Goal: Task Accomplishment & Management: Manage account settings

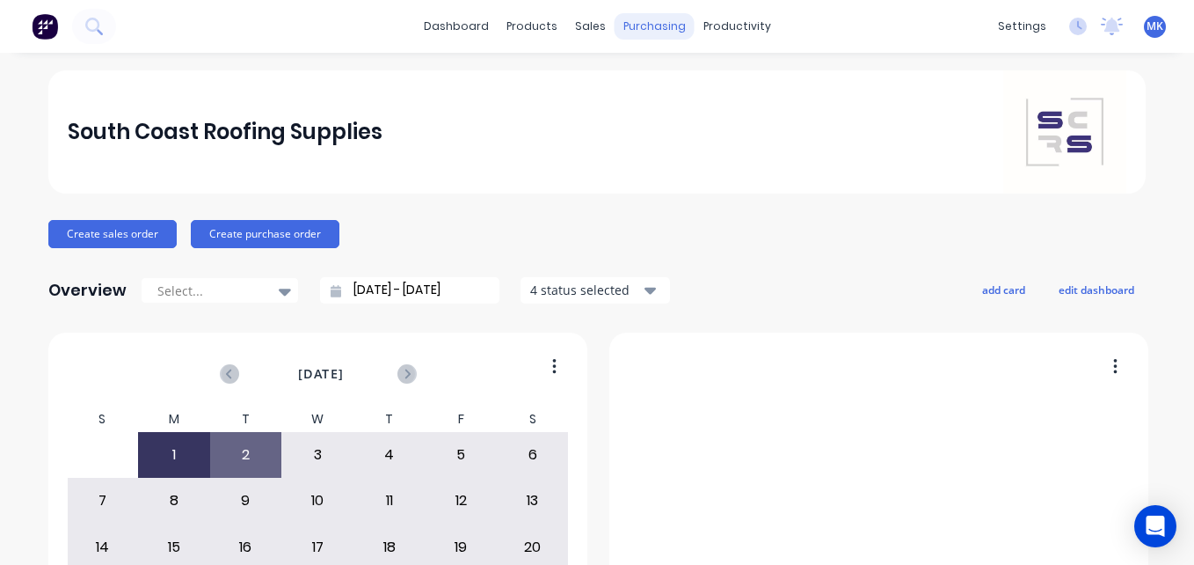
click at [652, 29] on div "purchasing" at bounding box center [655, 26] width 80 height 26
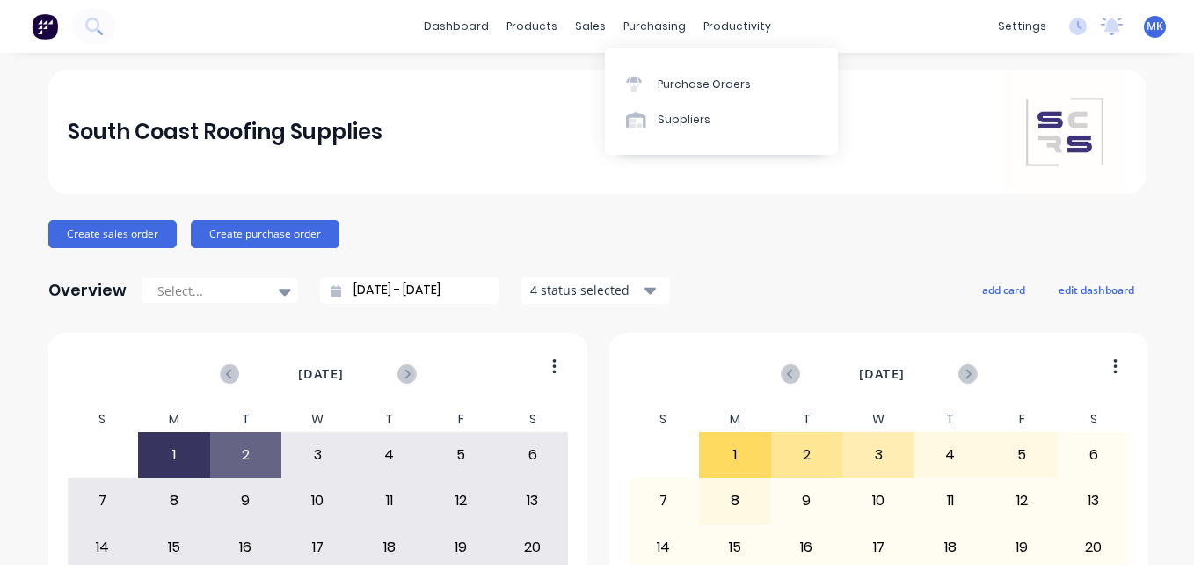
click at [672, 64] on div "Purchase Orders Suppliers" at bounding box center [721, 101] width 233 height 106
click at [673, 89] on div "Purchase Orders" at bounding box center [704, 84] width 93 height 16
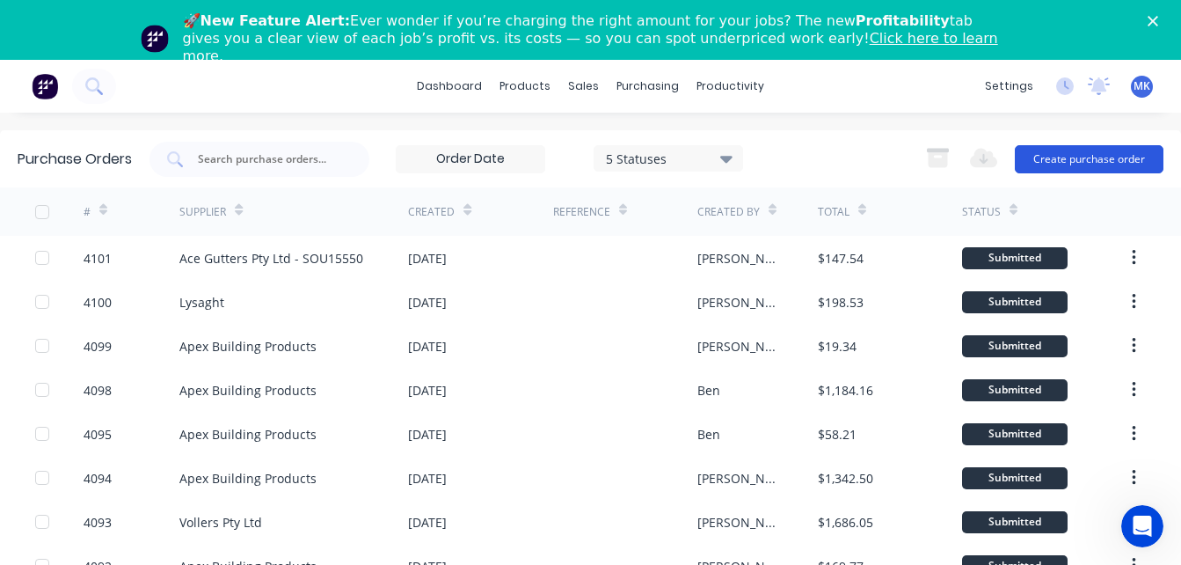
click at [1078, 162] on button "Create purchase order" at bounding box center [1089, 159] width 149 height 28
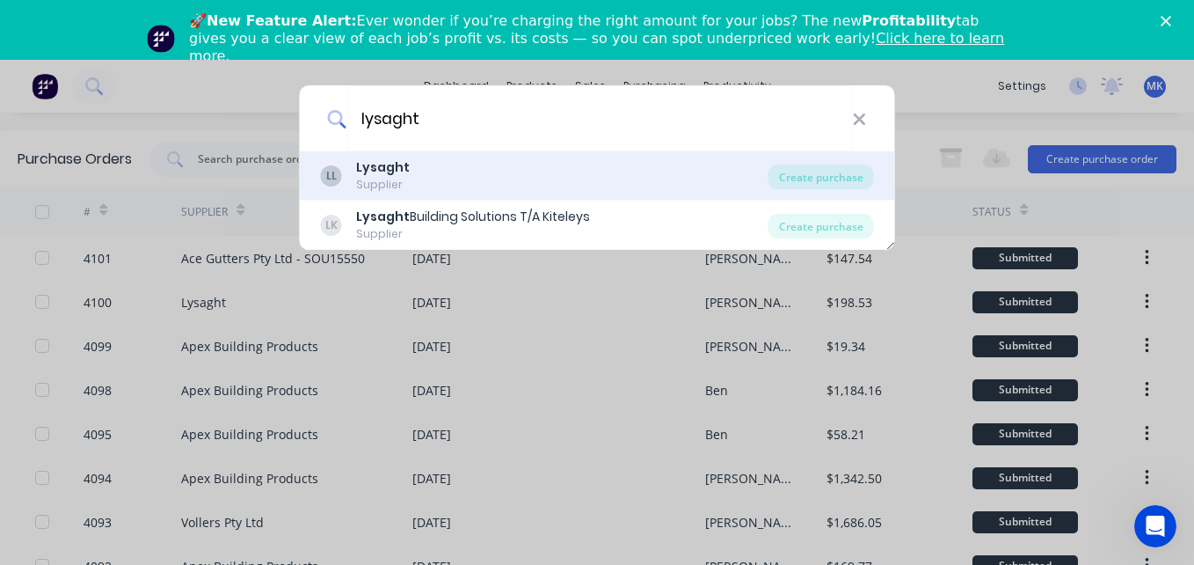
type input "lysaght"
click at [365, 179] on div "Supplier" at bounding box center [383, 185] width 54 height 16
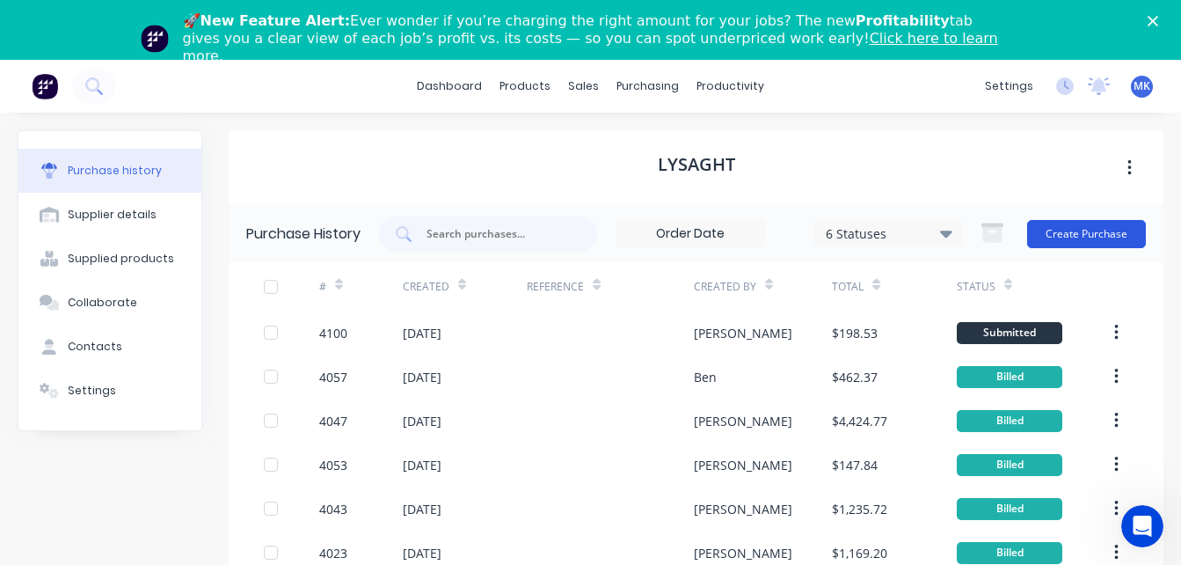
click at [1070, 235] on button "Create Purchase" at bounding box center [1086, 234] width 119 height 28
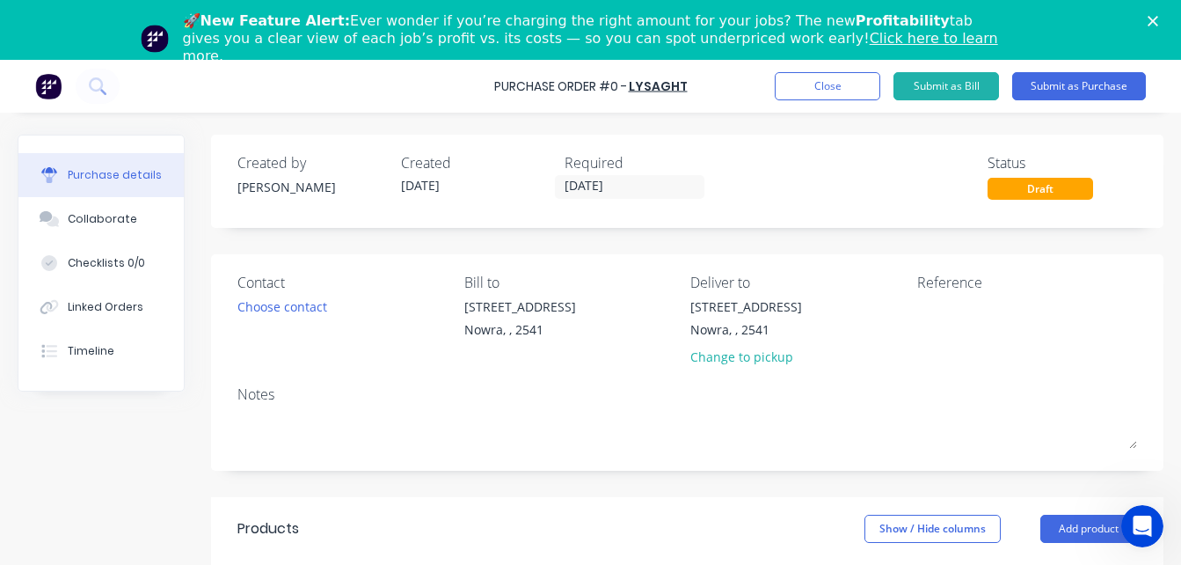
scroll to position [99, 0]
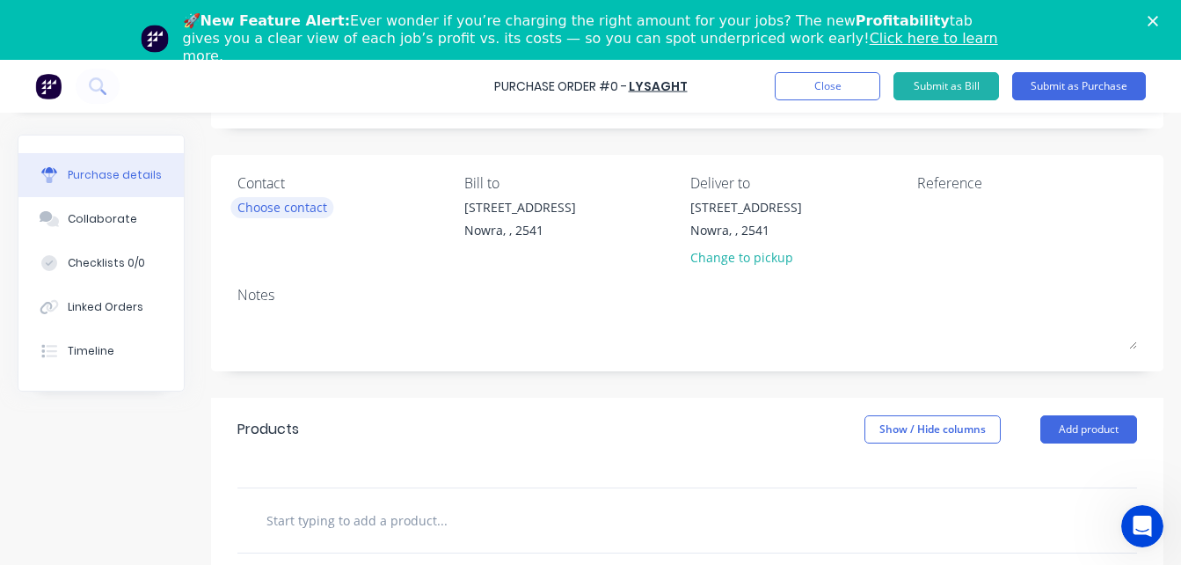
click at [324, 206] on div "Choose contact" at bounding box center [282, 207] width 90 height 18
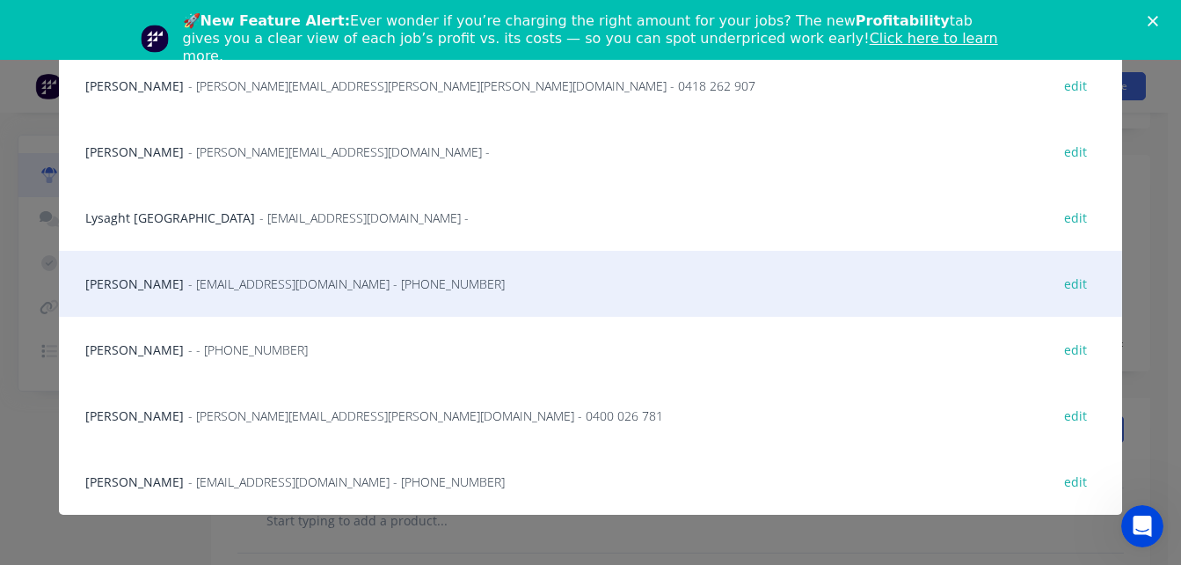
scroll to position [154, 0]
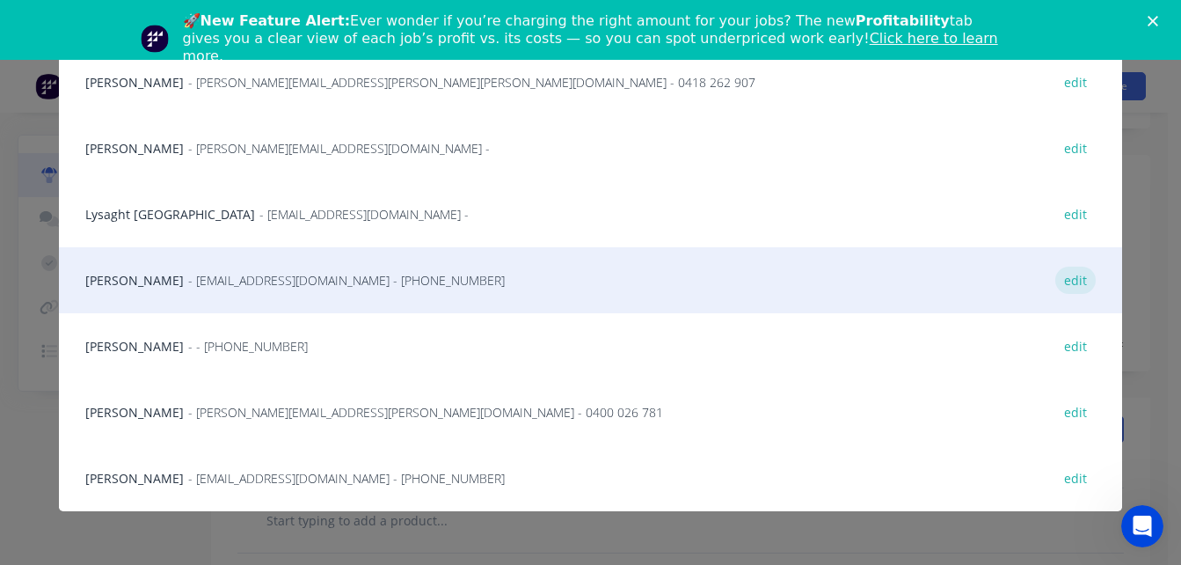
click at [1055, 287] on div "edit" at bounding box center [1075, 279] width 40 height 27
select select "AU"
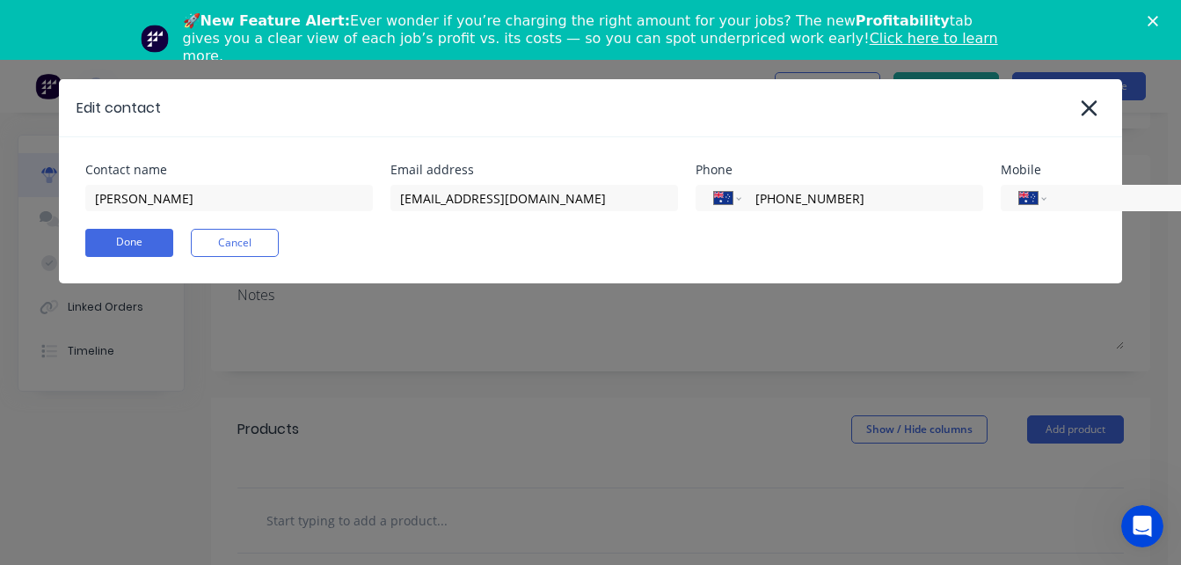
scroll to position [0, 0]
drag, startPoint x: 615, startPoint y: 203, endPoint x: 290, endPoint y: 192, distance: 324.7
click at [290, 192] on div "Contact name Mariah Email address info@mobileroofinsolutions.com.au Phone Inter…" at bounding box center [590, 187] width 1010 height 47
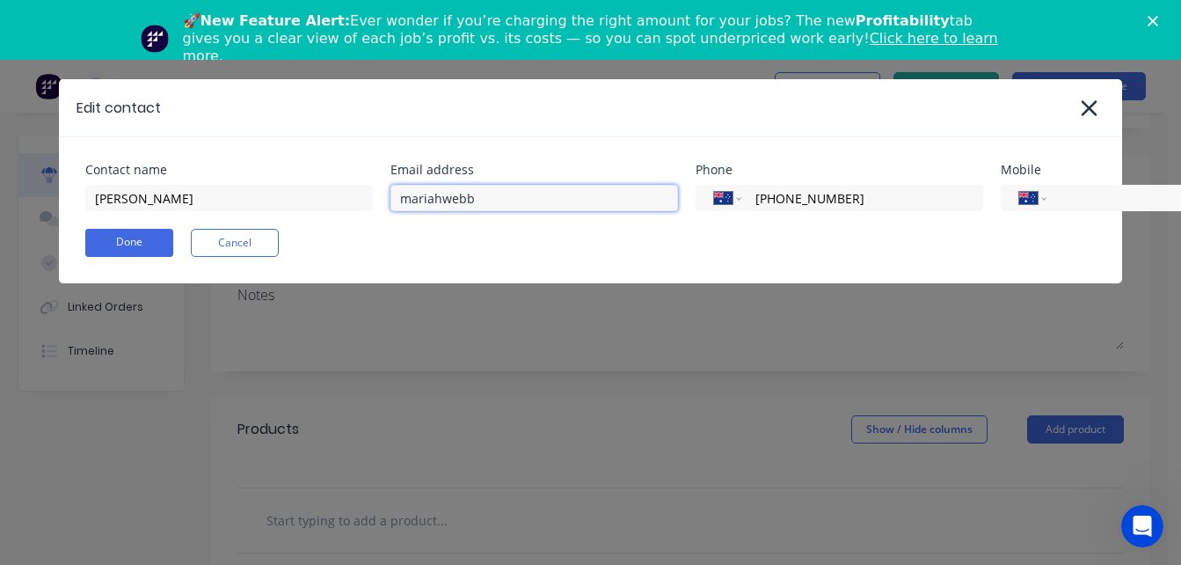
type input "mariahwebb@live.com.au"
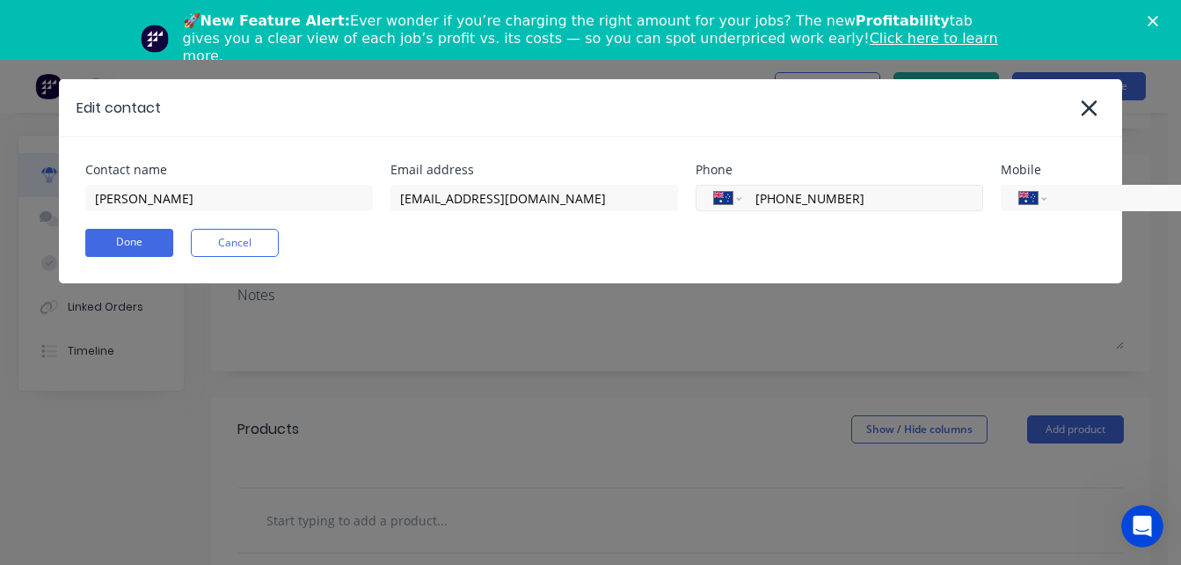
click at [863, 207] on input "(02) 7209 9414" at bounding box center [859, 198] width 211 height 20
type input "0"
type input "0421 527 502"
click at [123, 255] on button "Done" at bounding box center [129, 243] width 88 height 28
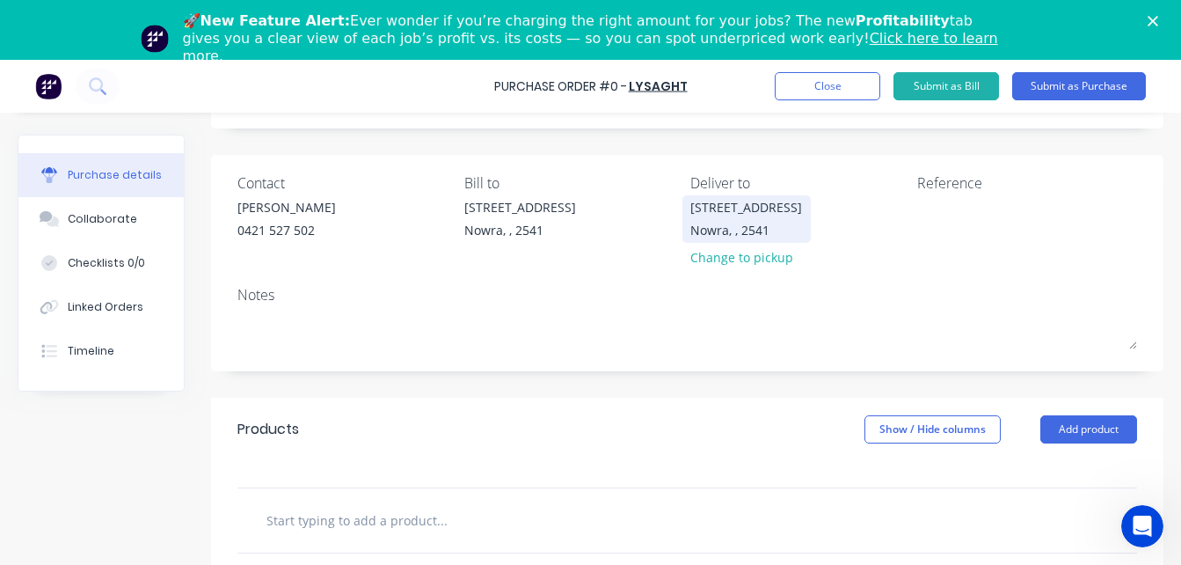
click at [721, 211] on div "[STREET_ADDRESS]" at bounding box center [746, 207] width 112 height 18
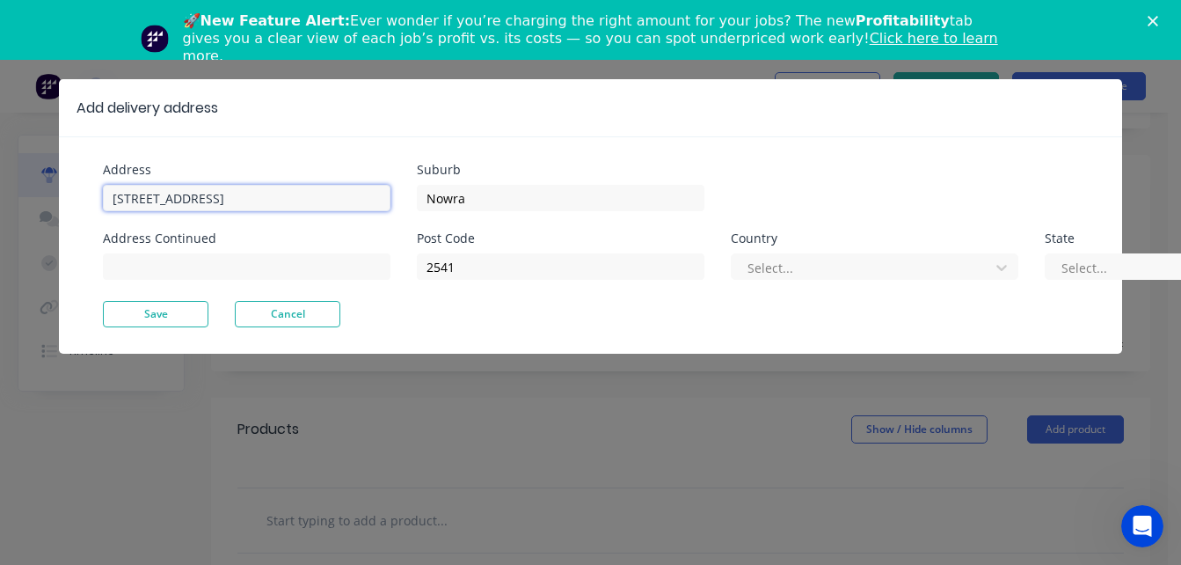
drag, startPoint x: 309, startPoint y: 200, endPoint x: 61, endPoint y: 172, distance: 249.5
click at [61, 172] on div "Address Unit 6/53 Albatross Road Address Continued Suburb Nowra Post Code 2541 …" at bounding box center [590, 244] width 1063 height 217
type input "82 Braidwood Drive"
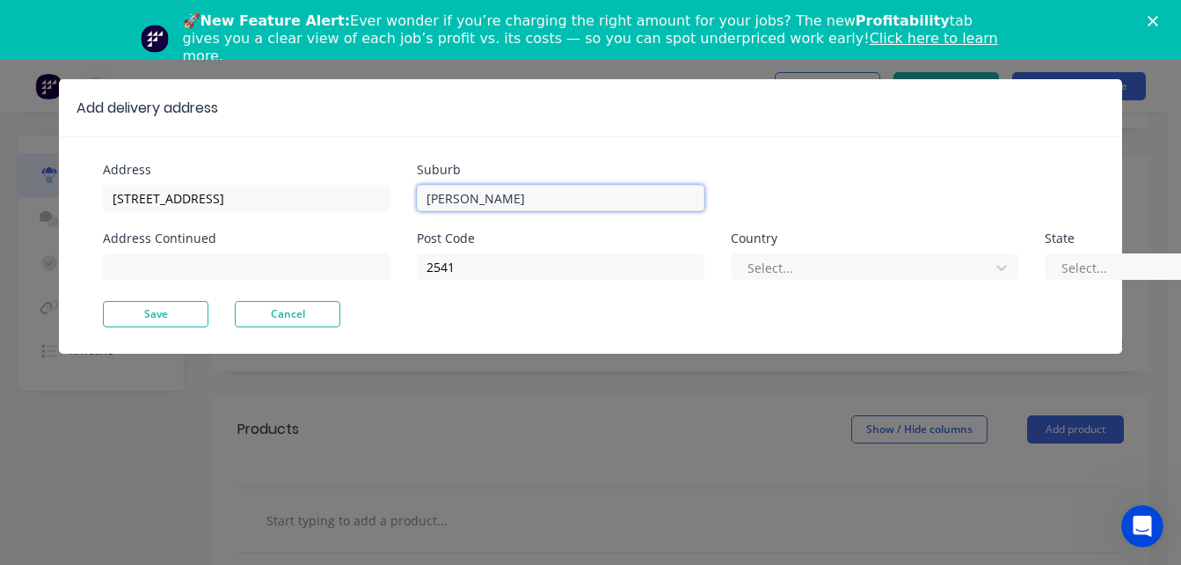
type input "Preston"
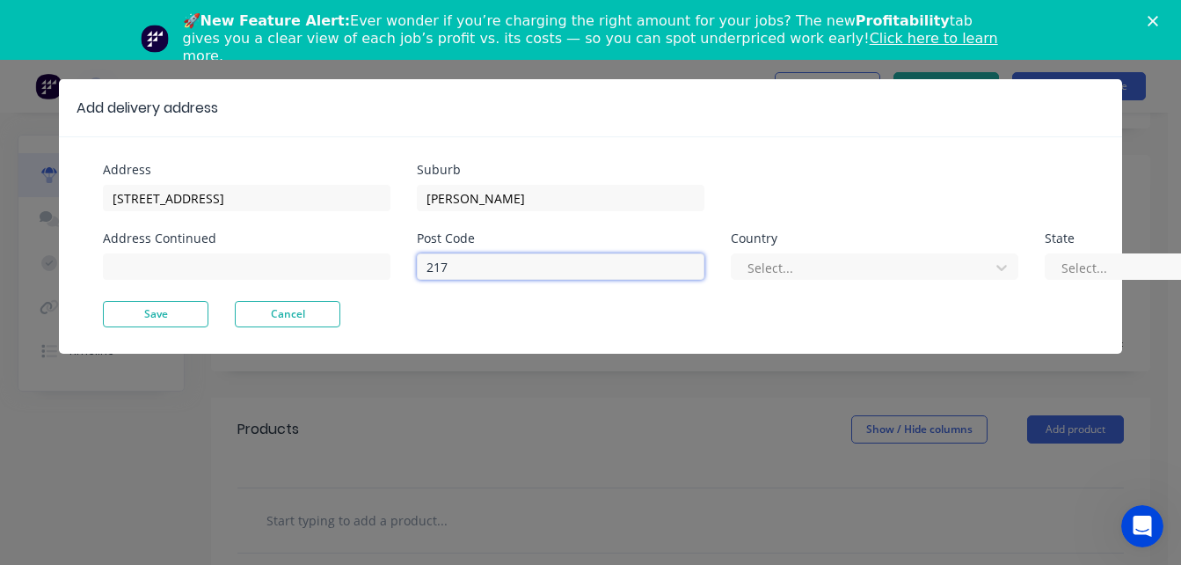
type input "2170"
click at [135, 307] on button "Save" at bounding box center [156, 314] width 106 height 26
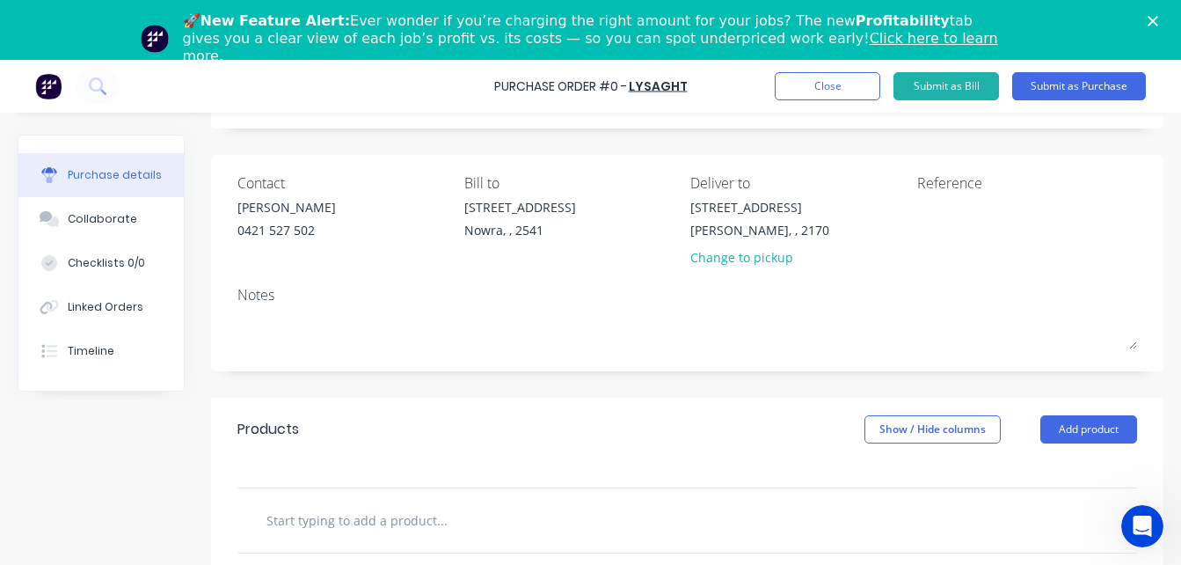
scroll to position [335, 0]
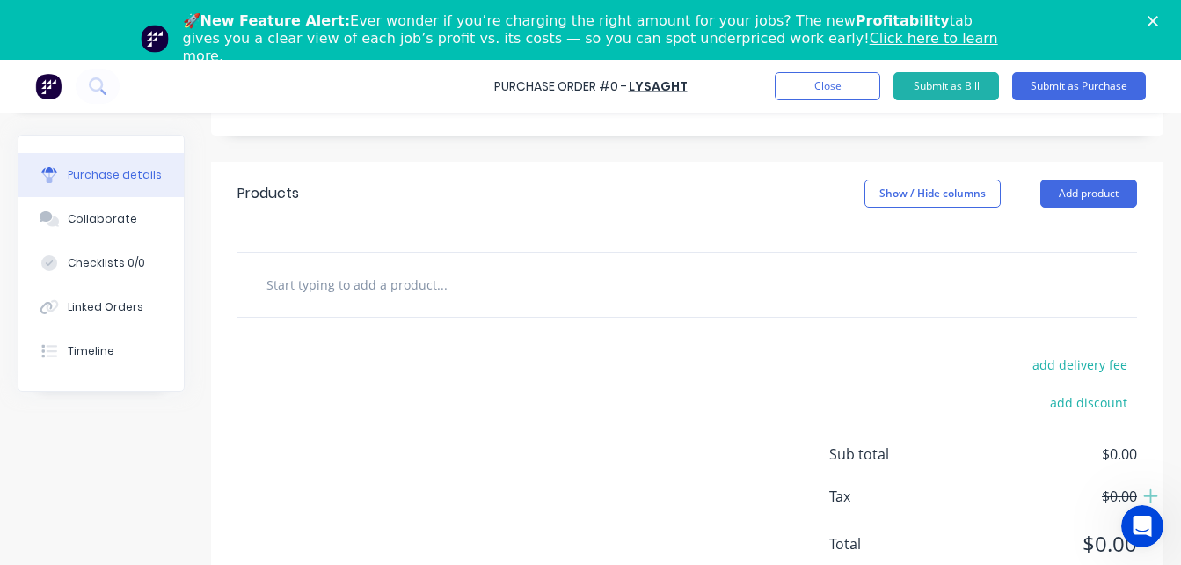
click at [356, 288] on input "text" at bounding box center [442, 283] width 352 height 35
click at [1075, 197] on button "Add product" at bounding box center [1088, 193] width 97 height 28
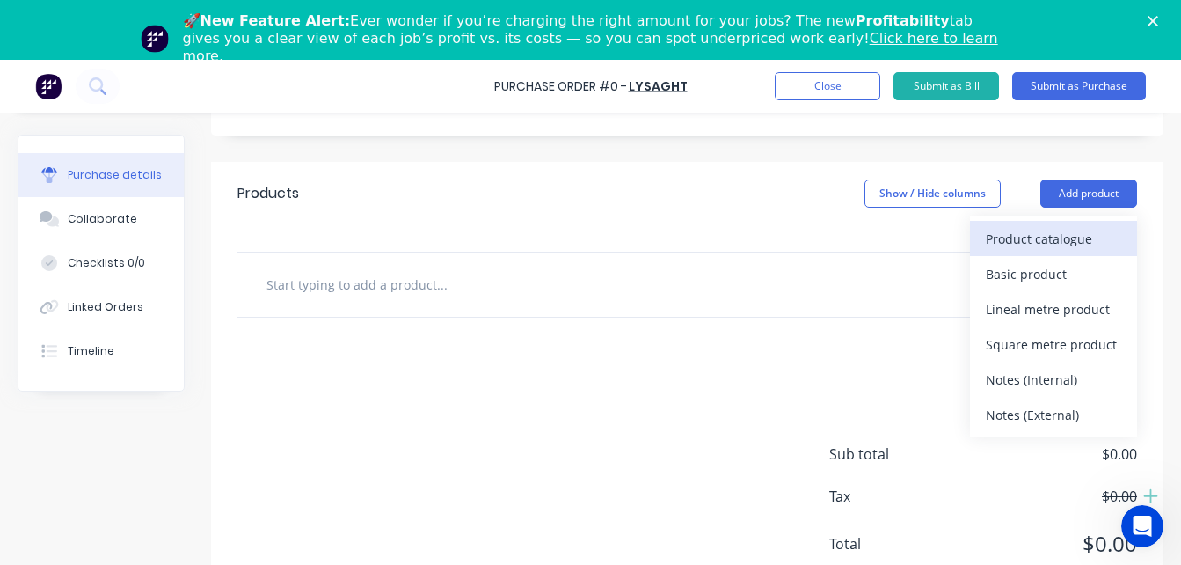
click at [1017, 244] on div "Product catalogue" at bounding box center [1053, 238] width 135 height 25
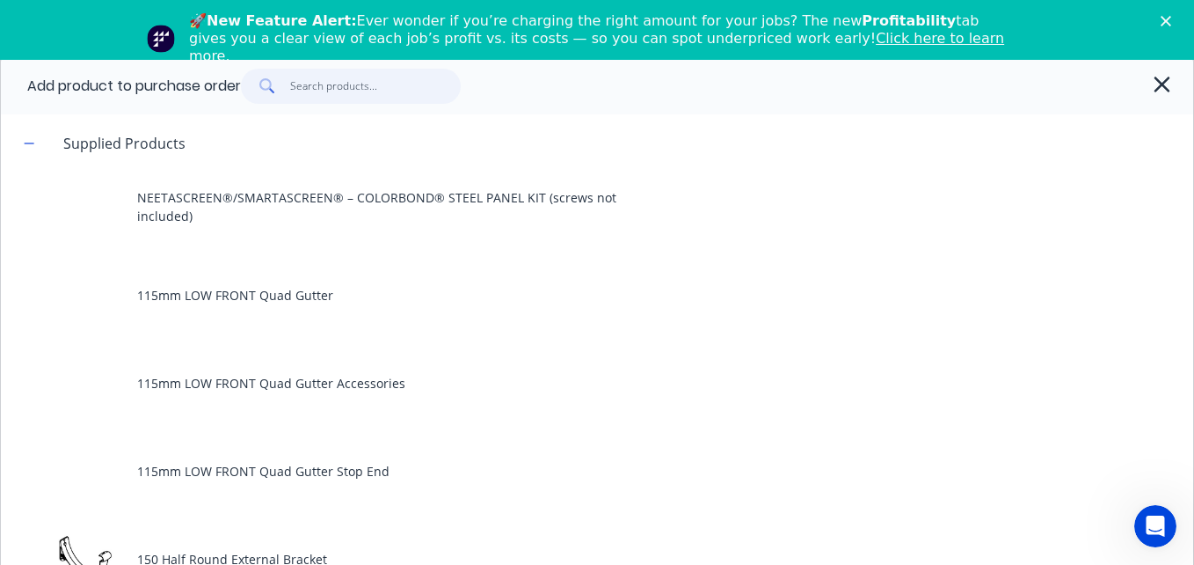
click at [308, 72] on input "text" at bounding box center [375, 86] width 171 height 35
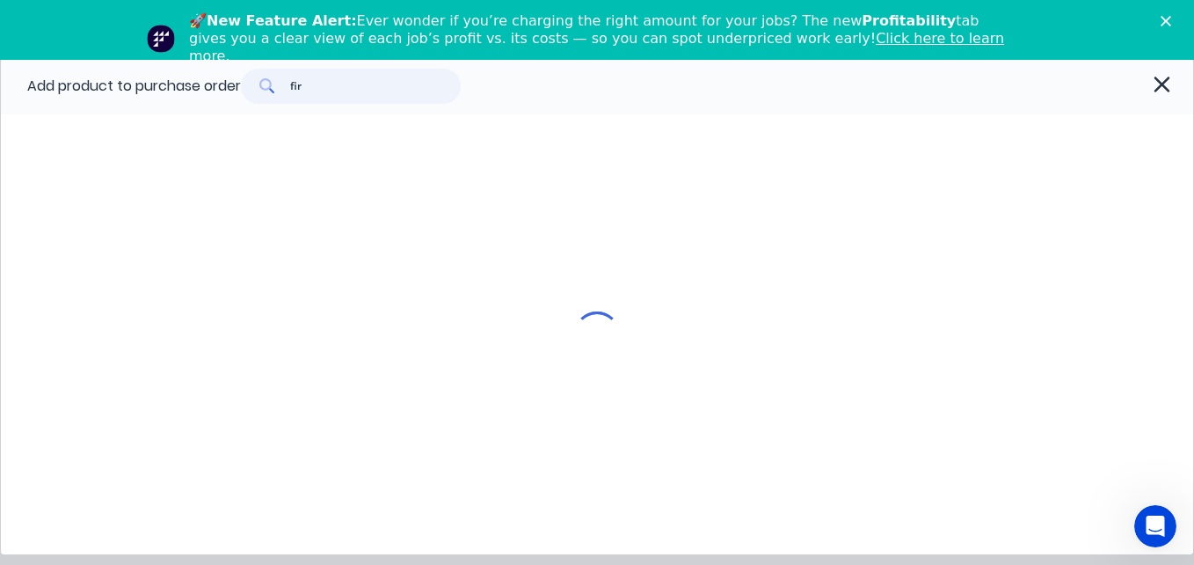
type input "firm"
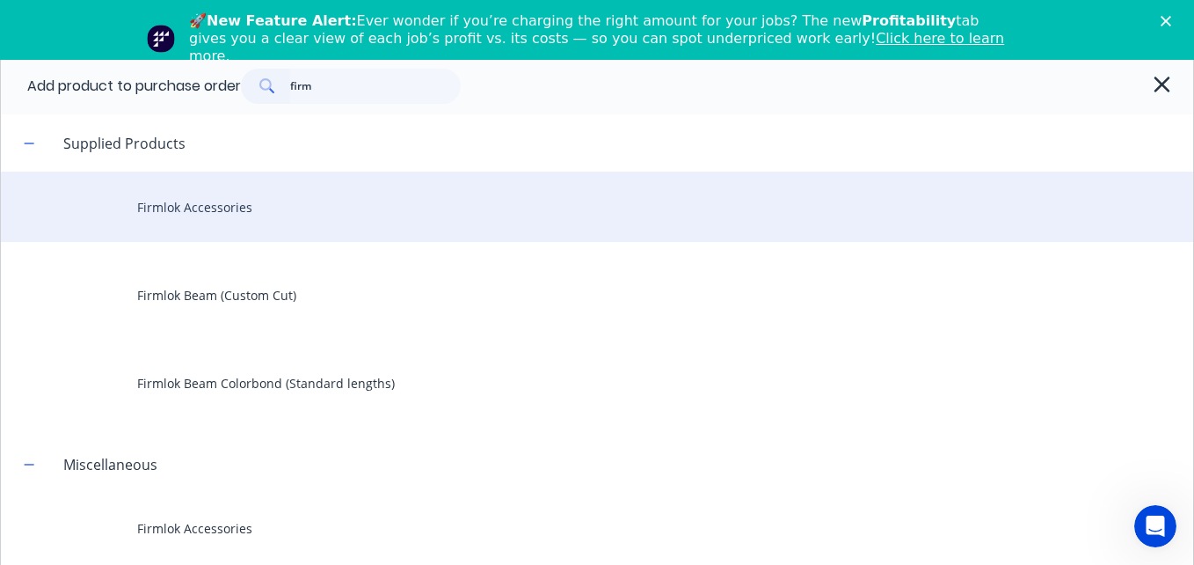
click at [300, 225] on div "Firmlok Accessories" at bounding box center [597, 206] width 1192 height 70
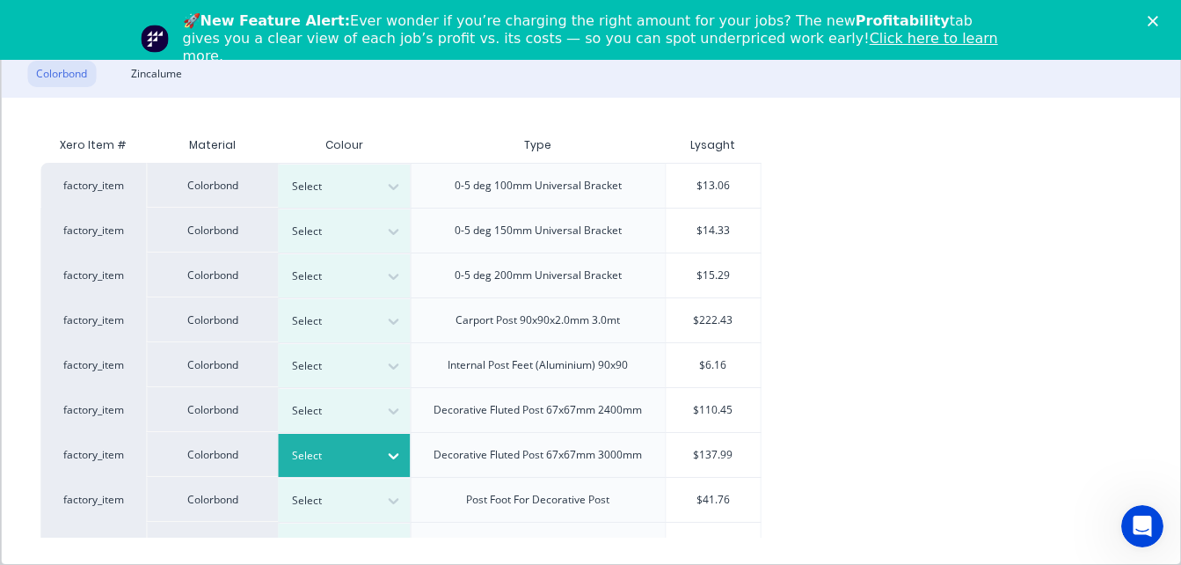
scroll to position [1, 0]
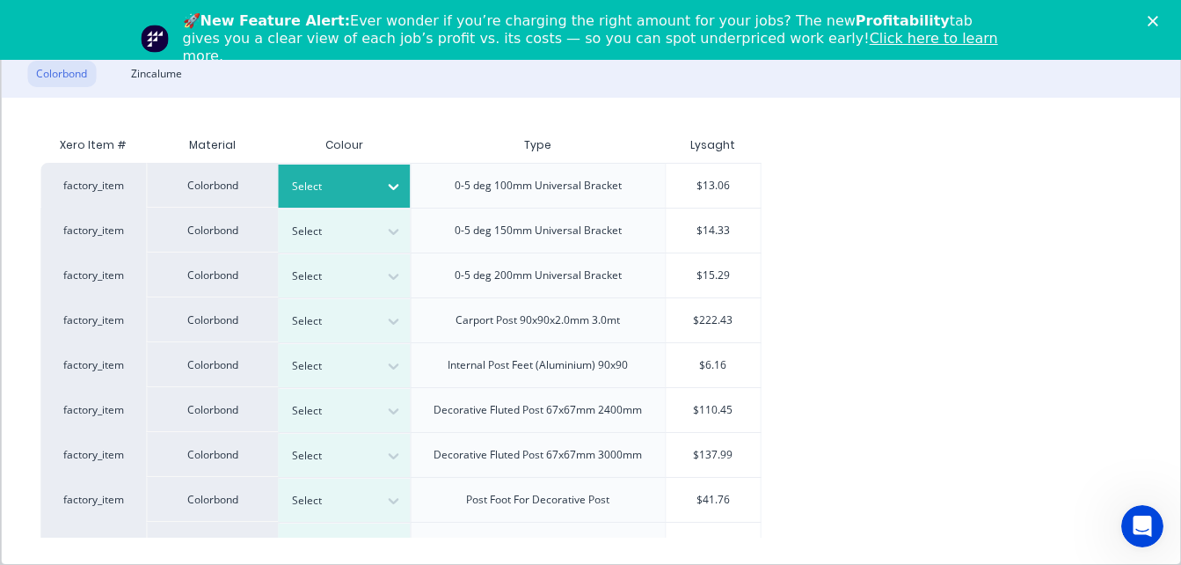
click at [342, 193] on div at bounding box center [331, 186] width 79 height 19
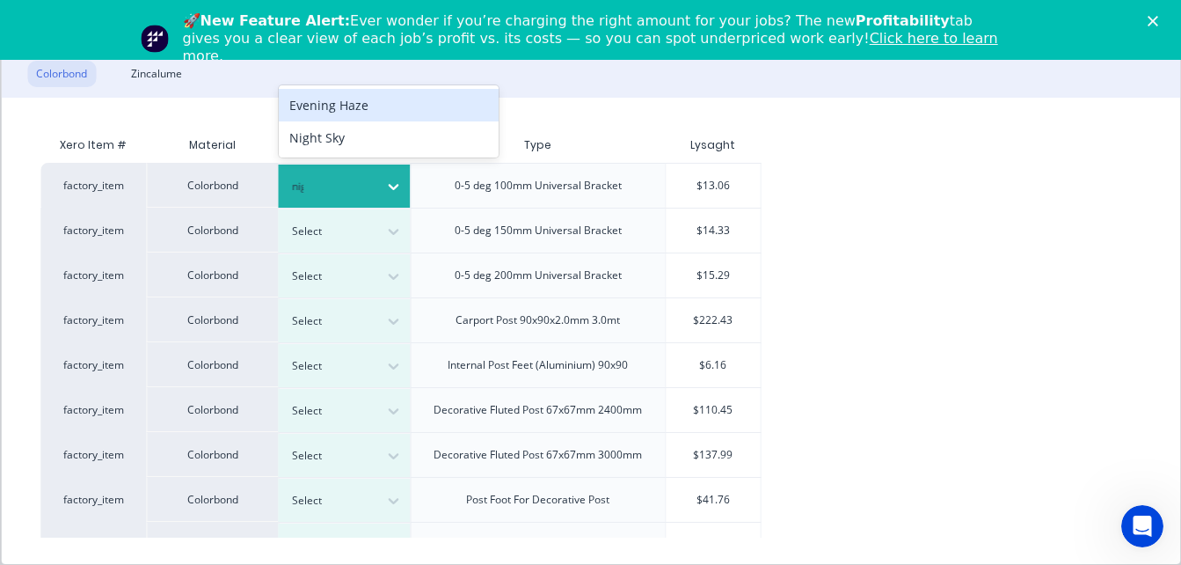
type input "nigh"
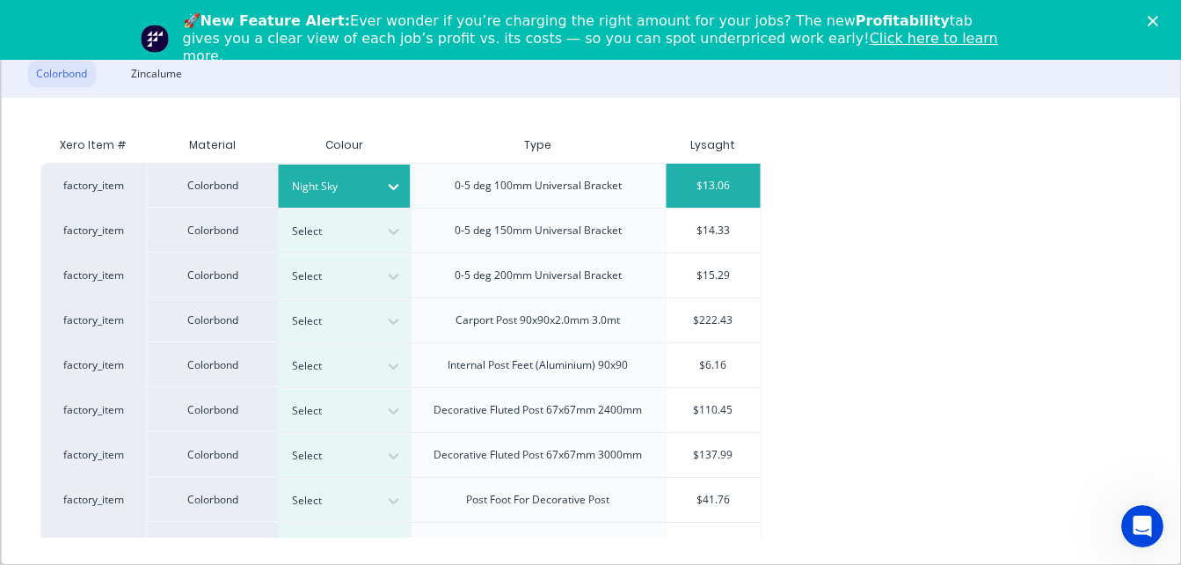
click at [713, 177] on div "$13.06" at bounding box center [714, 186] width 94 height 44
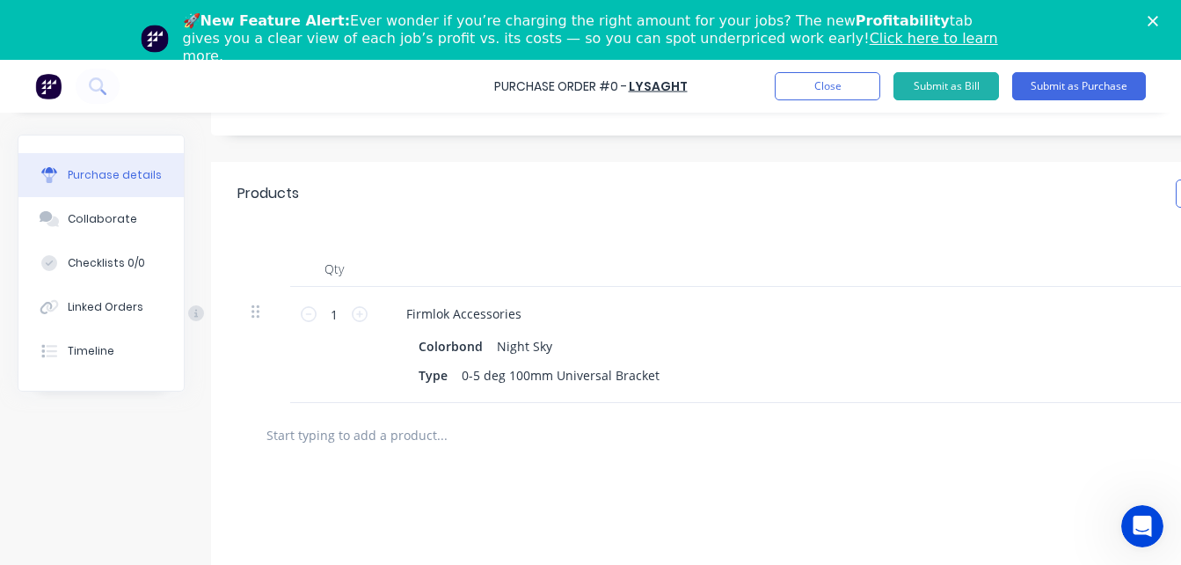
click at [713, 177] on div "Products Show / Hide columns Add product" at bounding box center [843, 193] width 1264 height 63
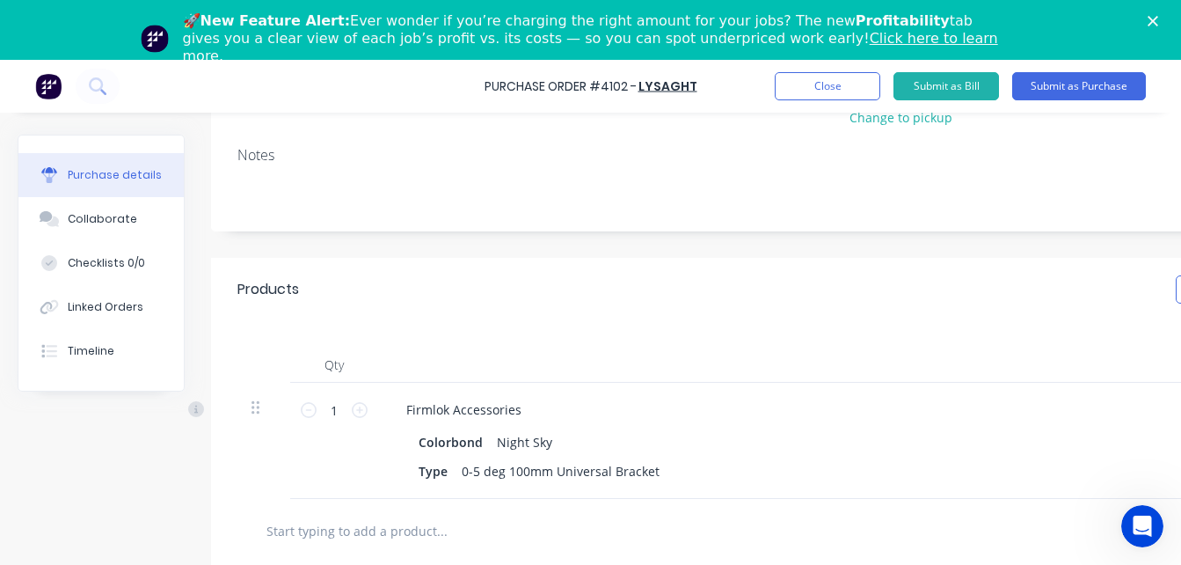
scroll to position [239, 0]
click at [361, 411] on icon at bounding box center [360, 410] width 16 height 16
type input "2"
type input "$26.12"
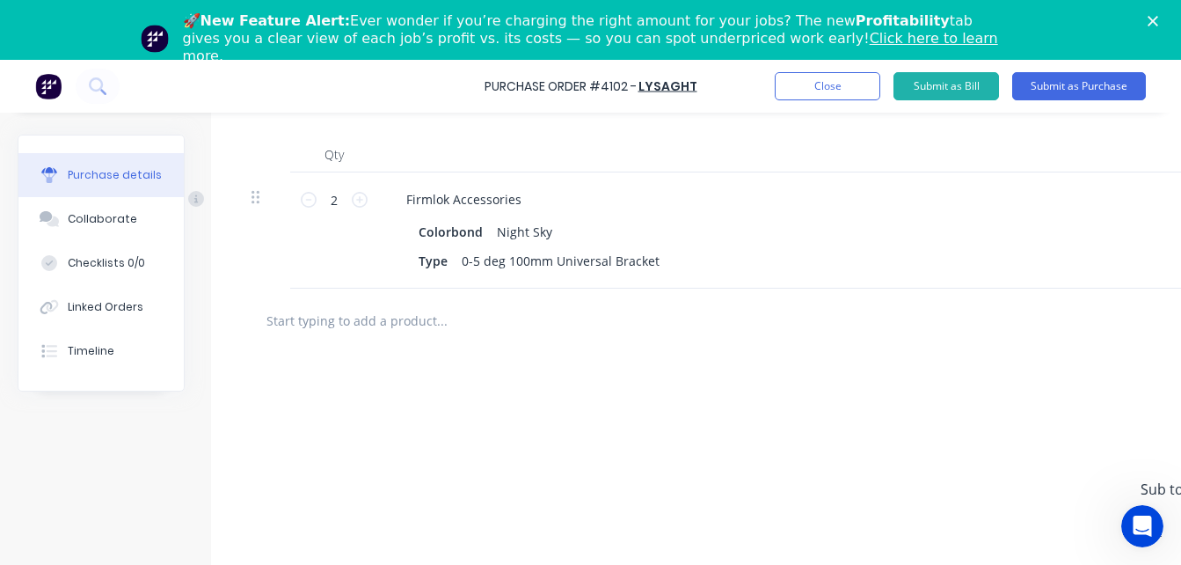
scroll to position [456, 0]
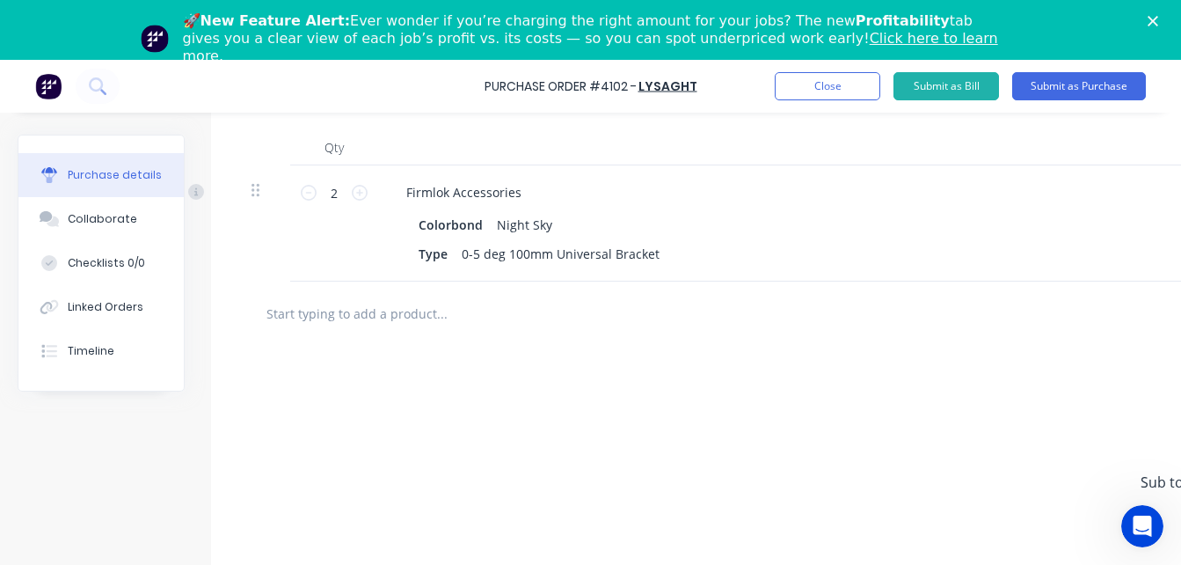
click at [379, 311] on input "text" at bounding box center [442, 312] width 352 height 35
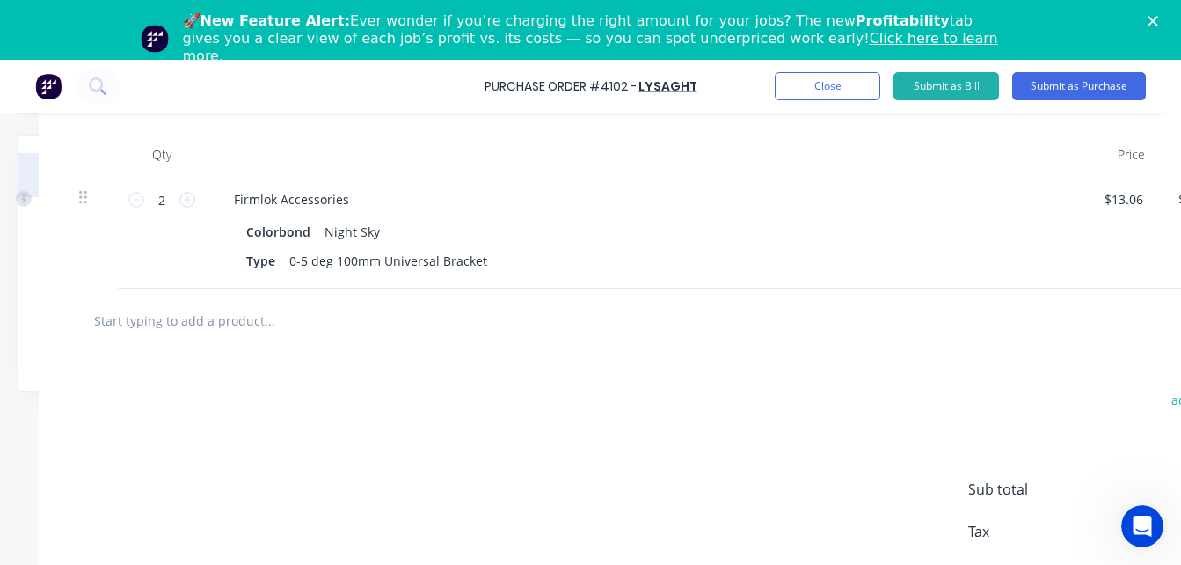
scroll to position [449, 307]
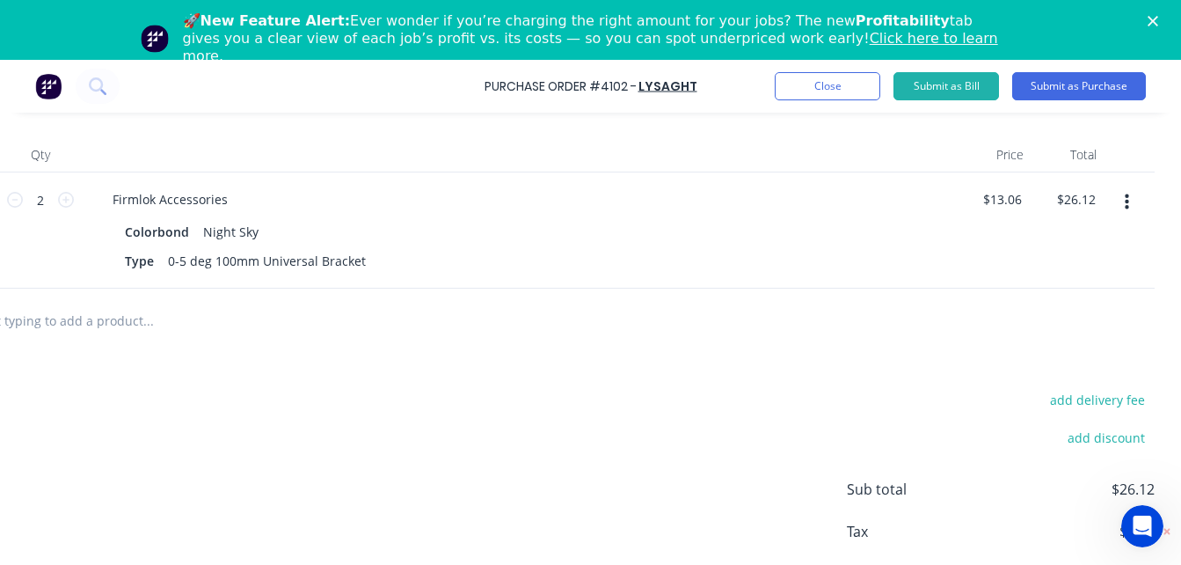
click at [1108, 199] on button "button" at bounding box center [1126, 202] width 41 height 32
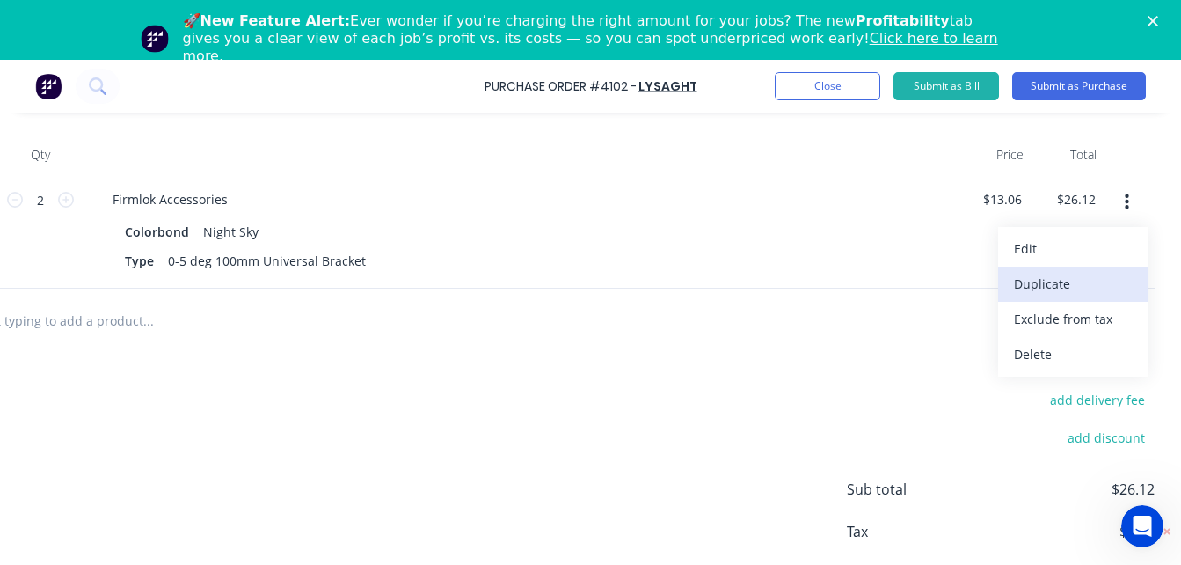
click at [1038, 286] on button "Duplicate" at bounding box center [1072, 283] width 149 height 35
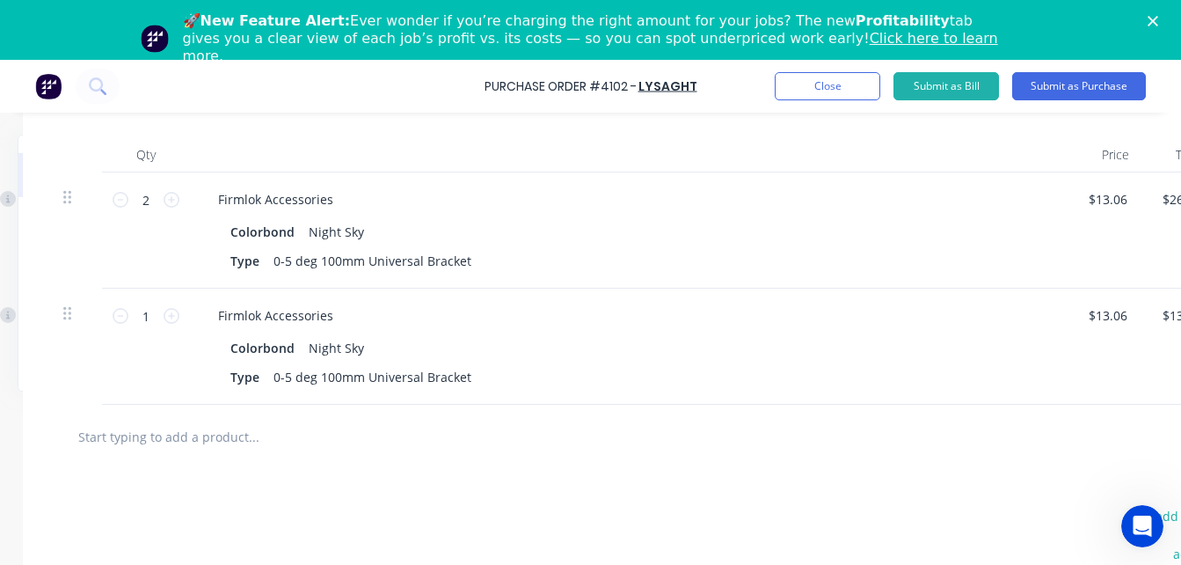
scroll to position [449, 186]
click at [316, 355] on div "Night Sky" at bounding box center [337, 347] width 55 height 25
click at [371, 382] on div "0-5 deg 100mm Universal Bracket" at bounding box center [374, 376] width 212 height 25
click at [346, 372] on div "0-5 deg 100mm Universal Bracket" at bounding box center [374, 376] width 212 height 25
drag, startPoint x: 320, startPoint y: 373, endPoint x: 371, endPoint y: 383, distance: 52.1
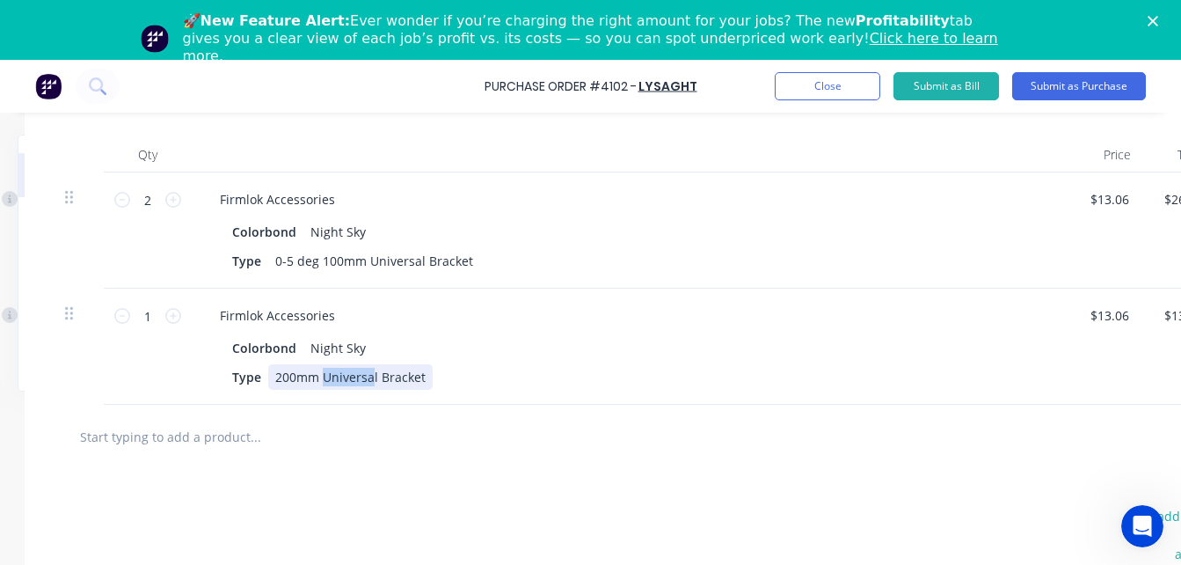
click at [371, 383] on div "200mm Universal Bracket" at bounding box center [350, 376] width 164 height 25
click at [164, 319] on input "1" at bounding box center [147, 315] width 35 height 26
click at [174, 317] on icon at bounding box center [173, 316] width 16 height 16
type input "2"
type input "$26.12"
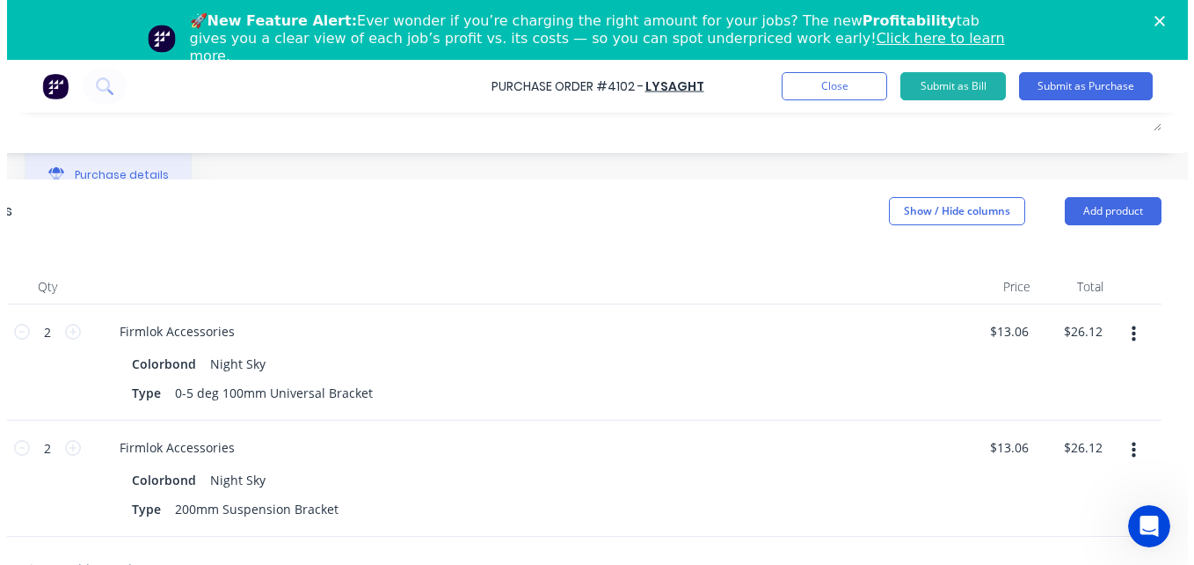
scroll to position [312, 307]
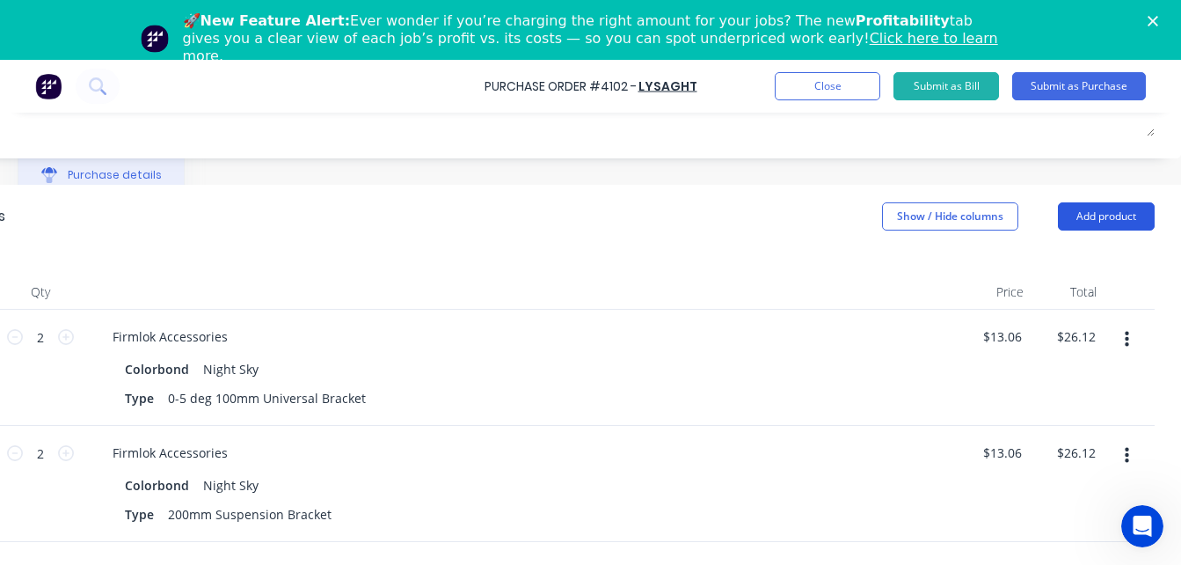
click at [1058, 215] on button "Add product" at bounding box center [1106, 216] width 97 height 28
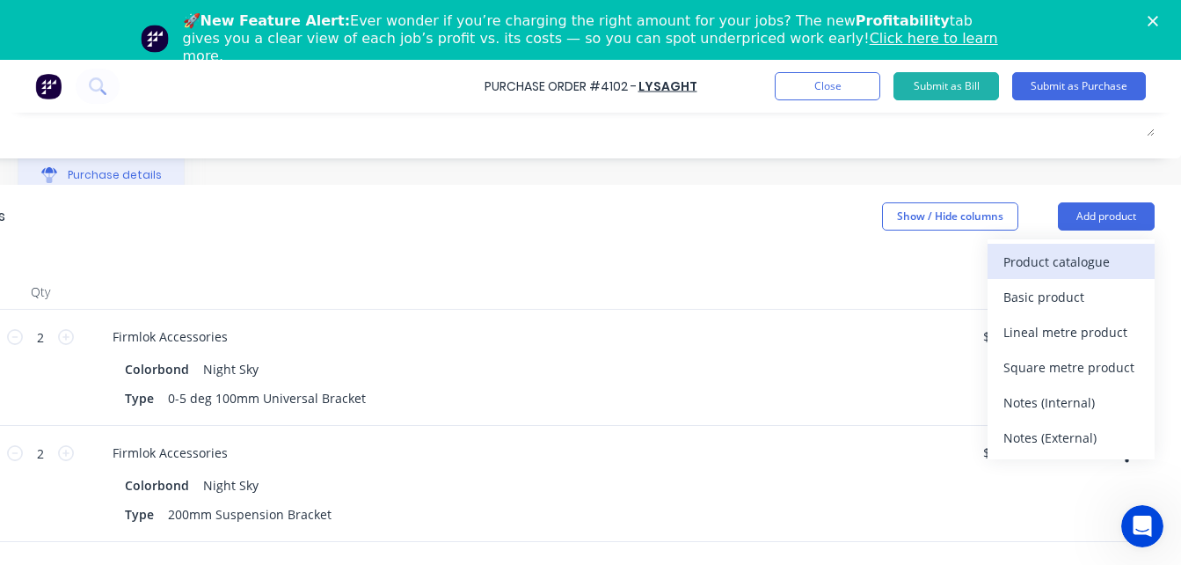
drag, startPoint x: 1054, startPoint y: 215, endPoint x: 1058, endPoint y: 263, distance: 47.6
click at [1058, 230] on div "Add product Product catalogue Basic product Lineal metre product Square metre p…" at bounding box center [1106, 216] width 97 height 28
click at [1058, 263] on div "Product catalogue" at bounding box center [1070, 261] width 135 height 25
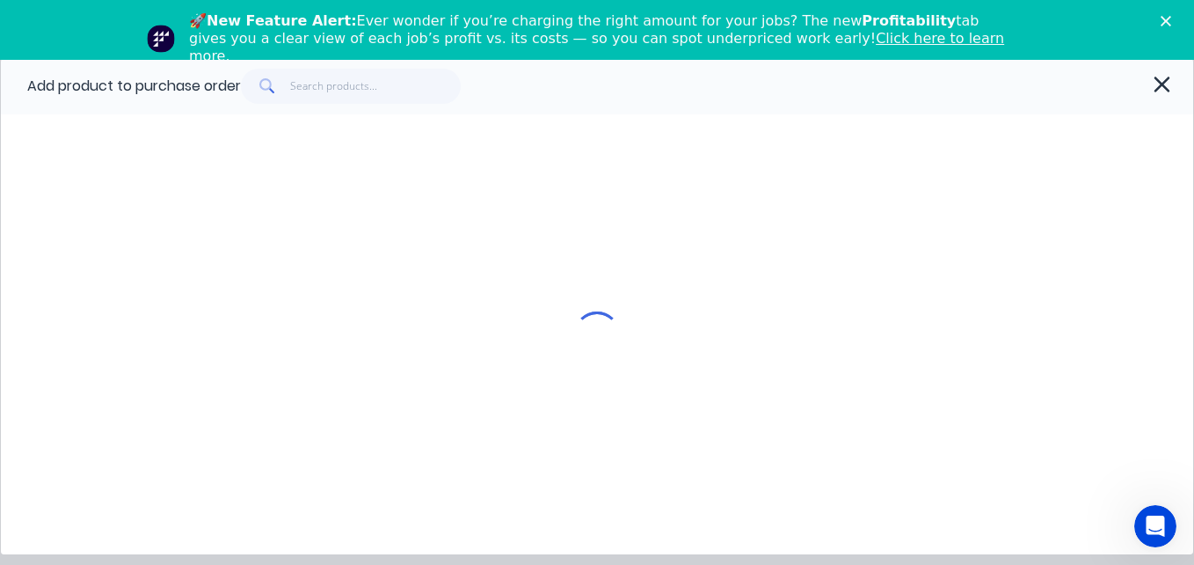
scroll to position [312, 294]
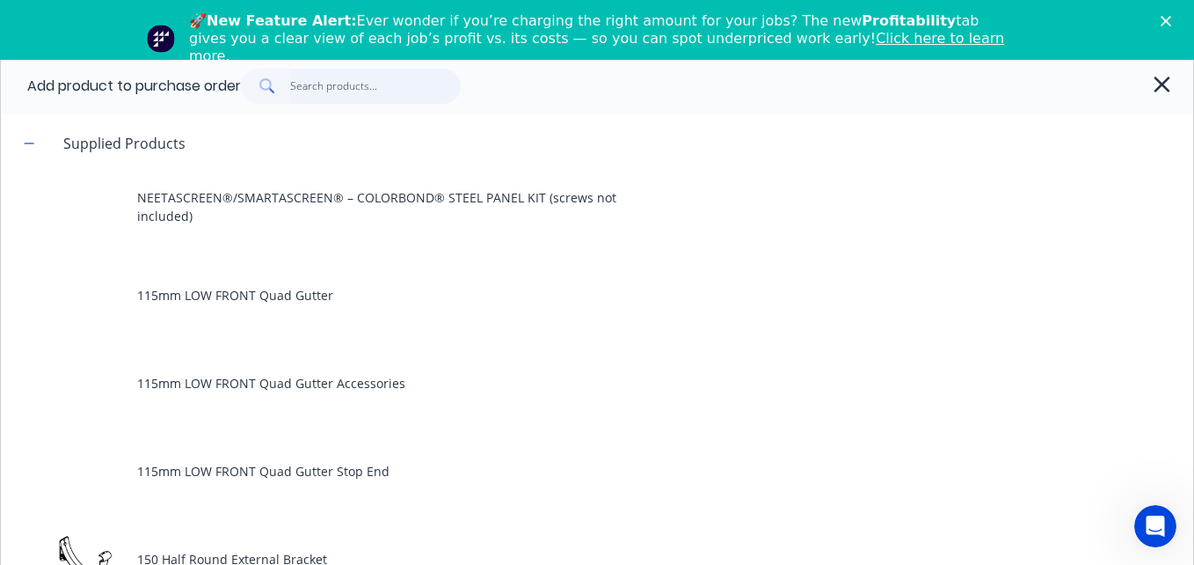
click at [353, 85] on input "text" at bounding box center [375, 86] width 171 height 35
type input "firm"
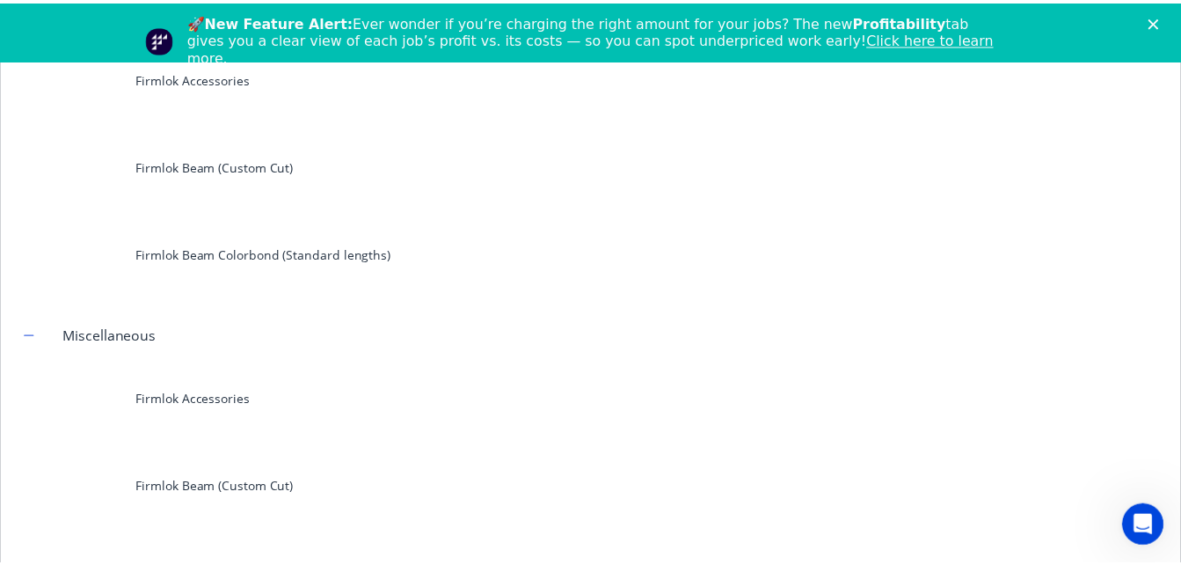
scroll to position [130, 0]
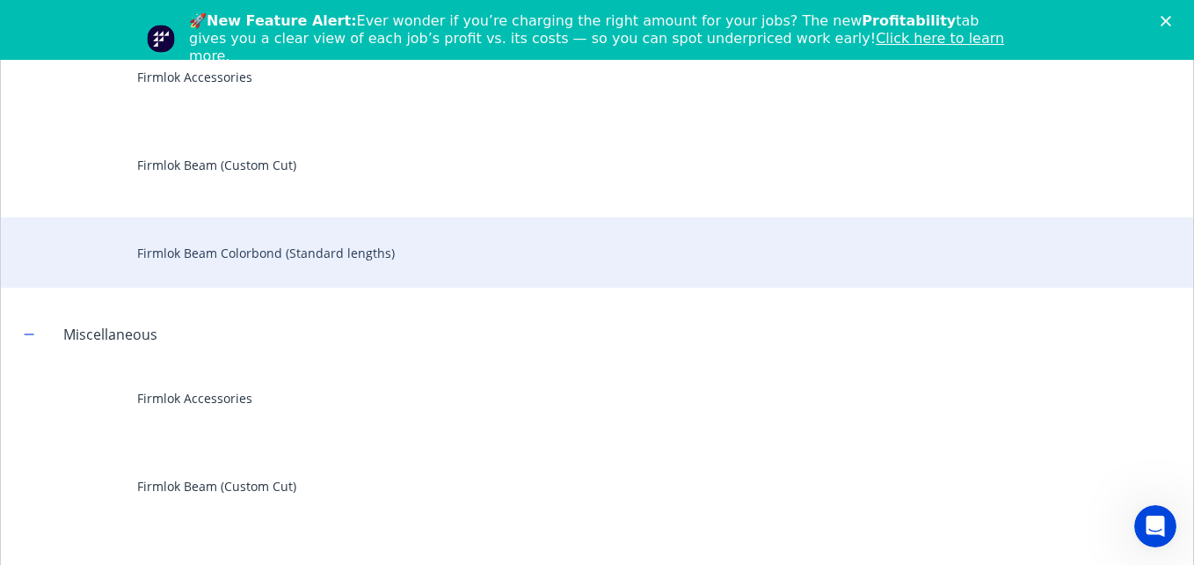
click at [306, 245] on div "Firmlok Beam Colorbond (Standard lengths)" at bounding box center [597, 252] width 1192 height 70
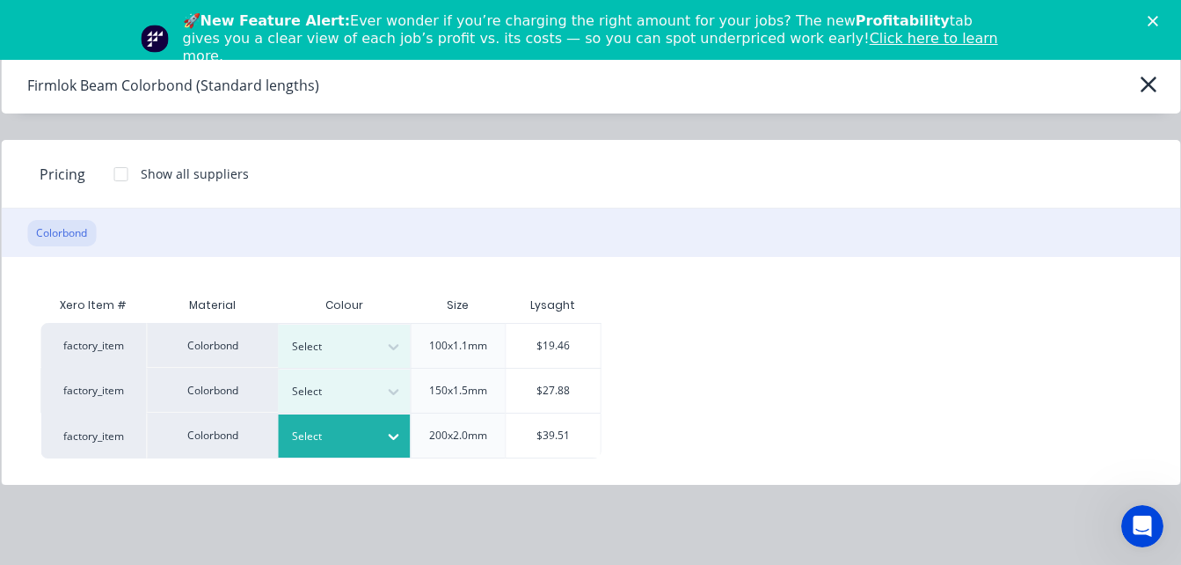
click at [339, 437] on div at bounding box center [331, 435] width 79 height 19
type input "night"
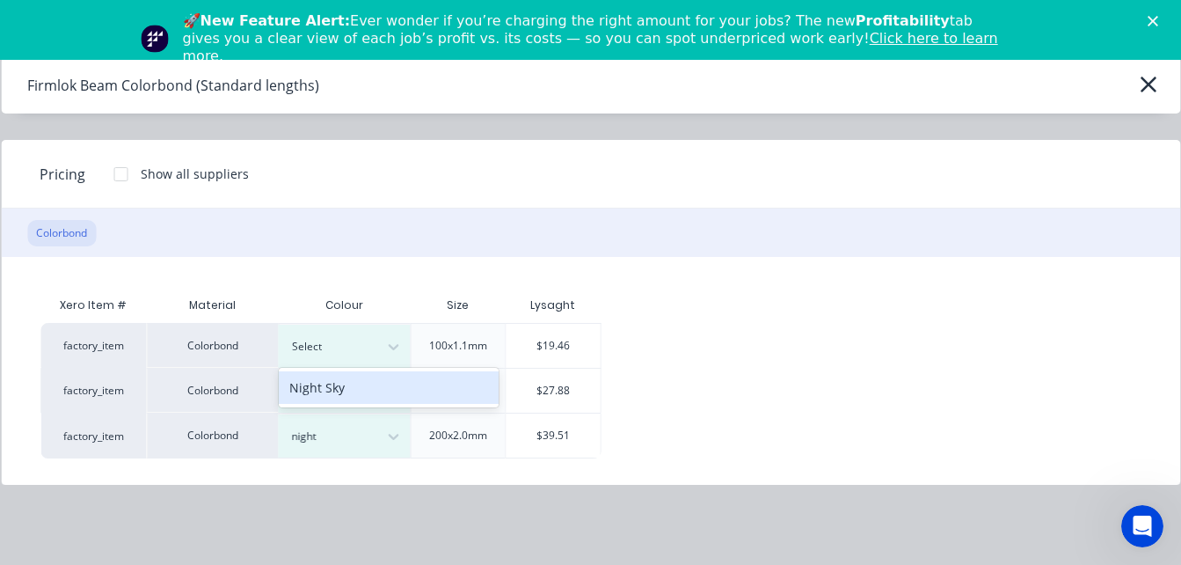
click at [325, 385] on div "Night Sky" at bounding box center [389, 387] width 220 height 33
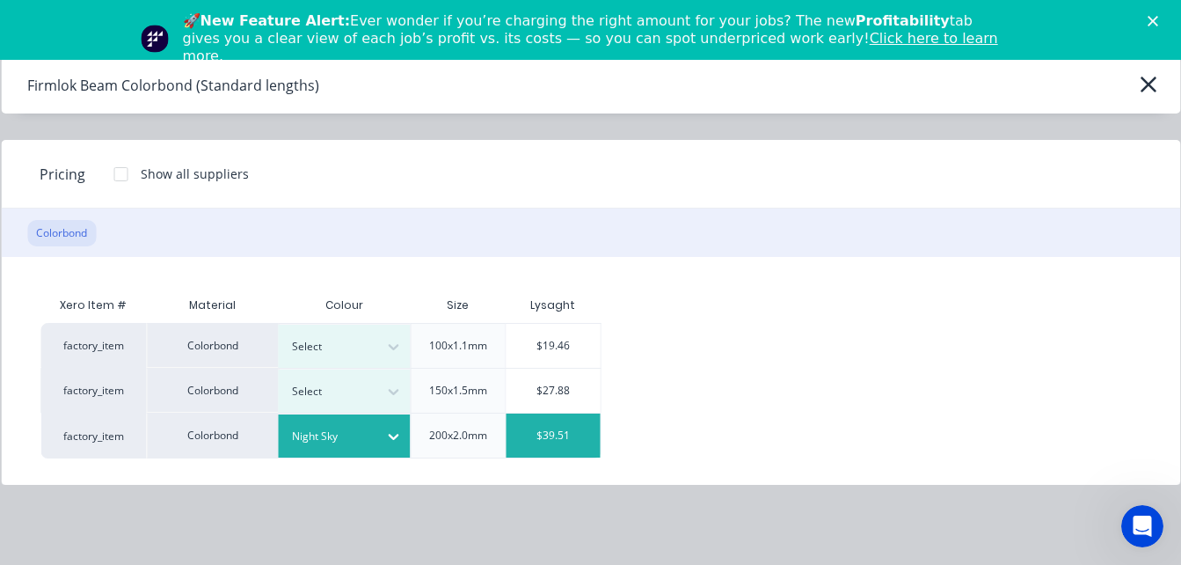
click at [564, 446] on div "$39.51" at bounding box center [553, 435] width 94 height 44
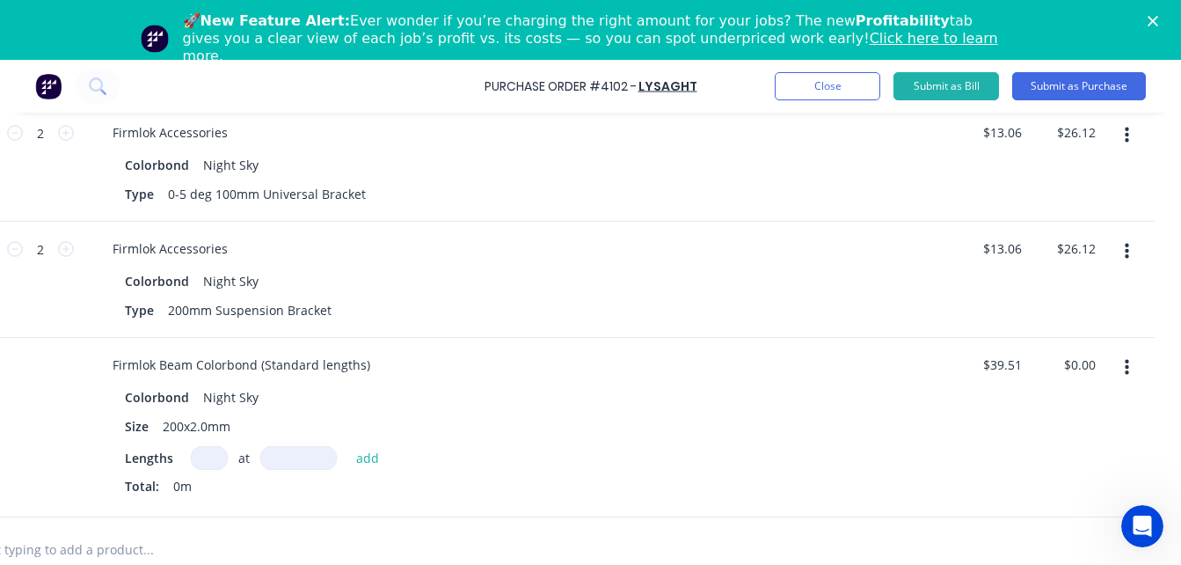
scroll to position [518, 294]
click at [193, 451] on input at bounding box center [209, 456] width 37 height 24
type input "1"
type input "9000"
type input "$355.59"
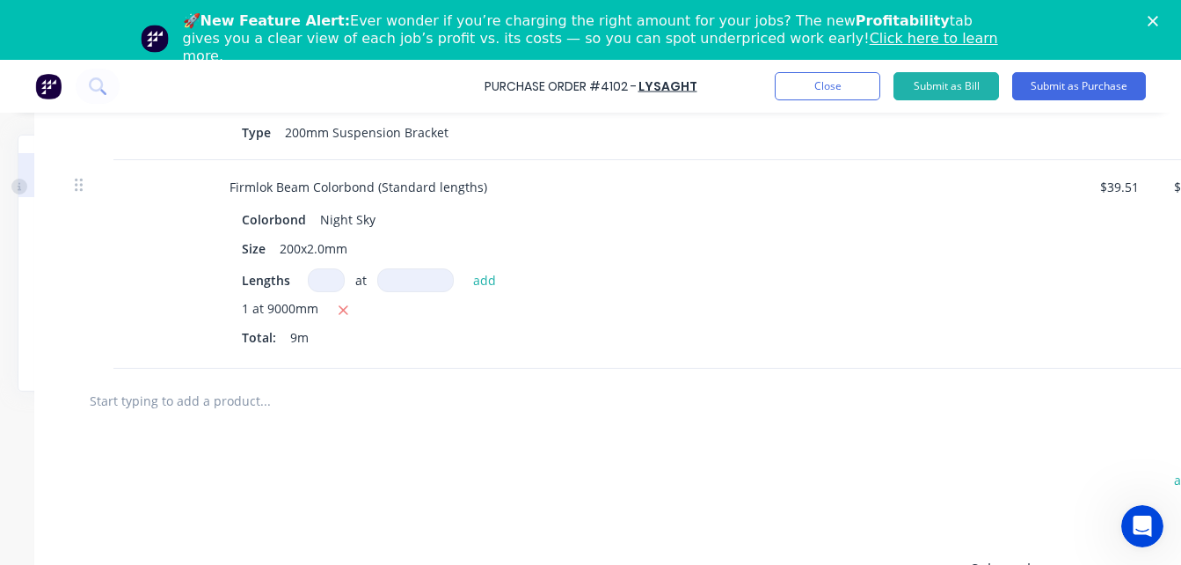
scroll to position [694, 177]
click at [189, 404] on input "text" at bounding box center [265, 399] width 352 height 35
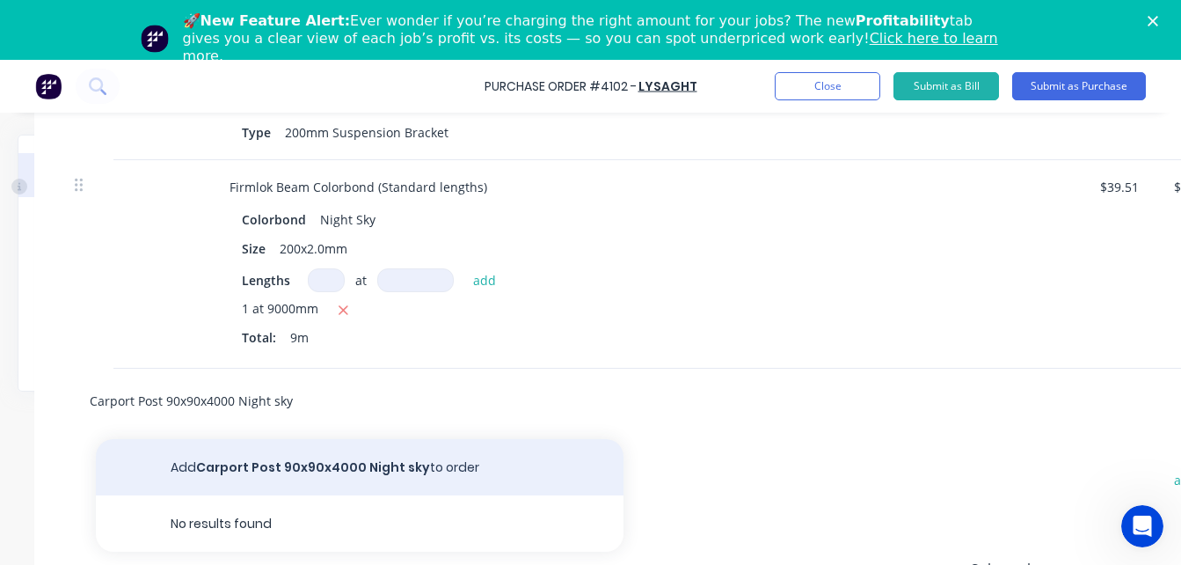
type input "Carport Post 90x90x4000 Night sky"
click at [348, 464] on button "Add Carport Post 90x90x4000 Night sky to order" at bounding box center [360, 467] width 528 height 56
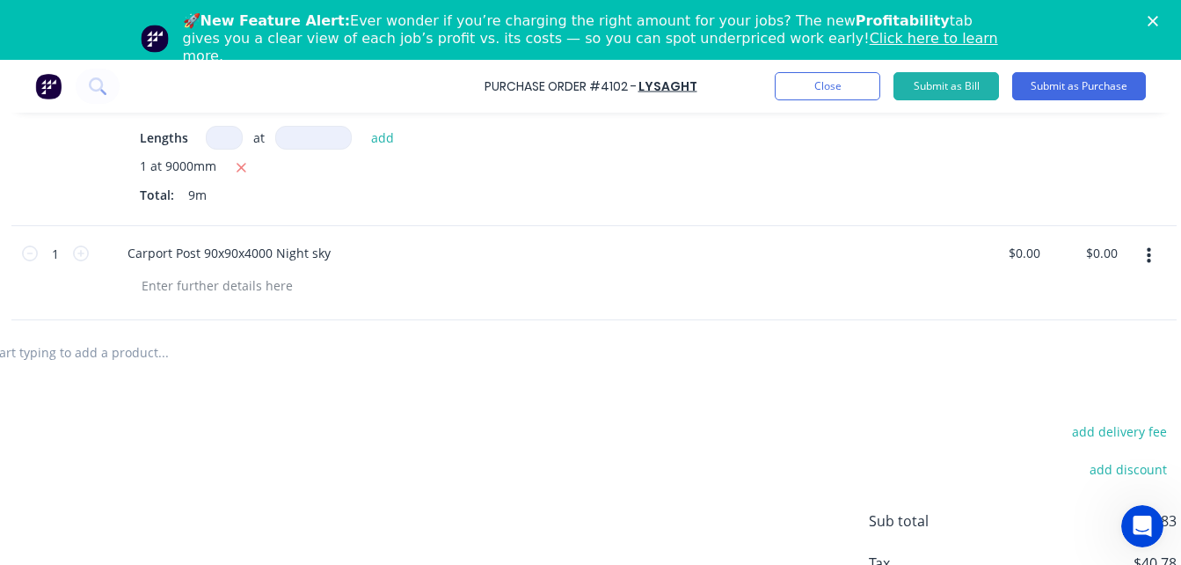
scroll to position [836, 209]
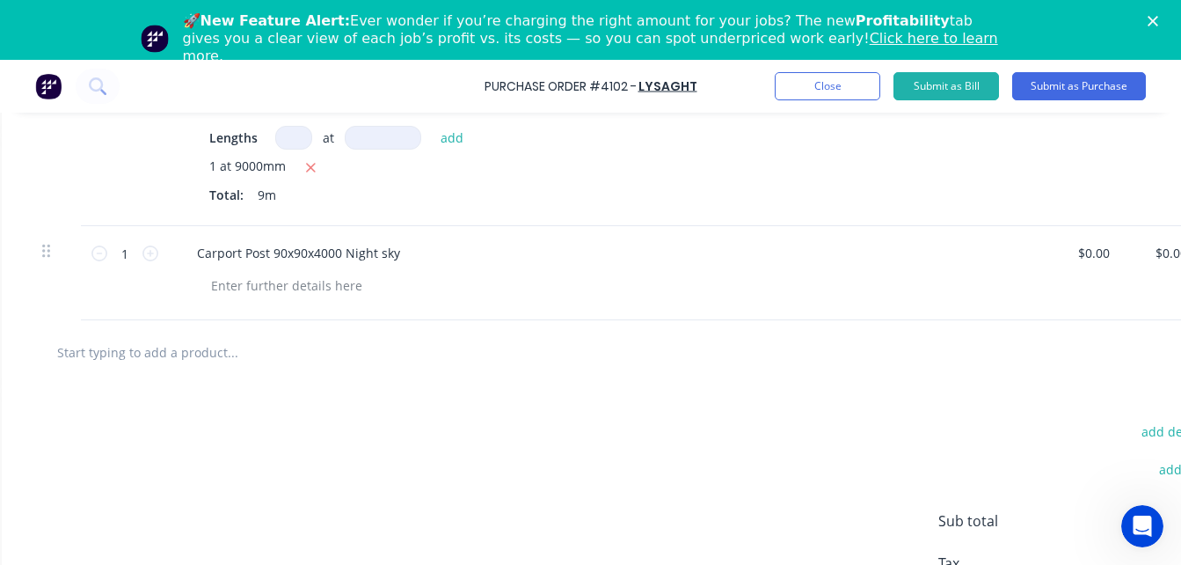
click at [169, 358] on input "text" at bounding box center [232, 351] width 352 height 35
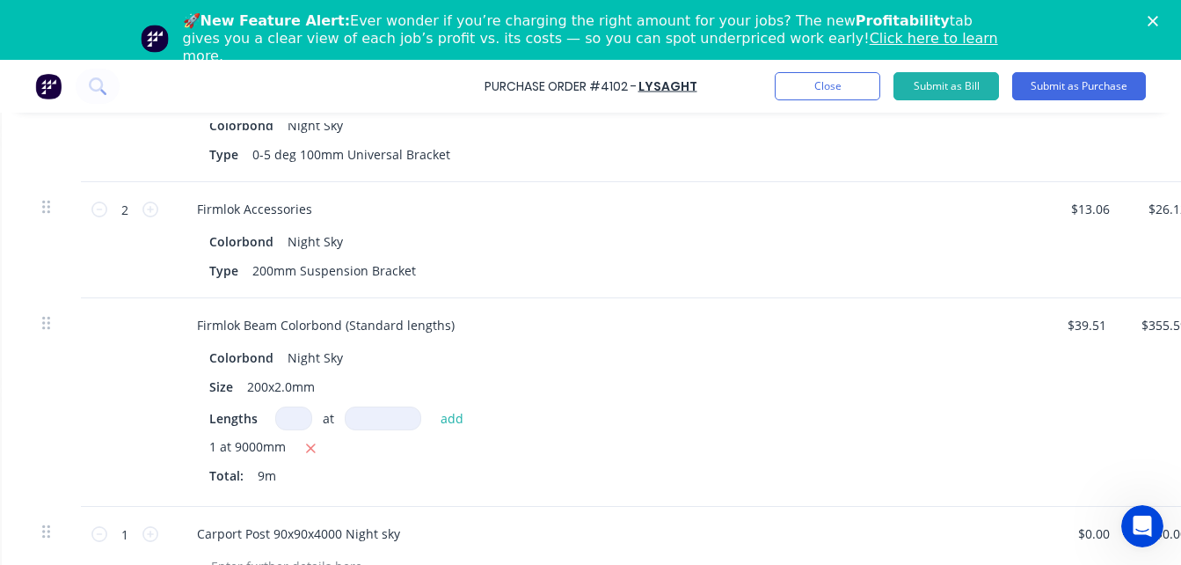
scroll to position [556, 314]
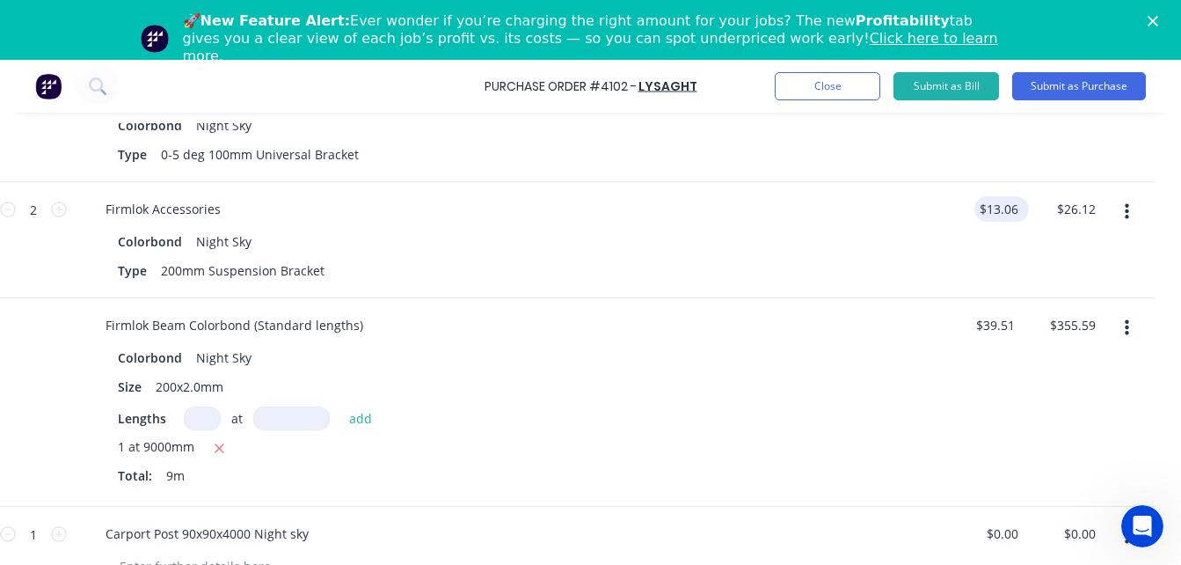
click at [987, 202] on input "$13.06" at bounding box center [997, 208] width 47 height 25
type input "27.76"
type input "55.52"
type input "$27.76"
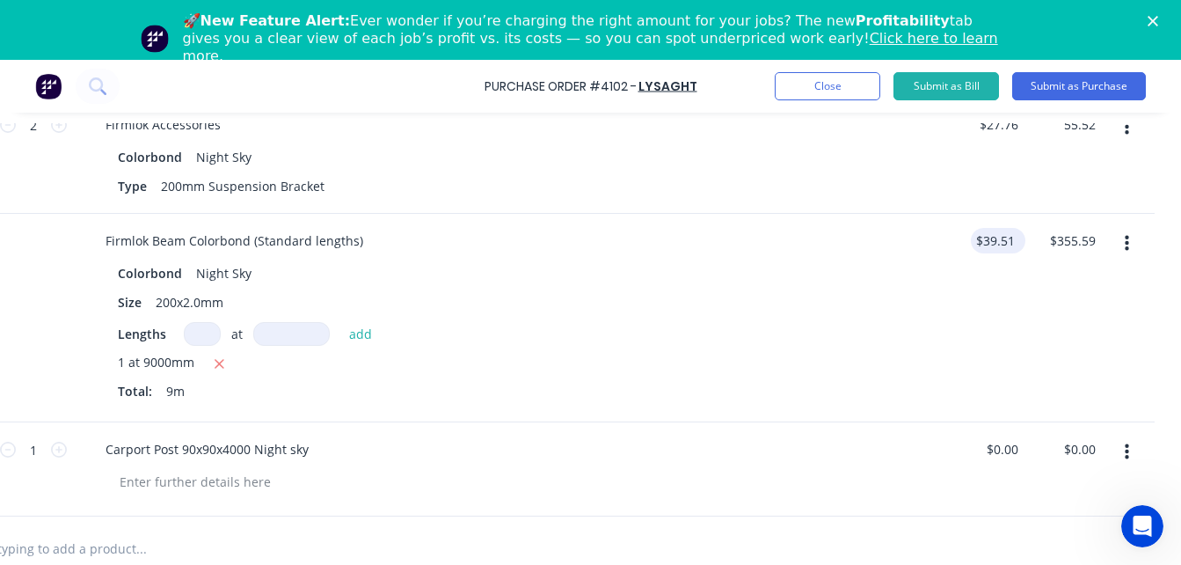
click at [999, 242] on input "$39.51" at bounding box center [994, 240] width 47 height 25
type input "$55.52"
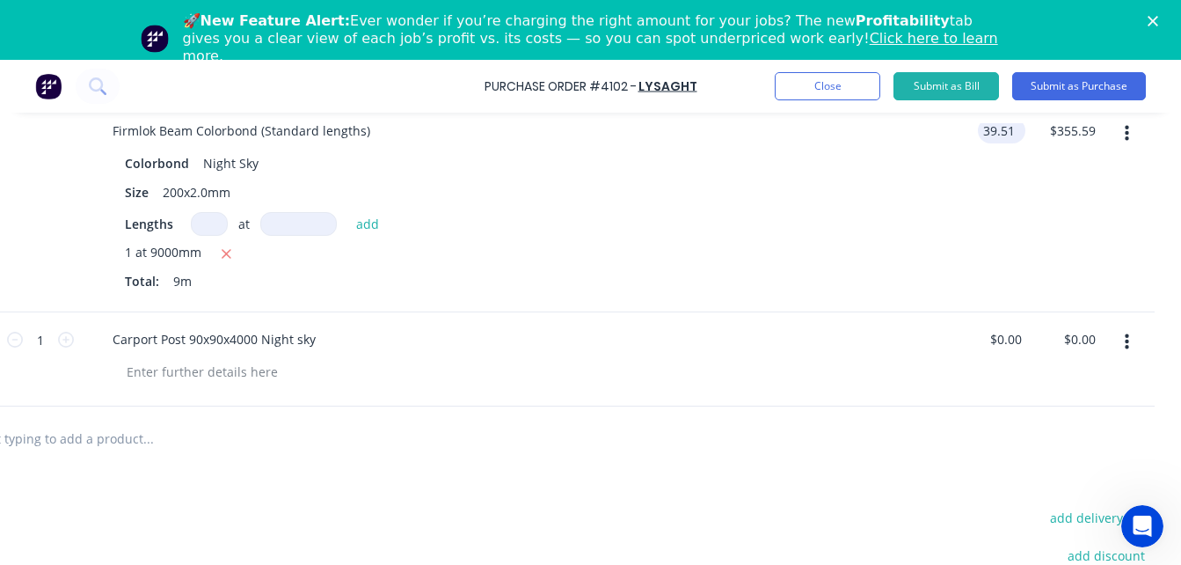
scroll to position [751, 307]
click at [1011, 335] on input "$0.00" at bounding box center [1005, 337] width 40 height 25
type input "$39.51"
type input "0"
type input "297.55"
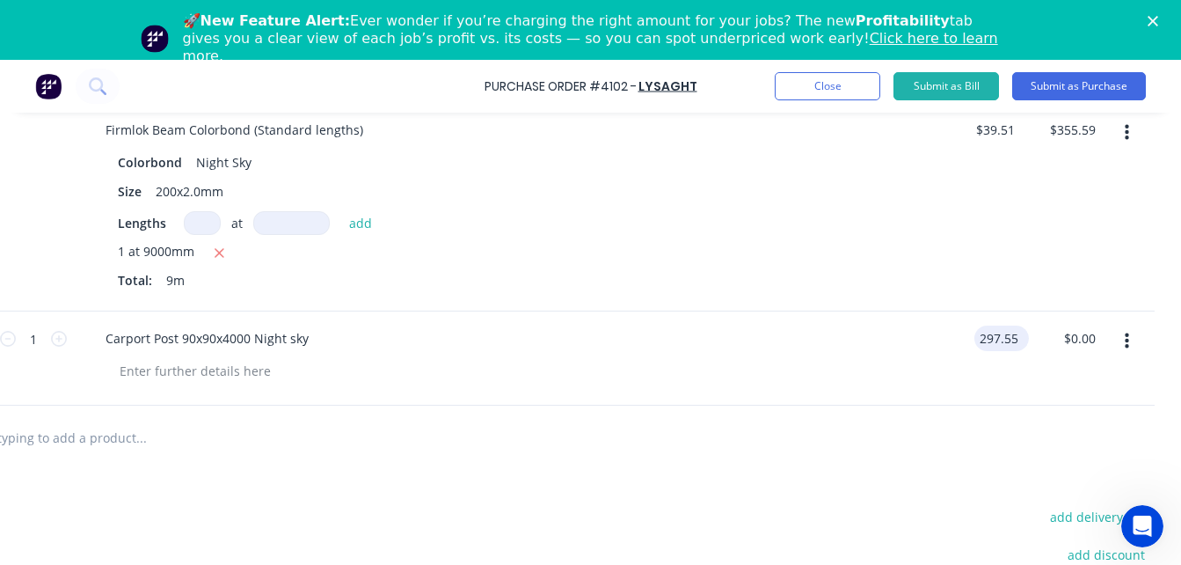
type input "297.55"
type input "$297.55"
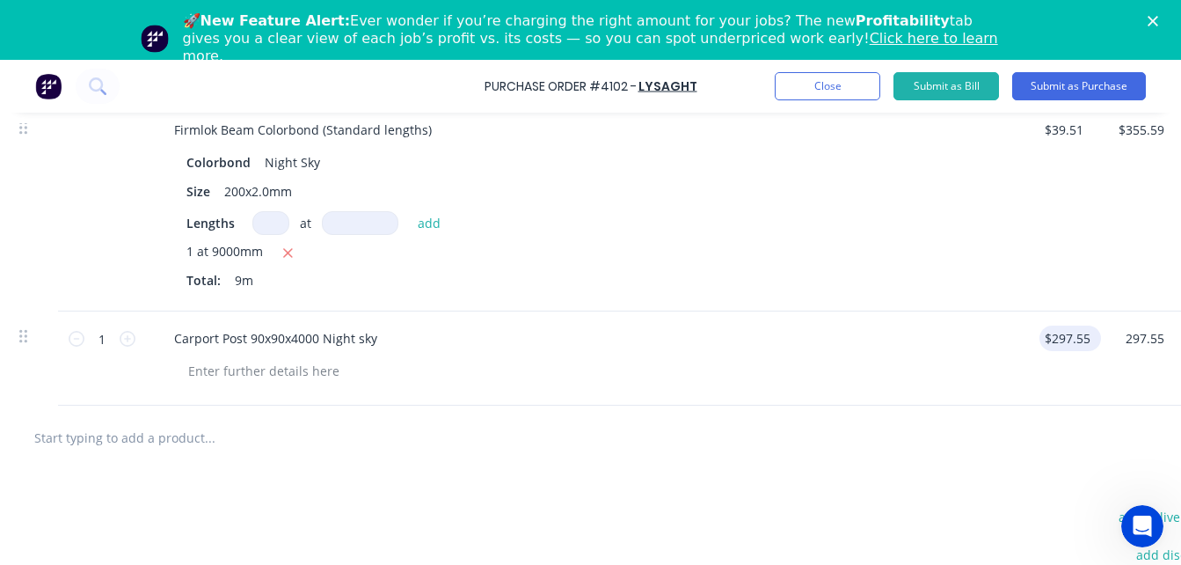
scroll to position [751, 231]
click at [172, 426] on input "text" at bounding box center [210, 436] width 352 height 35
type input "$297.55"
type input "Notched posr 90x90x3000 to suit 200 firmlok beam Night sky"
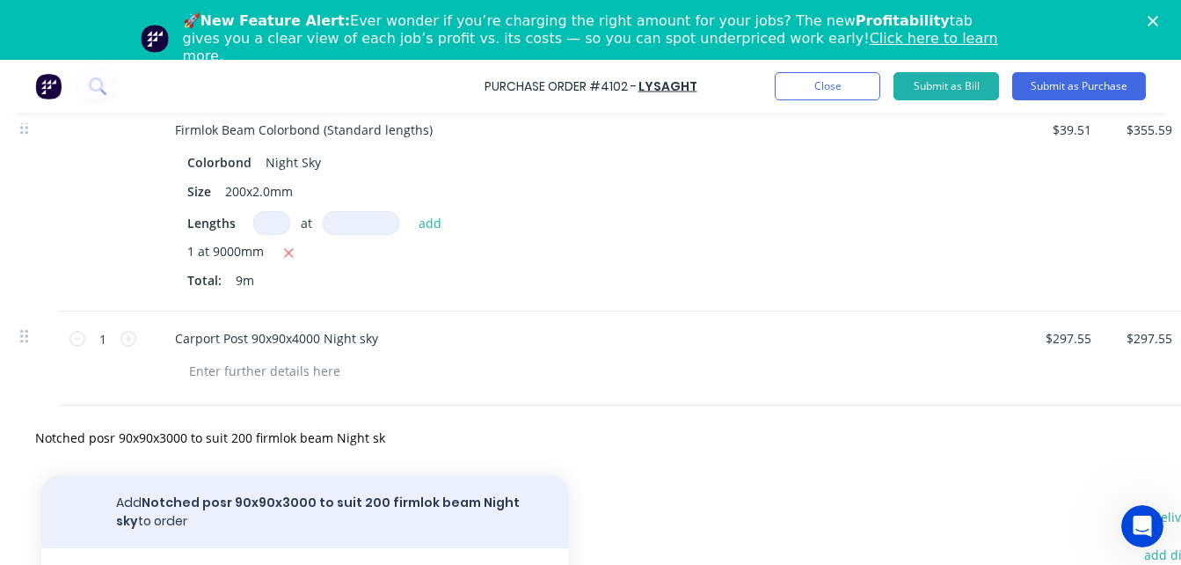
click at [245, 504] on button "Add Notched posr 90x90x3000 to suit 200 firmlok beam Night sky to order" at bounding box center [305, 512] width 528 height 72
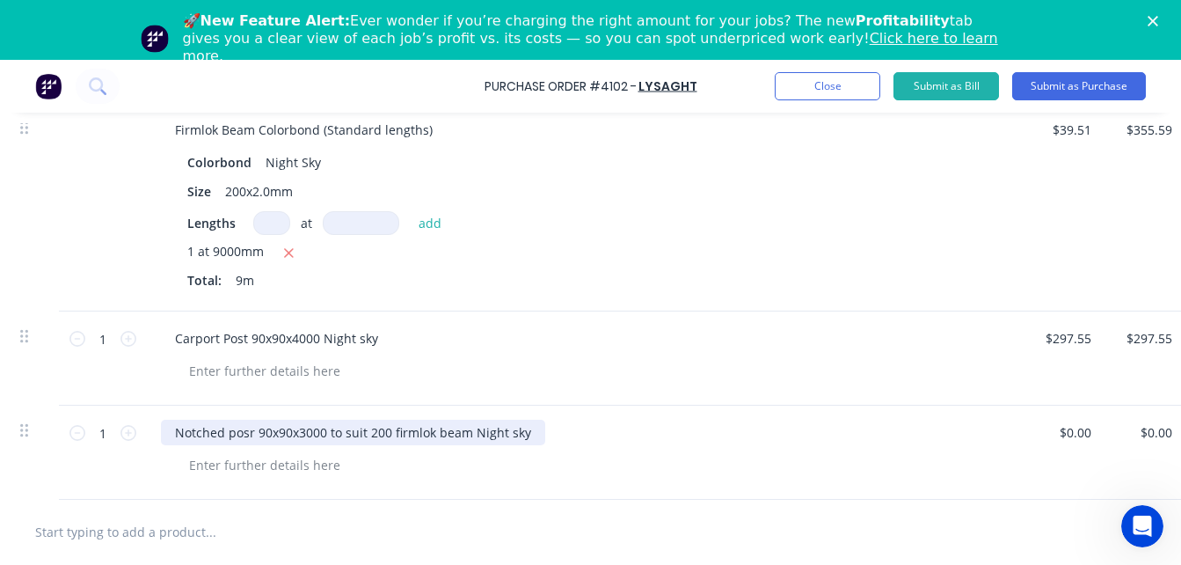
click at [249, 425] on div "Notched posr 90x90x3000 to suit 200 firmlok beam Night sky" at bounding box center [353, 431] width 384 height 25
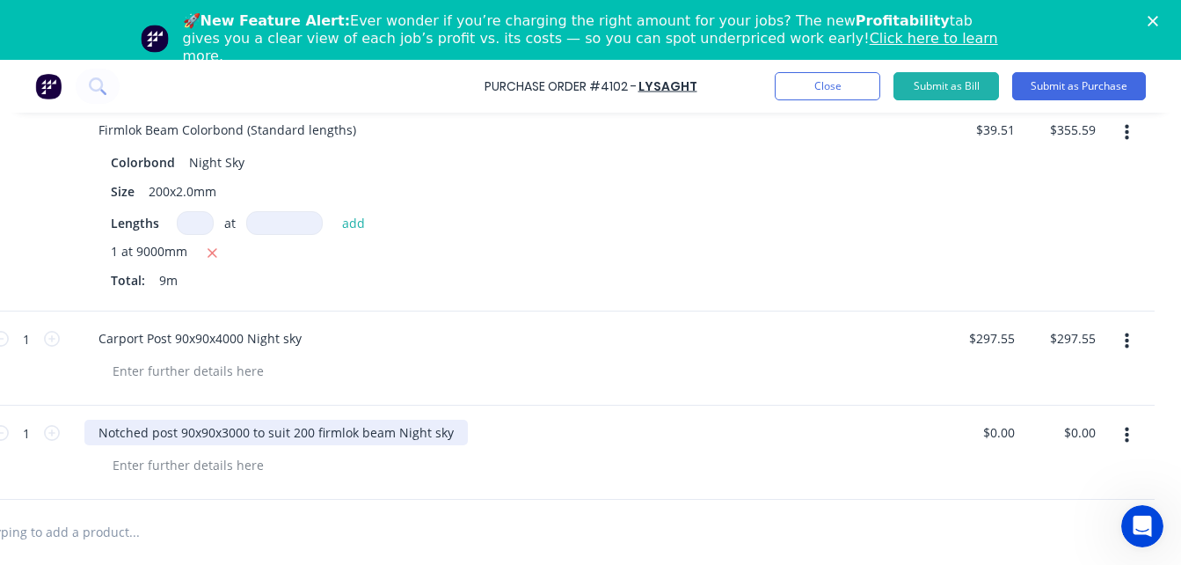
scroll to position [751, 321]
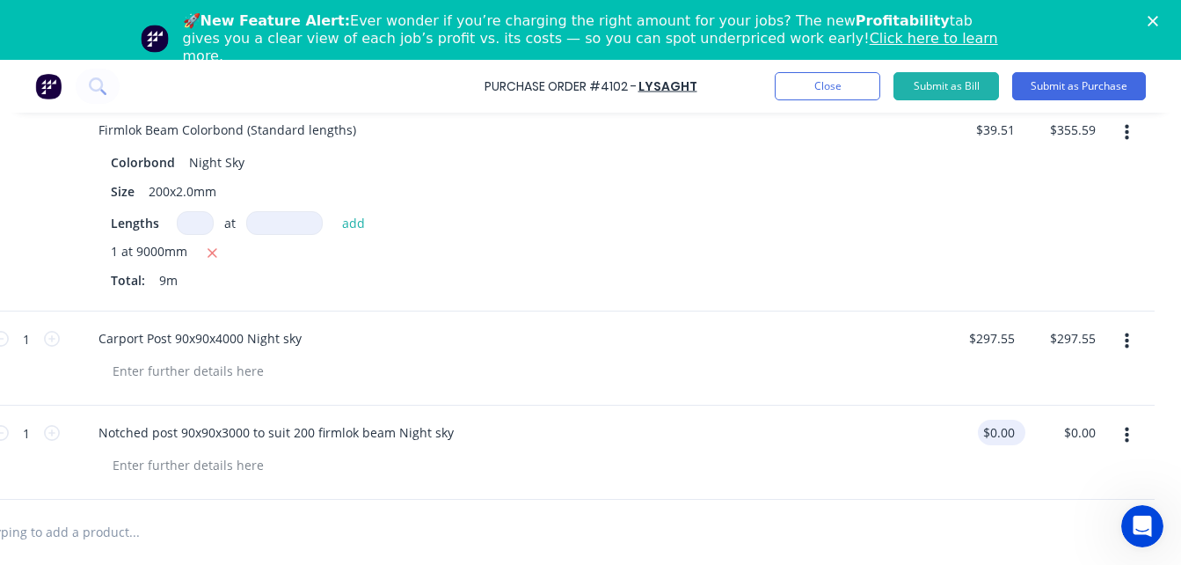
click at [994, 425] on input "$0.00" at bounding box center [998, 431] width 40 height 25
type input "0"
type input "242.04"
type input "$242.04"
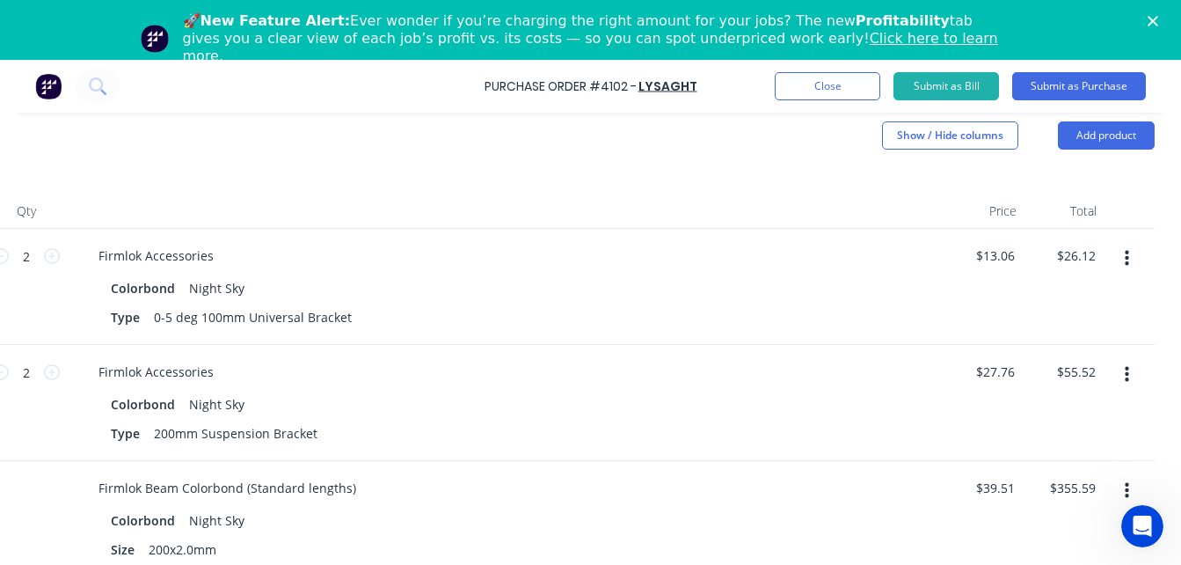
scroll to position [377, 321]
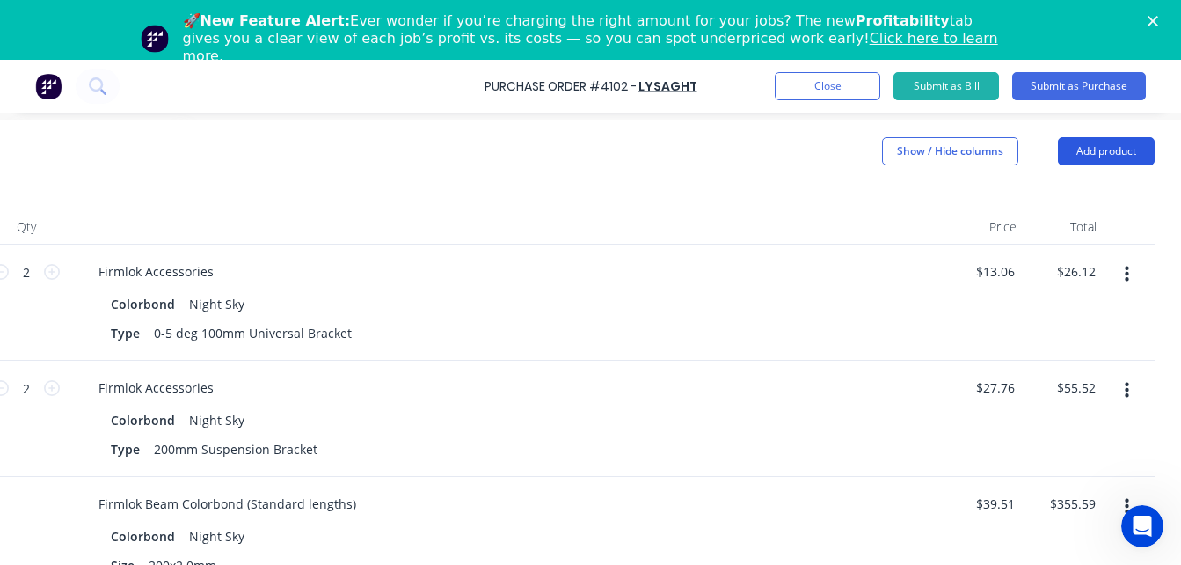
click at [1087, 155] on button "Add product" at bounding box center [1106, 151] width 97 height 28
type input "$242.04"
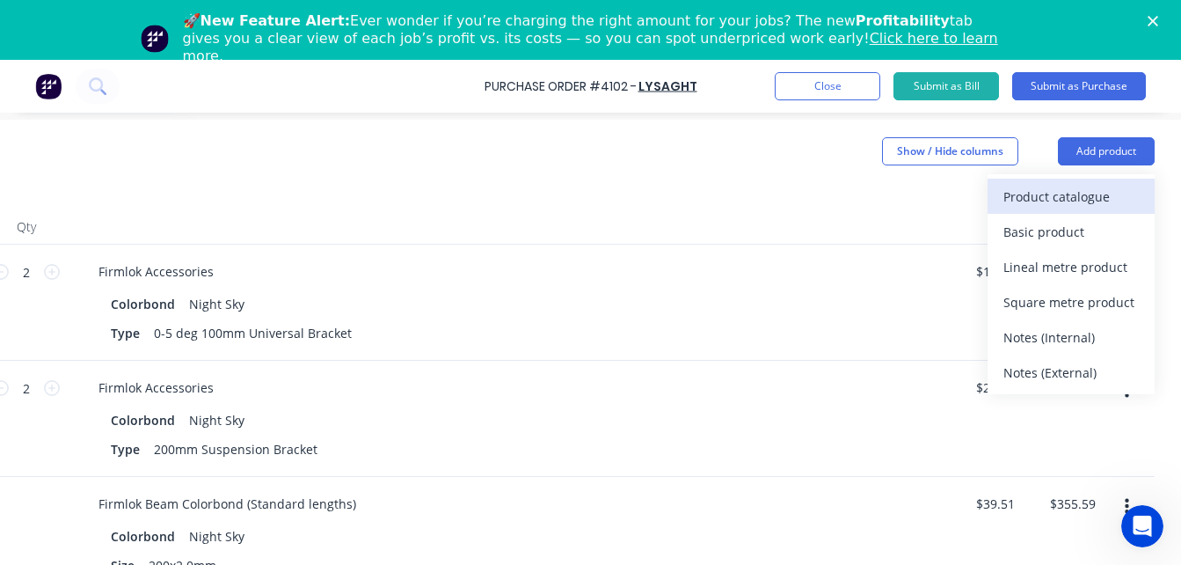
click at [1065, 197] on div "Product catalogue" at bounding box center [1070, 196] width 135 height 25
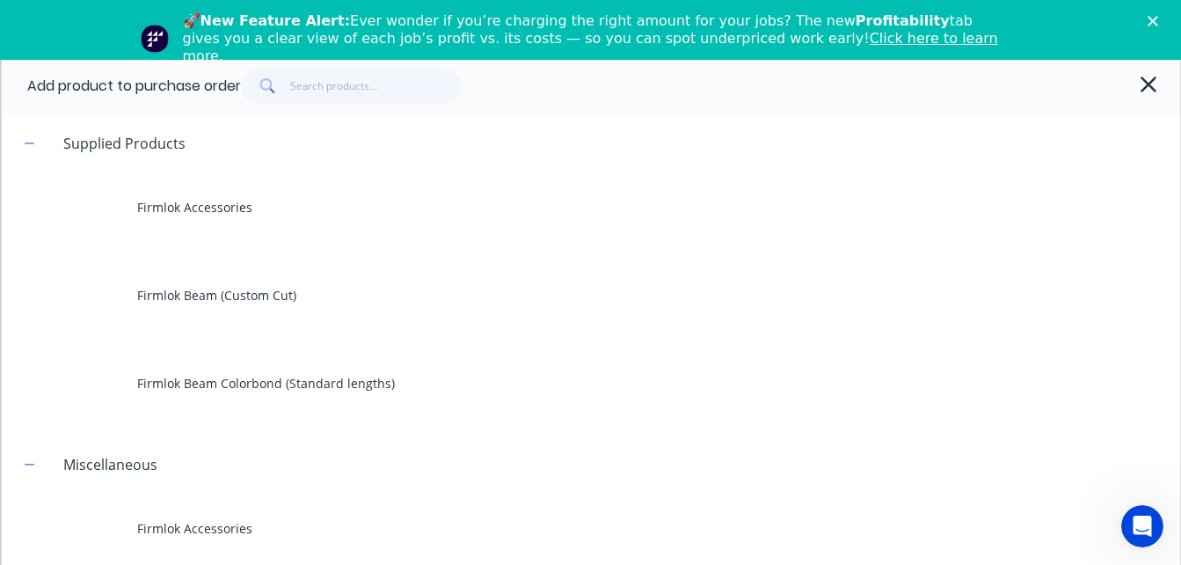
scroll to position [377, 308]
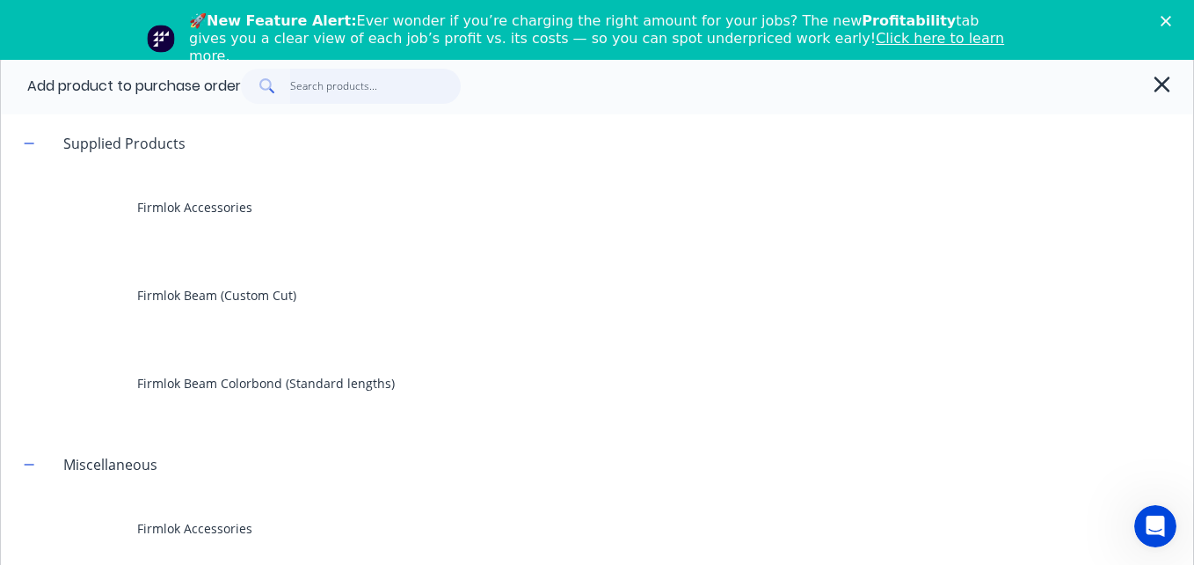
click at [341, 92] on input "text" at bounding box center [375, 86] width 171 height 35
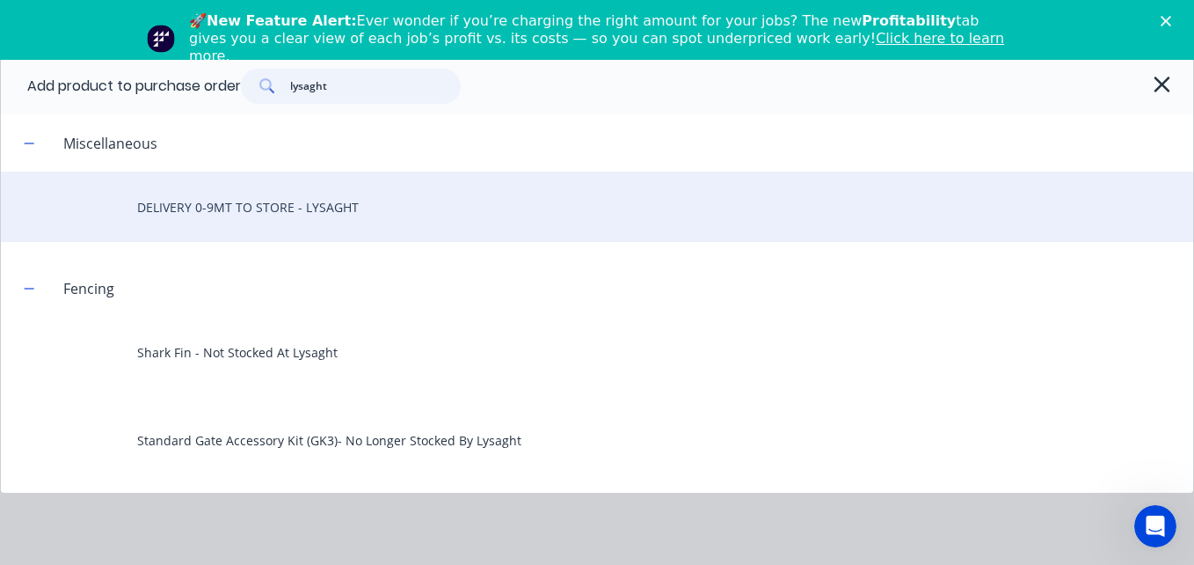
type input "lysaght"
click at [310, 214] on div "DELIVERY 0-9MT TO STORE - LYSAGHT" at bounding box center [597, 206] width 1192 height 70
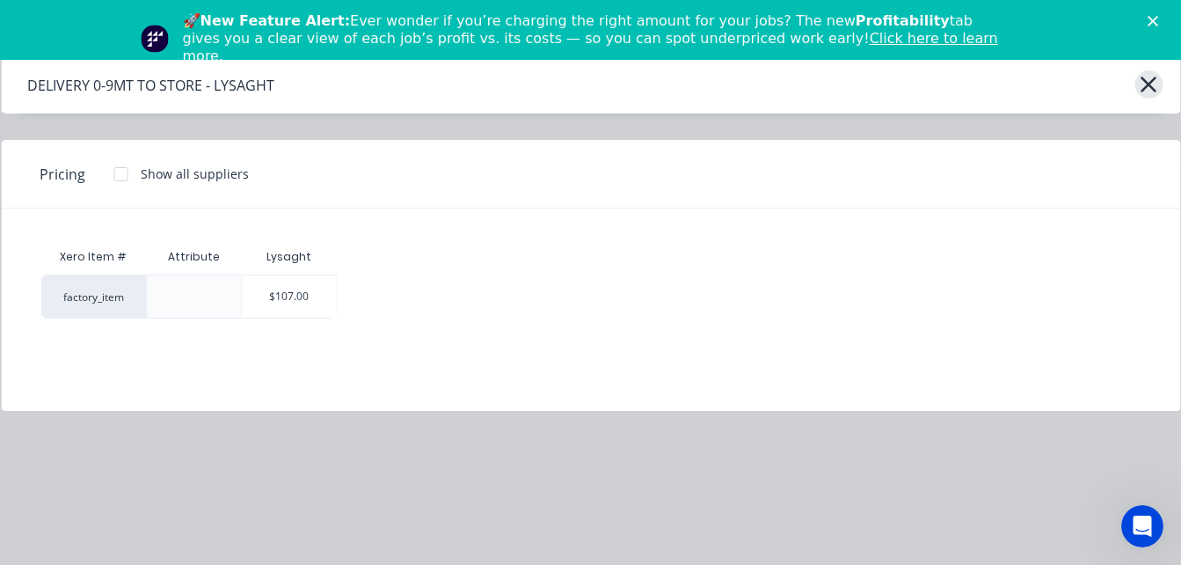
click at [1140, 85] on icon "button" at bounding box center [1149, 84] width 18 height 25
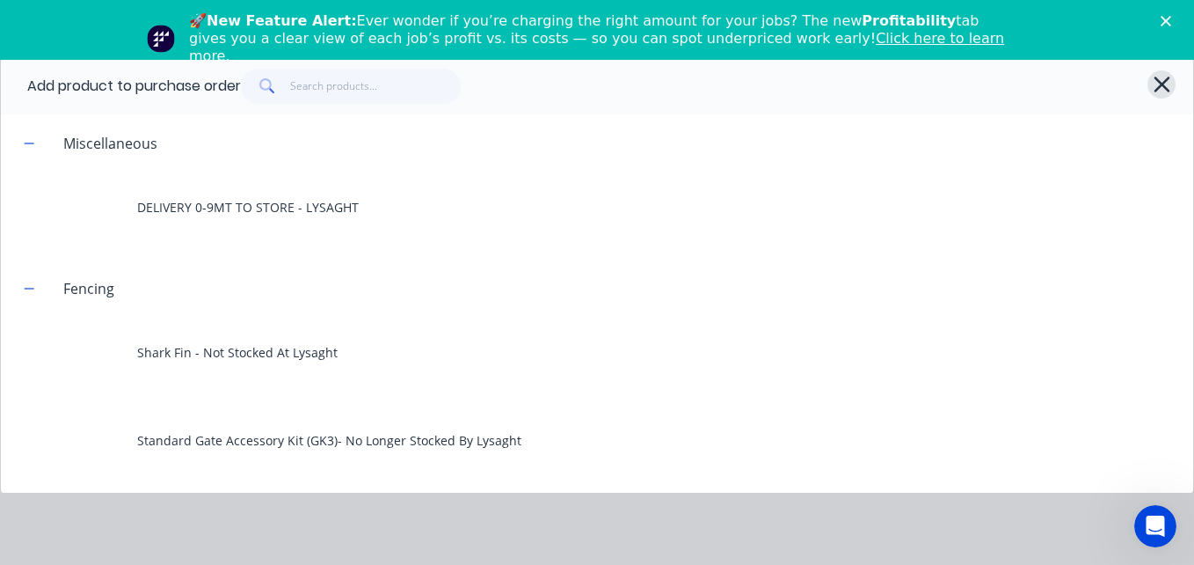
click at [1163, 84] on icon "button" at bounding box center [1162, 84] width 18 height 25
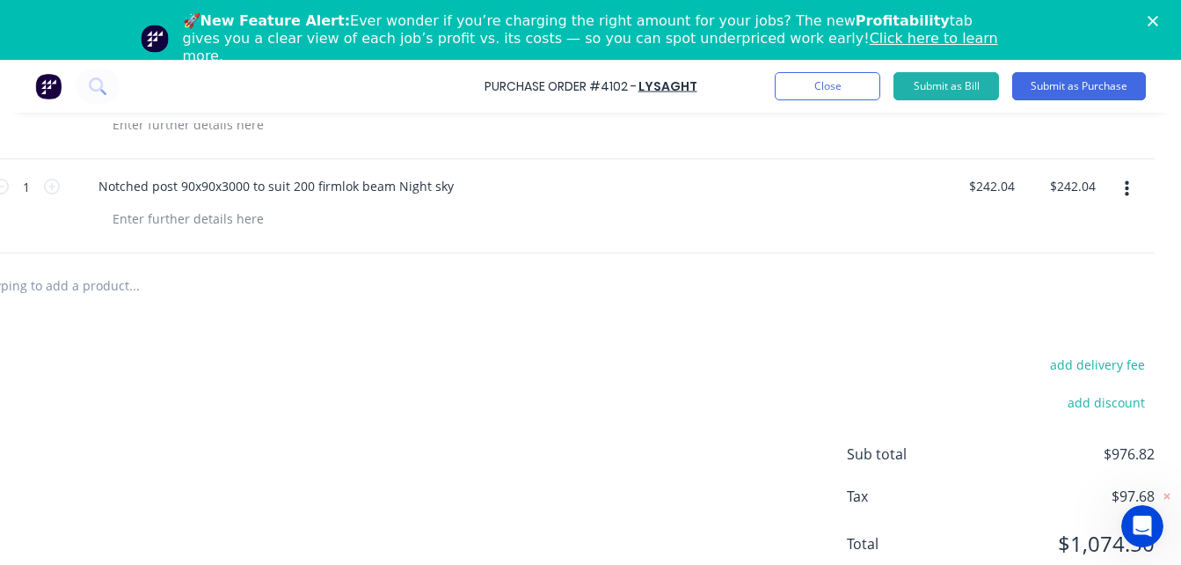
scroll to position [1008, 308]
click at [1095, 362] on button "add delivery fee" at bounding box center [1096, 364] width 115 height 23
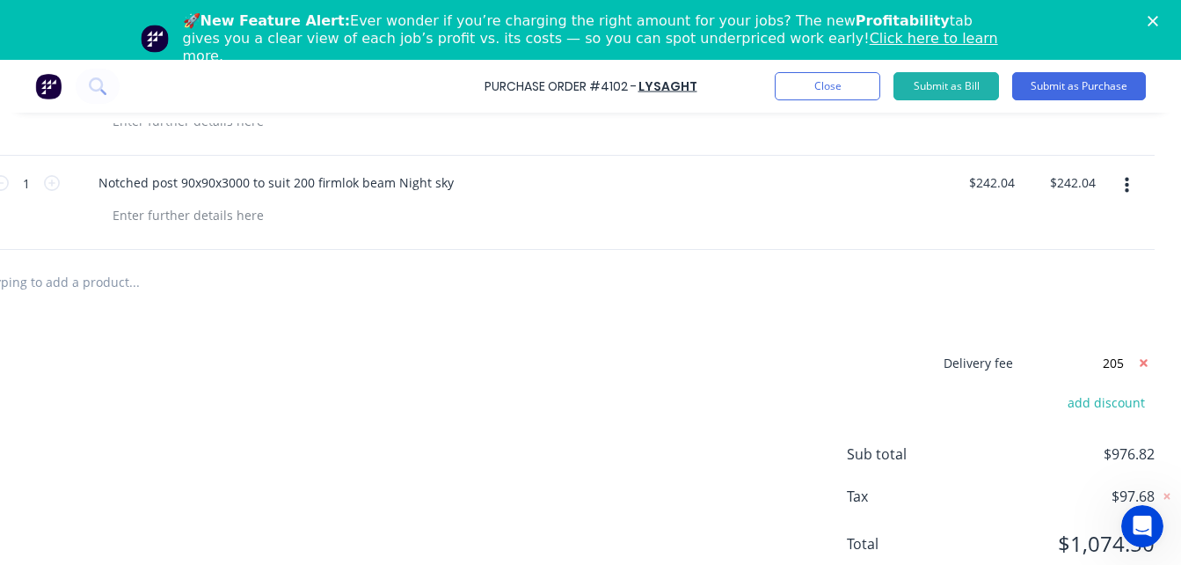
type input "$205.00"
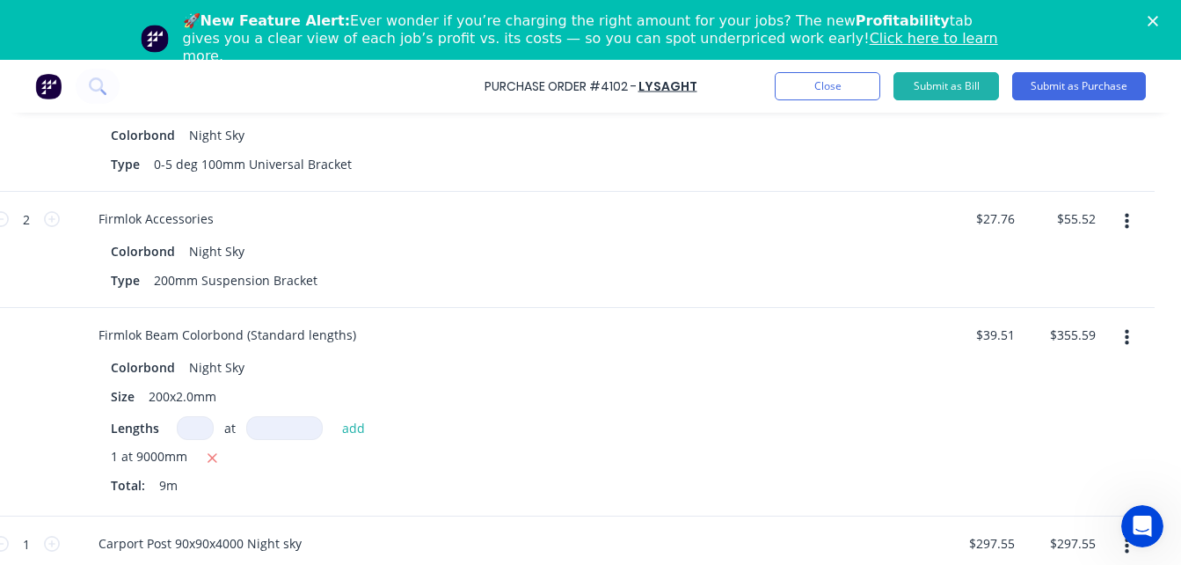
scroll to position [545, 308]
click at [1074, 92] on button "Submit as Purchase" at bounding box center [1079, 86] width 134 height 28
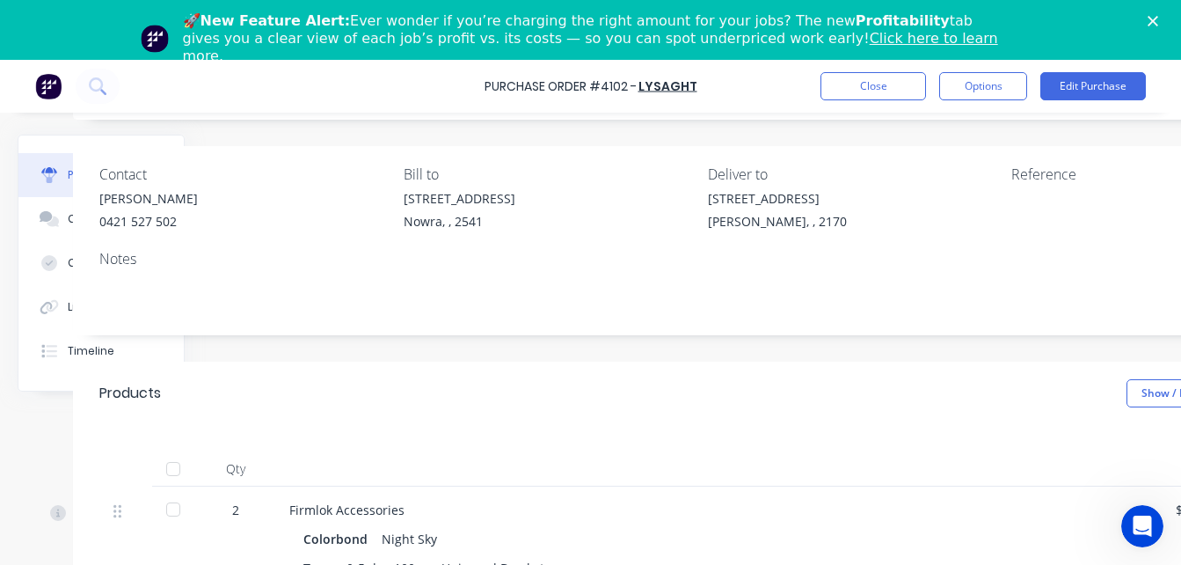
scroll to position [109, 140]
click at [751, 220] on div "Preston, , 2170" at bounding box center [775, 220] width 139 height 18
click at [1140, 89] on button "Edit Purchase" at bounding box center [1093, 86] width 106 height 28
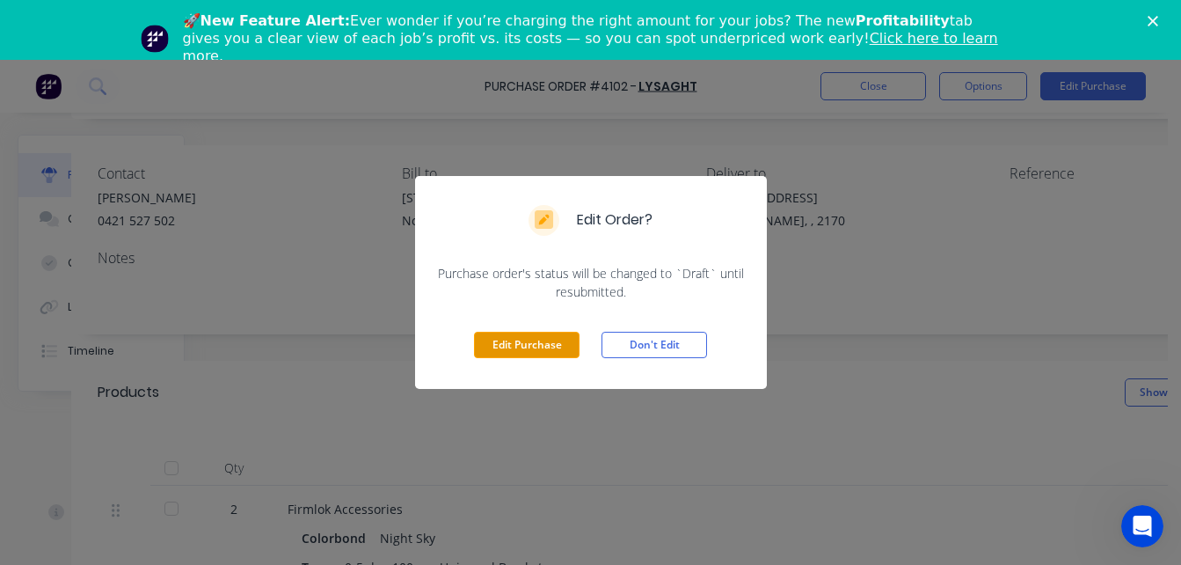
click at [560, 354] on button "Edit Purchase" at bounding box center [527, 344] width 106 height 26
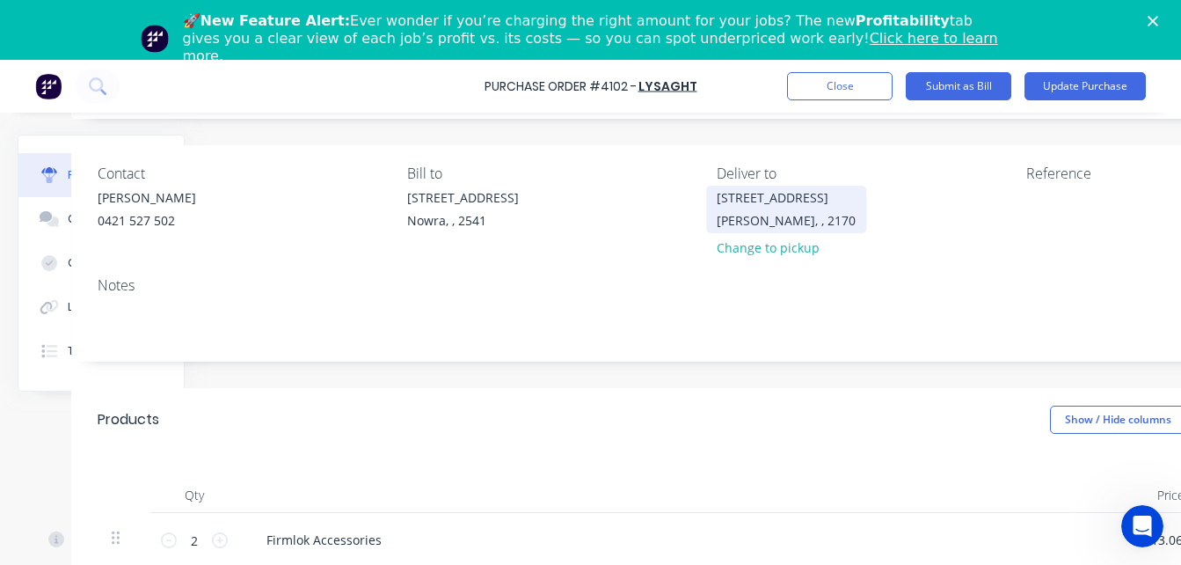
click at [769, 229] on div "Preston, , 2170" at bounding box center [786, 220] width 139 height 18
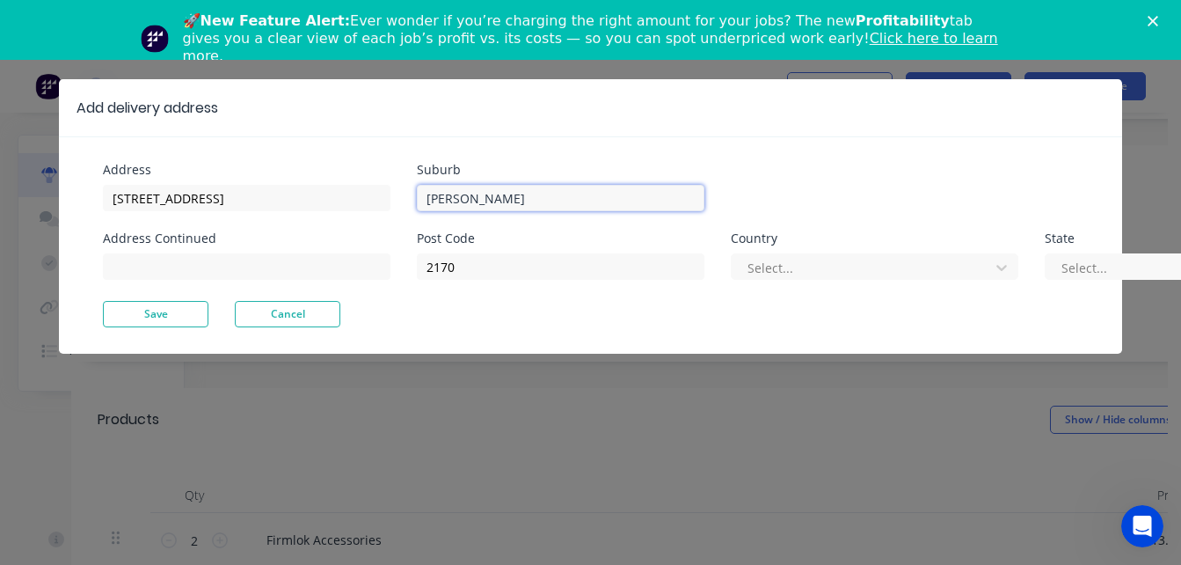
click at [523, 193] on input "Preston" at bounding box center [561, 198] width 288 height 26
type input "Prestons"
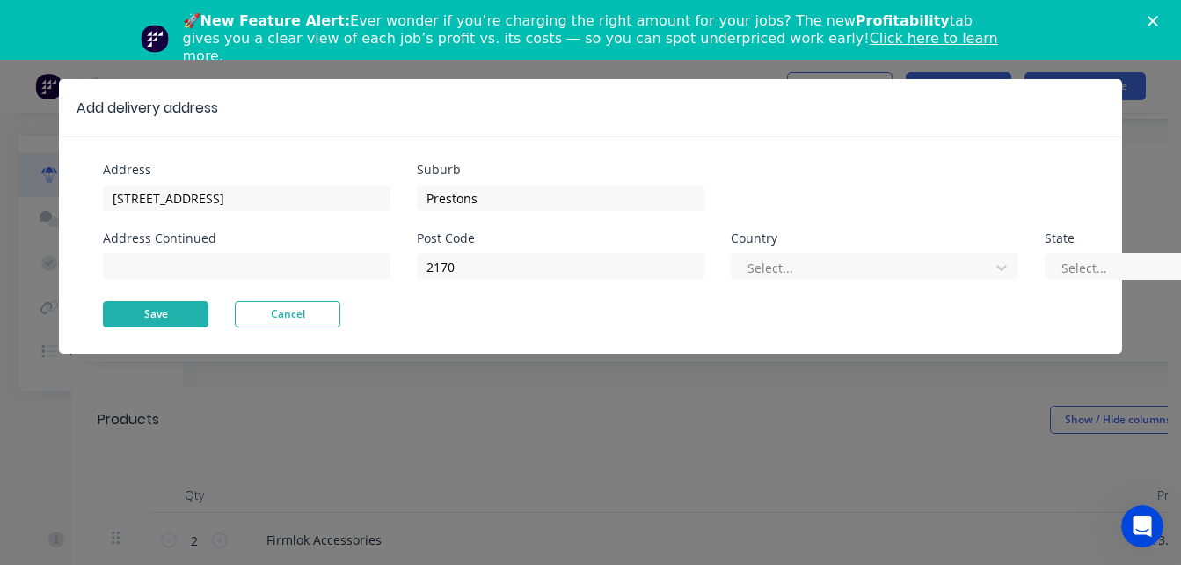
click at [175, 318] on button "Save" at bounding box center [156, 314] width 106 height 26
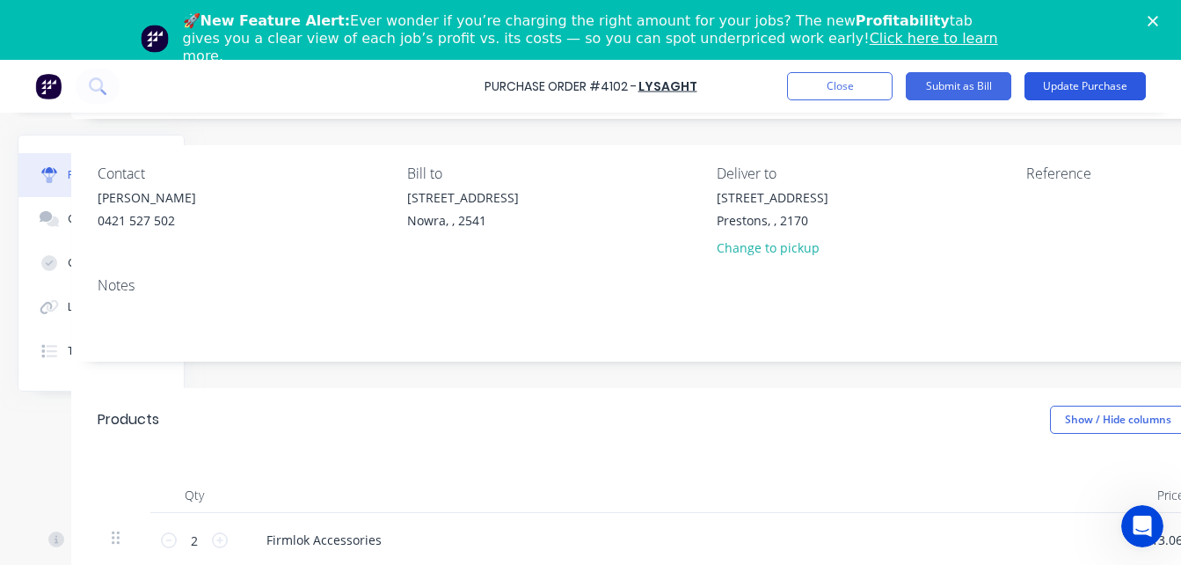
click at [1086, 84] on button "Update Purchase" at bounding box center [1084, 86] width 121 height 28
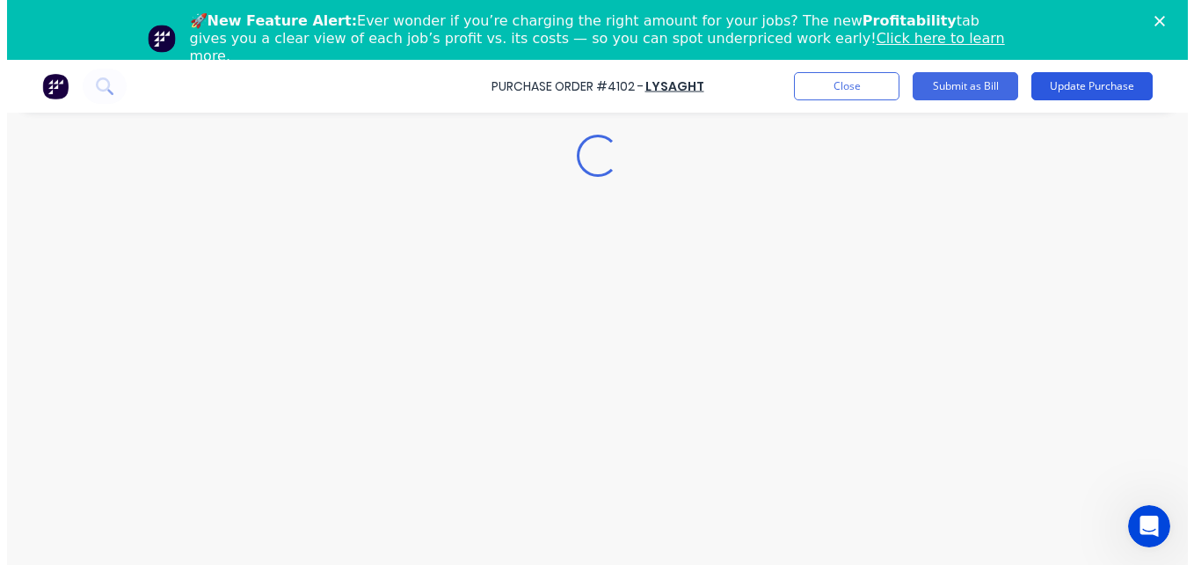
scroll to position [0, 0]
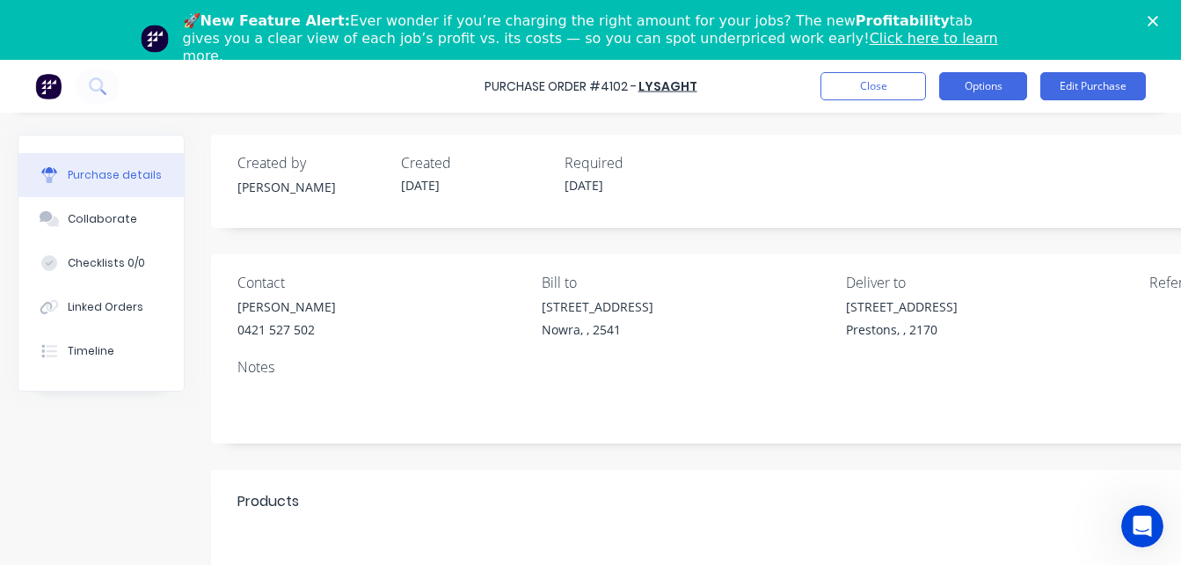
click at [986, 87] on button "Options" at bounding box center [983, 86] width 88 height 28
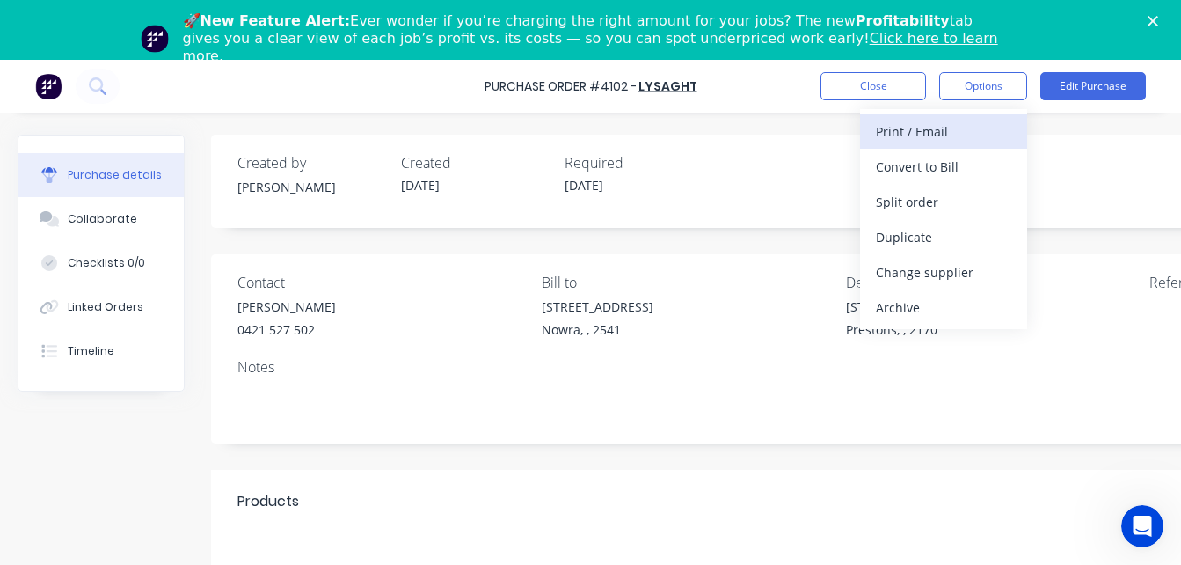
click at [944, 135] on div "Print / Email" at bounding box center [943, 131] width 135 height 25
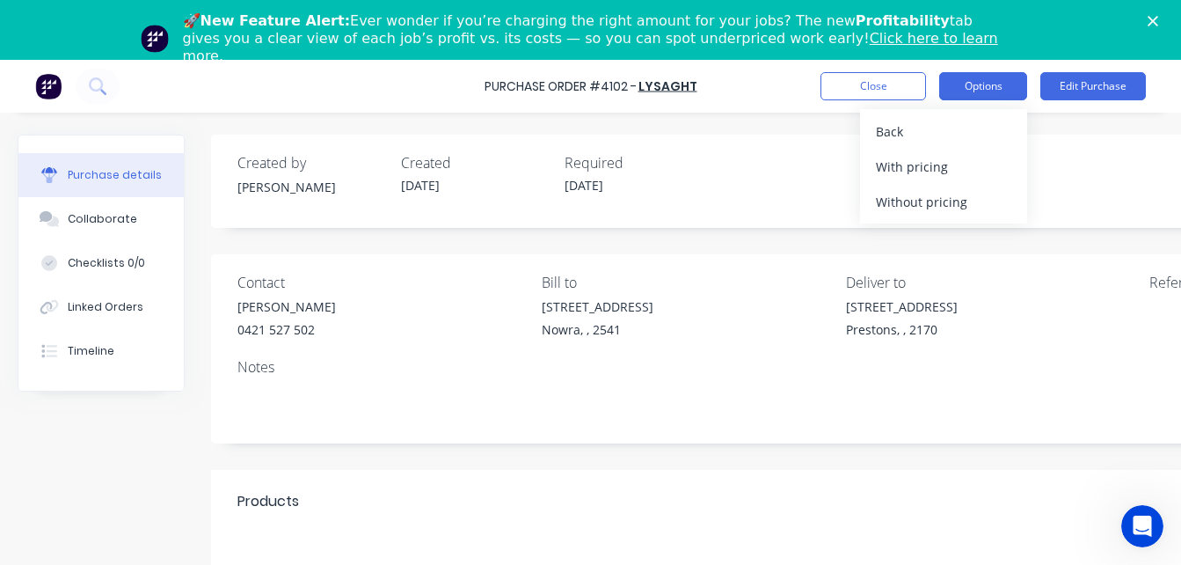
click at [966, 95] on button "Options" at bounding box center [983, 86] width 88 height 28
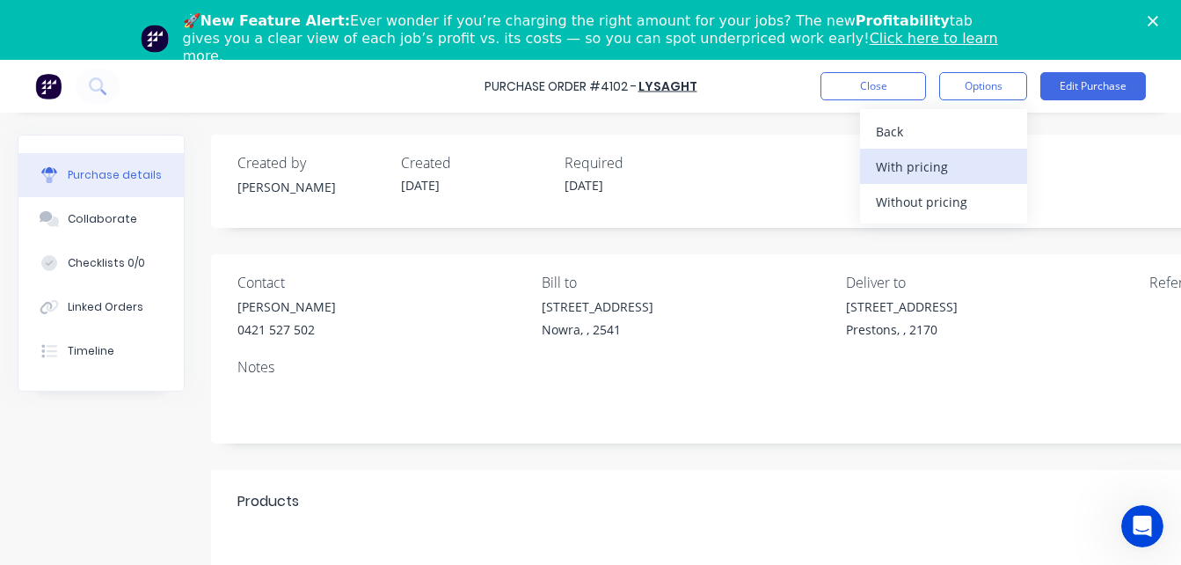
click at [936, 160] on div "With pricing" at bounding box center [943, 166] width 135 height 25
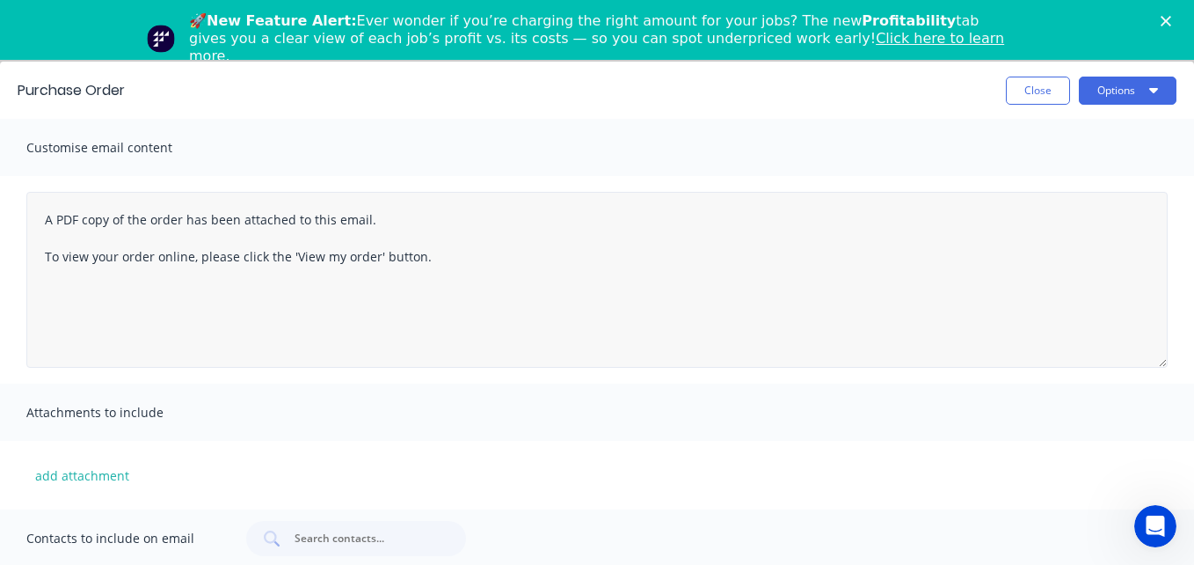
scroll to position [186, 0]
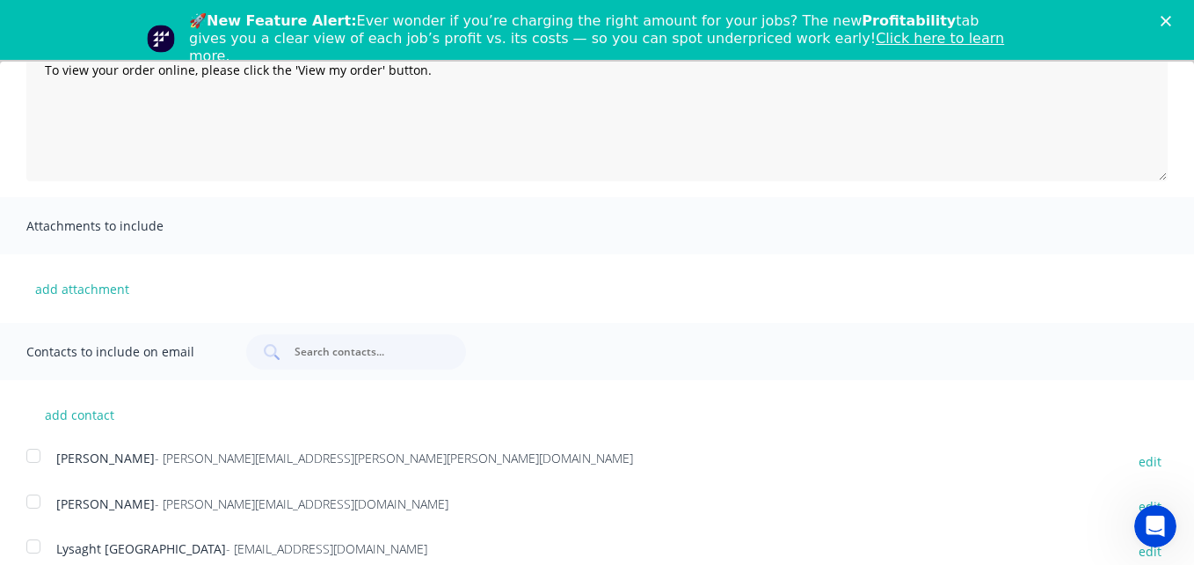
click at [32, 548] on div at bounding box center [33, 545] width 35 height 35
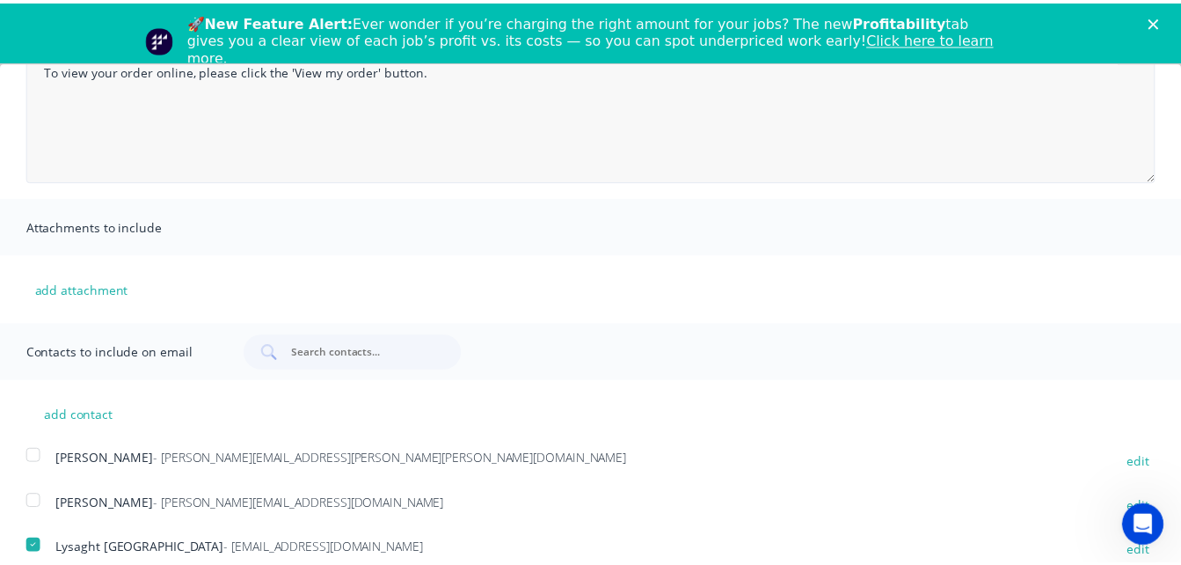
scroll to position [0, 0]
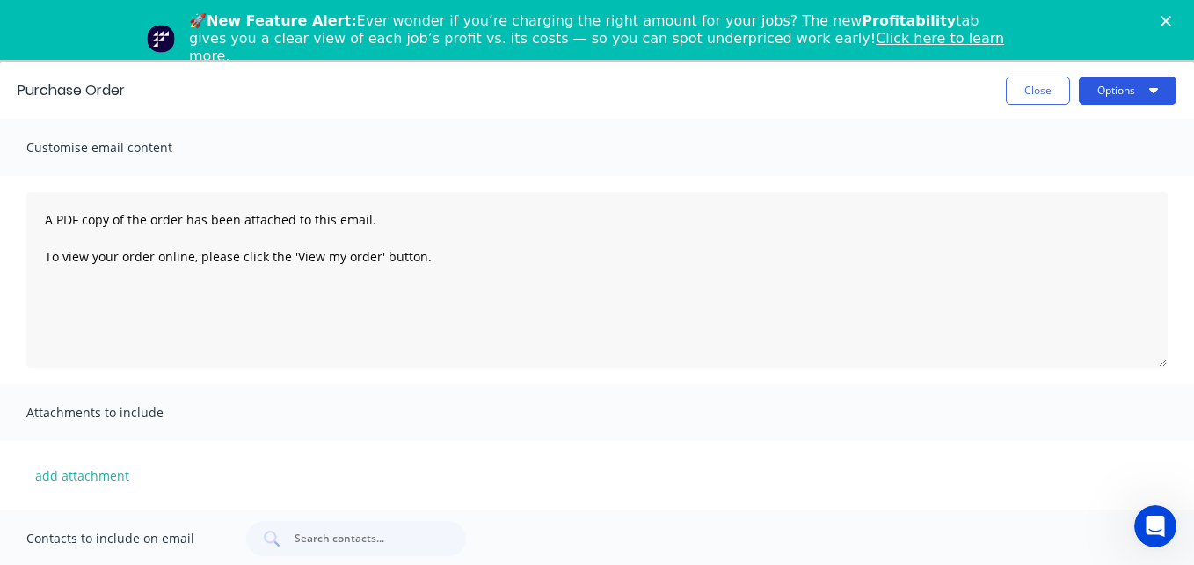
click at [1092, 101] on button "Options" at bounding box center [1128, 90] width 98 height 28
click at [1079, 167] on div "Email" at bounding box center [1092, 169] width 135 height 25
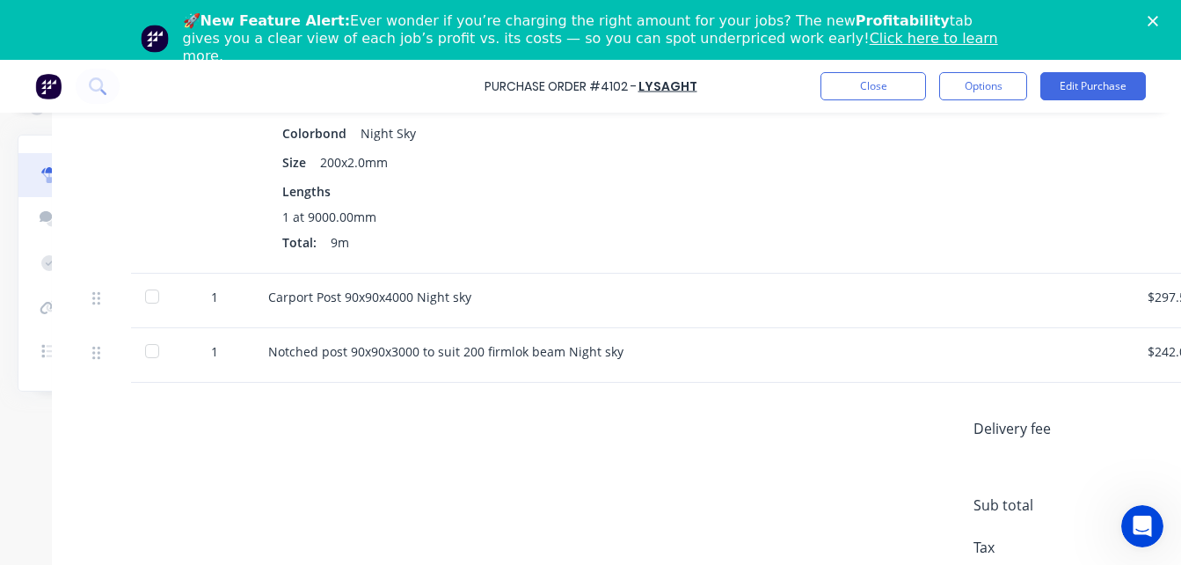
scroll to position [732, 160]
click at [974, 94] on button "Options" at bounding box center [983, 86] width 88 height 28
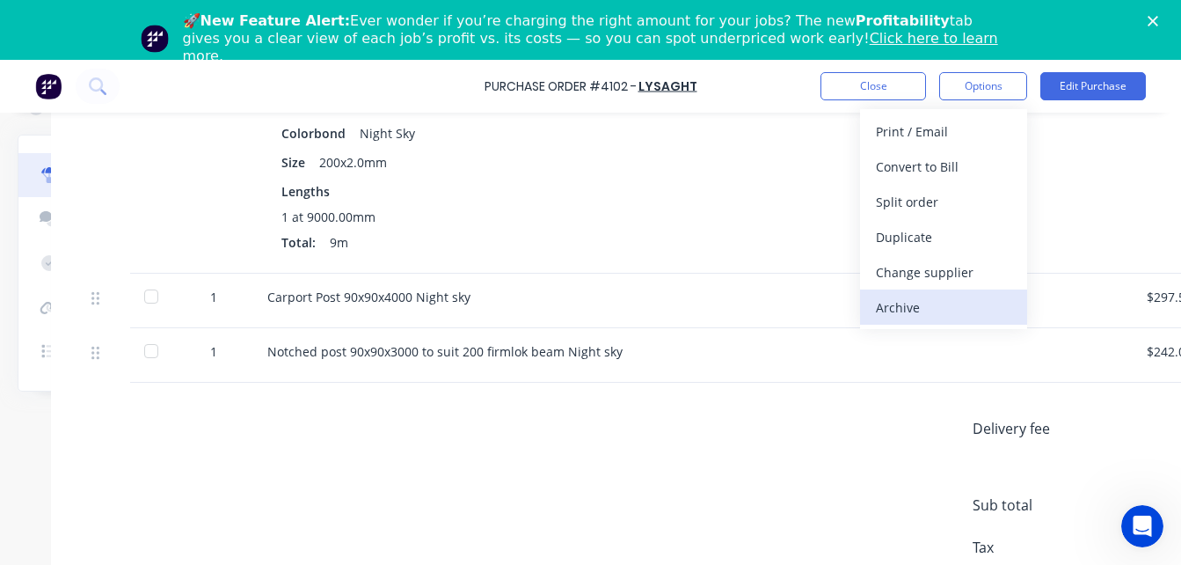
click at [898, 318] on div "Archive" at bounding box center [943, 307] width 135 height 25
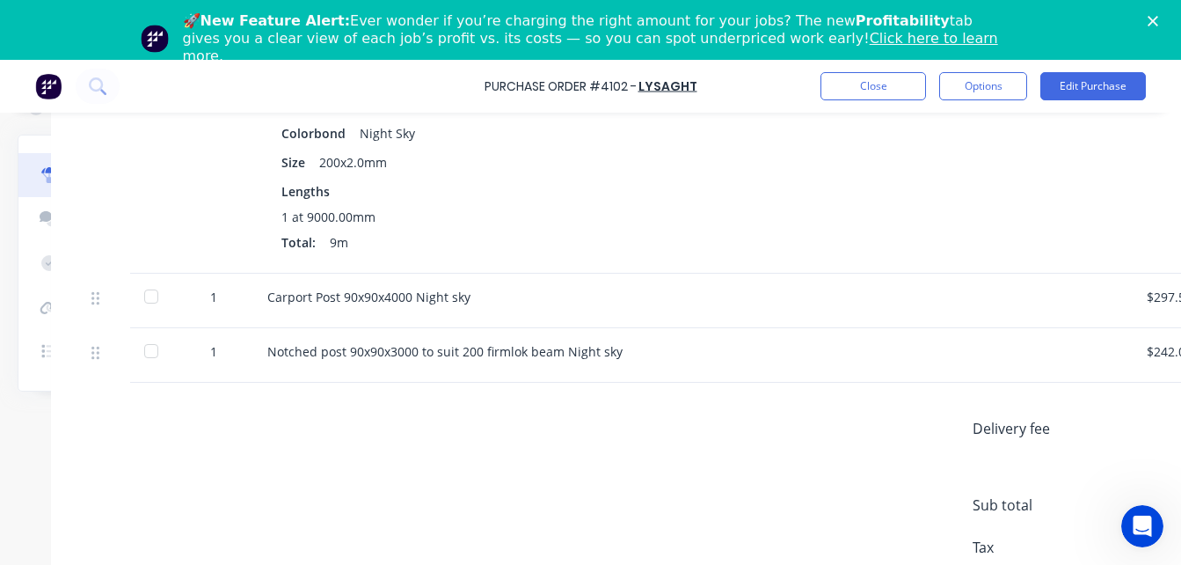
scroll to position [0, 0]
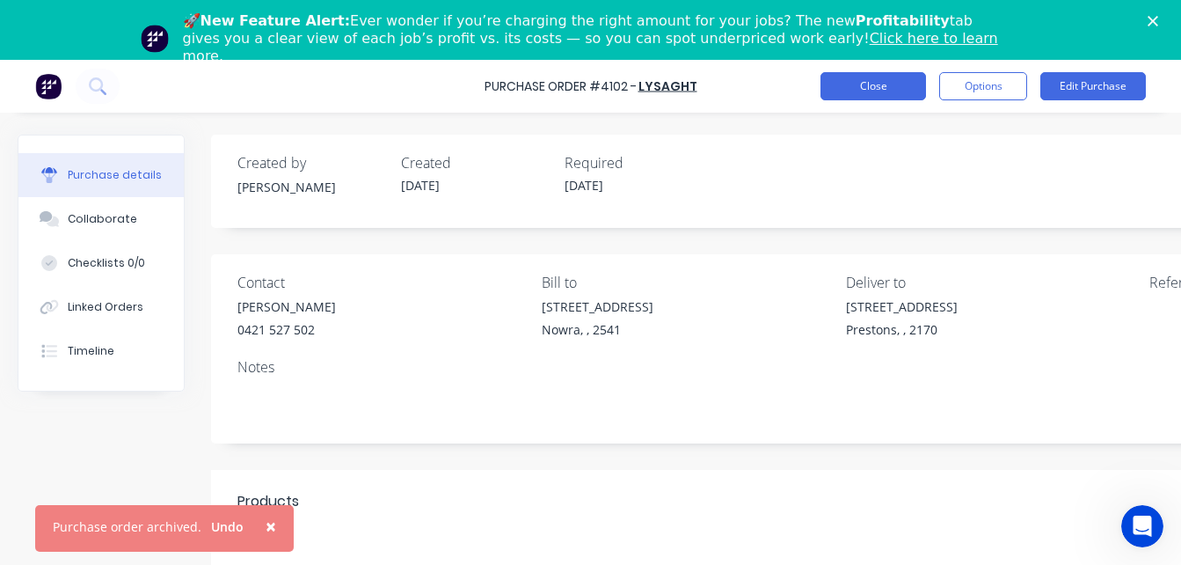
click at [865, 87] on button "Close" at bounding box center [873, 86] width 106 height 28
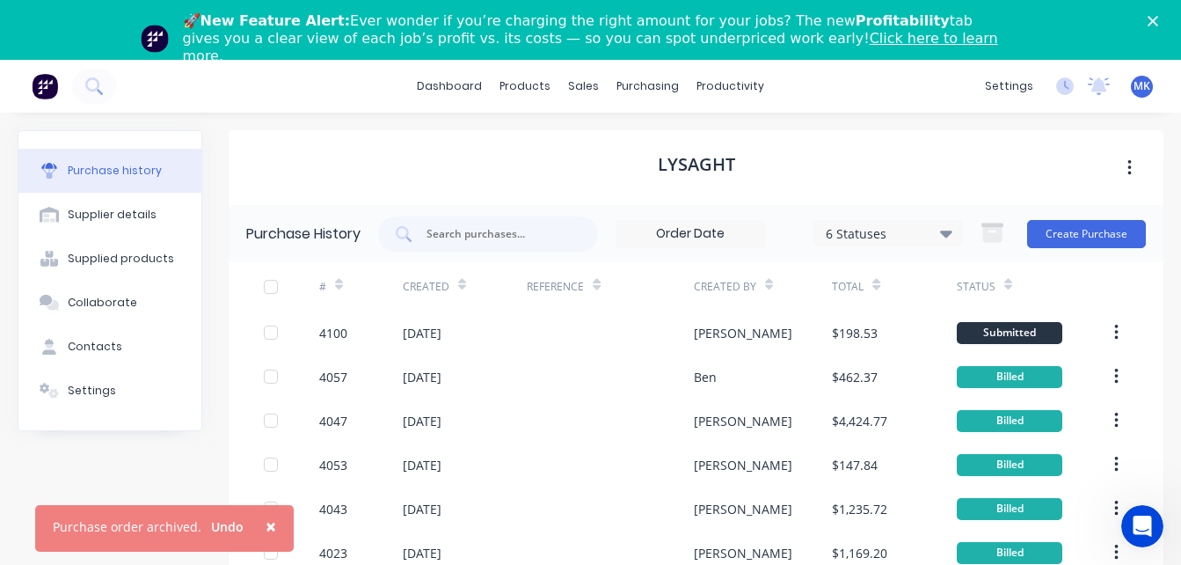
click at [271, 524] on button "×" at bounding box center [271, 526] width 46 height 42
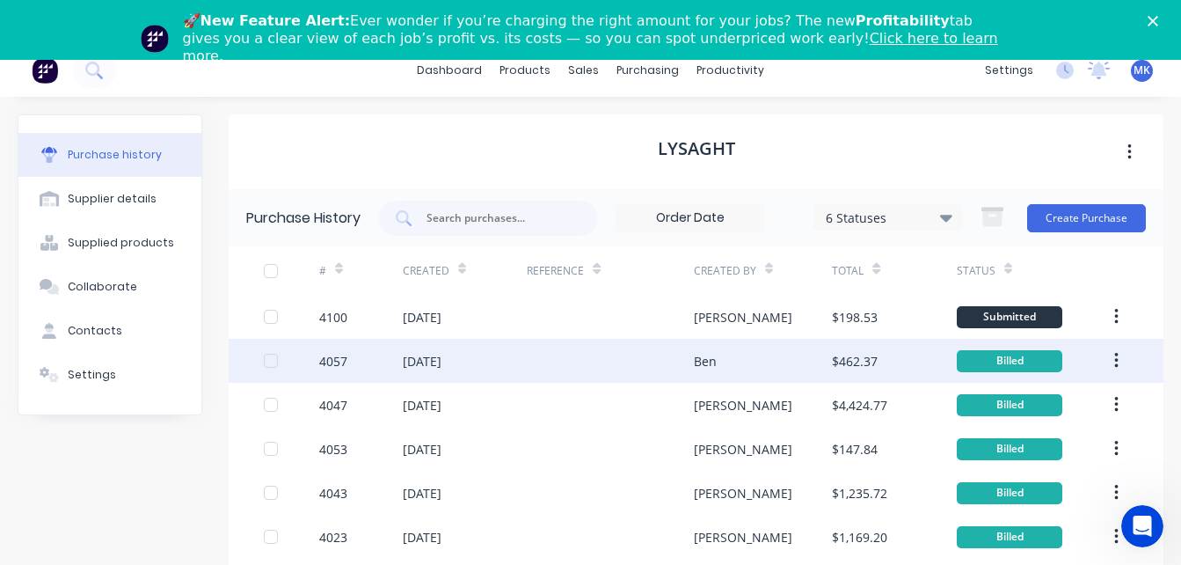
scroll to position [18, 0]
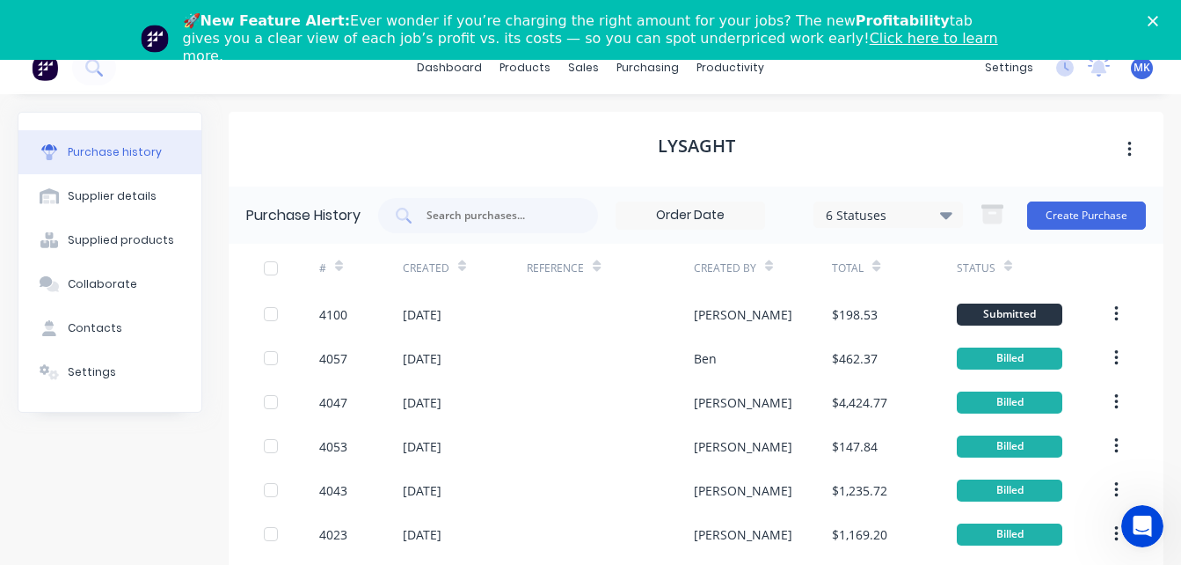
click at [871, 214] on div "6 Statuses" at bounding box center [889, 214] width 126 height 18
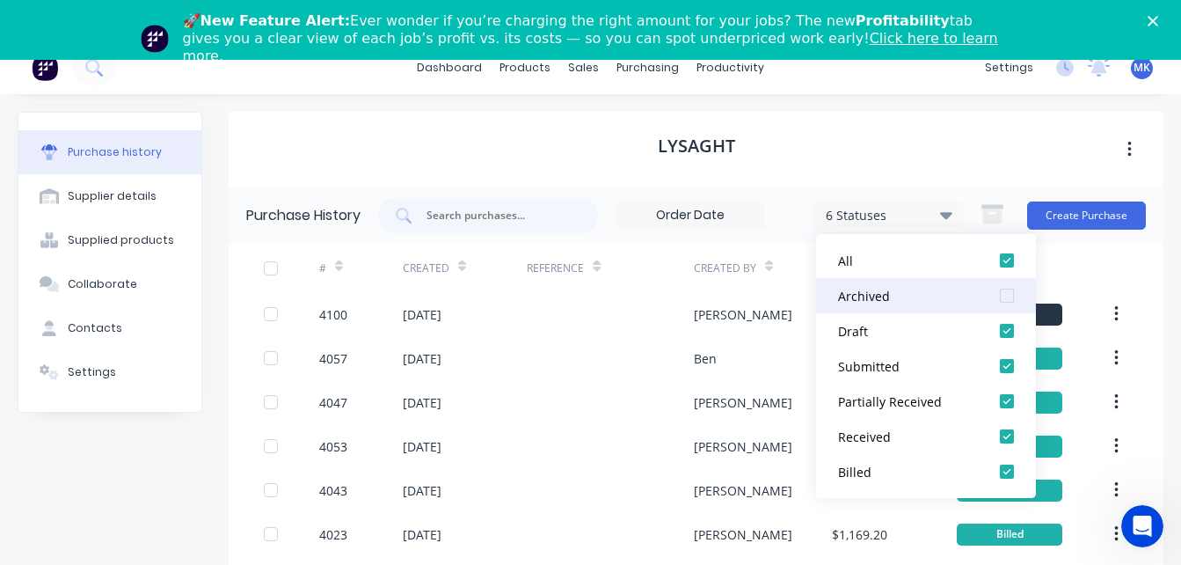
click at [898, 287] on div "Archived" at bounding box center [908, 296] width 141 height 18
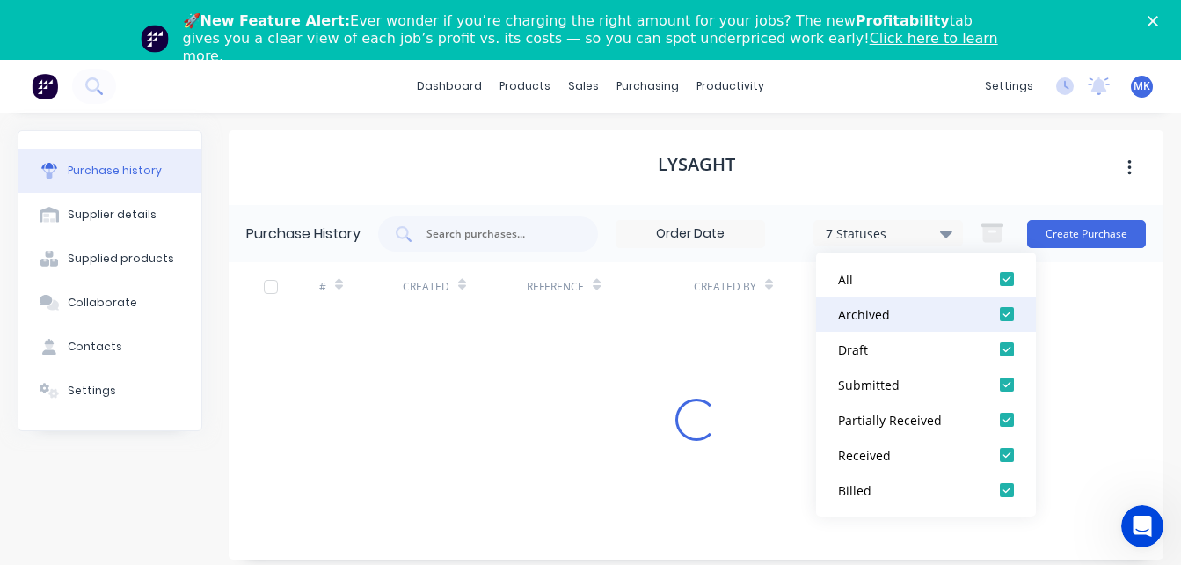
scroll to position [0, 0]
click at [852, 176] on div "Lysaght" at bounding box center [696, 167] width 935 height 75
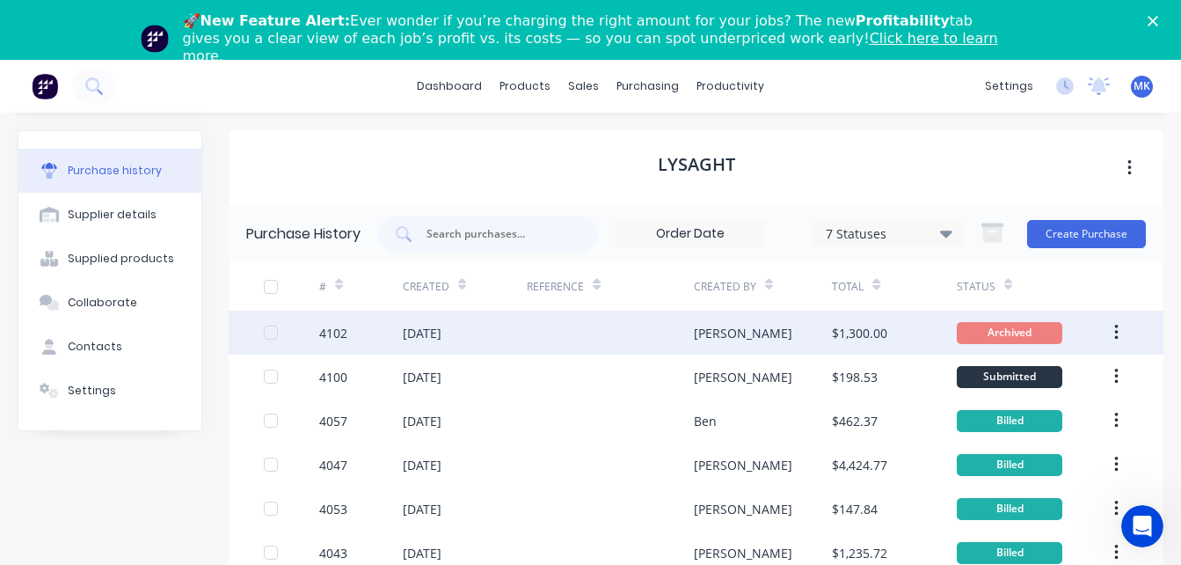
click at [1107, 329] on button "button" at bounding box center [1116, 333] width 41 height 32
click at [906, 324] on div "$1,300.00" at bounding box center [894, 332] width 125 height 44
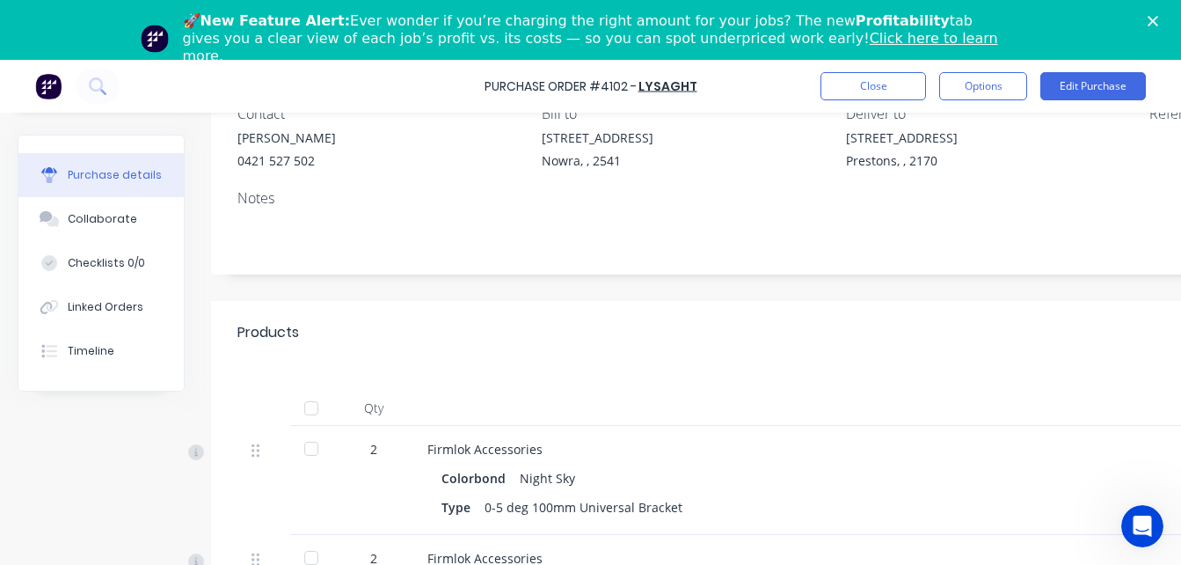
scroll to position [170, 0]
click at [83, 321] on button "Linked Orders" at bounding box center [100, 307] width 165 height 44
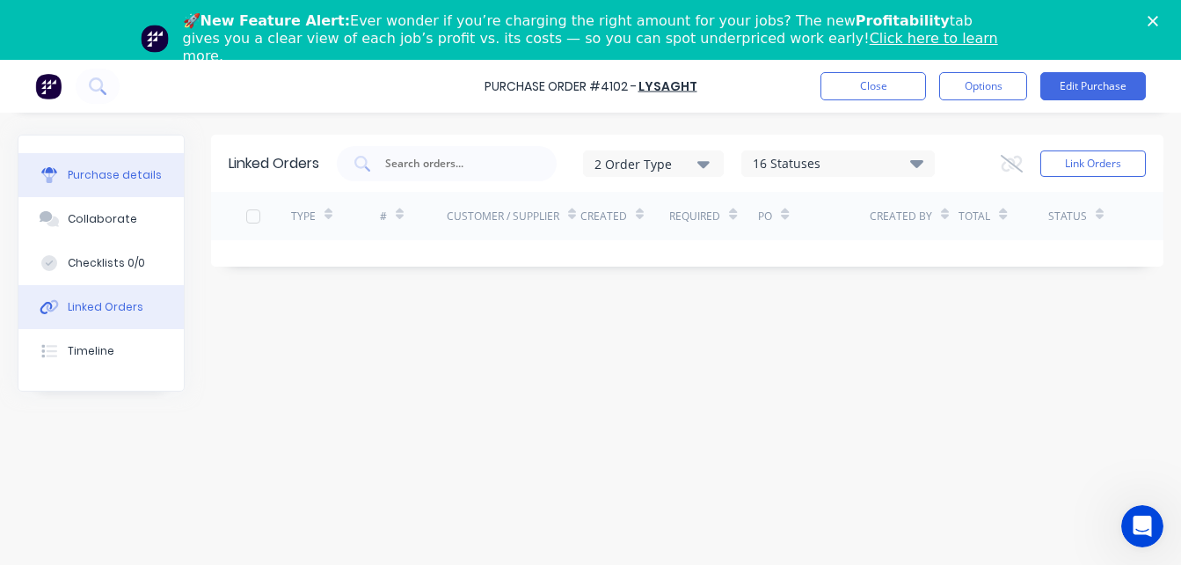
click at [141, 180] on div "Purchase details" at bounding box center [115, 175] width 94 height 16
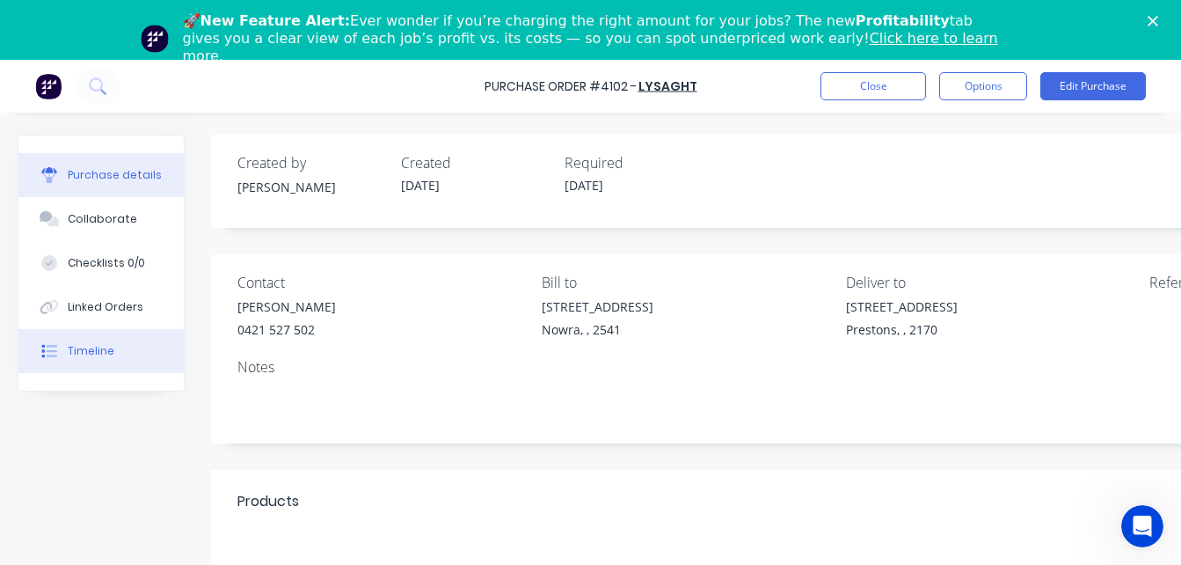
click at [119, 337] on button "Timeline" at bounding box center [100, 351] width 165 height 44
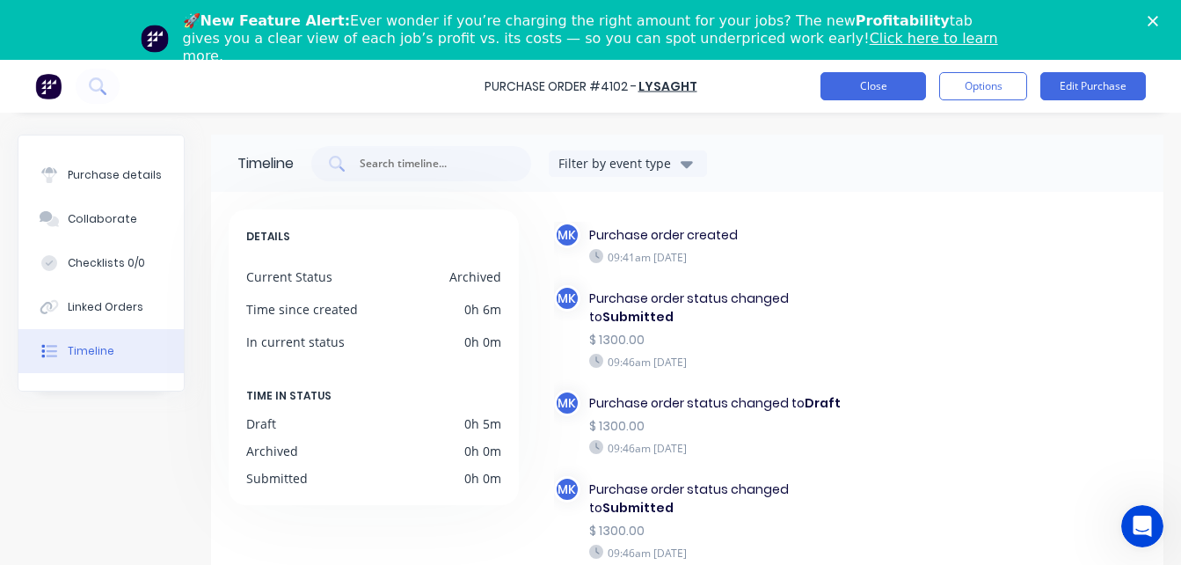
click at [868, 85] on button "Close" at bounding box center [873, 86] width 106 height 28
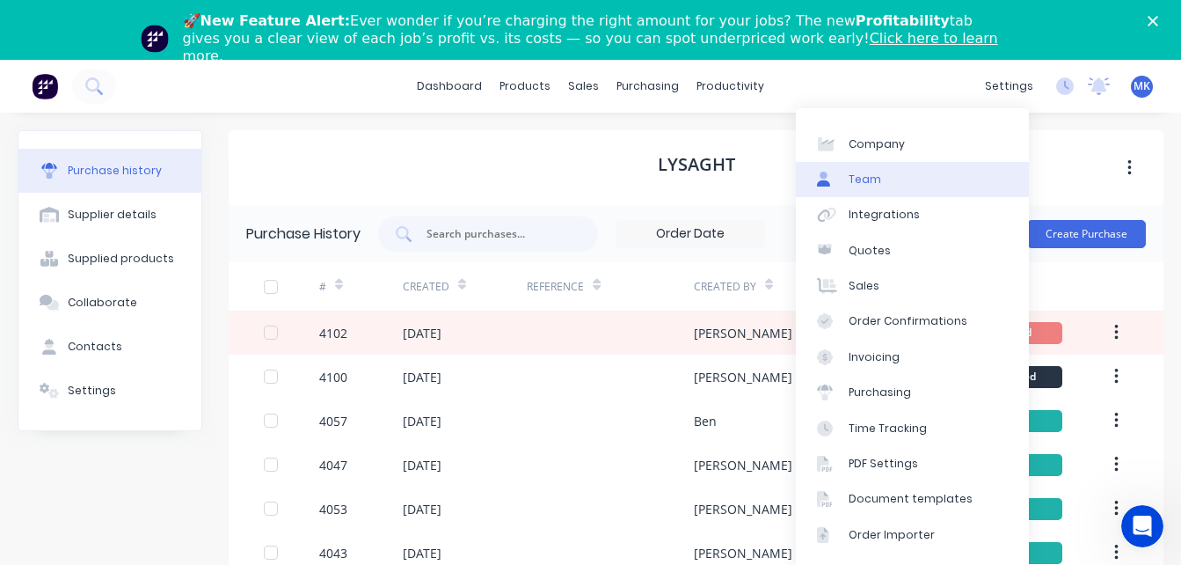
click at [929, 177] on link "Team" at bounding box center [912, 179] width 233 height 35
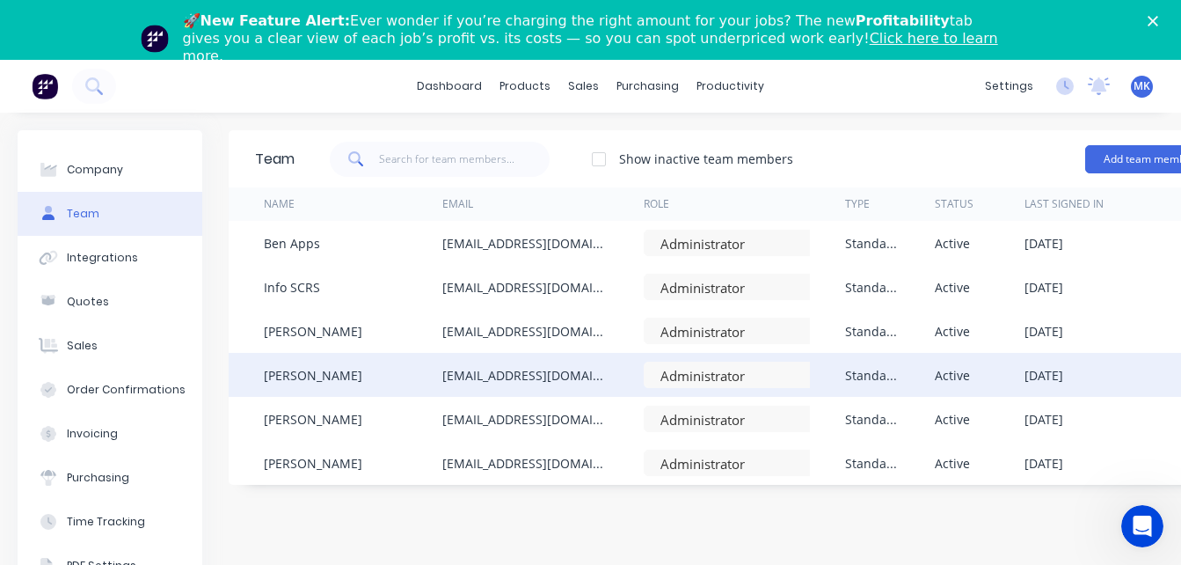
click at [583, 373] on div "info@scrs.net.au" at bounding box center [542, 375] width 201 height 44
click at [558, 385] on div "info@scrs.net.au" at bounding box center [542, 375] width 201 height 44
click at [548, 382] on div "info@scrs.net.au" at bounding box center [542, 375] width 201 height 44
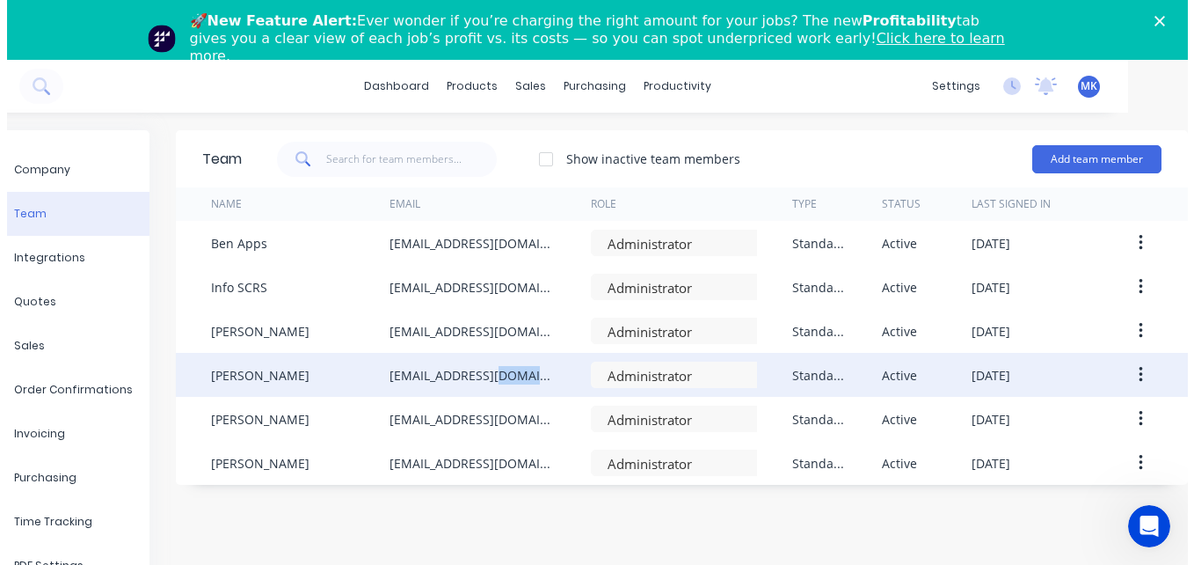
scroll to position [0, 72]
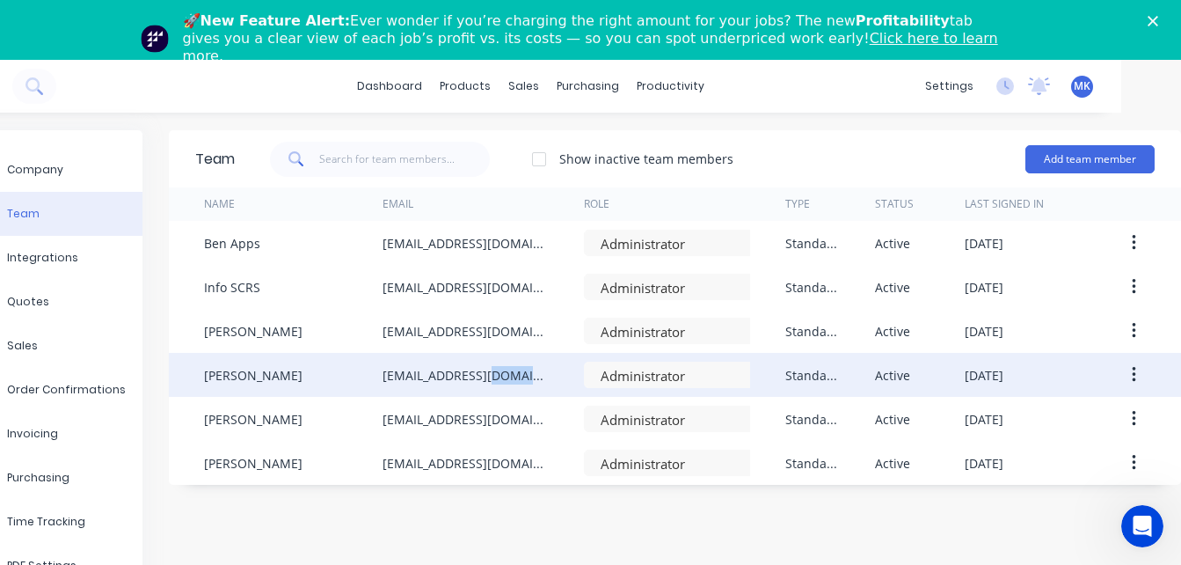
click at [1117, 375] on button "button" at bounding box center [1133, 375] width 41 height 32
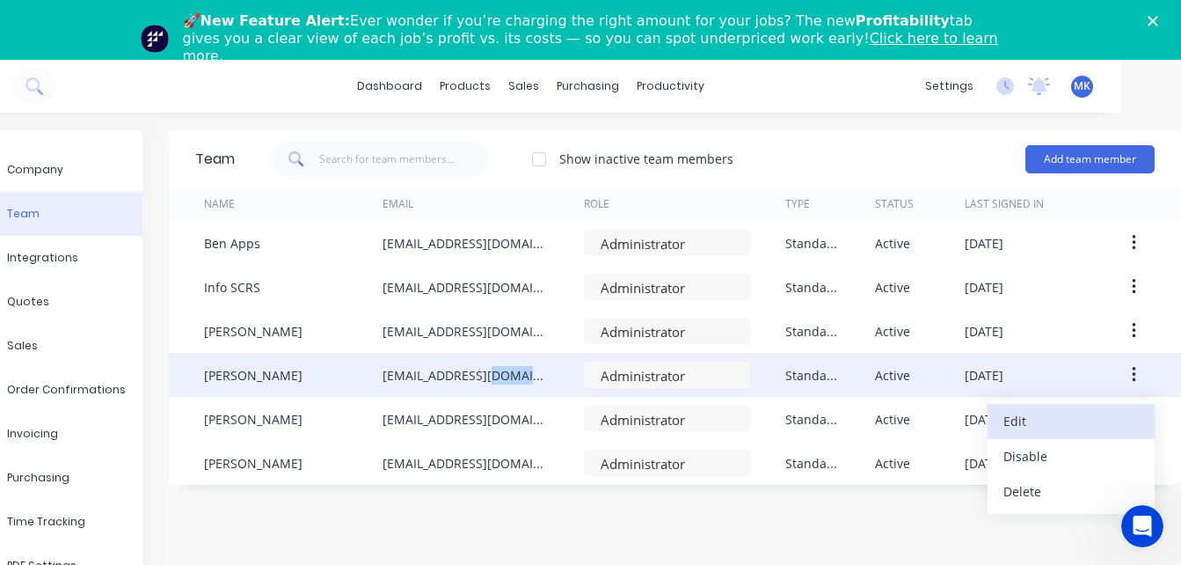
click at [1064, 421] on div "Edit" at bounding box center [1070, 420] width 135 height 25
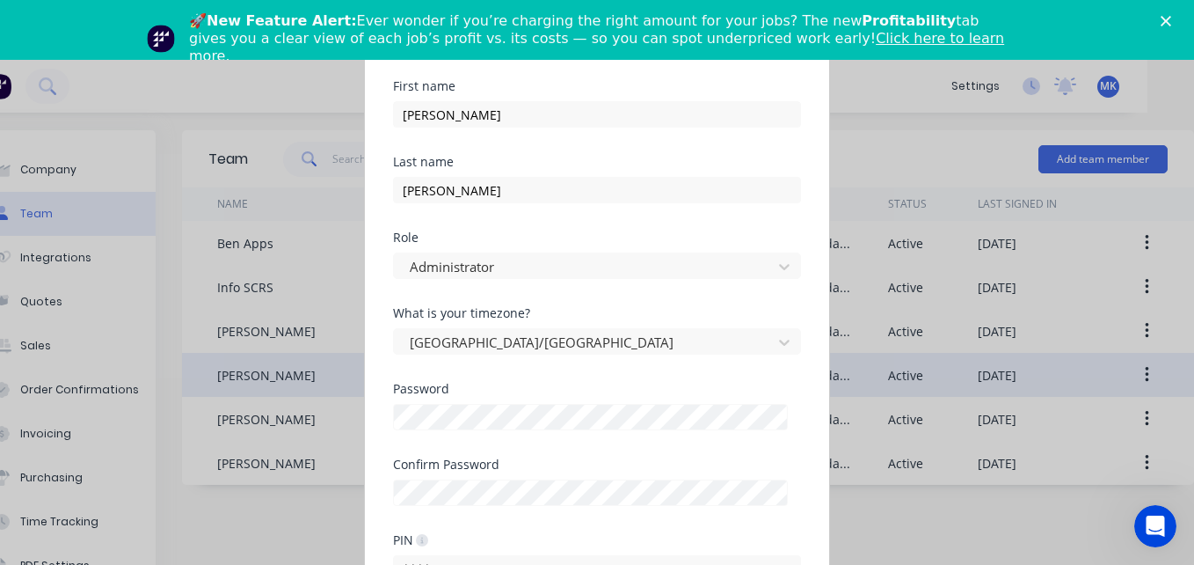
scroll to position [1, 0]
click at [882, 83] on div "Edit Standard team member Username mariah @ Scrs.net.au First name Mariah Last …" at bounding box center [597, 282] width 1194 height 565
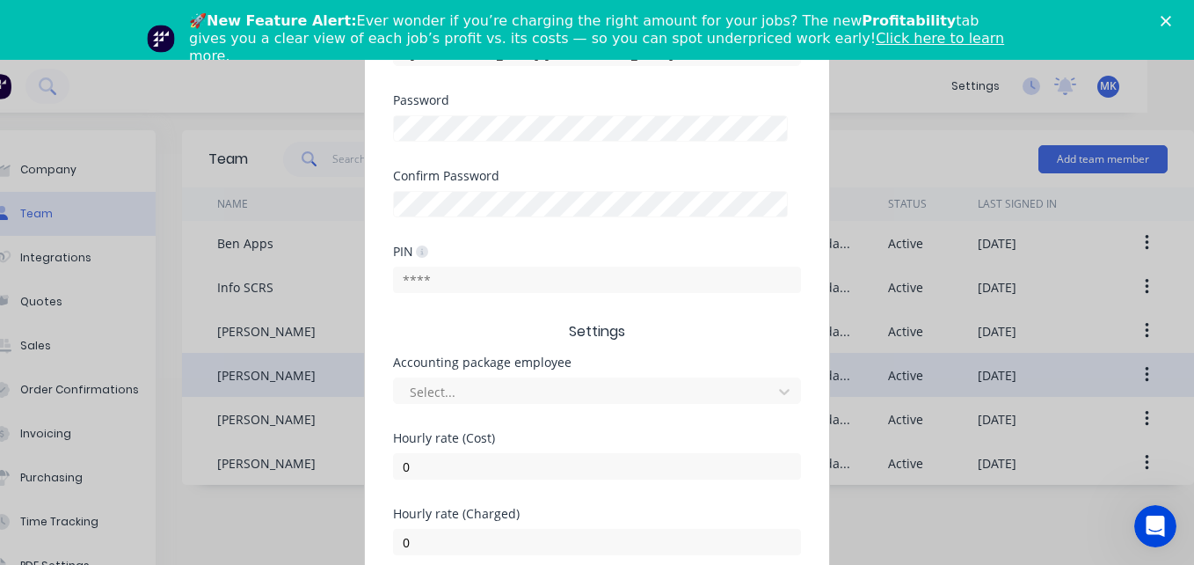
scroll to position [289, 0]
click at [895, 142] on div "Edit Standard team member Username mariah @ Scrs.net.au First name Mariah Last …" at bounding box center [597, 282] width 1194 height 565
click at [1167, 14] on div "🚀 New Feature Alert: Ever wonder if you’re charging the right amount for your j…" at bounding box center [597, 38] width 1194 height 63
click at [1177, 20] on div "Close" at bounding box center [1170, 21] width 18 height 11
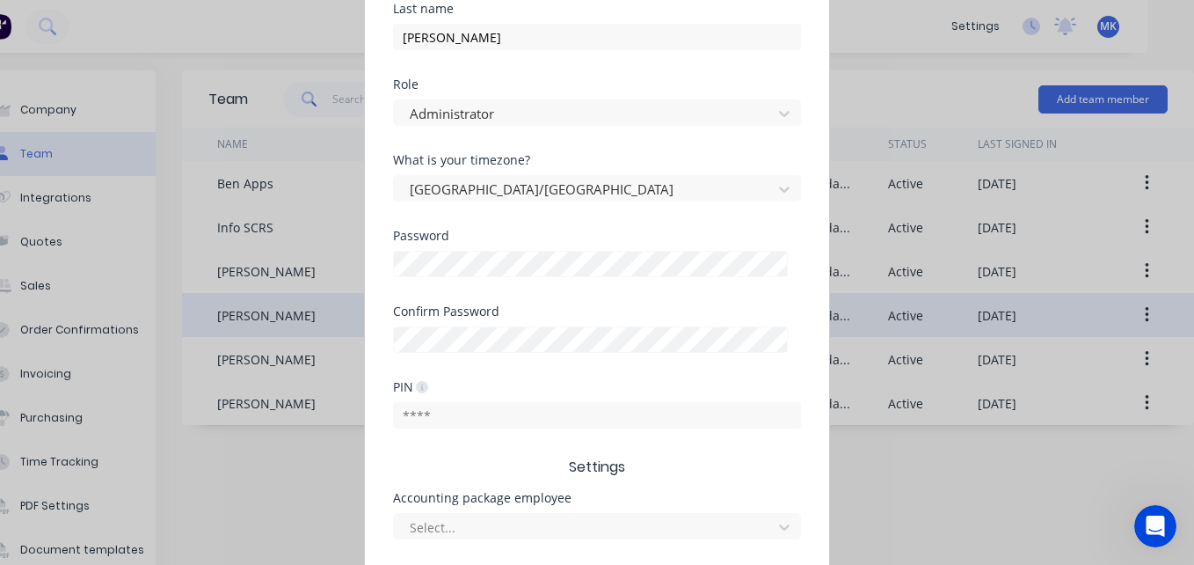
scroll to position [0, 0]
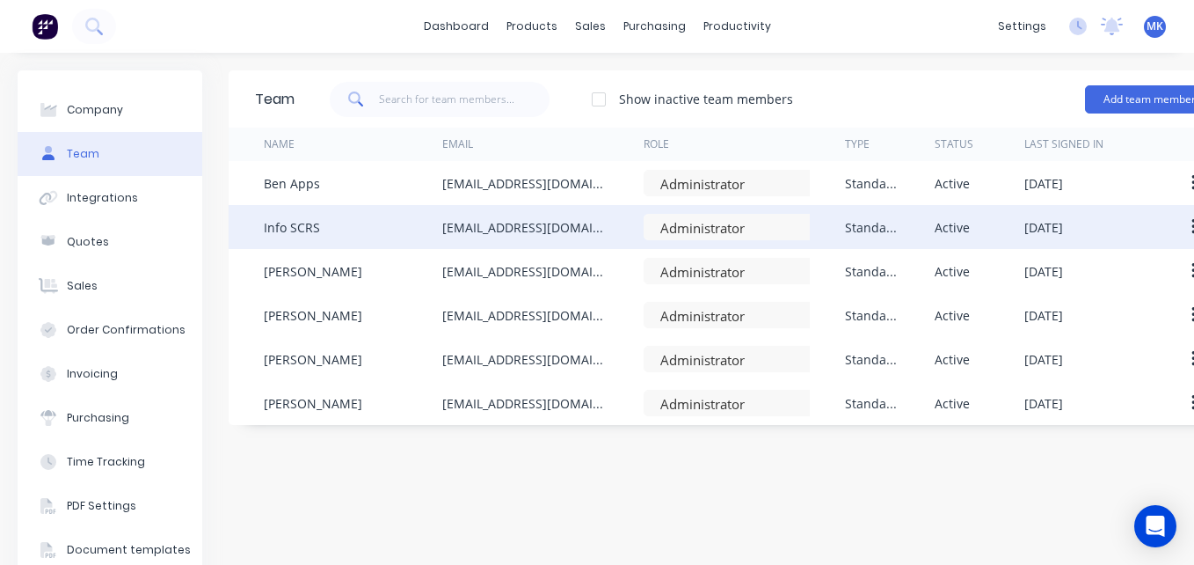
scroll to position [0, 1]
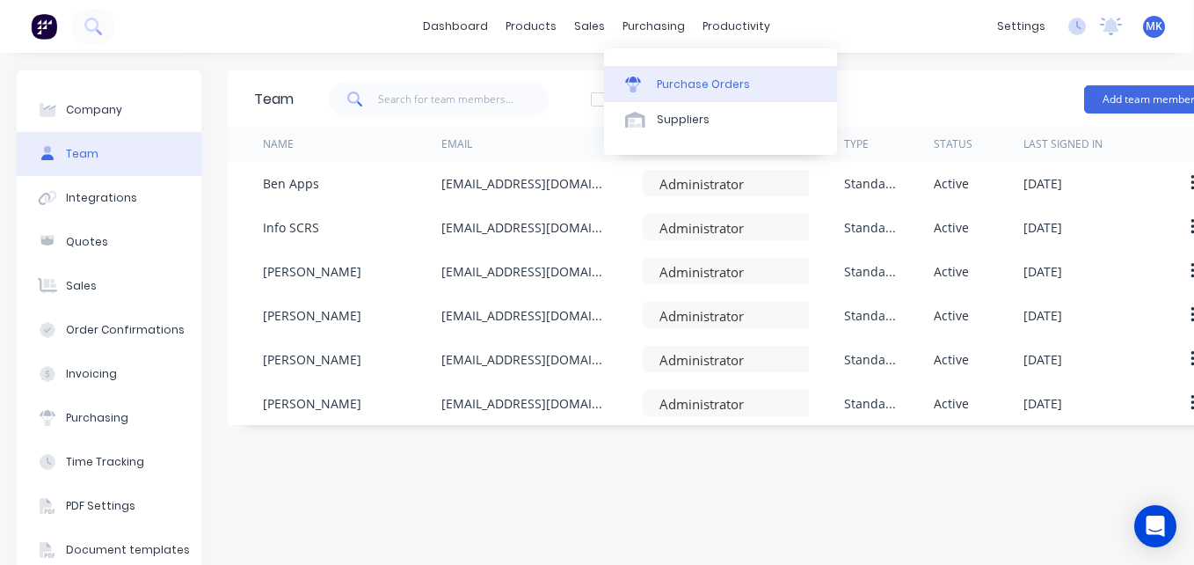
click at [658, 85] on div "Purchase Orders" at bounding box center [703, 84] width 93 height 16
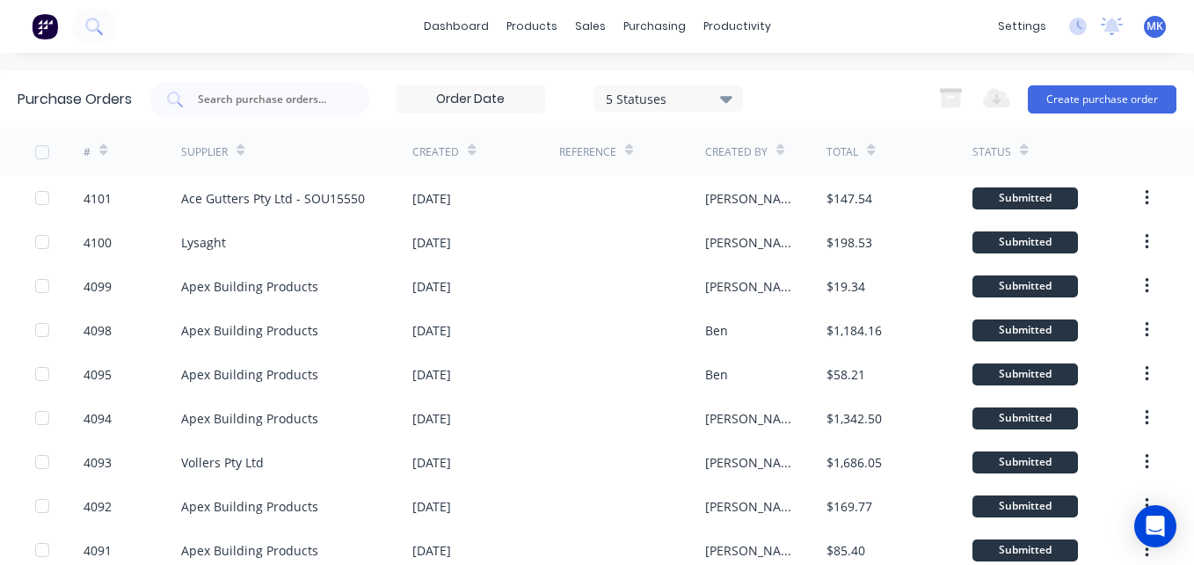
click at [732, 102] on icon at bounding box center [726, 98] width 12 height 19
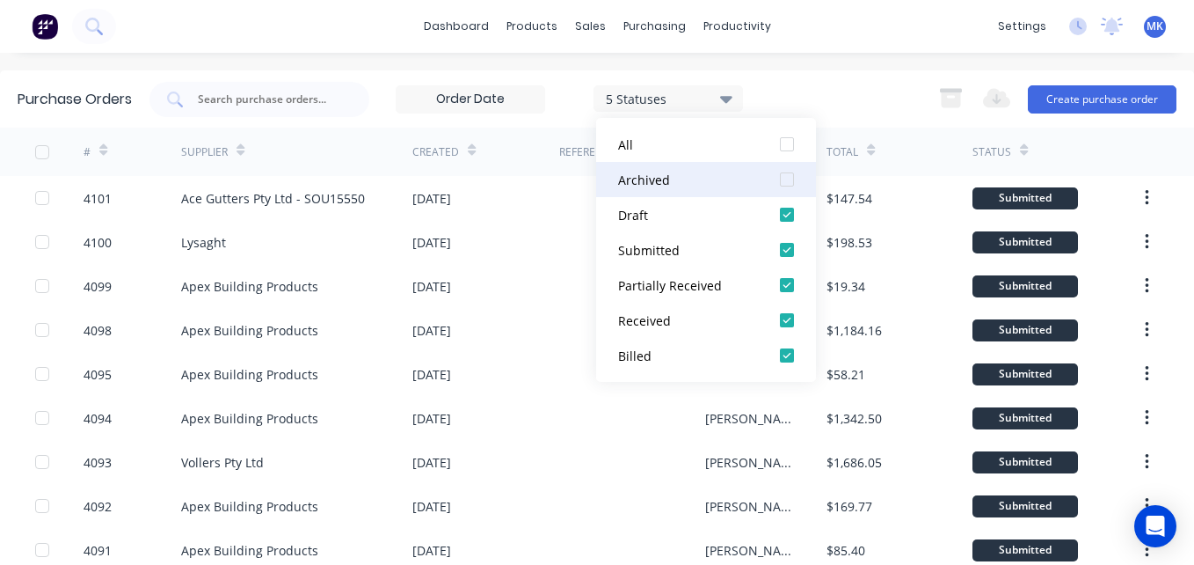
click at [722, 168] on button "Archived" at bounding box center [706, 179] width 220 height 35
click at [848, 79] on div "Purchase Orders 7 Statuses 7 Statuses Export to Excel (XLSX) Create purchase or…" at bounding box center [597, 98] width 1194 height 57
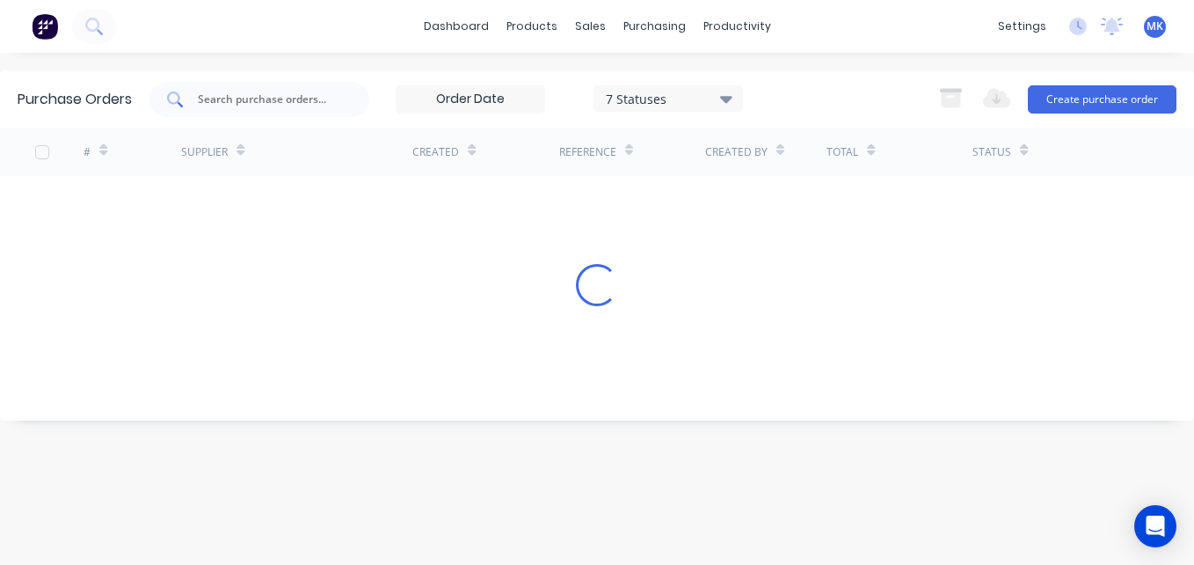
click at [314, 98] on input "text" at bounding box center [269, 100] width 146 height 18
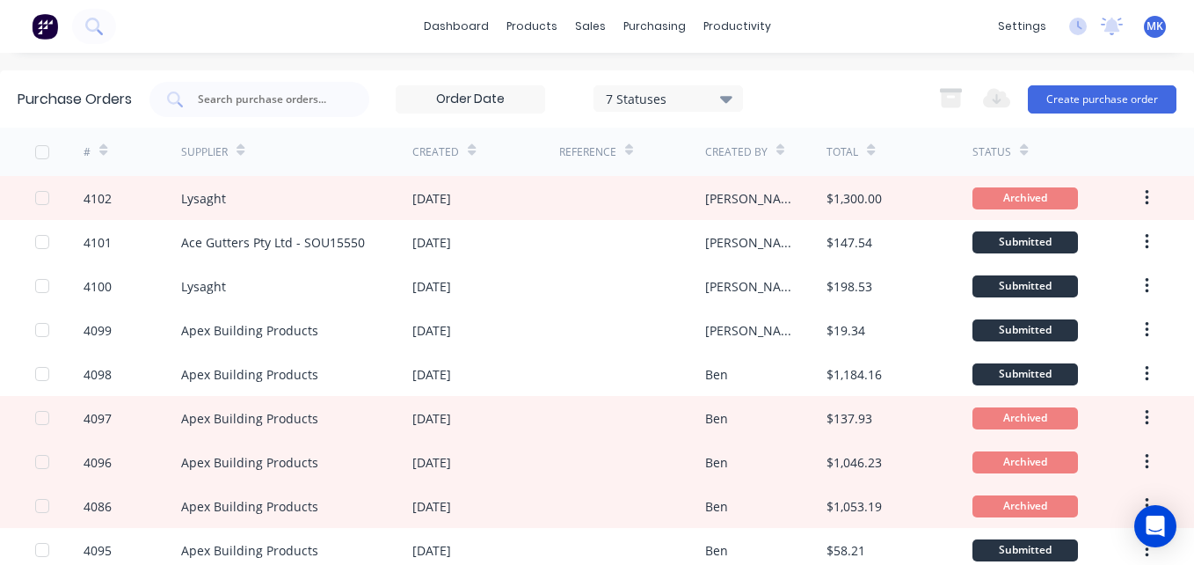
click at [662, 86] on div "7 Statuses" at bounding box center [668, 98] width 149 height 26
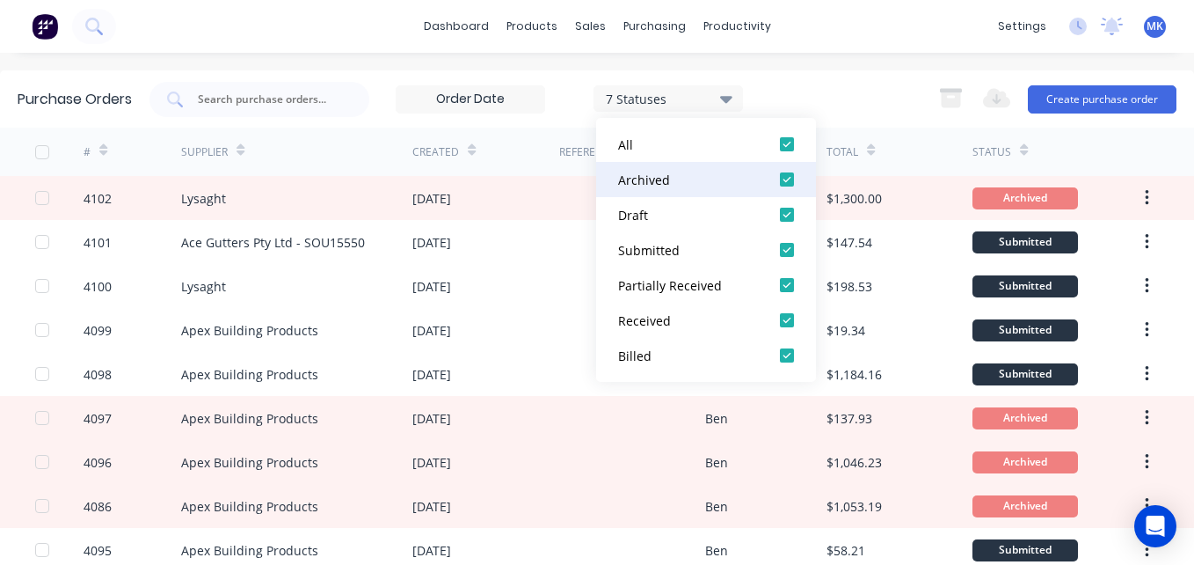
click at [694, 176] on div "Archived" at bounding box center [688, 180] width 141 height 18
click at [863, 84] on div "5 Statuses 5 Statuses Export to Excel (XLSX) Create purchase order" at bounding box center [662, 99] width 1027 height 35
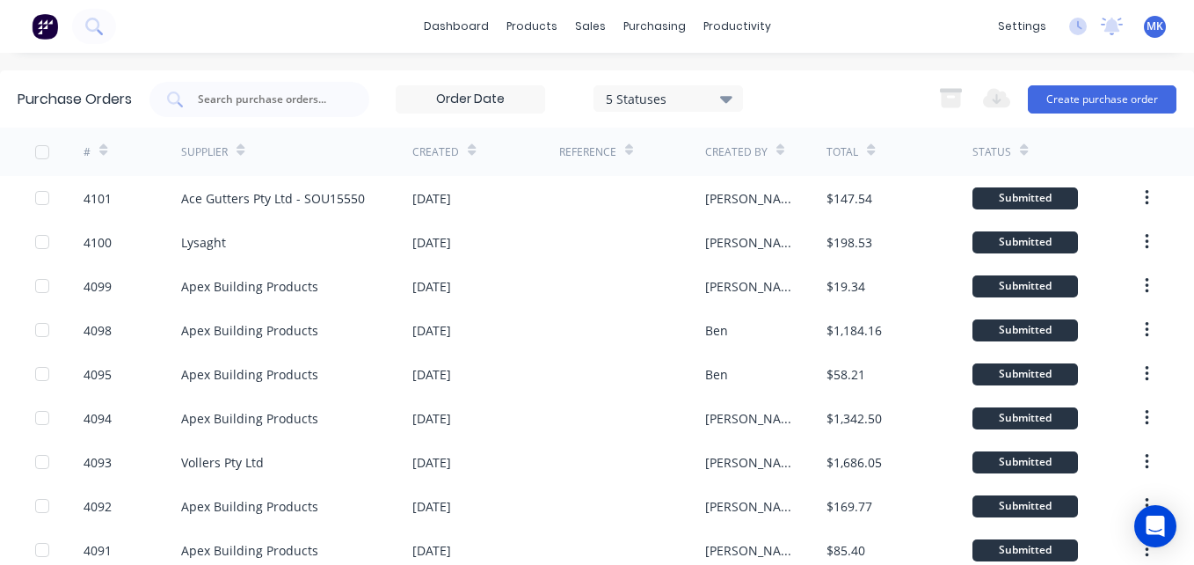
click at [624, 99] on div "5 Statuses" at bounding box center [669, 98] width 126 height 18
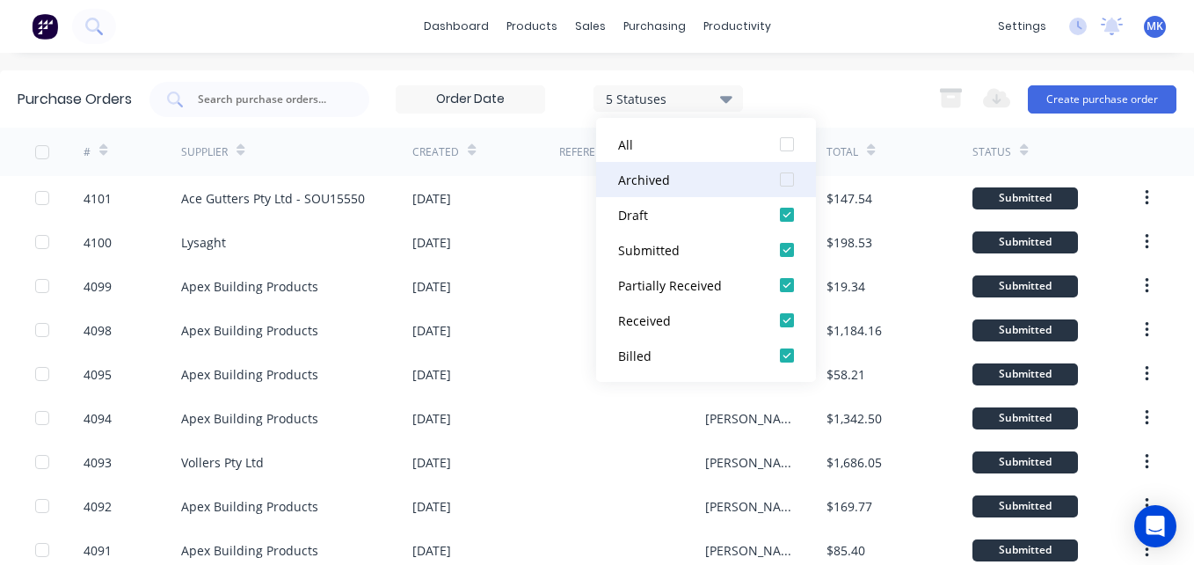
click at [669, 183] on div "Archived" at bounding box center [688, 180] width 141 height 18
click at [338, 100] on input "text" at bounding box center [269, 100] width 146 height 18
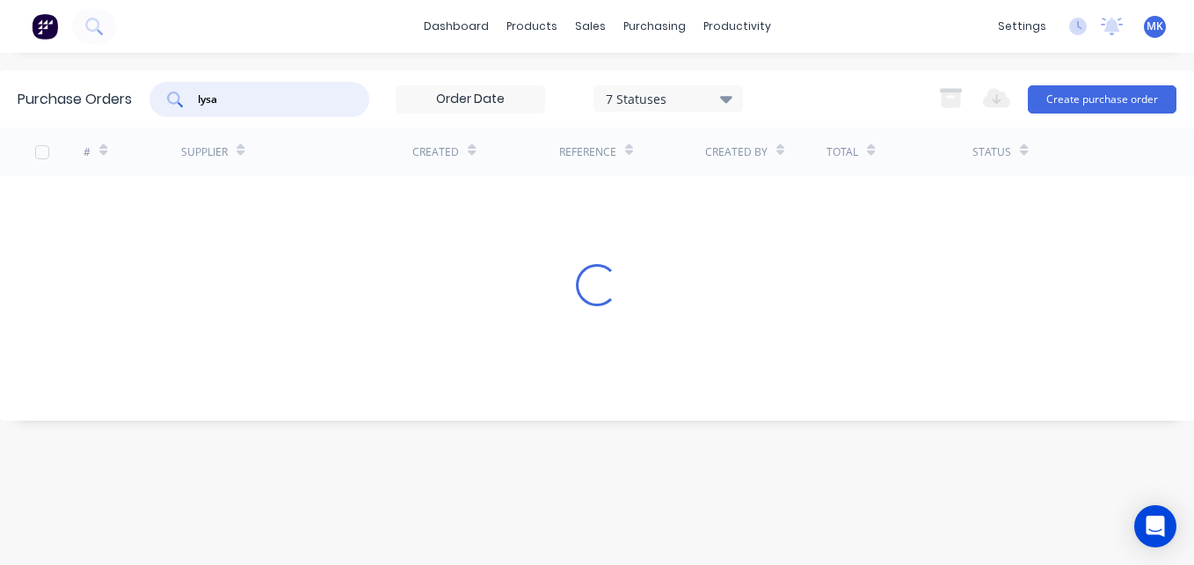
type input "lysa"
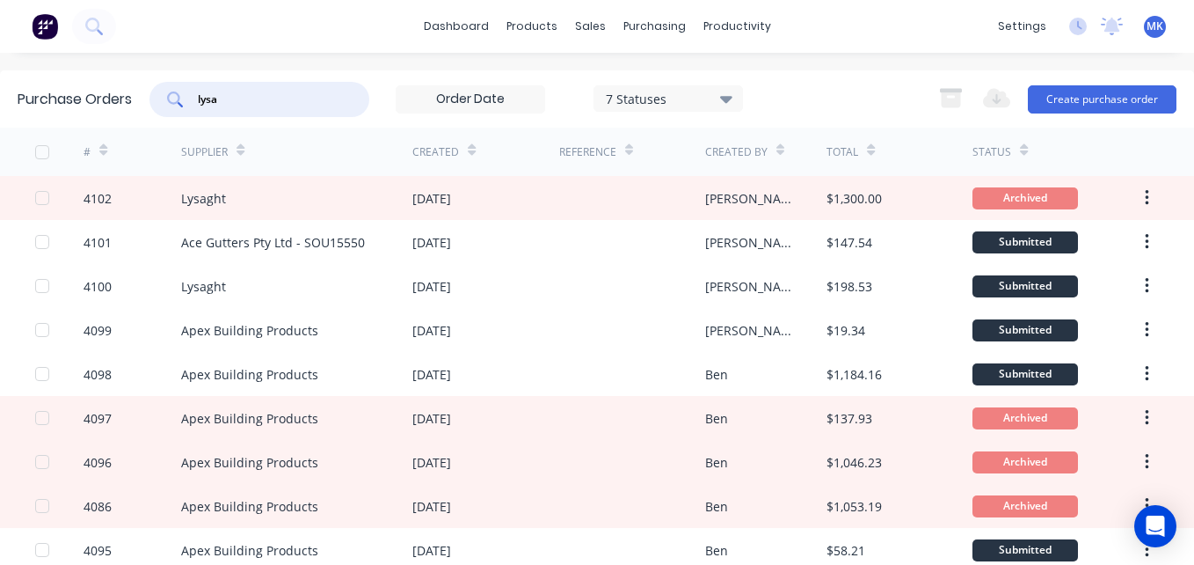
click at [529, 213] on div "# Supplier Created Reference Created By Total Status 4102 Lysaght 02 Sep 2025 M…" at bounding box center [597, 401] width 1194 height 549
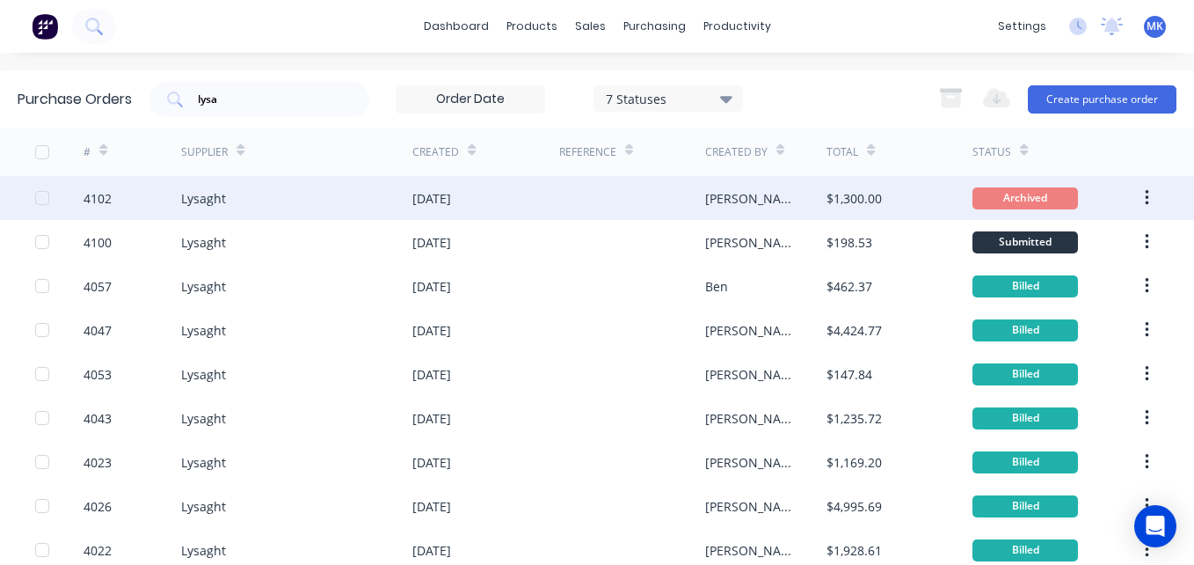
click at [579, 183] on div at bounding box center [632, 198] width 146 height 44
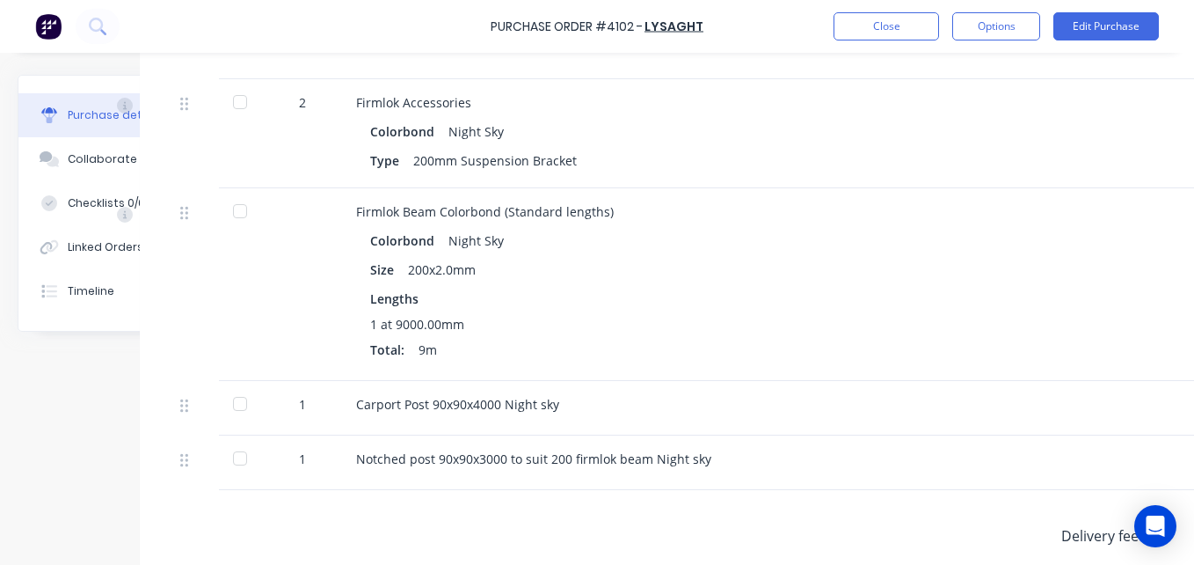
scroll to position [569, 71]
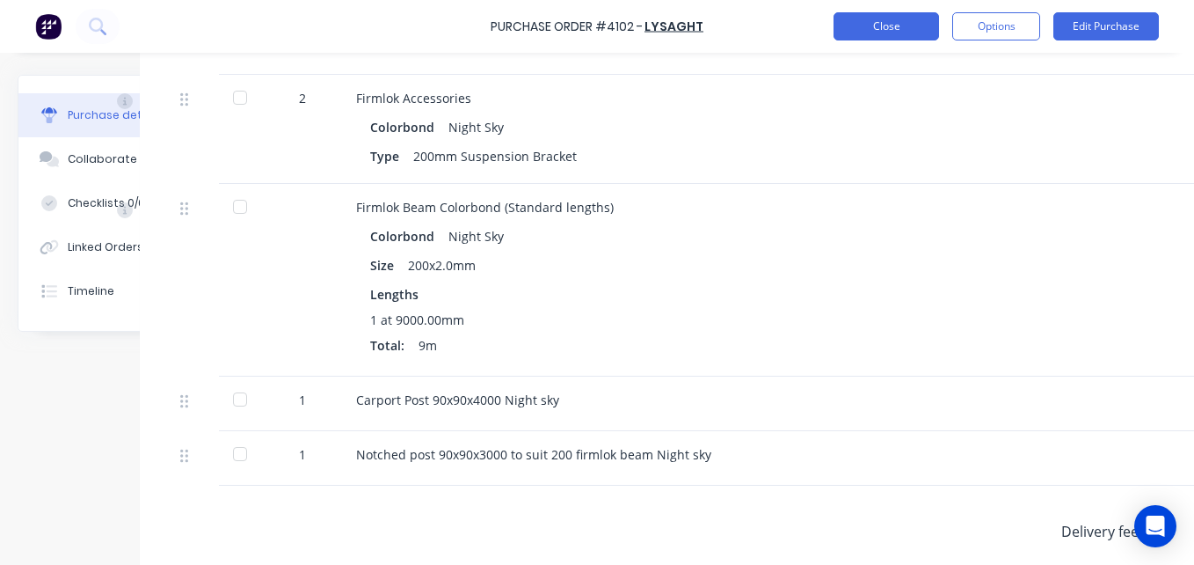
click at [886, 32] on button "Close" at bounding box center [887, 26] width 106 height 28
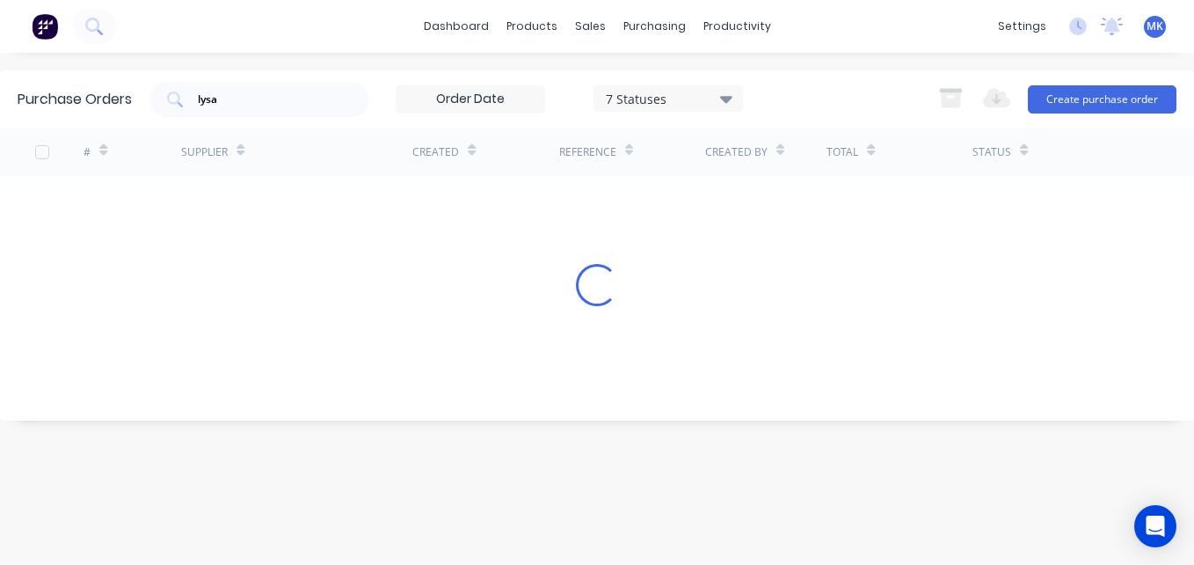
click at [689, 105] on div "7 Statuses" at bounding box center [669, 98] width 126 height 18
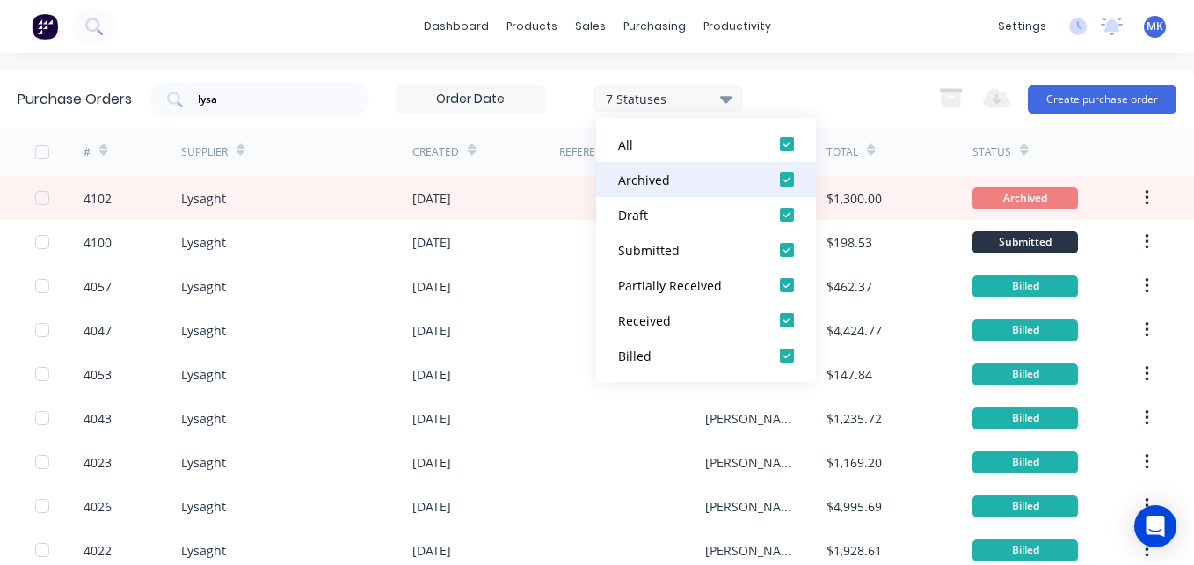
click at [709, 184] on div "Archived" at bounding box center [688, 180] width 141 height 18
click at [872, 73] on div "Purchase Orders lysa 5 Statuses 5 Statuses Export to Excel (XLSX) Create purcha…" at bounding box center [597, 98] width 1194 height 57
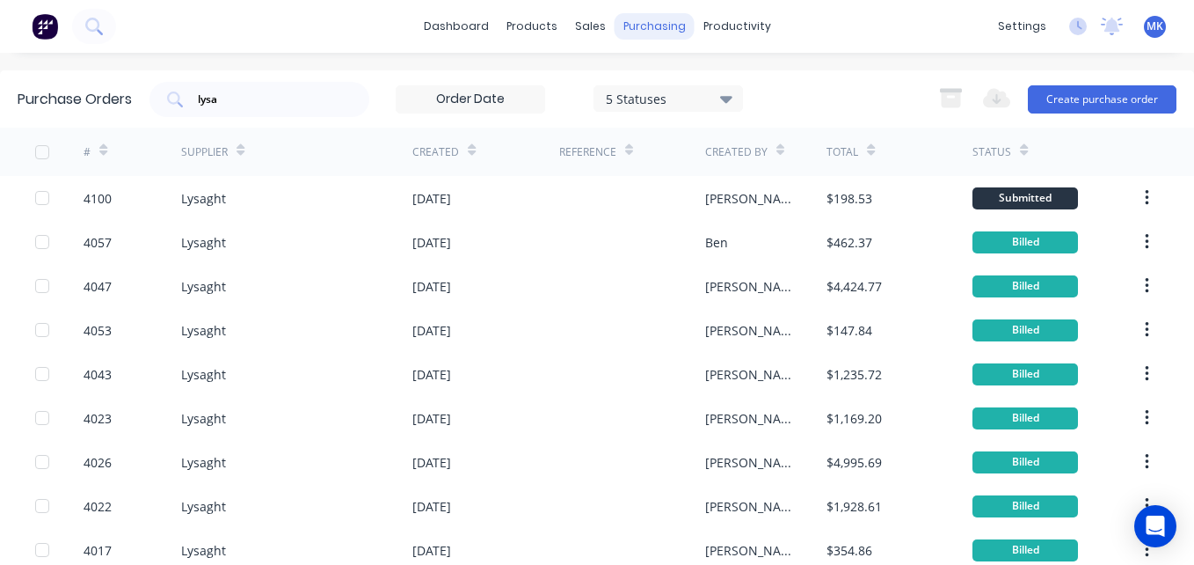
click at [652, 22] on div "purchasing" at bounding box center [655, 26] width 80 height 26
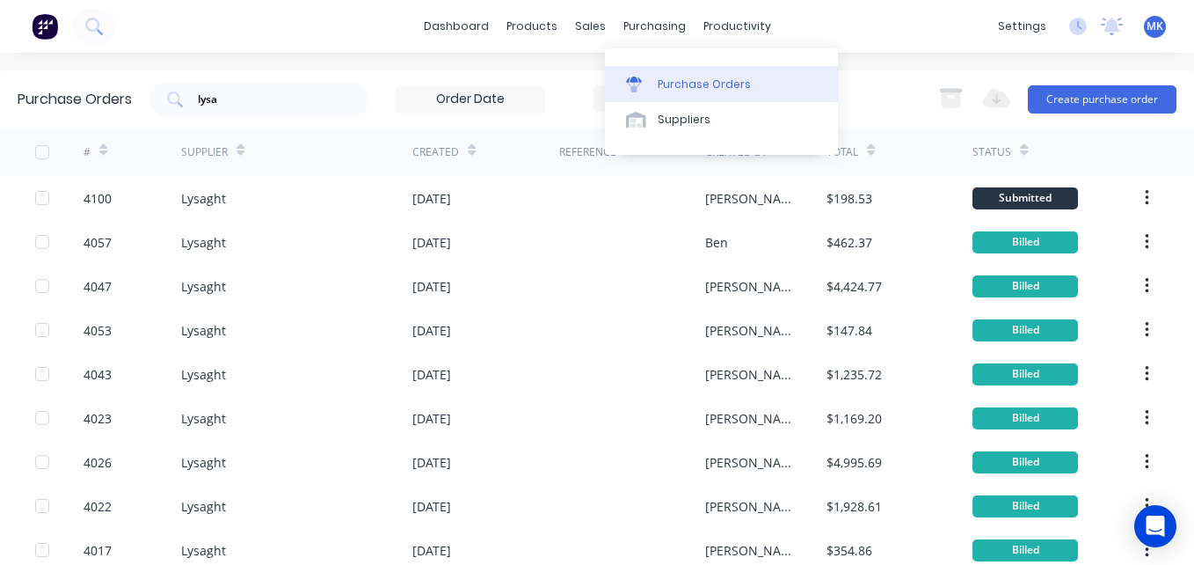
click at [682, 87] on div "Purchase Orders" at bounding box center [704, 84] width 93 height 16
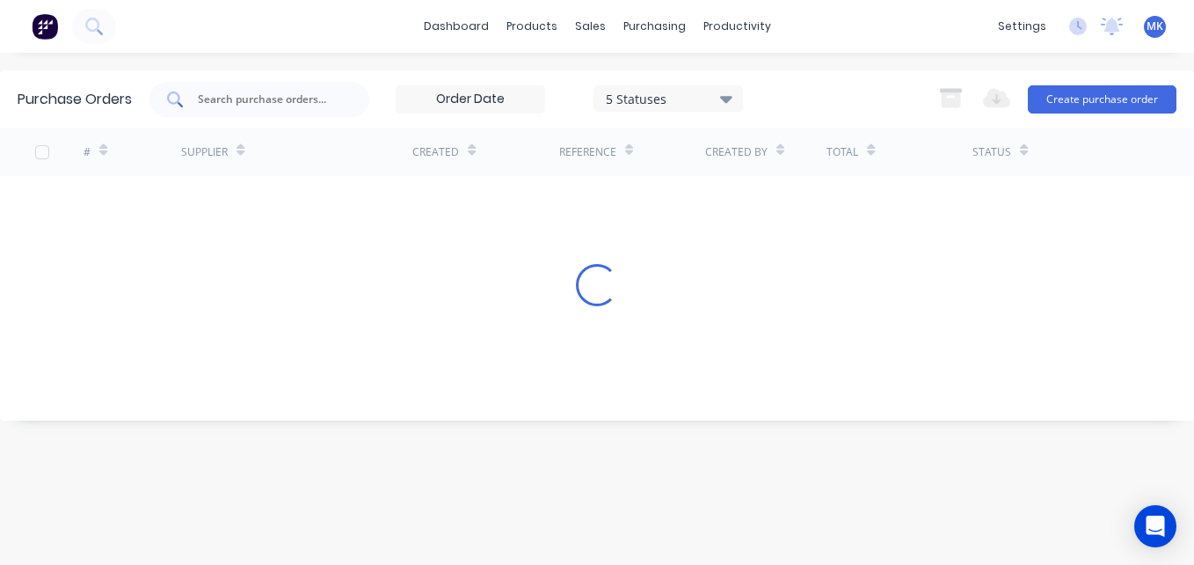
click at [302, 91] on input "text" at bounding box center [269, 100] width 146 height 18
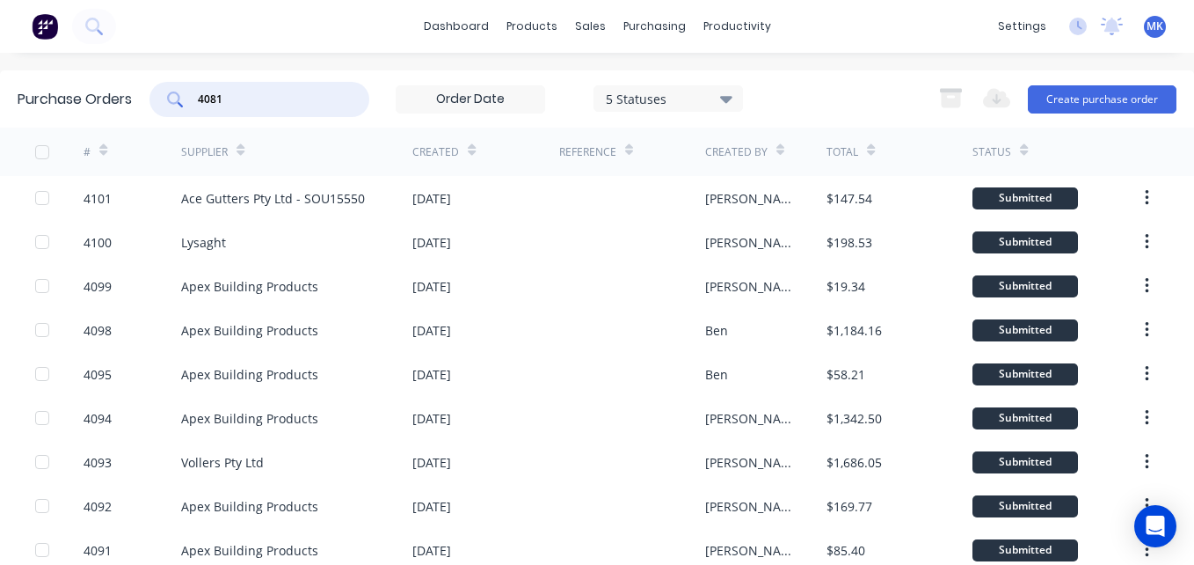
type input "4081"
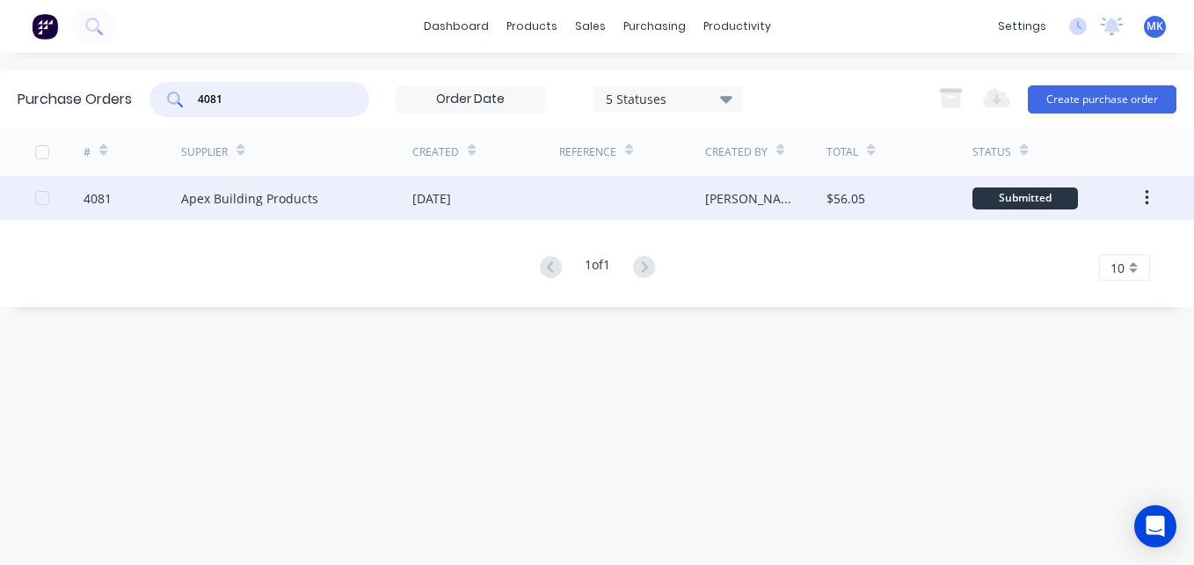
click at [518, 214] on div "[DATE]" at bounding box center [485, 198] width 146 height 44
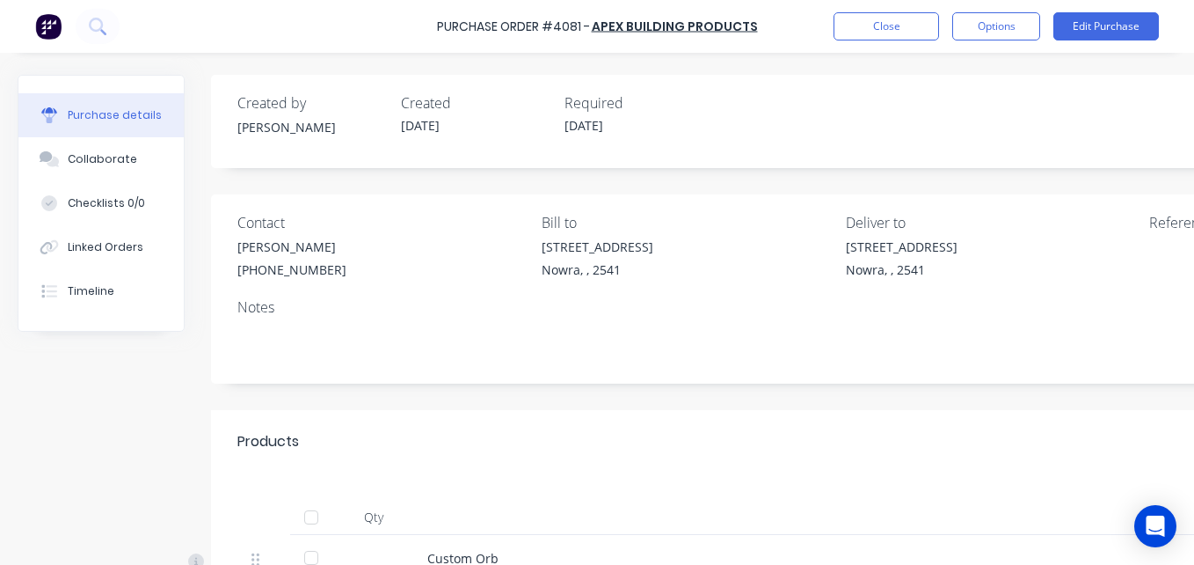
click at [303, 514] on div at bounding box center [311, 516] width 35 height 35
click at [969, 25] on button "Options" at bounding box center [996, 26] width 88 height 28
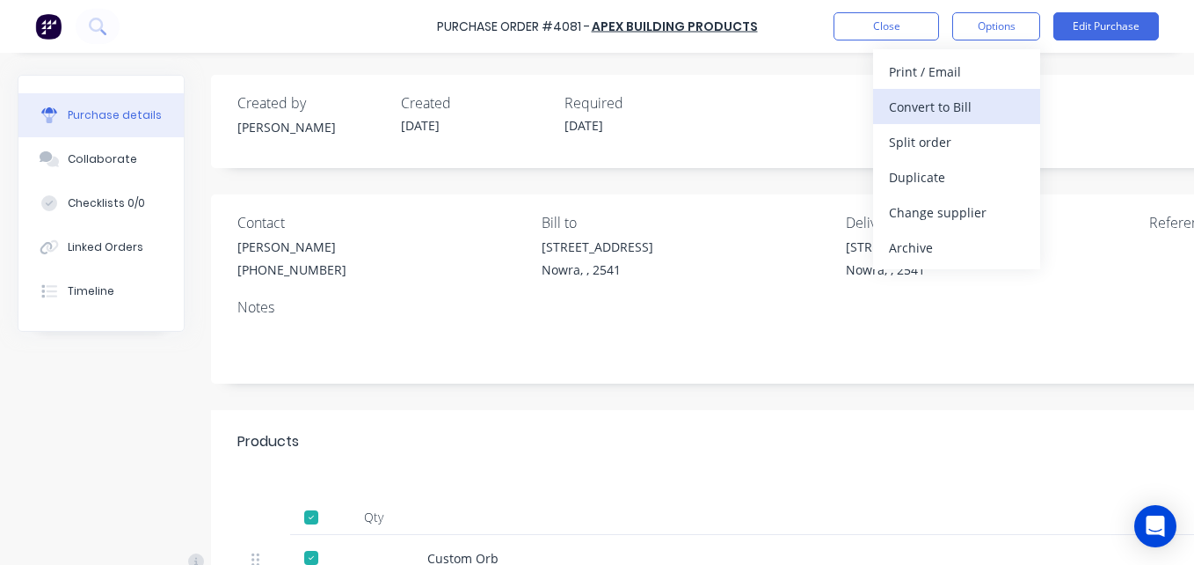
click at [972, 105] on div "Convert to Bill" at bounding box center [956, 106] width 135 height 25
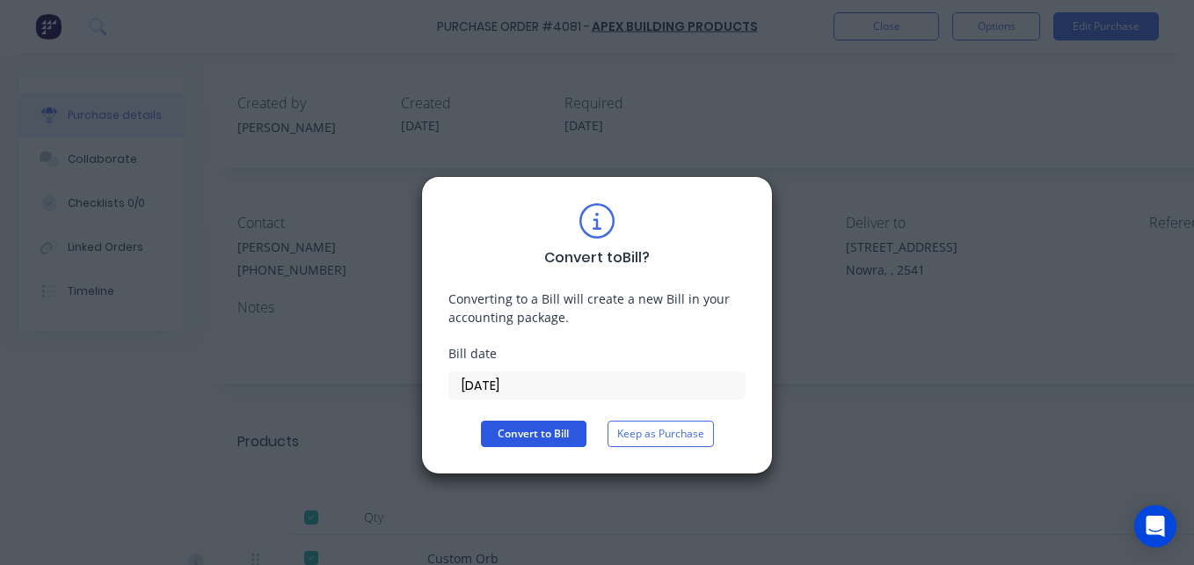
click at [544, 433] on button "Convert to Bill" at bounding box center [534, 433] width 106 height 26
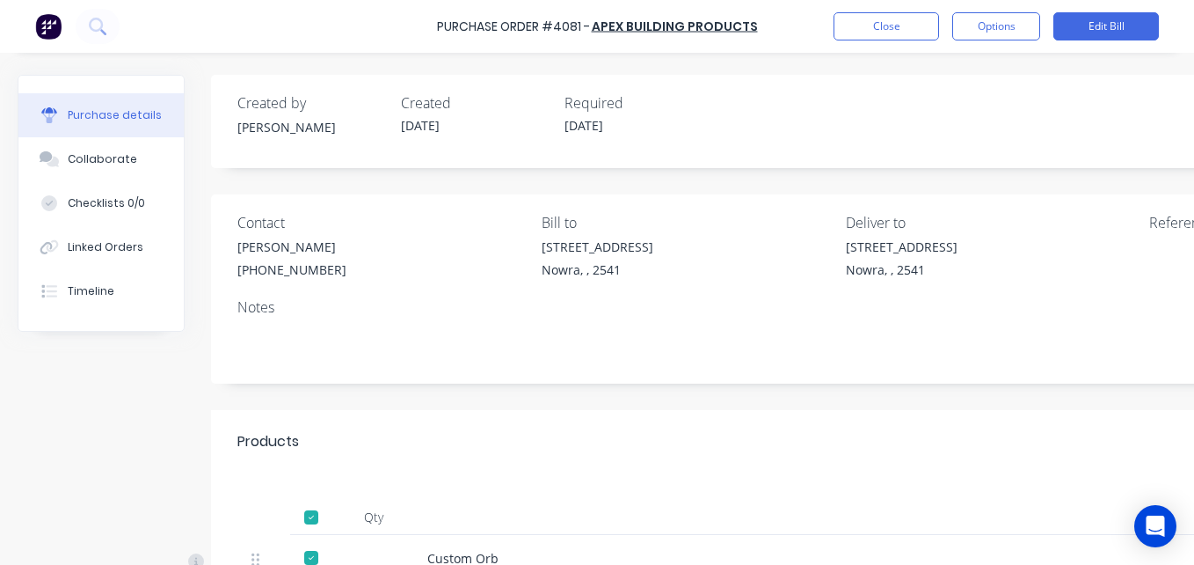
click at [832, 22] on div "Purchase Order #4081 - Apex Building Products Close Options Edit Bill" at bounding box center [597, 26] width 1194 height 53
click at [871, 25] on button "Close" at bounding box center [887, 26] width 106 height 28
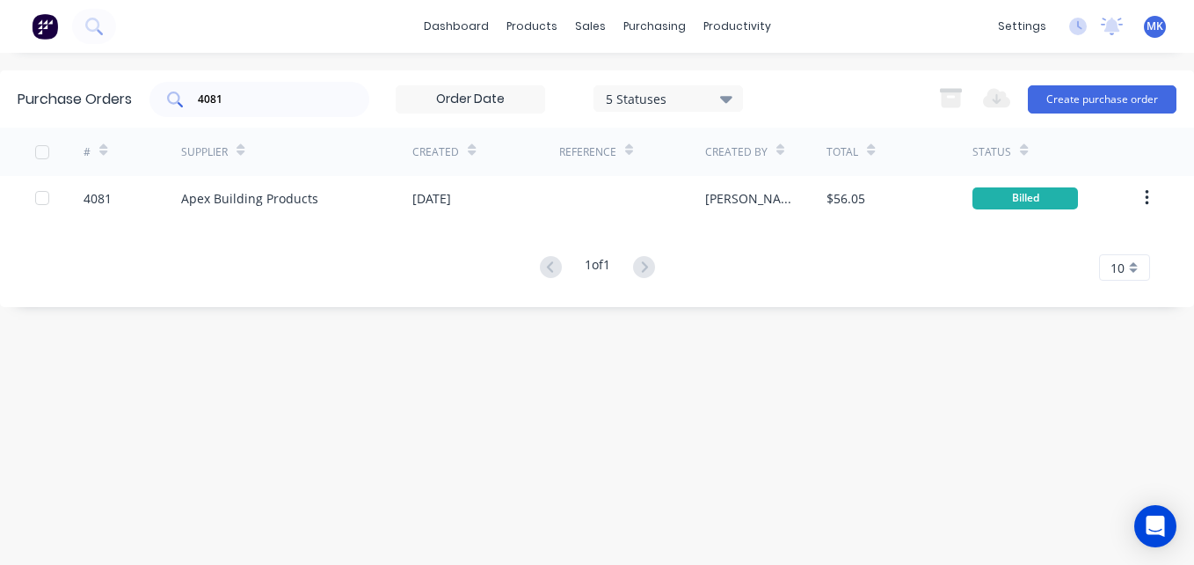
click at [277, 102] on input "4081" at bounding box center [269, 100] width 146 height 18
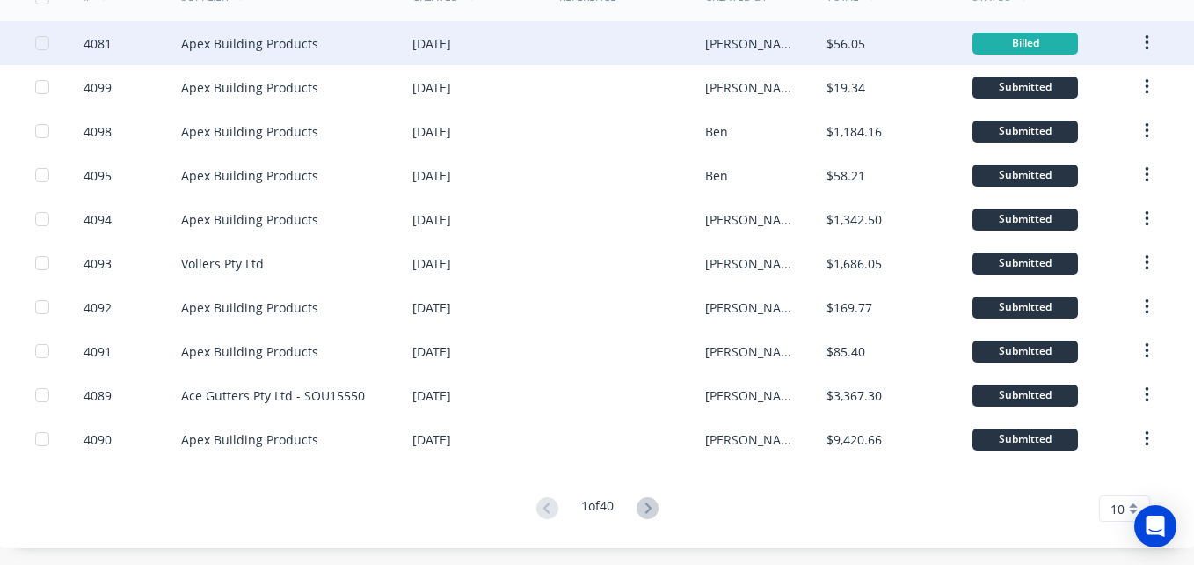
scroll to position [156, 0]
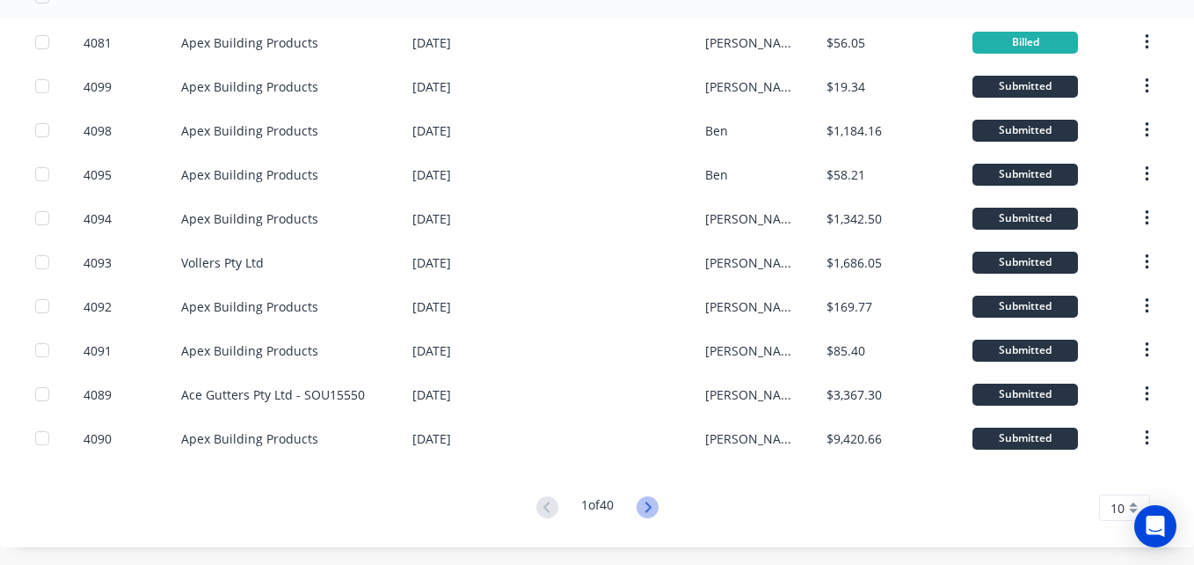
click at [642, 505] on icon at bounding box center [648, 507] width 22 height 22
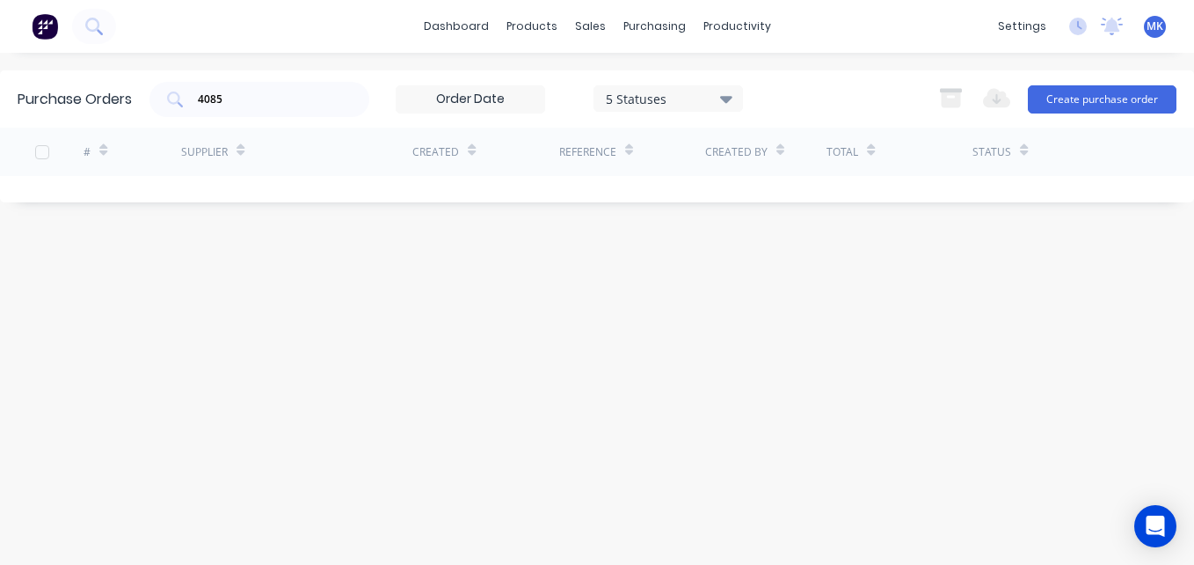
scroll to position [0, 0]
click at [212, 95] on input "4085" at bounding box center [269, 100] width 146 height 18
type input "ace"
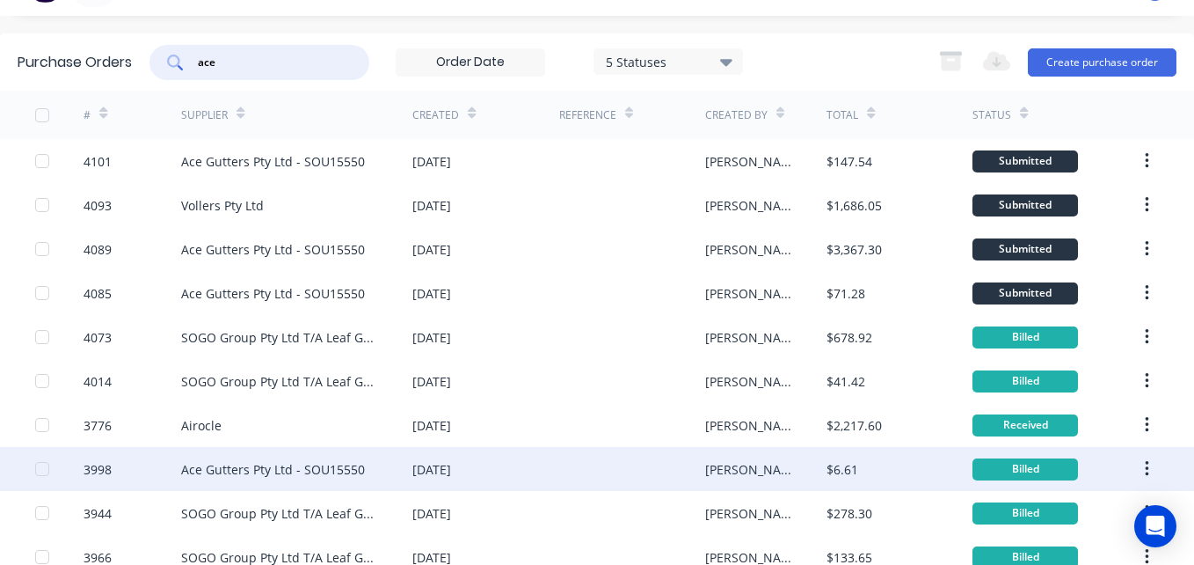
scroll to position [40, 0]
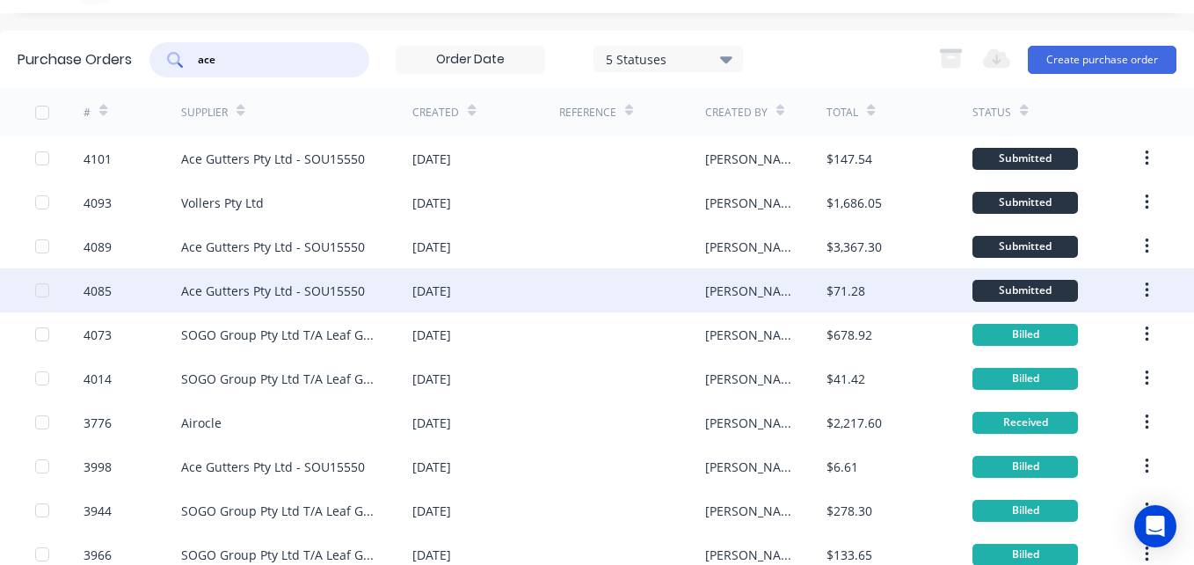
click at [495, 302] on div "[DATE]" at bounding box center [485, 290] width 146 height 44
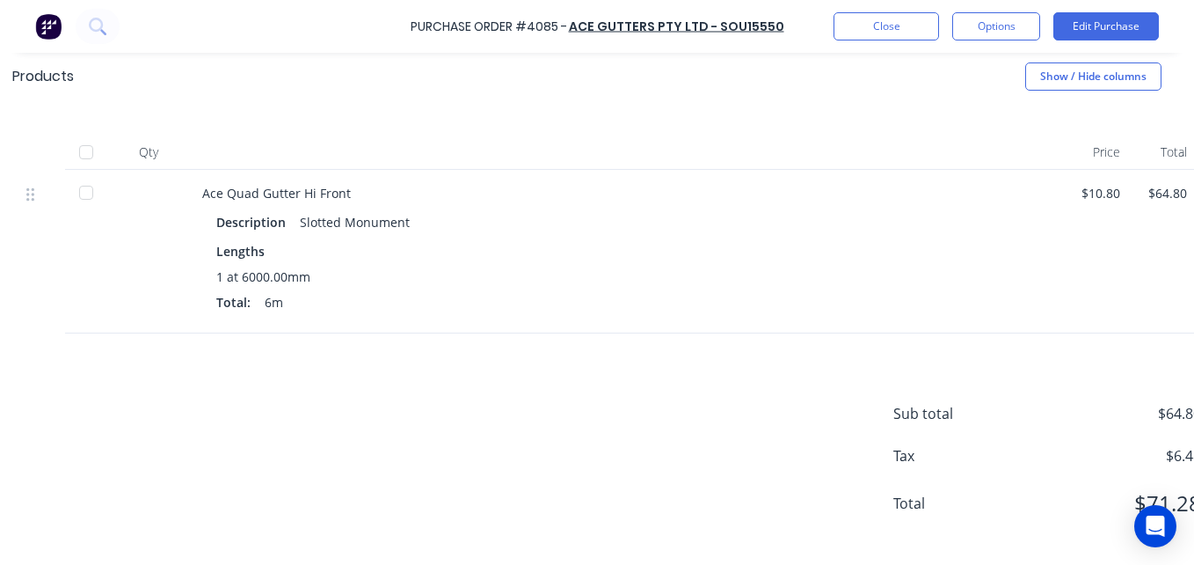
scroll to position [365, 226]
click at [1013, 23] on button "Options" at bounding box center [996, 26] width 88 height 28
click at [1050, 332] on div "Ace Quad Gutter Hi Front Description Slotted Monument Lengths 1 at 6000.00mm To…" at bounding box center [626, 252] width 879 height 164
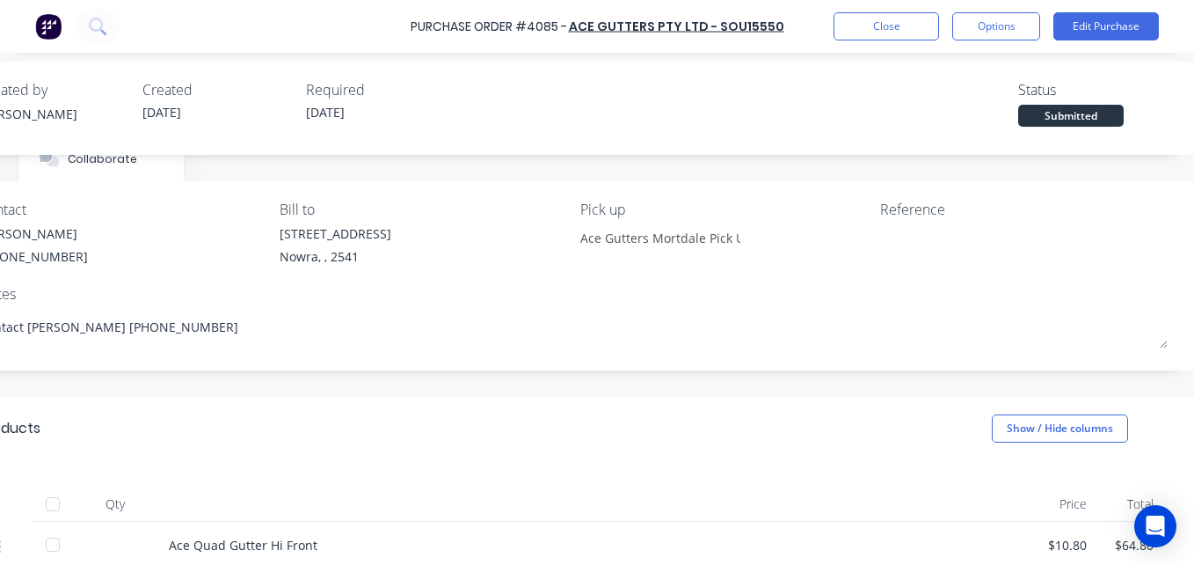
scroll to position [0, 272]
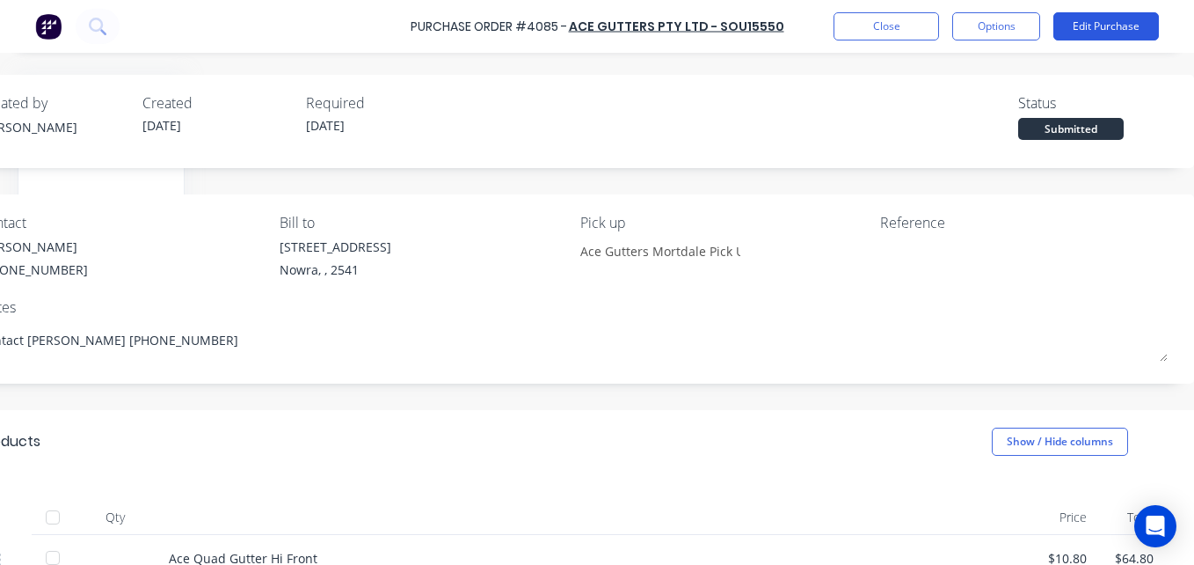
click at [1068, 24] on button "Edit Purchase" at bounding box center [1106, 26] width 106 height 28
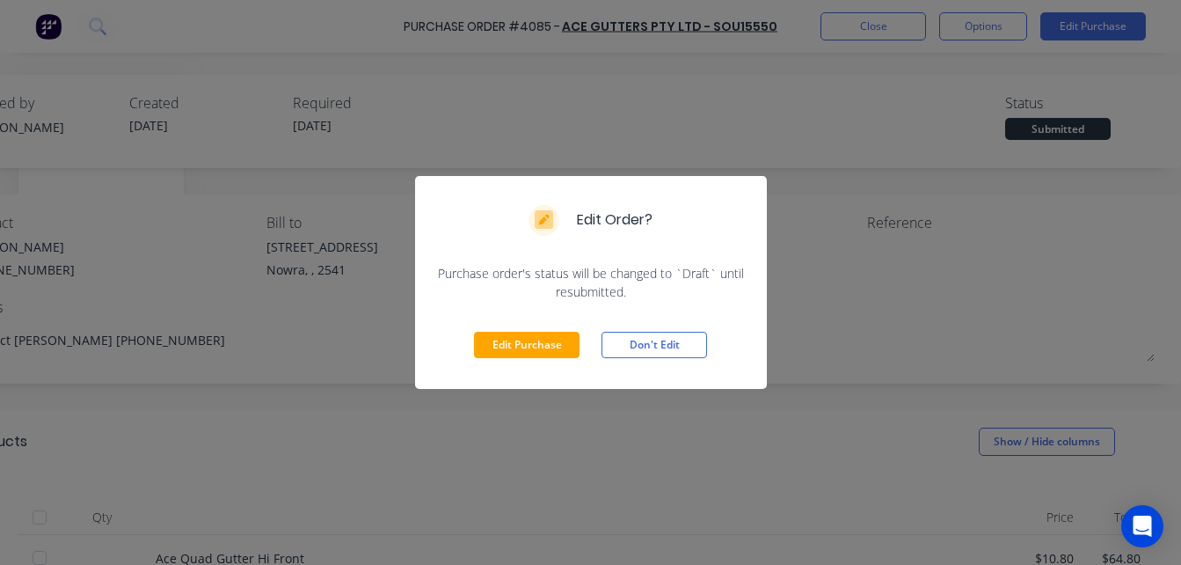
click at [533, 359] on div "Edit Purchase Don't Edit" at bounding box center [591, 345] width 352 height 88
click at [525, 343] on button "Edit Purchase" at bounding box center [527, 344] width 106 height 26
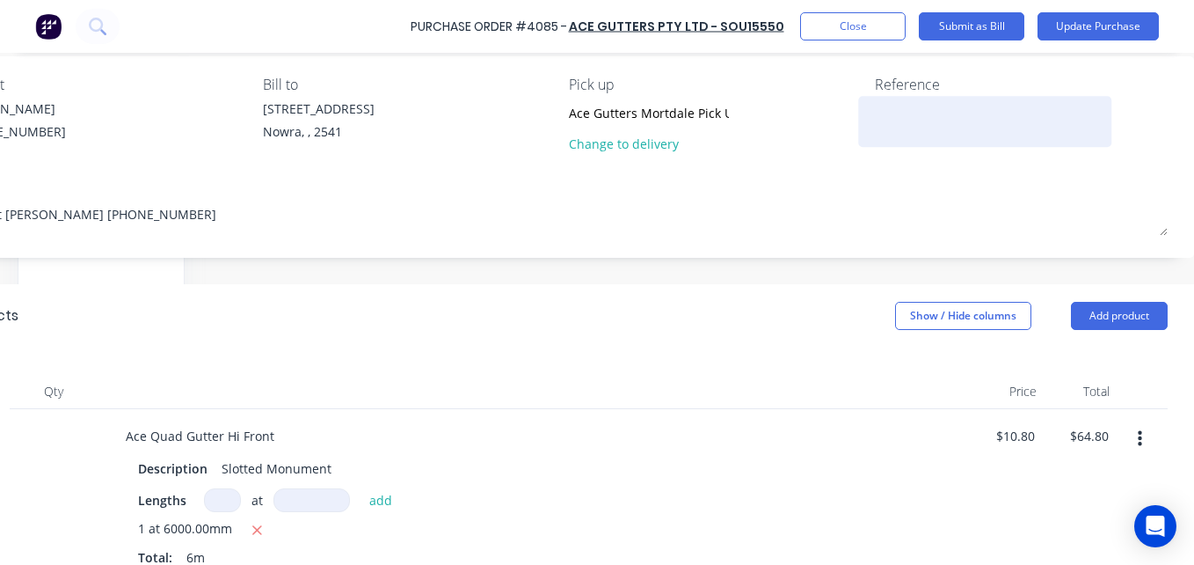
scroll to position [139, 294]
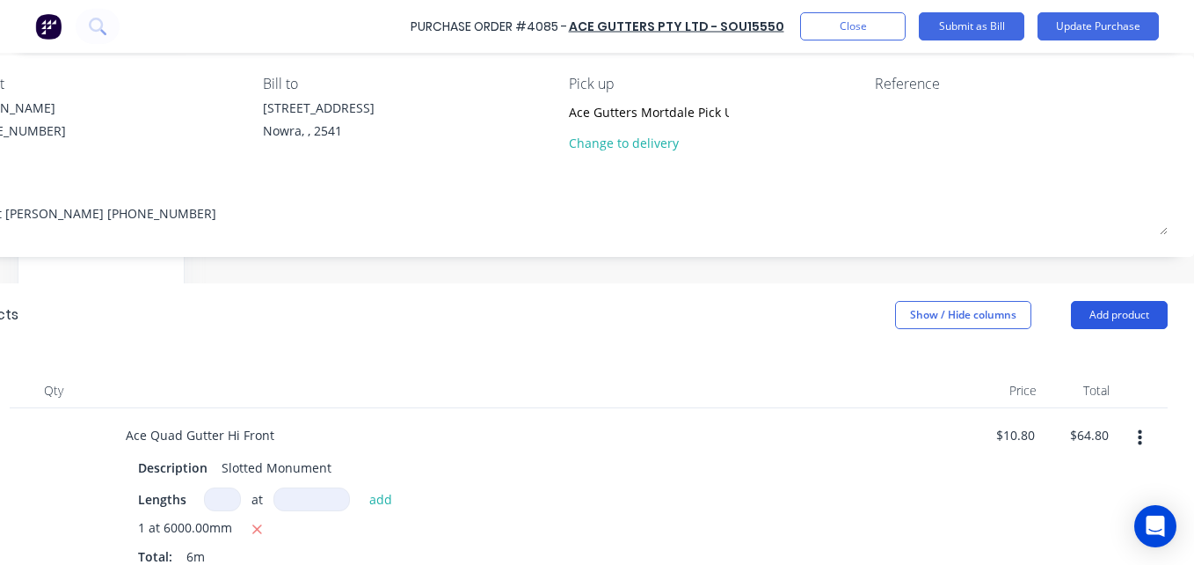
click at [1095, 307] on button "Add product" at bounding box center [1119, 315] width 97 height 28
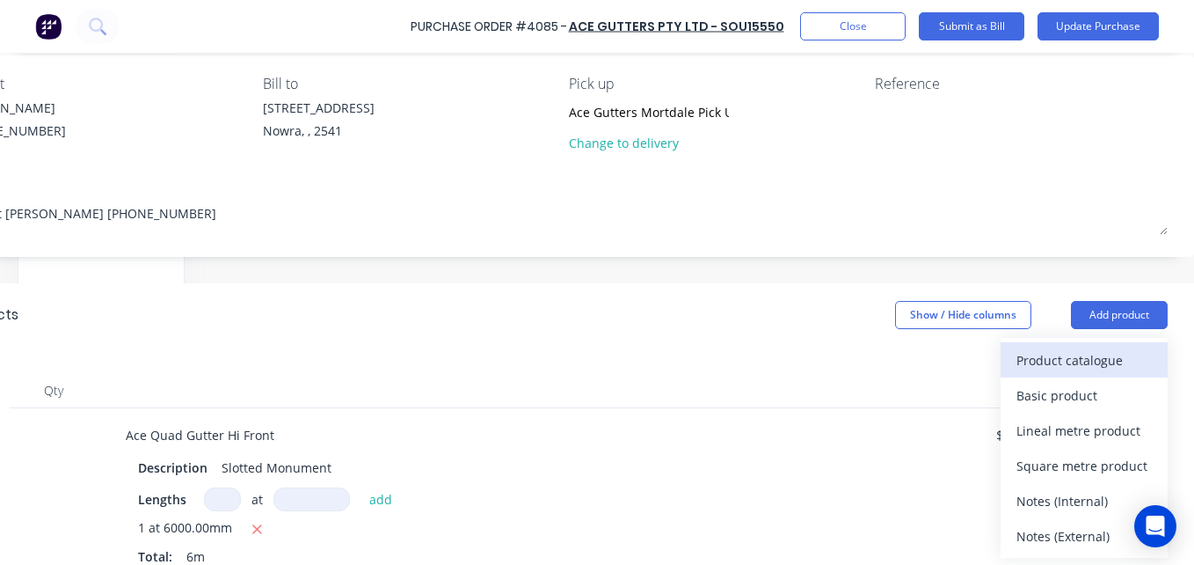
click at [1075, 373] on button "Product catalogue" at bounding box center [1084, 359] width 167 height 35
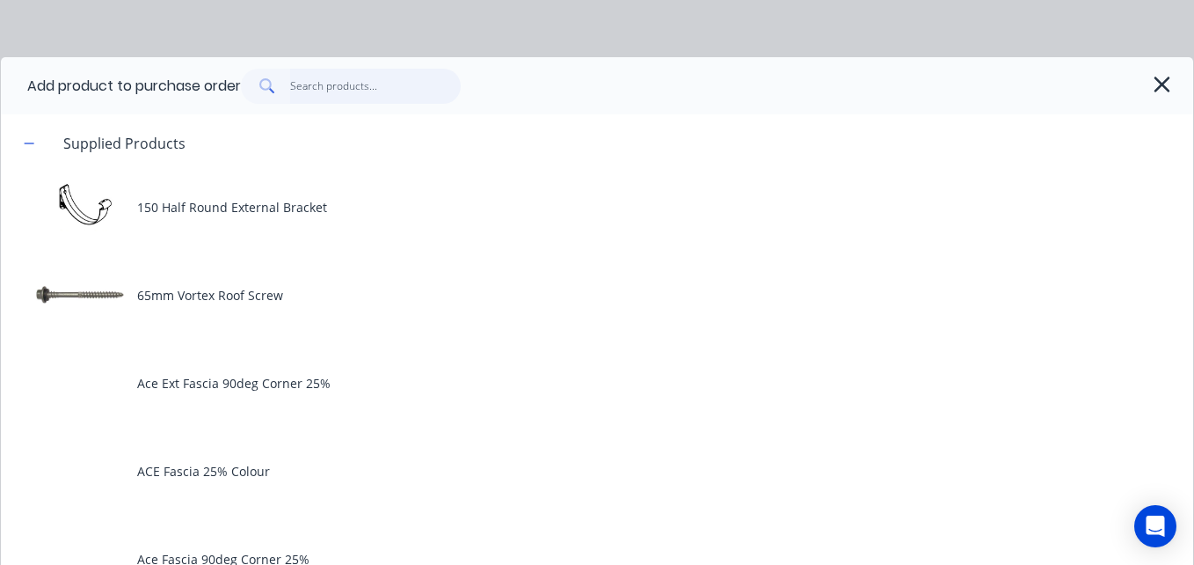
click at [356, 93] on input "text" at bounding box center [375, 86] width 171 height 35
type textarea "x"
type input "r"
type textarea "x"
type input "riv"
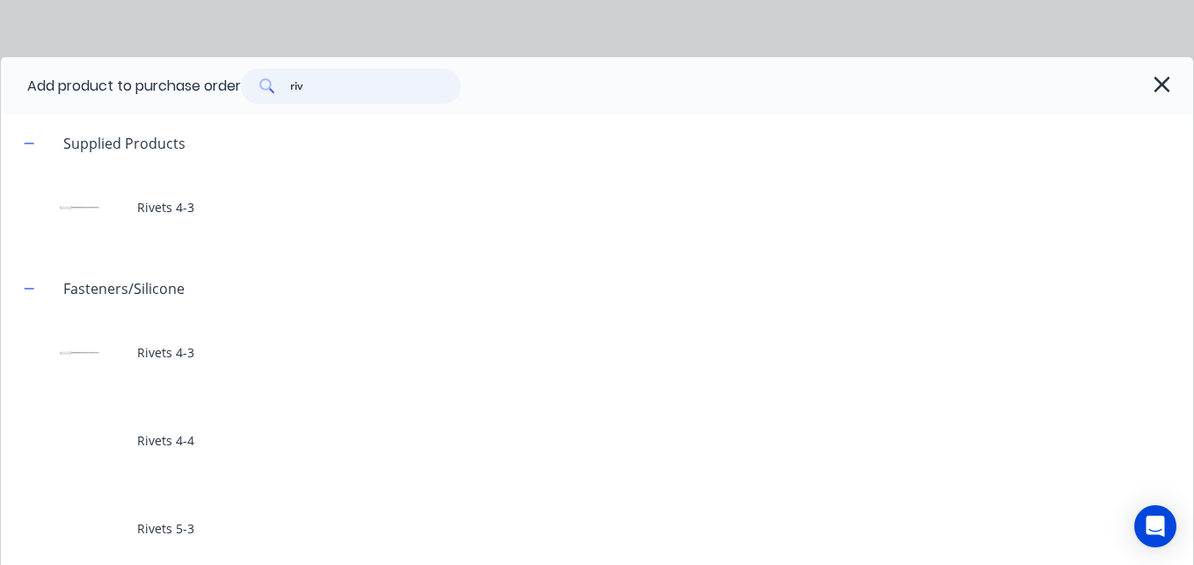
type textarea "x"
type input "ri"
type textarea "x"
type input "riv"
type textarea "x"
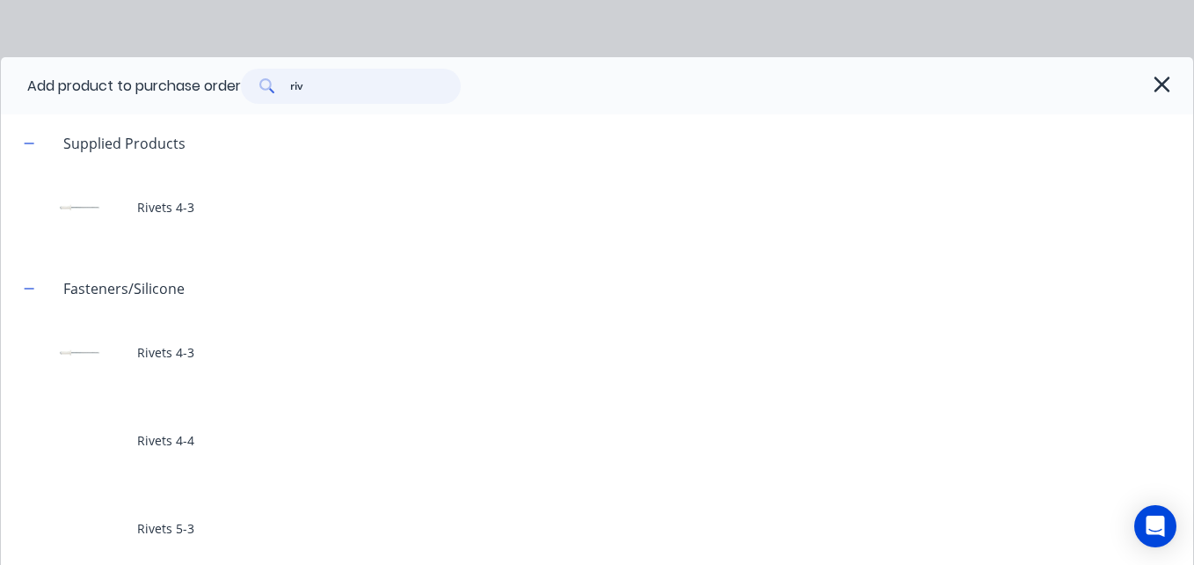
type input "riv"
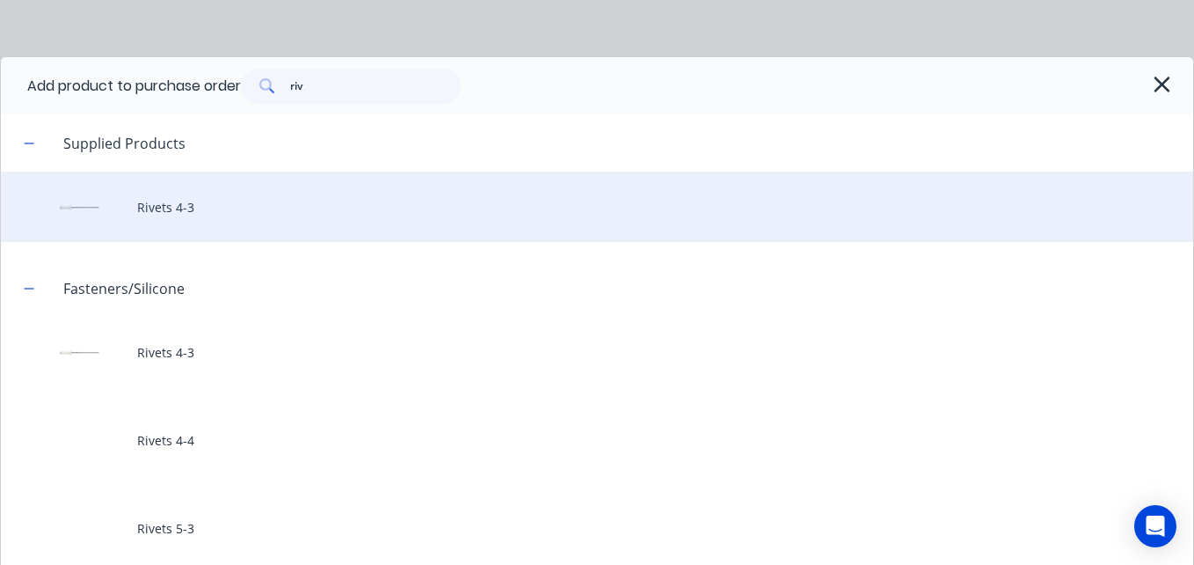
click at [294, 196] on div "Rivets 4-3" at bounding box center [597, 206] width 1192 height 70
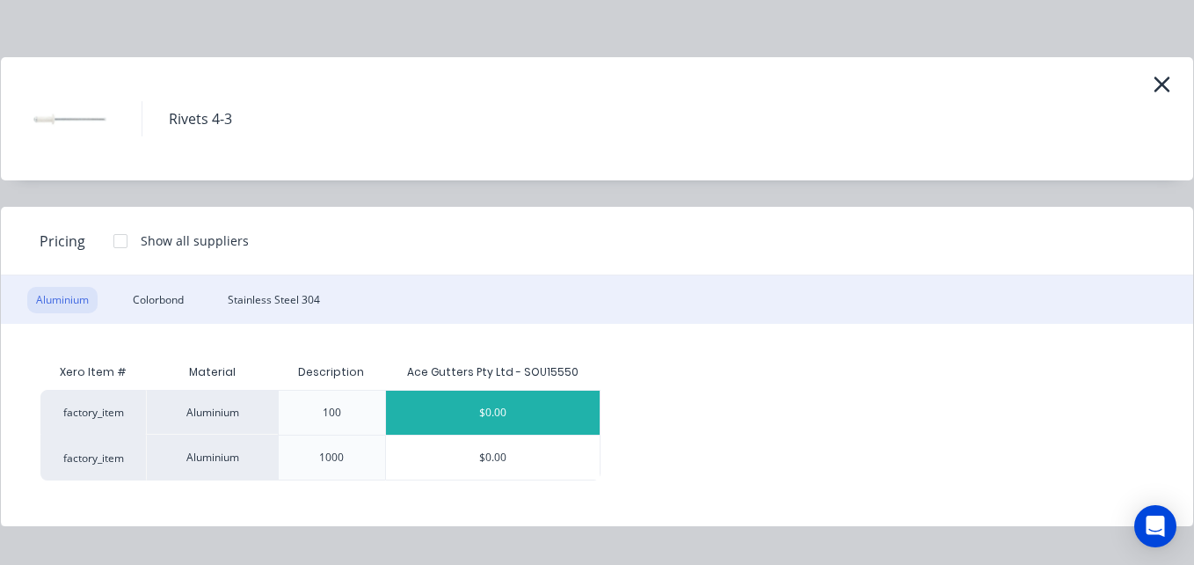
click at [465, 415] on div "$0.00" at bounding box center [493, 412] width 214 height 44
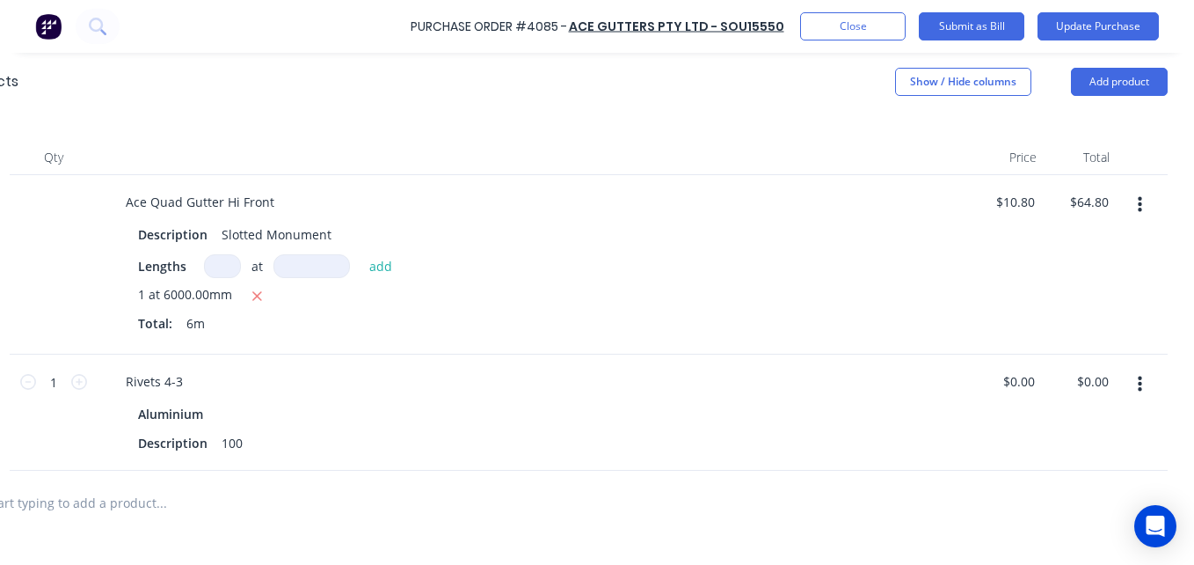
scroll to position [371, 291]
click at [157, 379] on div "Rivets 4-3" at bounding box center [154, 381] width 85 height 25
type textarea "x"
click at [178, 387] on div "Rivets 4-3" at bounding box center [154, 381] width 85 height 25
click at [1098, 380] on input "$0.00" at bounding box center [1092, 381] width 40 height 25
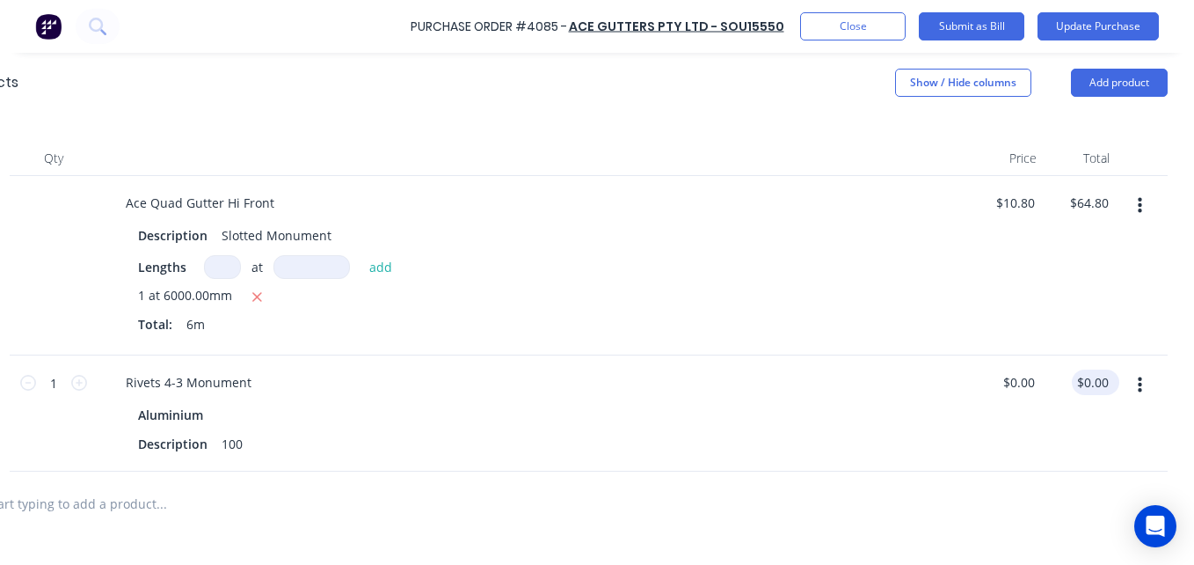
type textarea "x"
type input "0"
type input "6.01"
type textarea "x"
type input "$6.01"
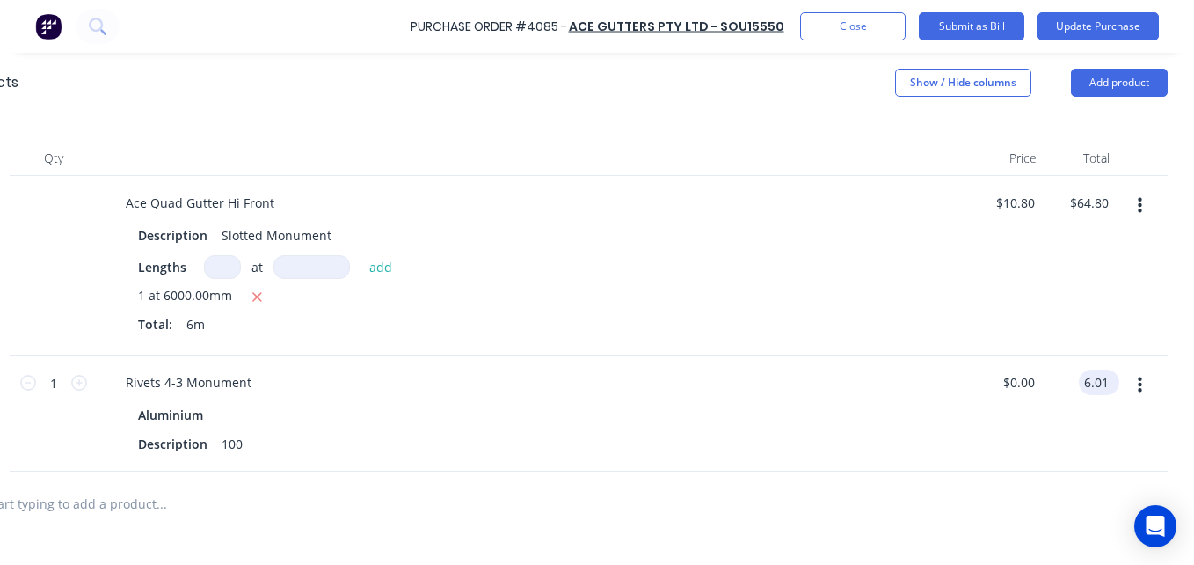
type input "$6.01"
click at [1083, 24] on button "Update Purchase" at bounding box center [1098, 26] width 121 height 28
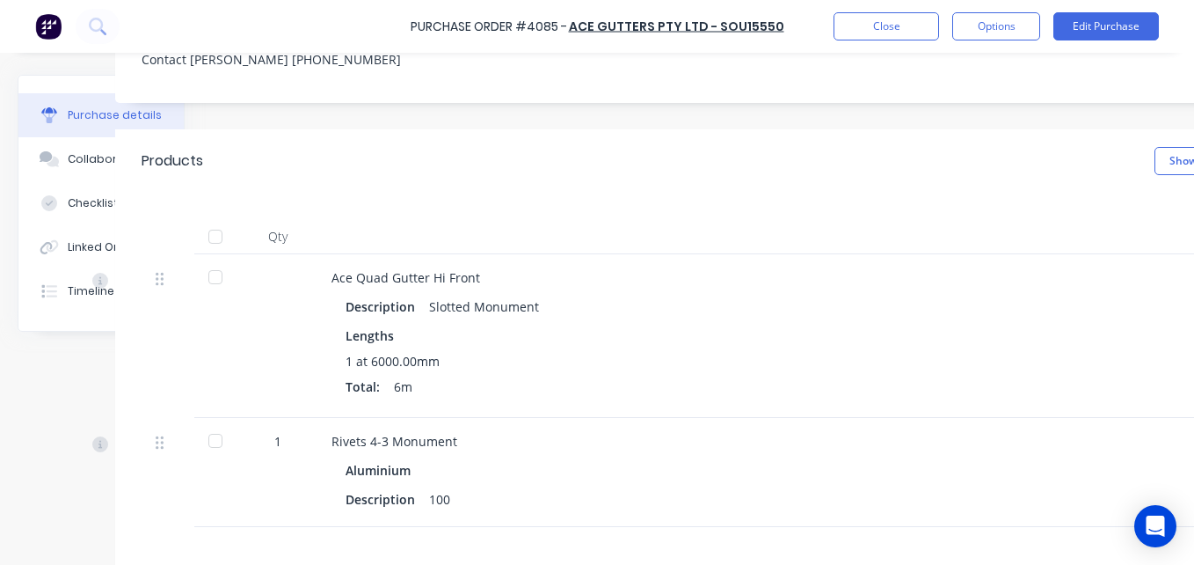
scroll to position [281, 96]
click at [986, 41] on div "Purchase Order #4085 - Ace Gutters Pty Ltd - SOU15550 Close Options Edit Purcha…" at bounding box center [597, 26] width 1194 height 53
click at [980, 38] on button "Options" at bounding box center [996, 26] width 88 height 28
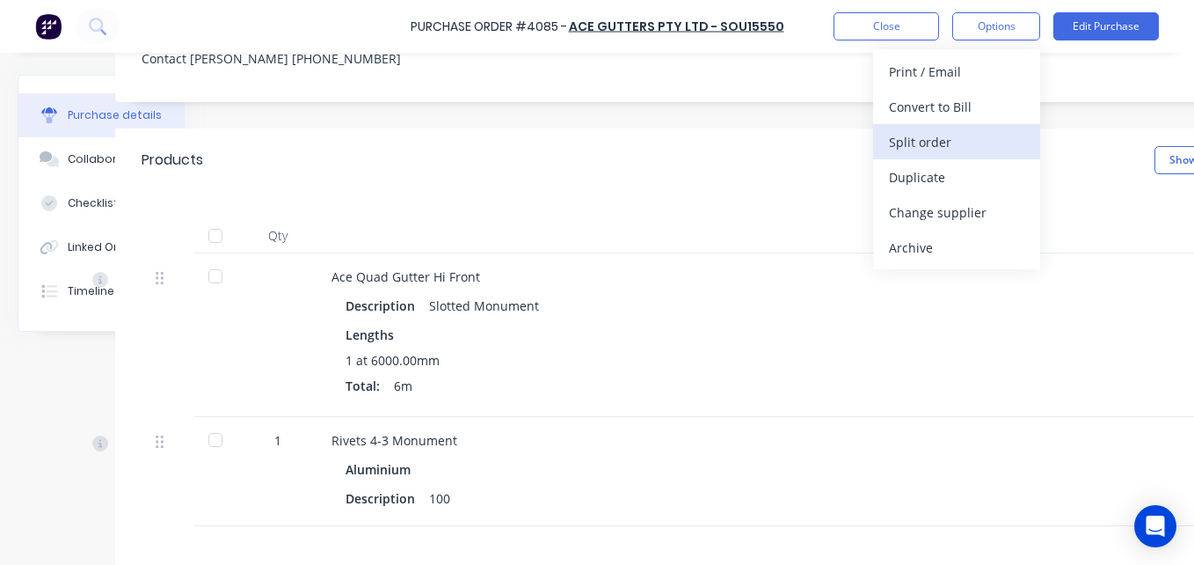
click at [961, 150] on div "Split order" at bounding box center [956, 141] width 135 height 25
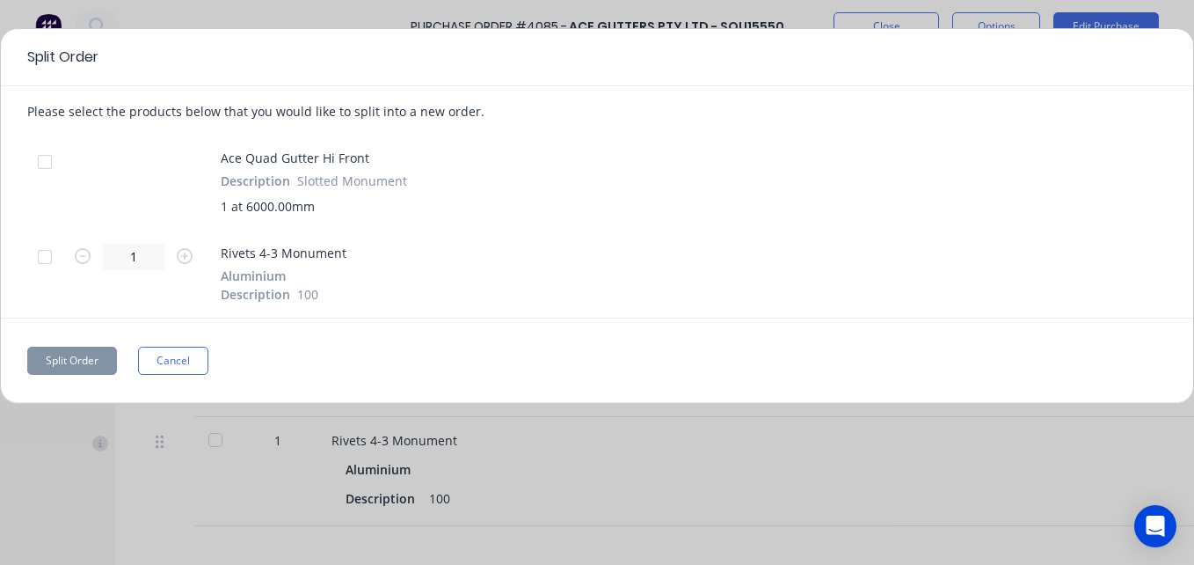
click at [40, 258] on div at bounding box center [44, 256] width 35 height 35
click at [72, 362] on button "Split Order" at bounding box center [72, 360] width 90 height 28
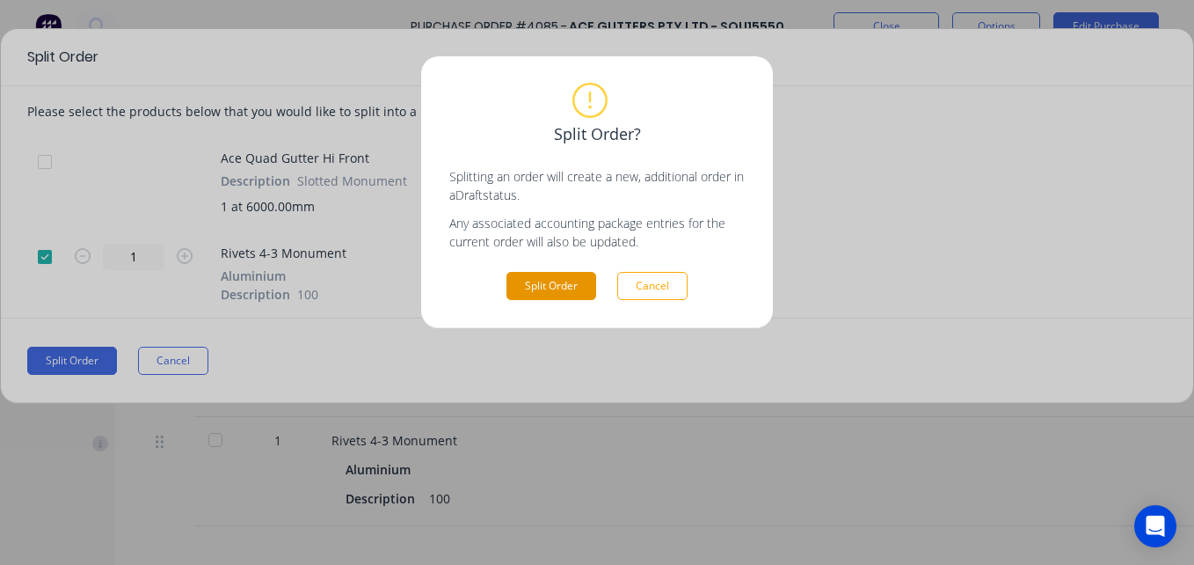
click at [544, 280] on button "Split Order" at bounding box center [551, 286] width 90 height 28
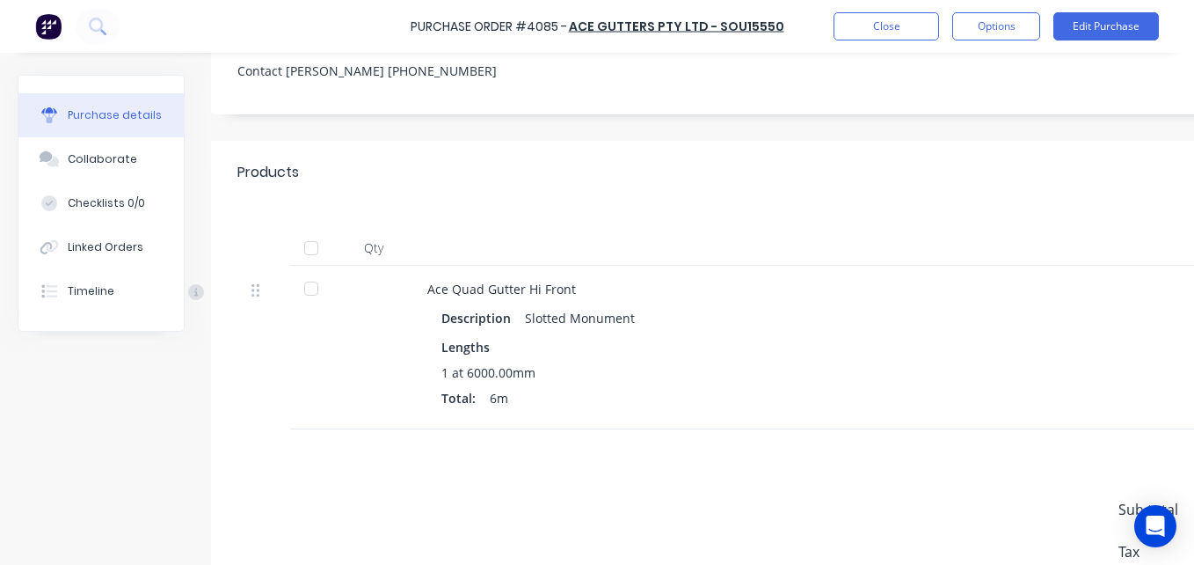
scroll to position [270, 0]
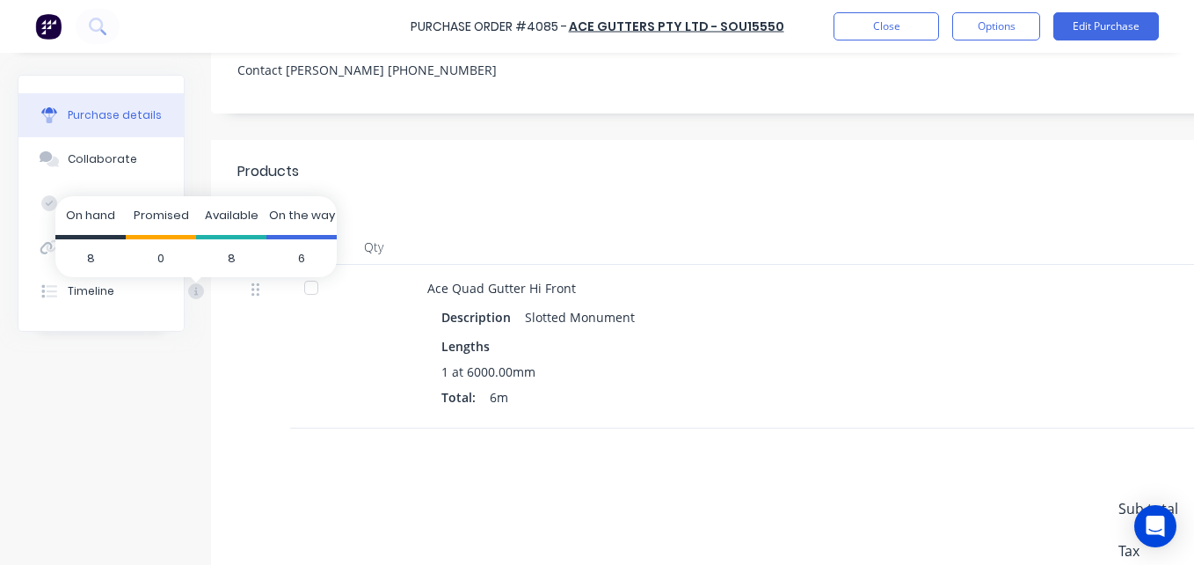
click at [116, 255] on span "8" at bounding box center [90, 258] width 70 height 39
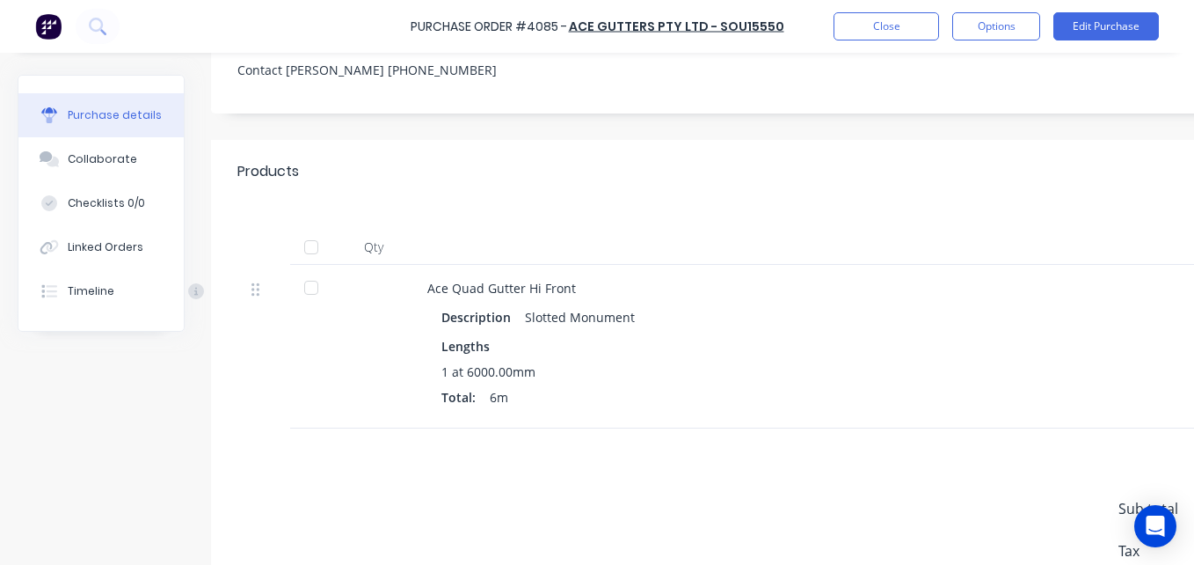
click at [57, 248] on span "8" at bounding box center [90, 258] width 70 height 39
click at [34, 254] on button "Linked Orders" at bounding box center [100, 247] width 165 height 44
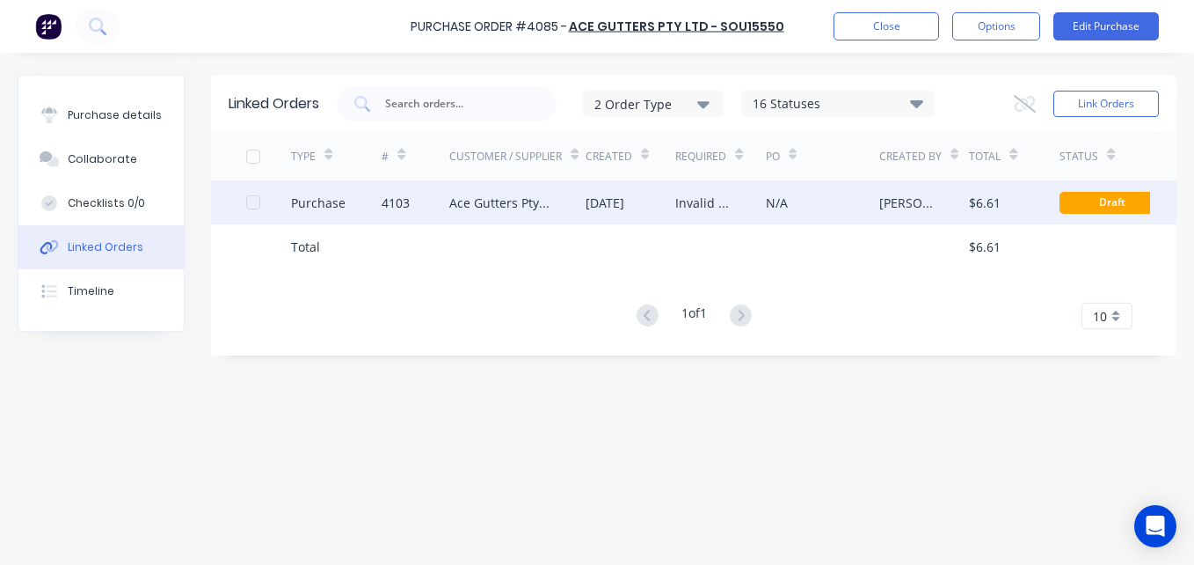
click at [581, 200] on div "Ace Gutters Pty Ltd - SOU15550" at bounding box center [516, 202] width 135 height 44
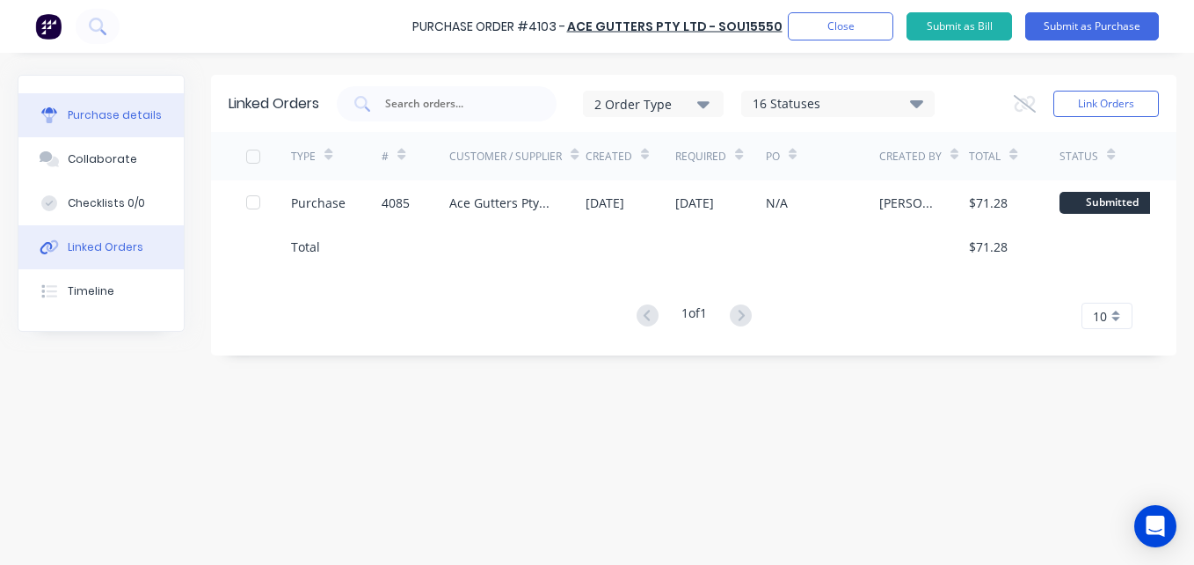
click at [170, 105] on button "Purchase details" at bounding box center [100, 115] width 165 height 44
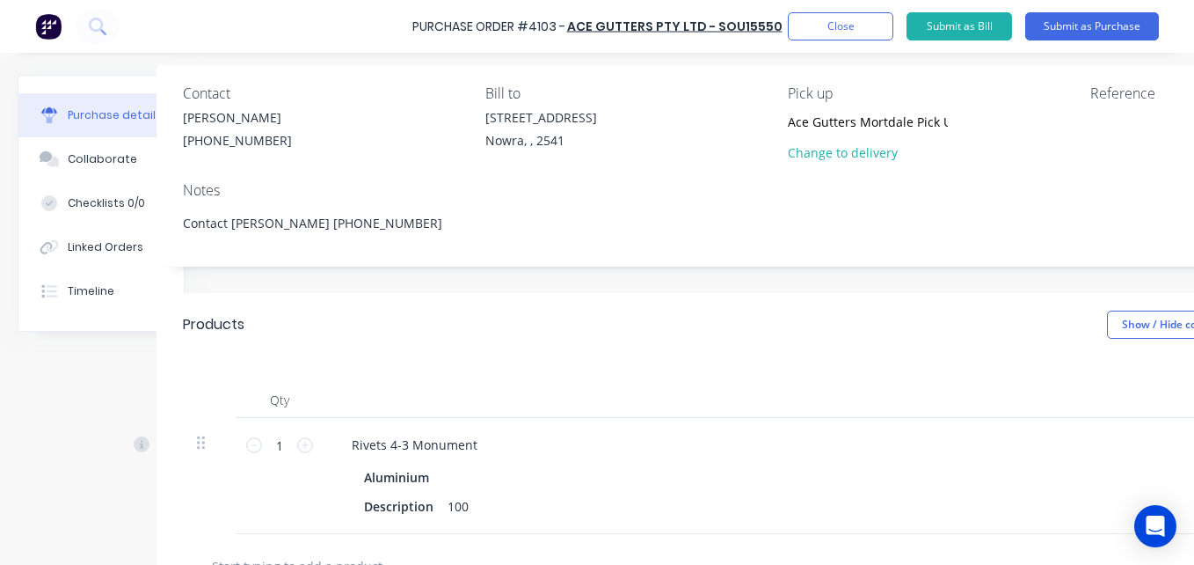
scroll to position [129, 55]
click at [968, 19] on button "Submit as Bill" at bounding box center [960, 26] width 106 height 28
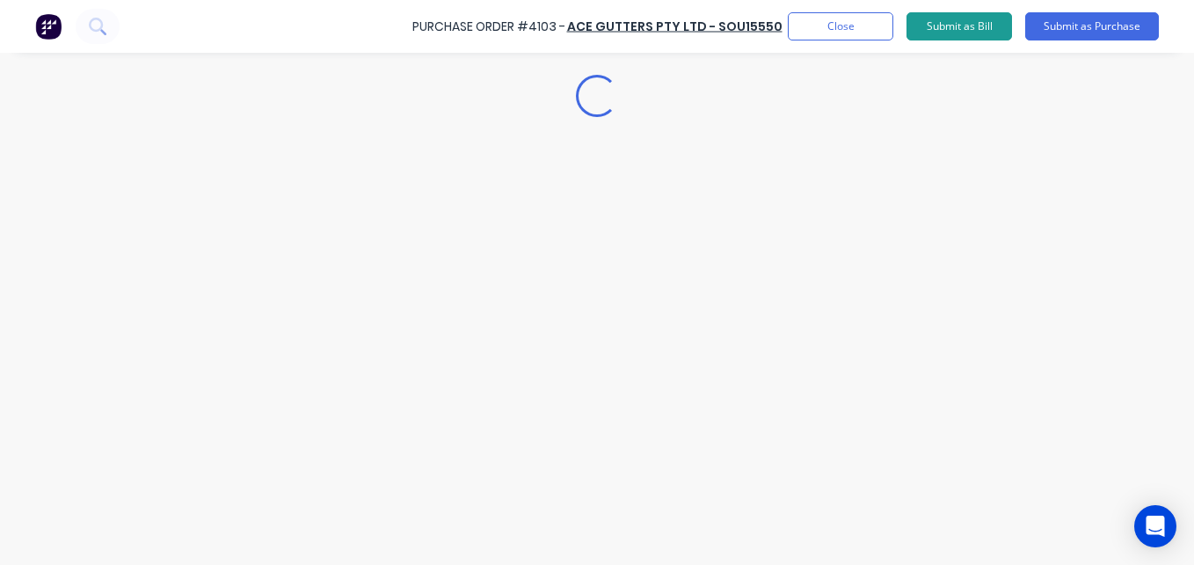
scroll to position [0, 0]
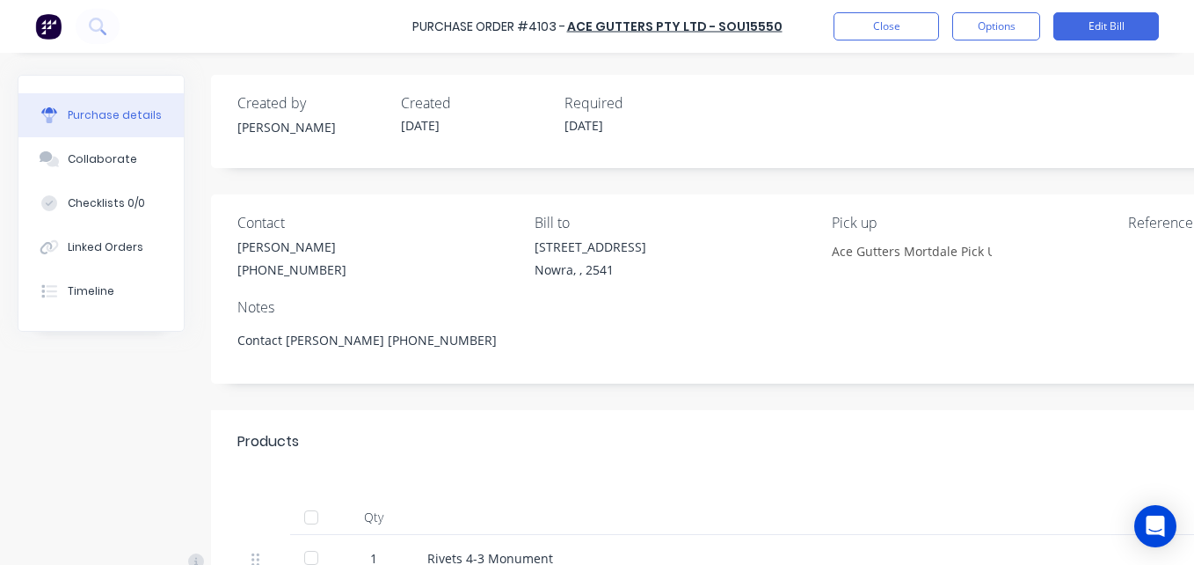
click at [306, 510] on div at bounding box center [311, 516] width 35 height 35
type textarea "x"
click at [893, 20] on button "Close" at bounding box center [887, 26] width 106 height 28
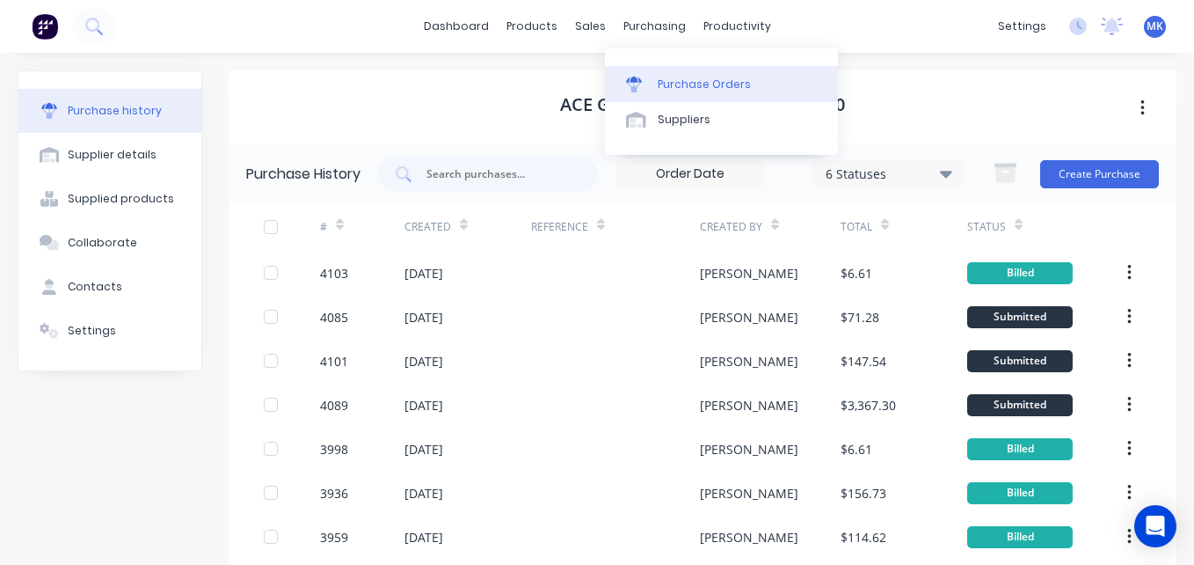
click at [669, 83] on div "Purchase Orders" at bounding box center [704, 84] width 93 height 16
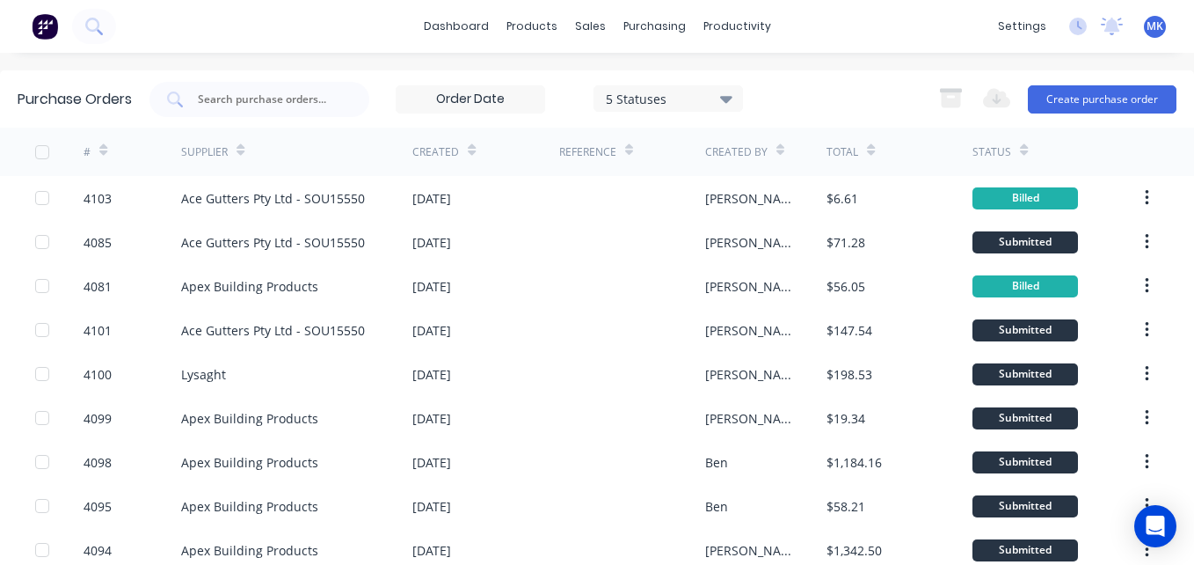
click at [220, 97] on input "text" at bounding box center [269, 100] width 146 height 18
type input "4083"
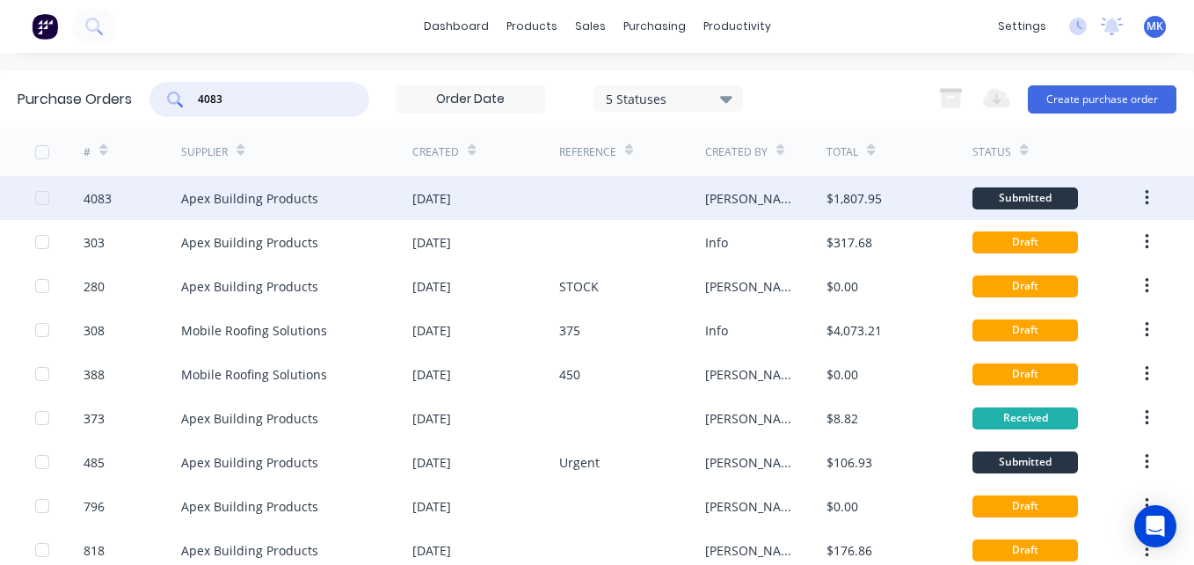
click at [791, 193] on div "[PERSON_NAME]" at bounding box center [766, 198] width 122 height 44
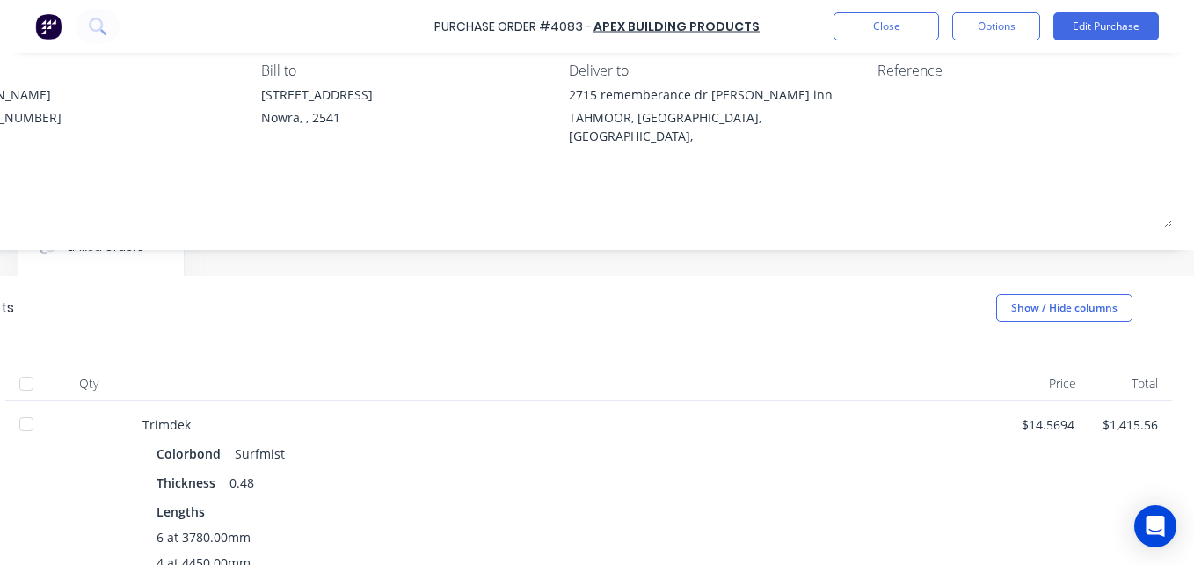
scroll to position [0, 285]
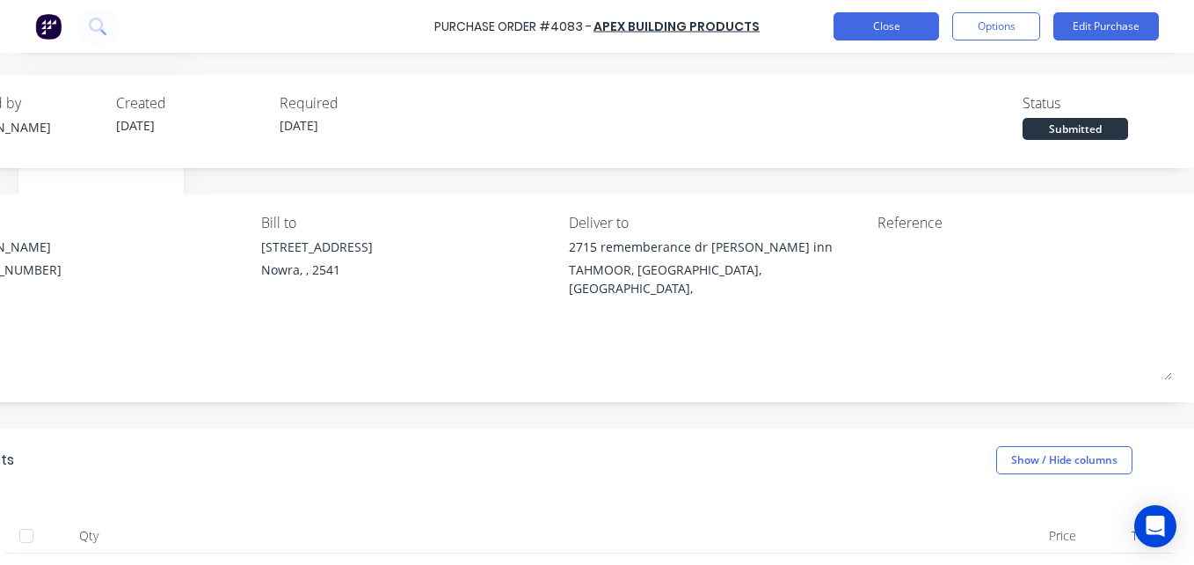
click at [899, 21] on button "Close" at bounding box center [887, 26] width 106 height 28
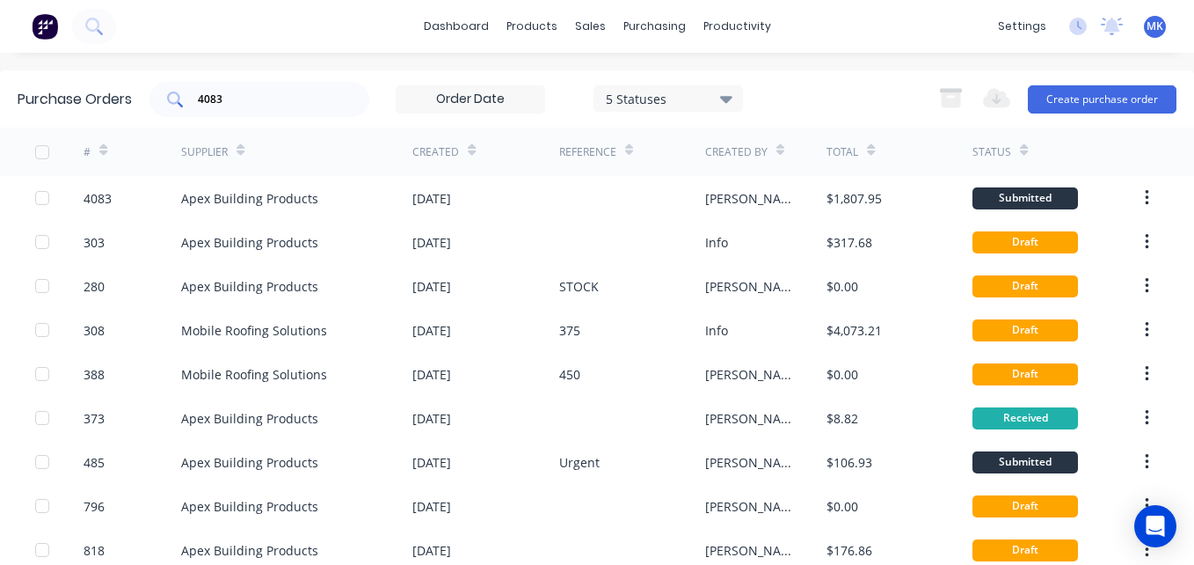
click at [222, 91] on input "4083" at bounding box center [269, 100] width 146 height 18
type input "4093"
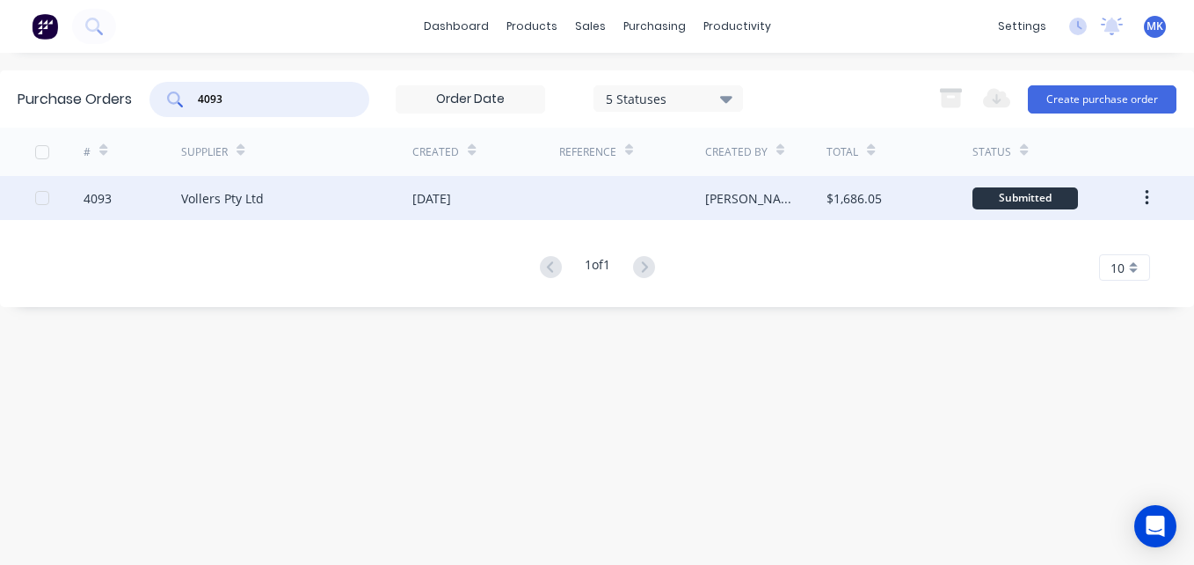
click at [682, 200] on div at bounding box center [632, 198] width 146 height 44
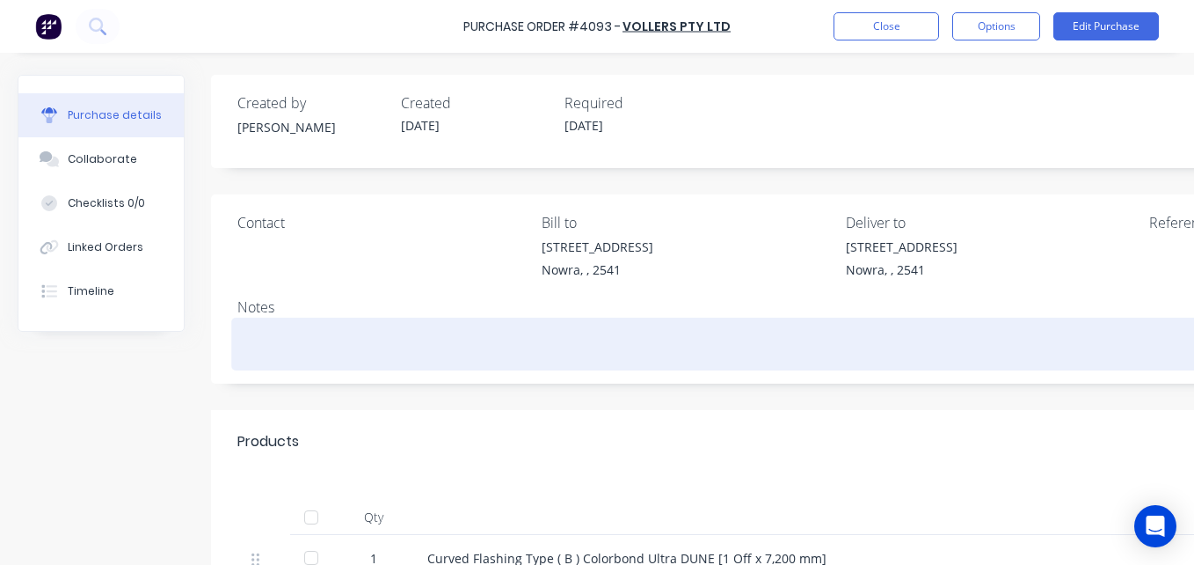
scroll to position [80, 0]
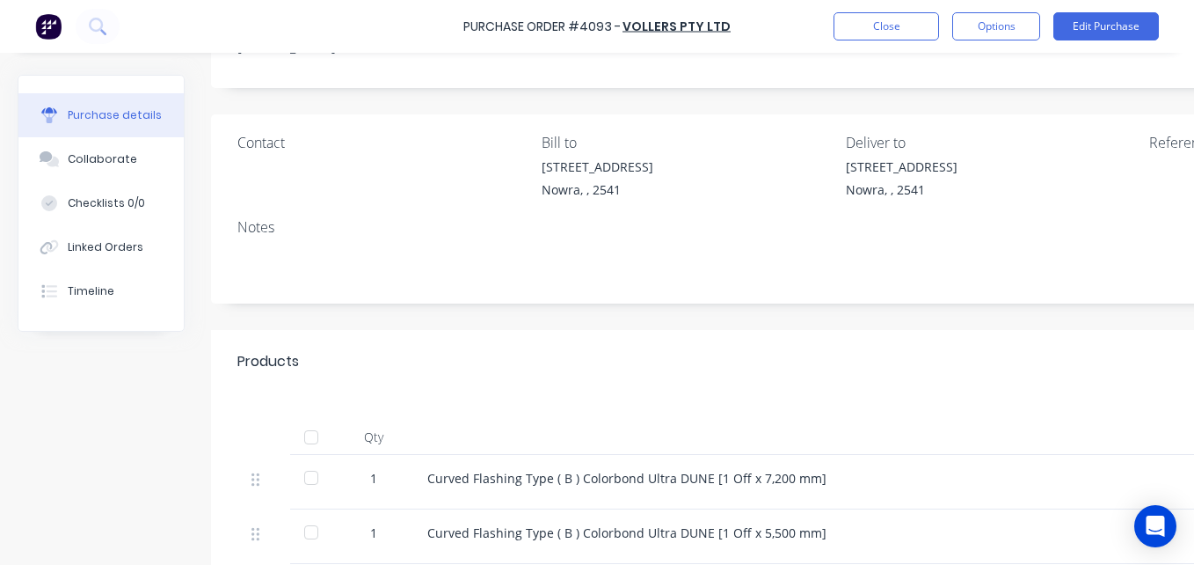
click at [302, 440] on div at bounding box center [311, 436] width 35 height 35
click at [1010, 31] on button "Options" at bounding box center [996, 26] width 88 height 28
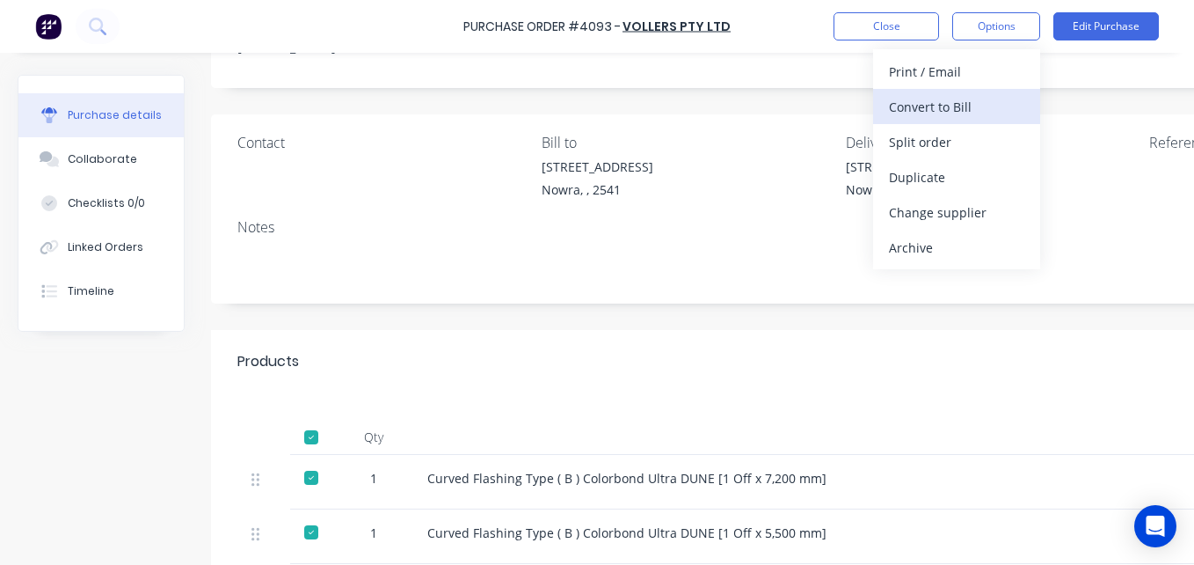
click at [1016, 106] on div "Convert to Bill" at bounding box center [956, 106] width 135 height 25
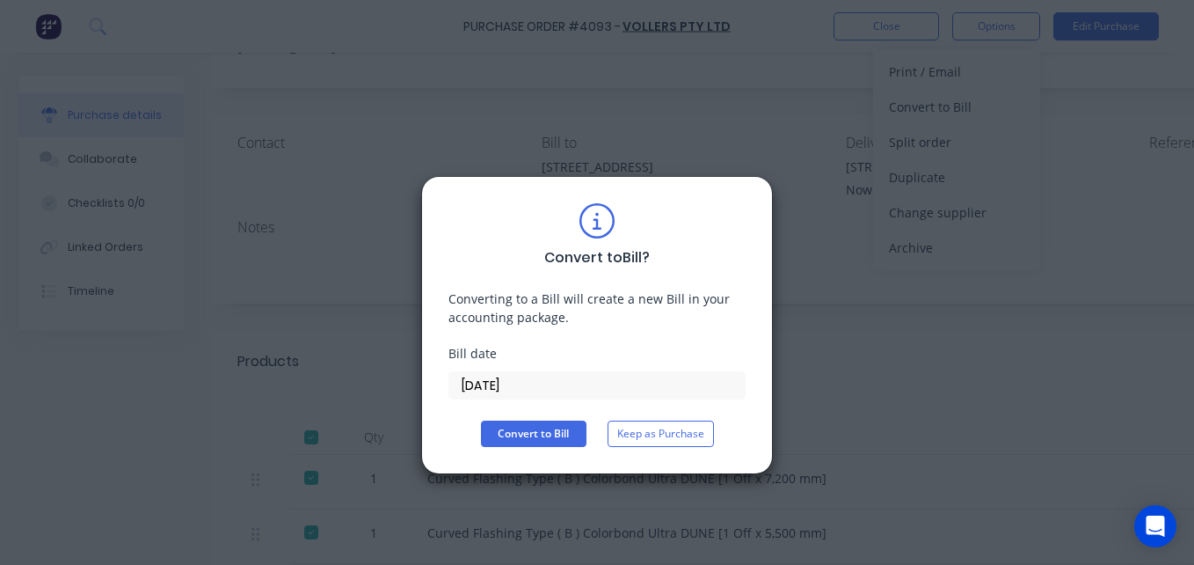
click at [490, 379] on input "[DATE]" at bounding box center [596, 385] width 295 height 26
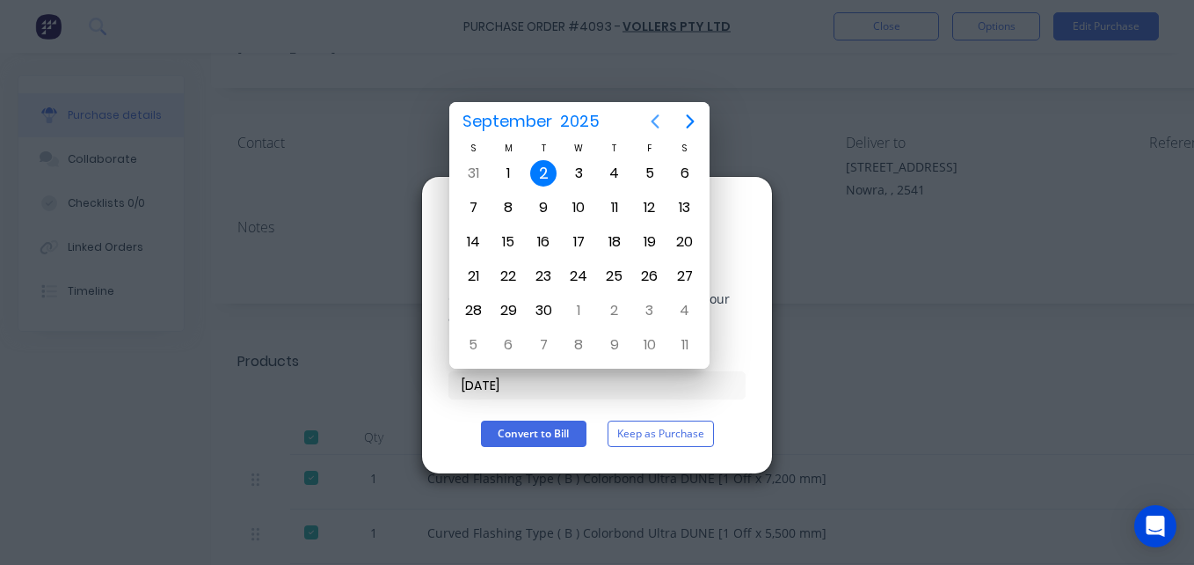
click at [652, 120] on icon "Previous page" at bounding box center [655, 121] width 21 height 21
click at [656, 308] on div "29" at bounding box center [650, 310] width 26 height 26
type input "[DATE]"
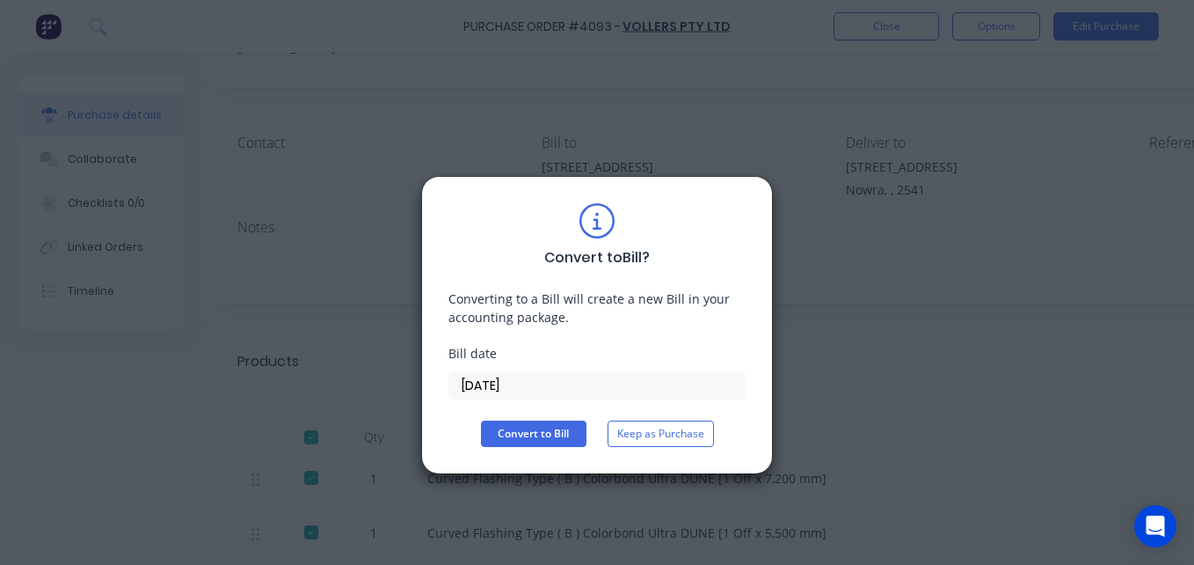
click at [526, 457] on div "Convert to Bill ? Converting to a Bill will create a new Bill in your accountin…" at bounding box center [597, 325] width 352 height 298
click at [515, 436] on button "Convert to Bill" at bounding box center [534, 433] width 106 height 26
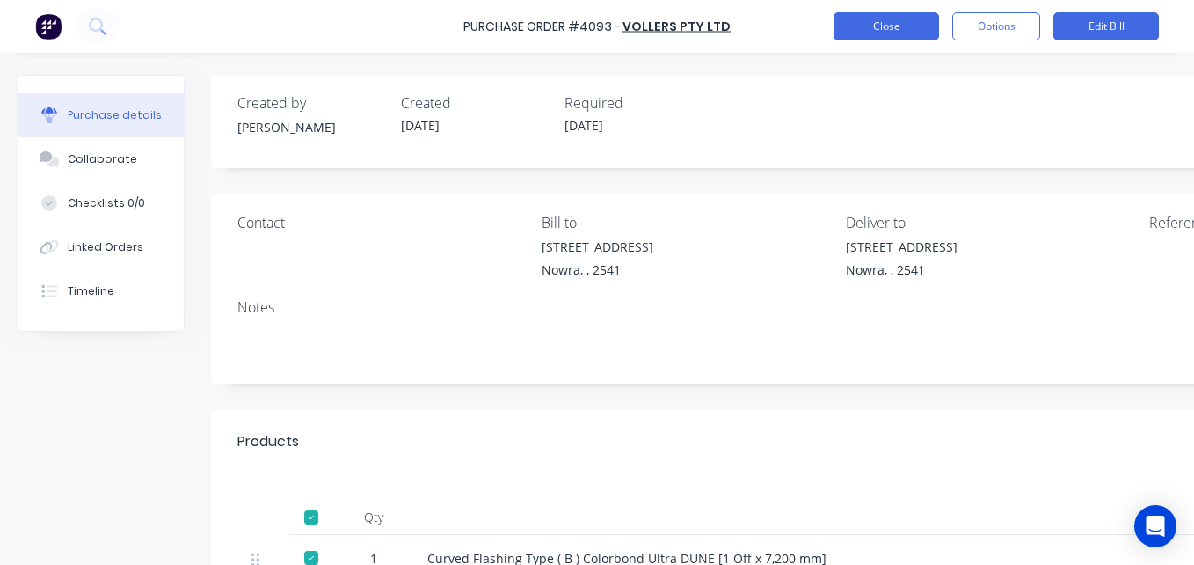
click at [863, 29] on button "Close" at bounding box center [887, 26] width 106 height 28
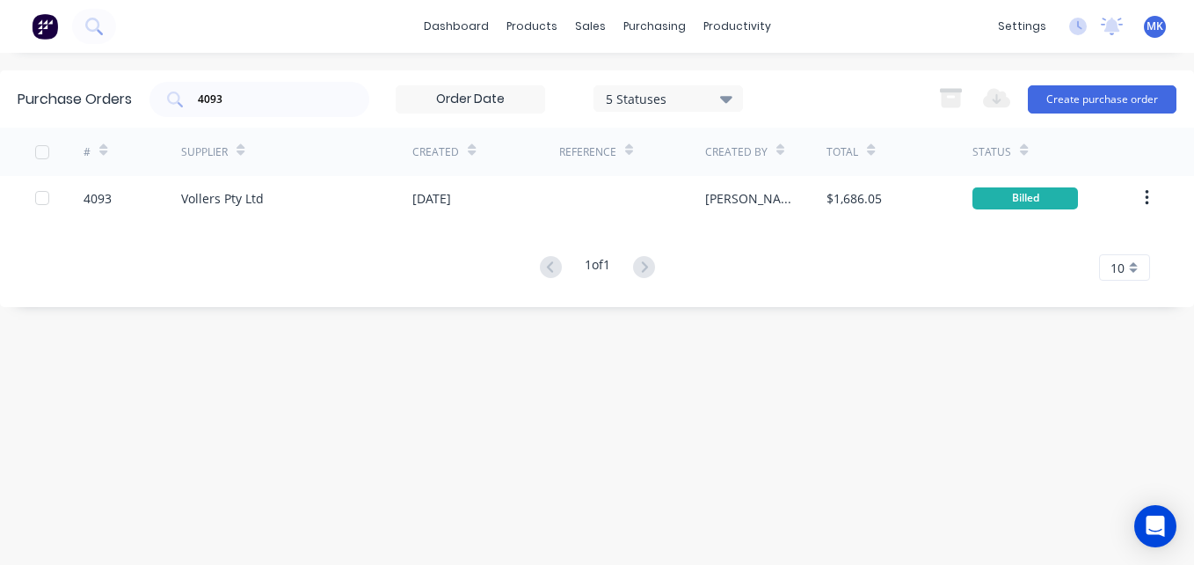
click at [324, 79] on div "Purchase Orders 4093 5 Statuses 5 Statuses Export to Excel (XLSX) Create purcha…" at bounding box center [597, 98] width 1194 height 57
click at [279, 94] on input "4093" at bounding box center [269, 100] width 146 height 18
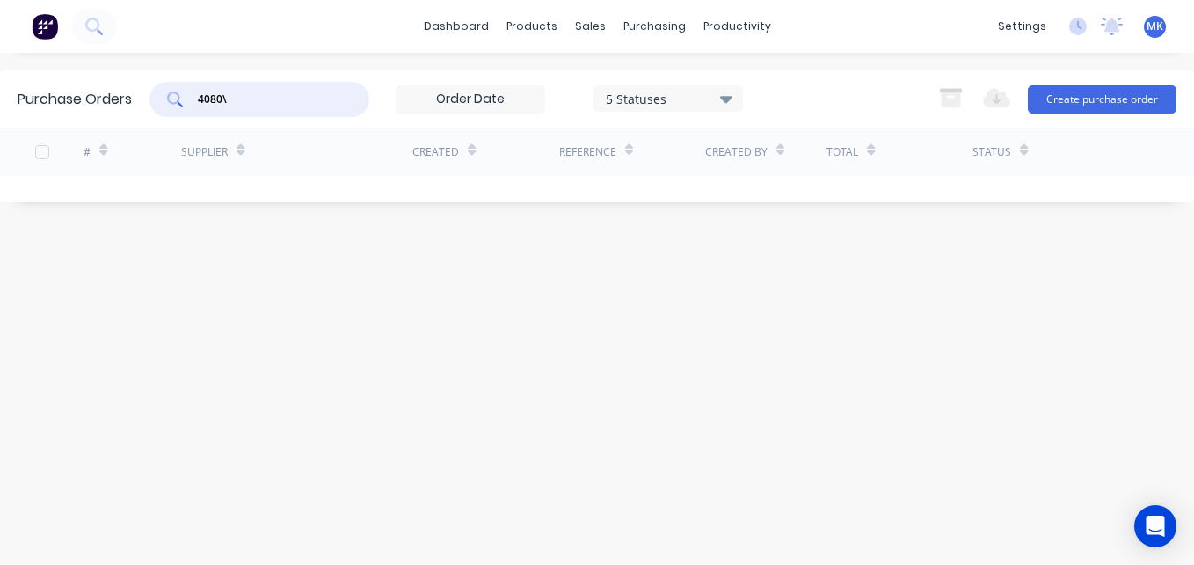
type input "4080"
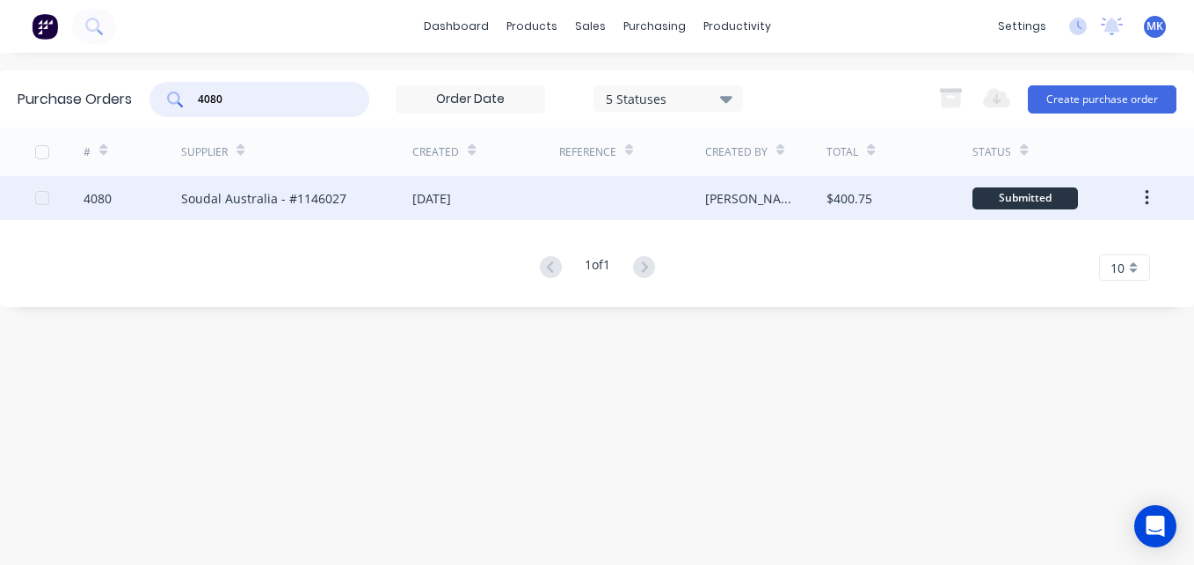
click at [451, 198] on div "[DATE]" at bounding box center [431, 198] width 39 height 18
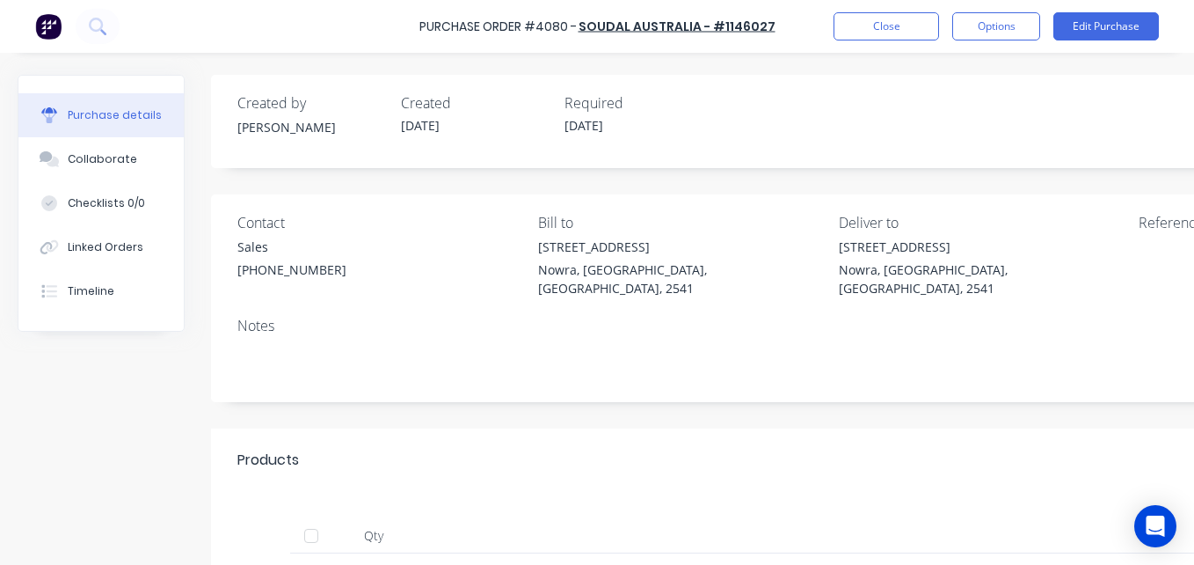
click at [316, 518] on div at bounding box center [311, 535] width 35 height 35
click at [1016, 32] on button "Options" at bounding box center [996, 26] width 88 height 28
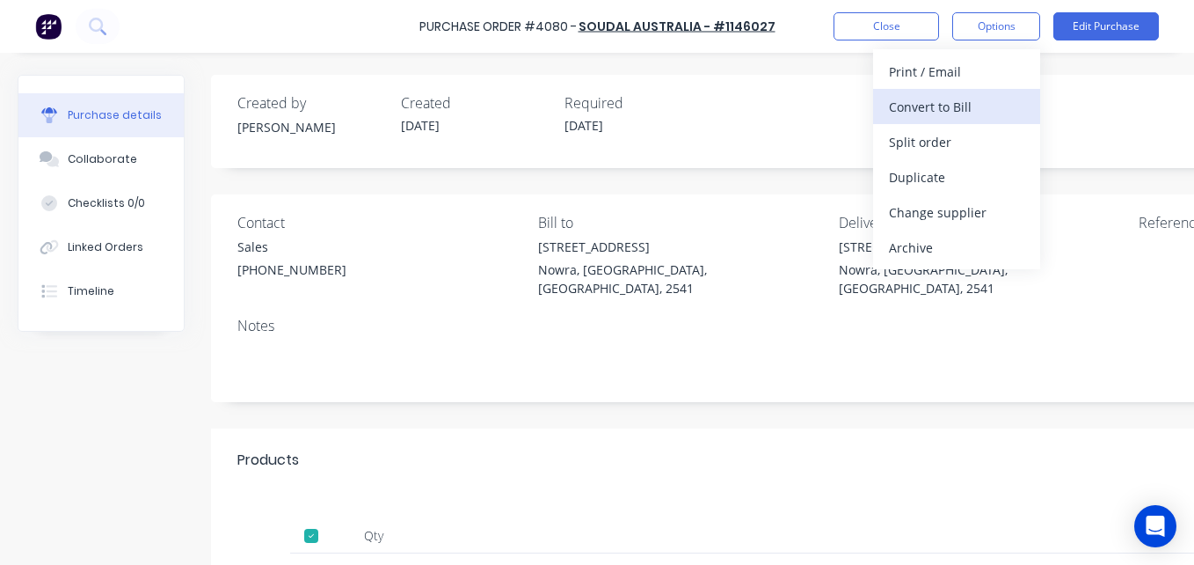
click at [996, 108] on div "Convert to Bill" at bounding box center [956, 106] width 135 height 25
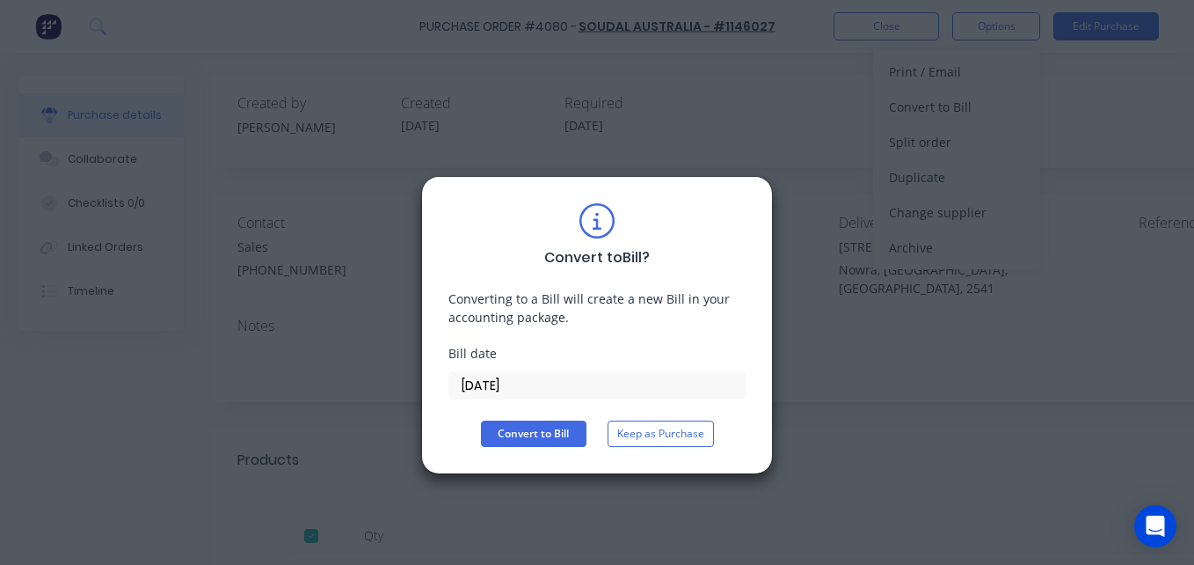
click at [513, 393] on input "[DATE]" at bounding box center [596, 385] width 295 height 26
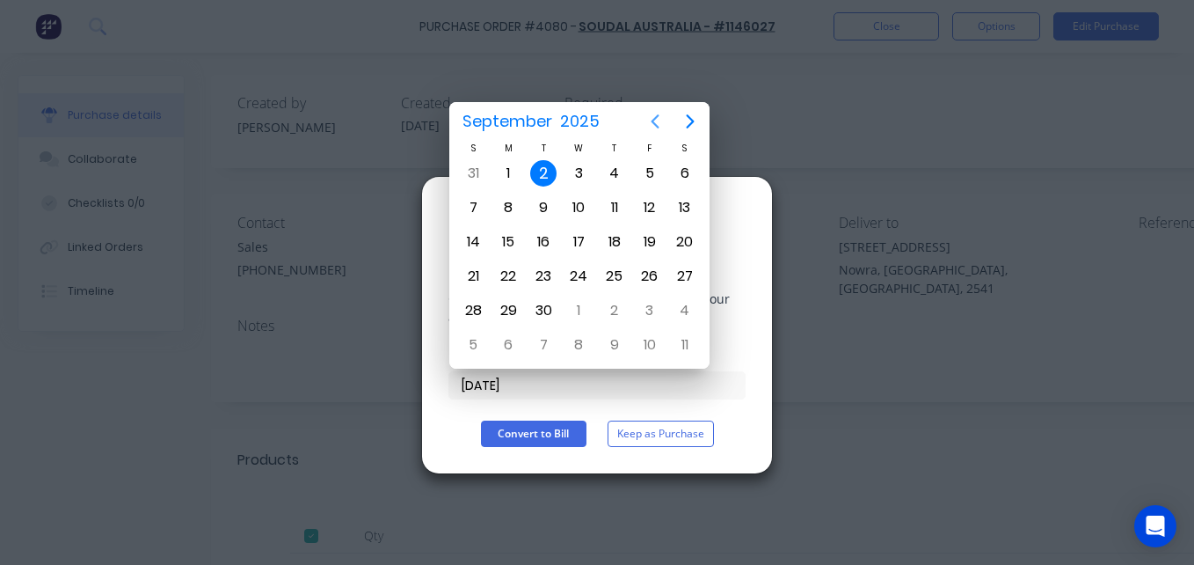
click at [656, 124] on icon "Previous page" at bounding box center [656, 121] width 8 height 14
click at [609, 317] on div "28" at bounding box center [614, 310] width 26 height 26
type input "[DATE]"
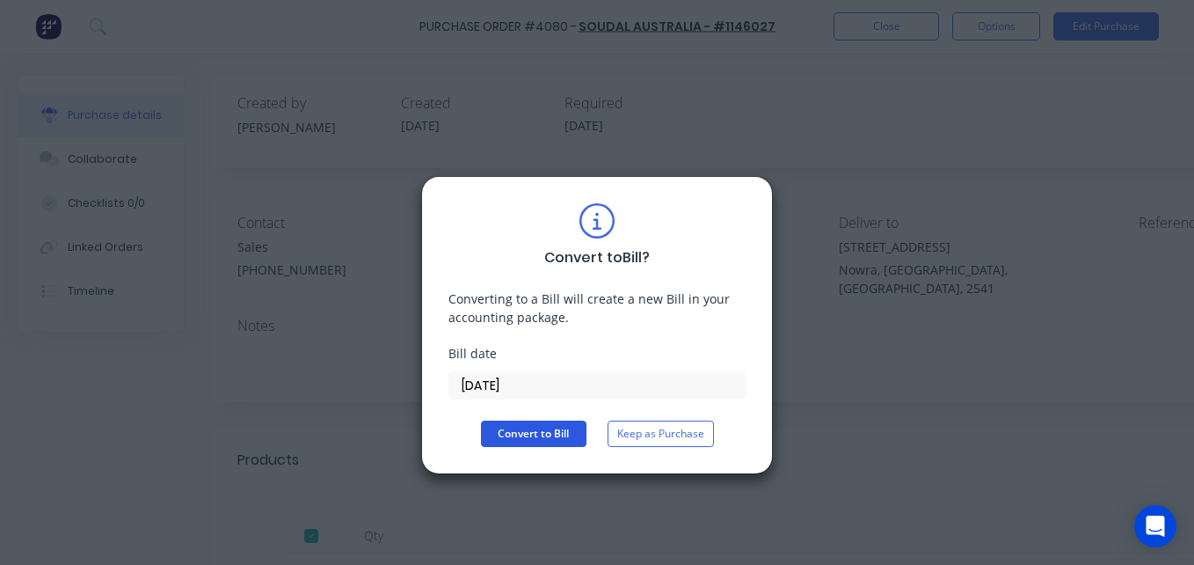
click at [528, 436] on button "Convert to Bill" at bounding box center [534, 433] width 106 height 26
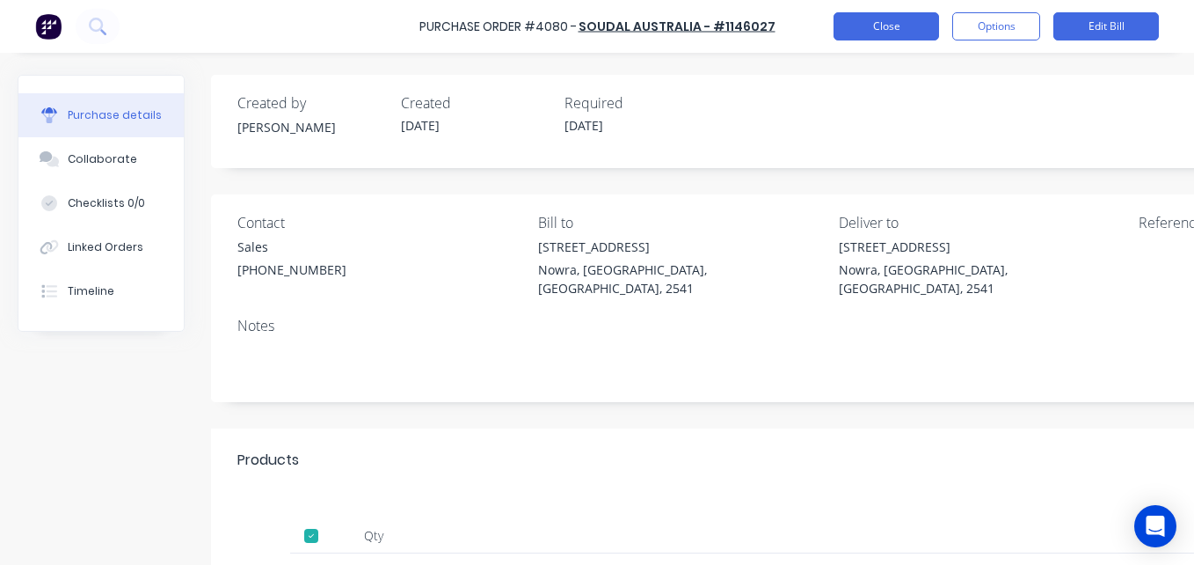
click at [844, 16] on button "Close" at bounding box center [887, 26] width 106 height 28
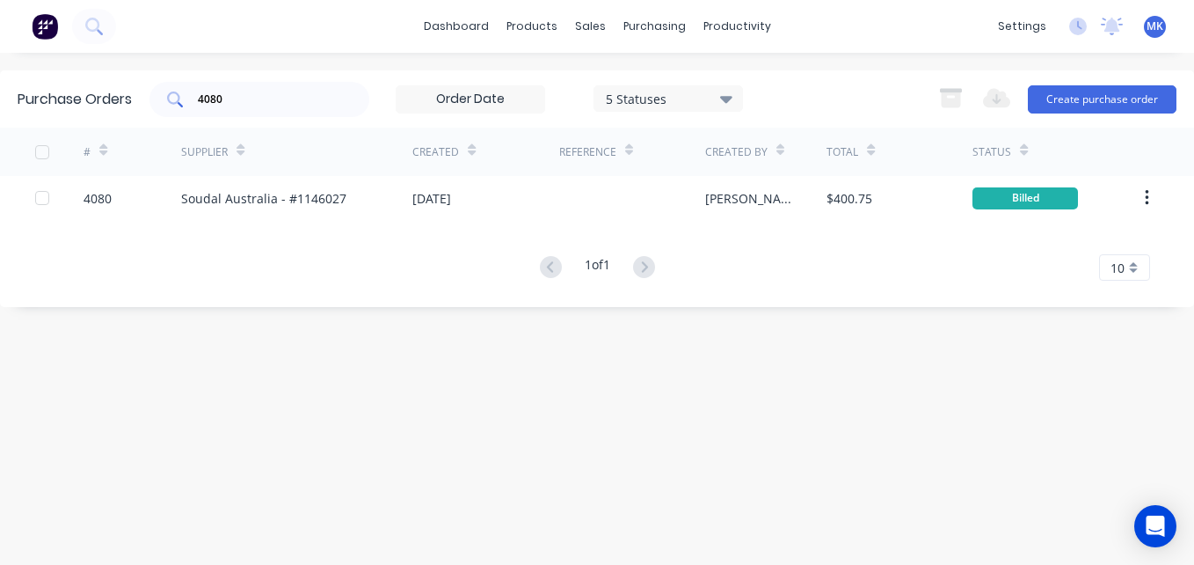
click at [338, 99] on input "4080" at bounding box center [269, 100] width 146 height 18
click at [262, 103] on input "4080" at bounding box center [269, 100] width 146 height 18
type input "4061"
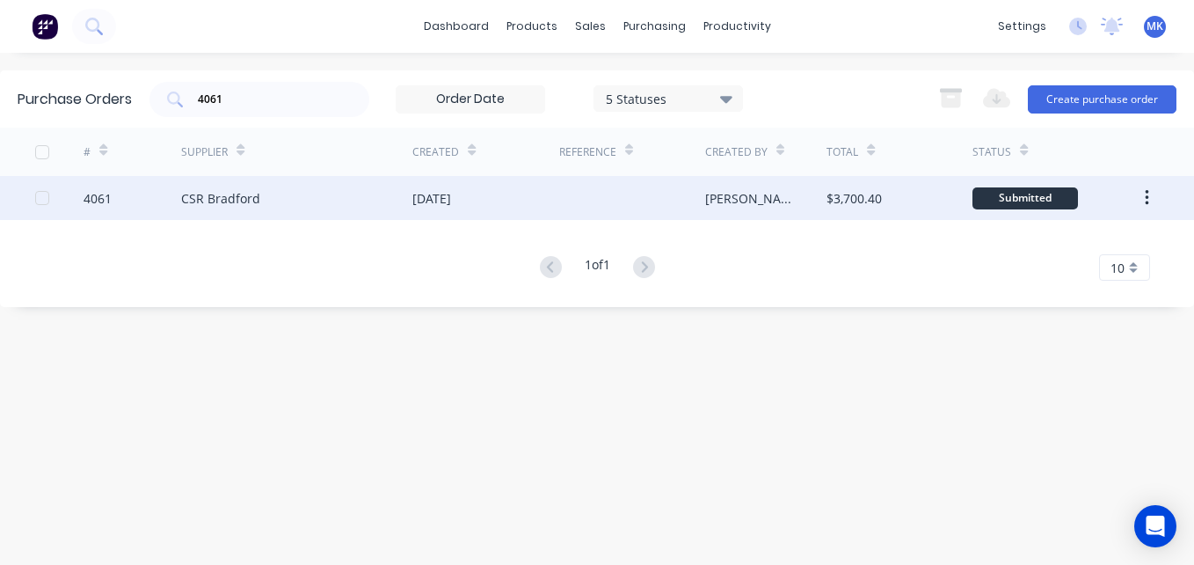
click at [649, 209] on div at bounding box center [632, 198] width 146 height 44
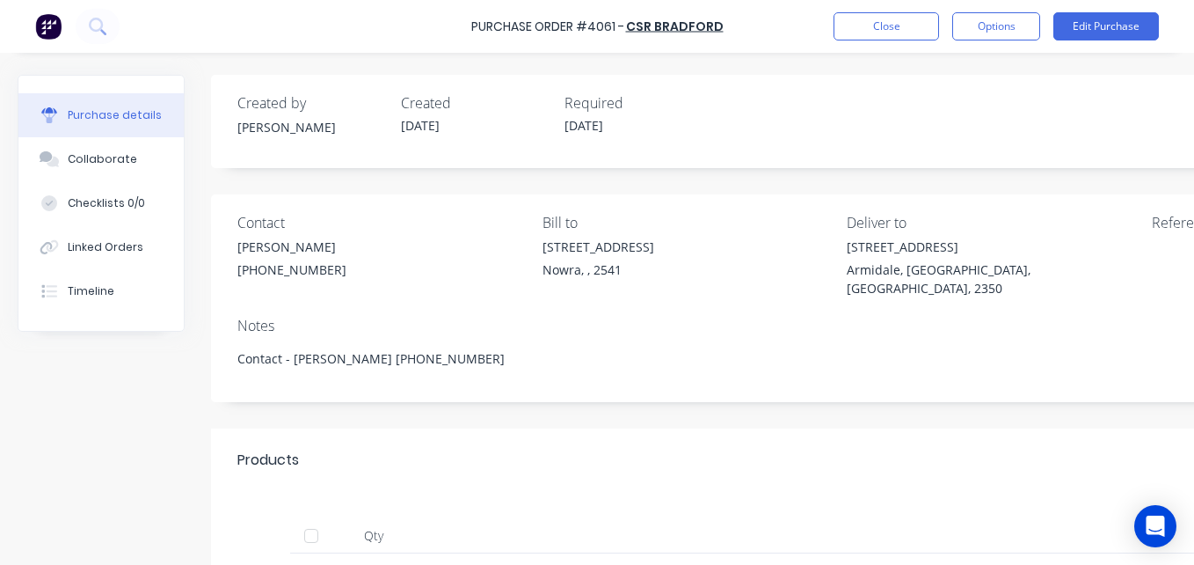
click at [324, 522] on div at bounding box center [311, 535] width 35 height 35
click at [1023, 20] on button "Options" at bounding box center [996, 26] width 88 height 28
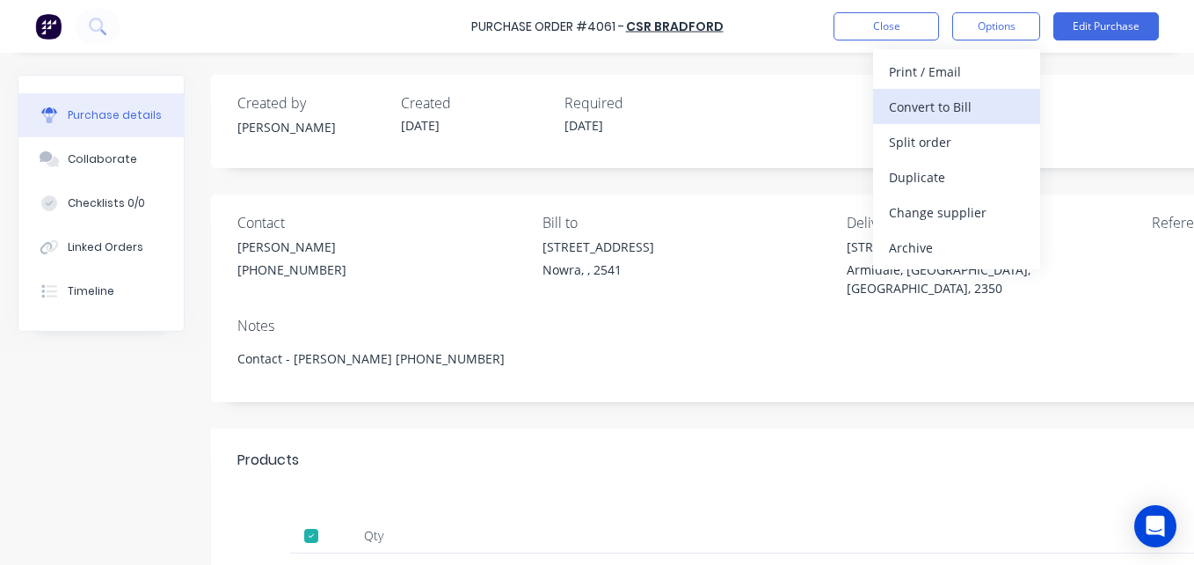
click at [1016, 97] on div "Convert to Bill" at bounding box center [956, 106] width 135 height 25
type textarea "x"
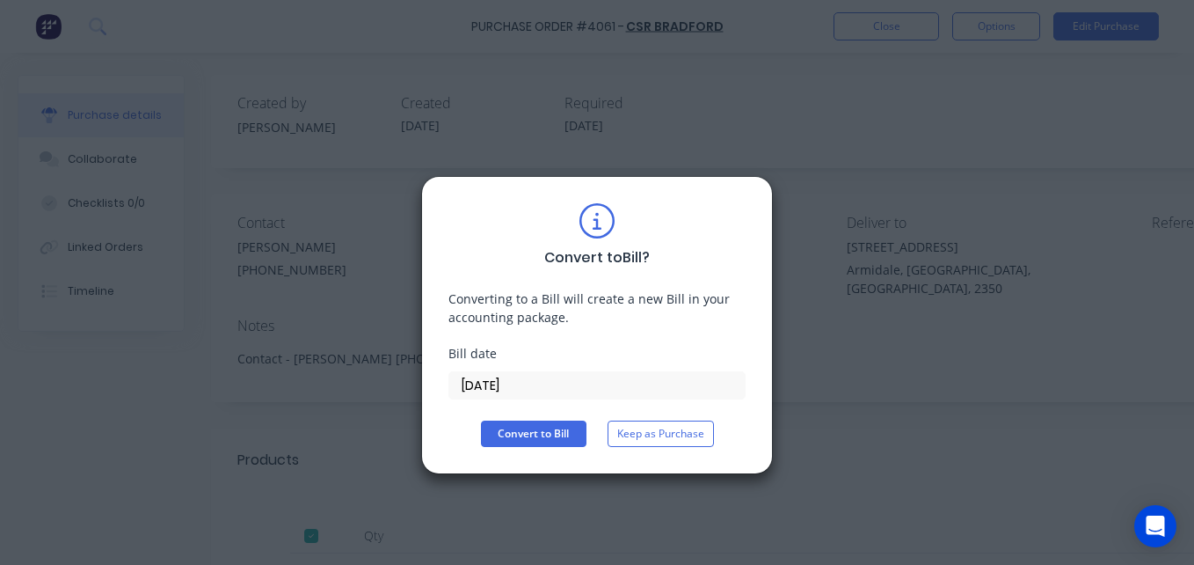
click at [471, 382] on input "[DATE]" at bounding box center [596, 385] width 295 height 26
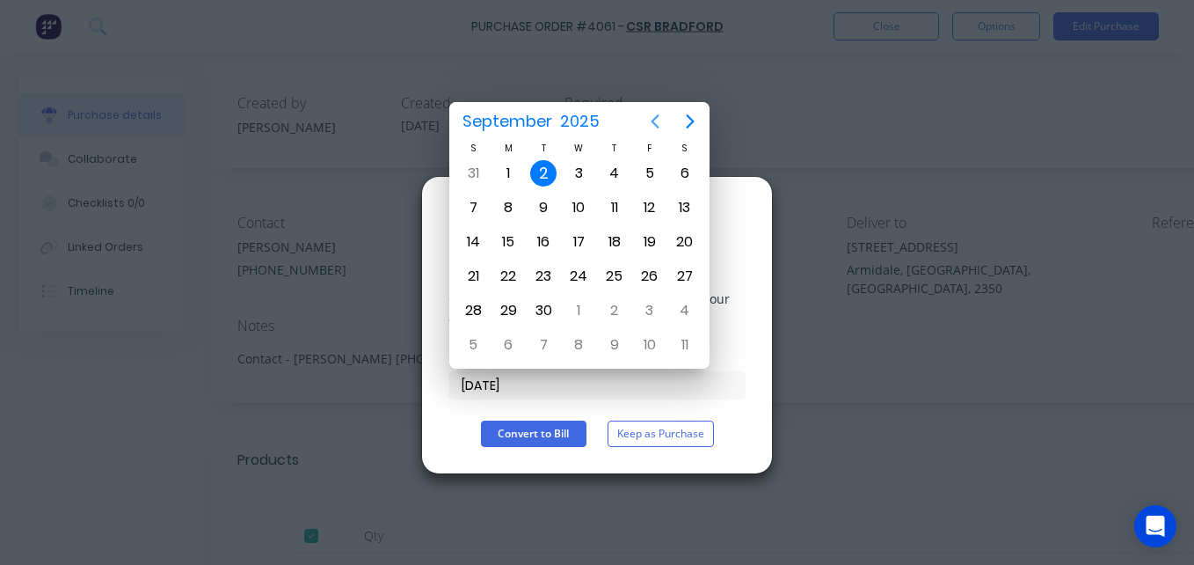
click at [652, 123] on icon "Previous page" at bounding box center [655, 121] width 21 height 21
click at [657, 315] on div "29" at bounding box center [650, 310] width 26 height 26
type input "[DATE]"
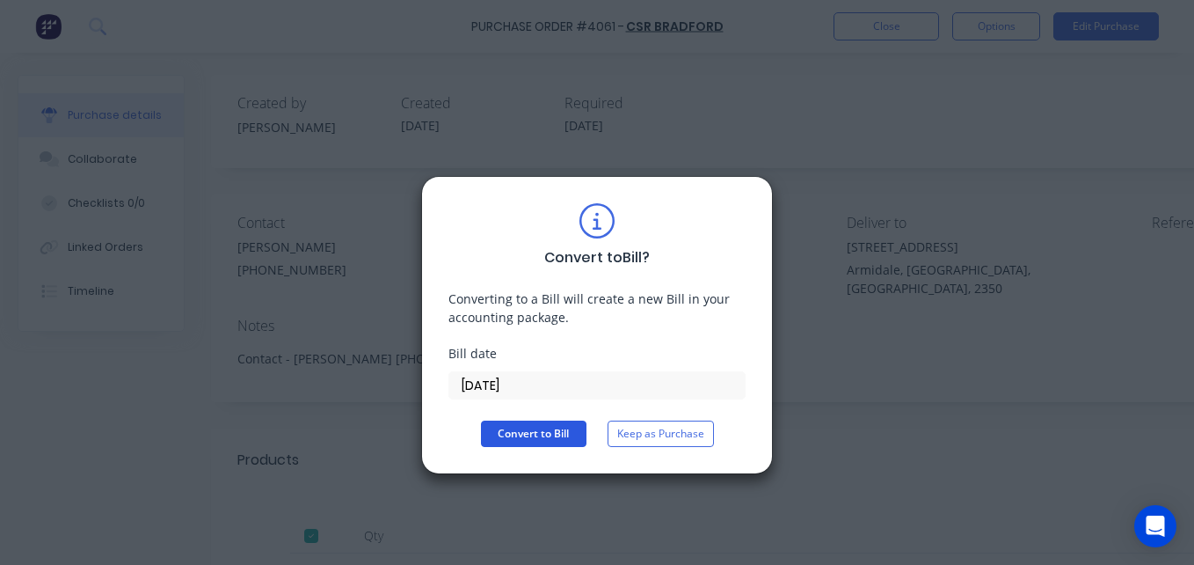
click at [561, 431] on button "Convert to Bill" at bounding box center [534, 433] width 106 height 26
type textarea "x"
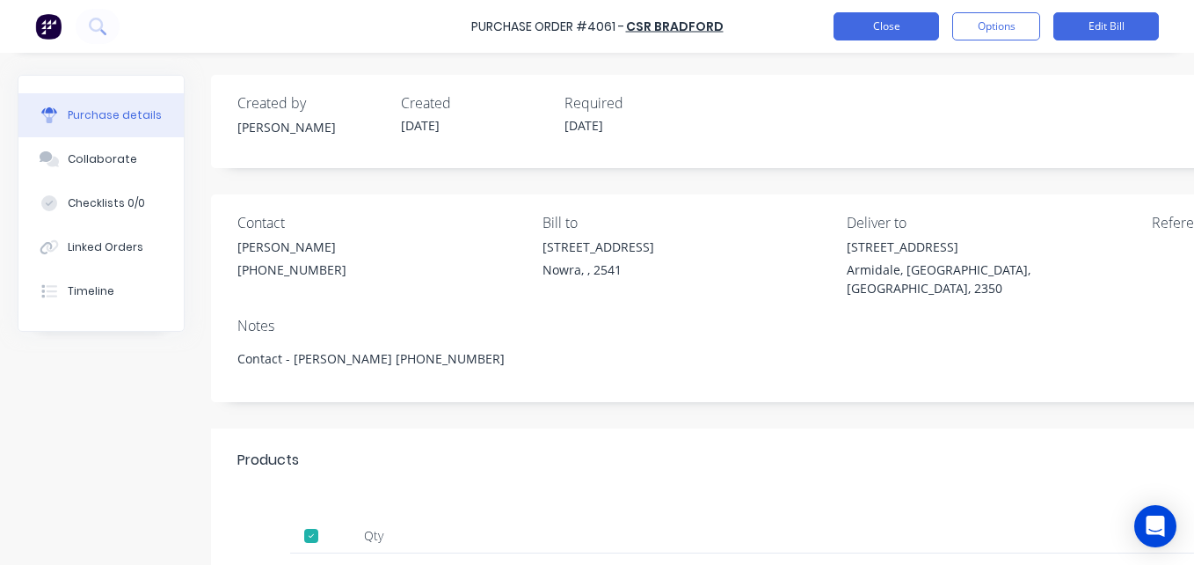
click at [860, 23] on button "Close" at bounding box center [887, 26] width 106 height 28
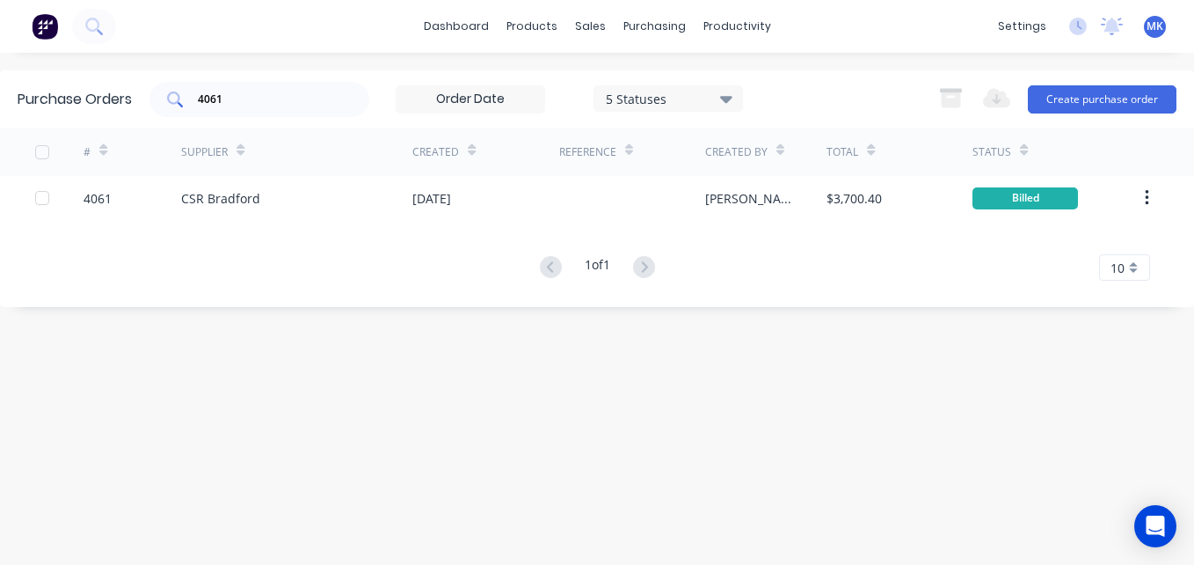
click at [302, 91] on input "4061" at bounding box center [269, 100] width 146 height 18
type input "4062"
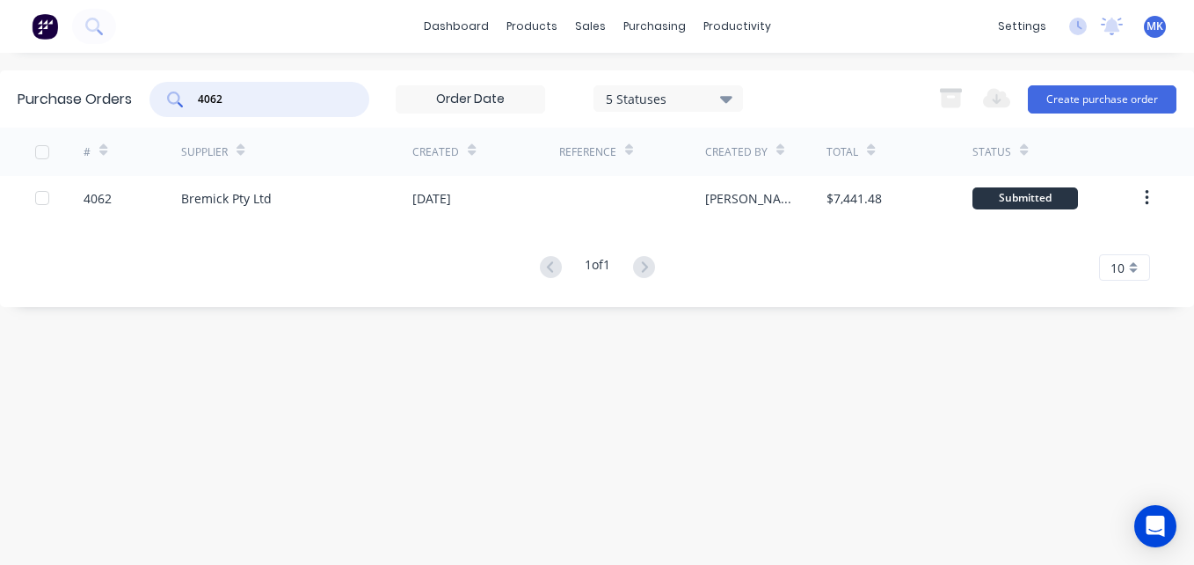
click at [302, 91] on input "4062" at bounding box center [269, 100] width 146 height 18
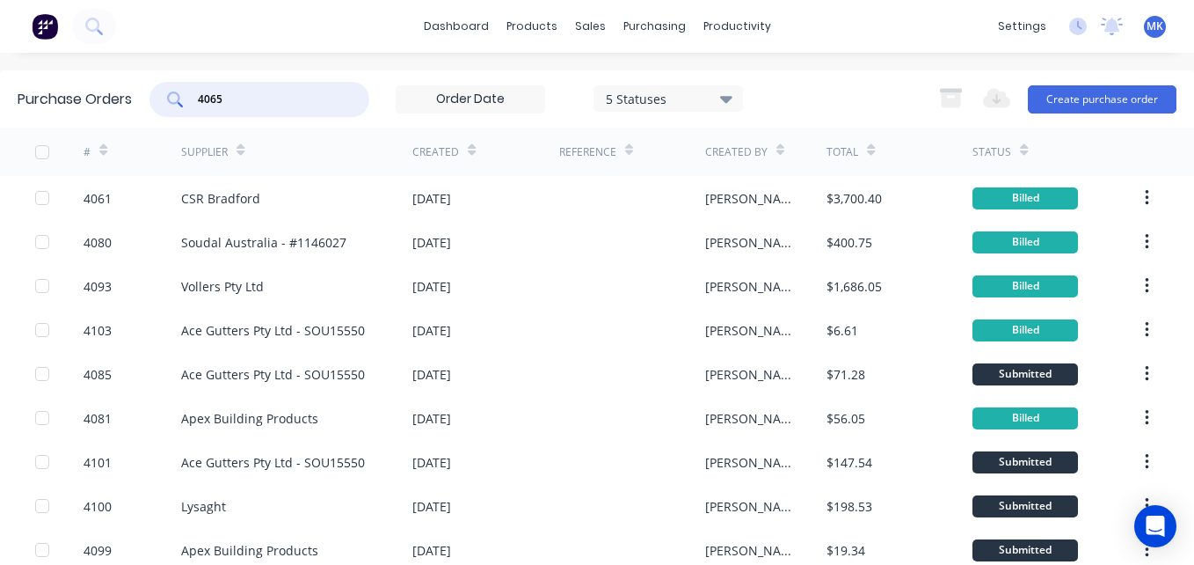
type input "4065"
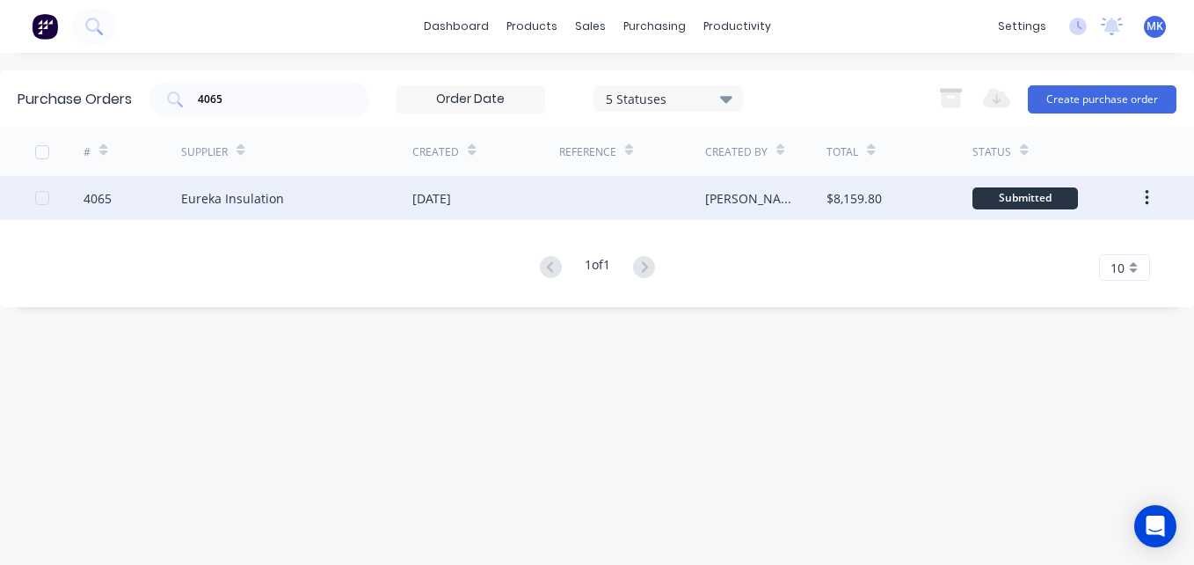
click at [585, 203] on div at bounding box center [632, 198] width 146 height 44
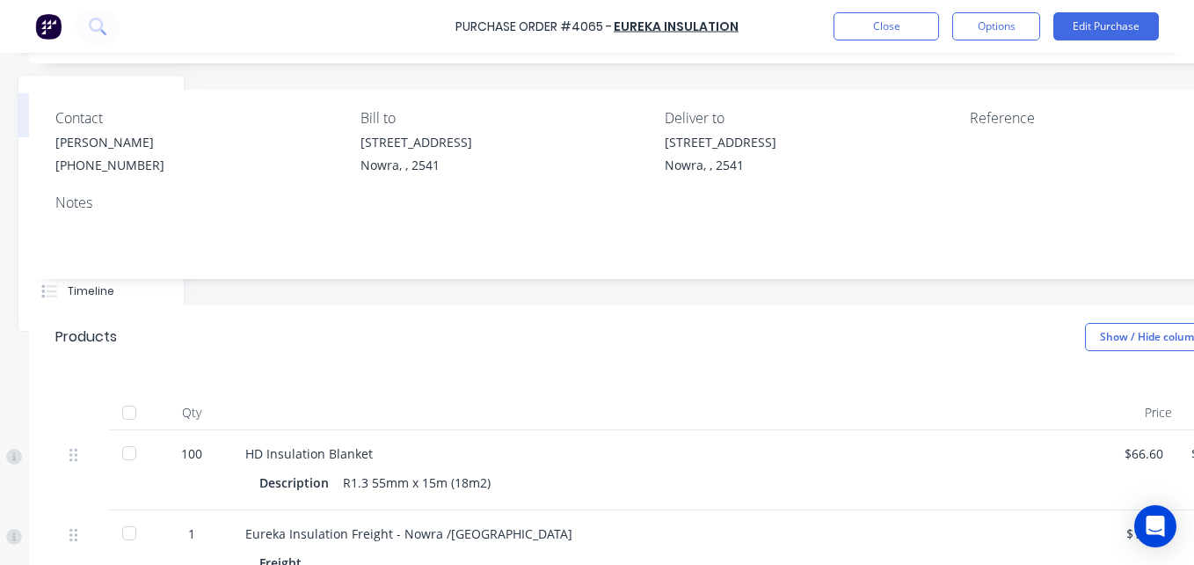
scroll to position [105, 184]
click at [136, 402] on div at bounding box center [127, 412] width 35 height 35
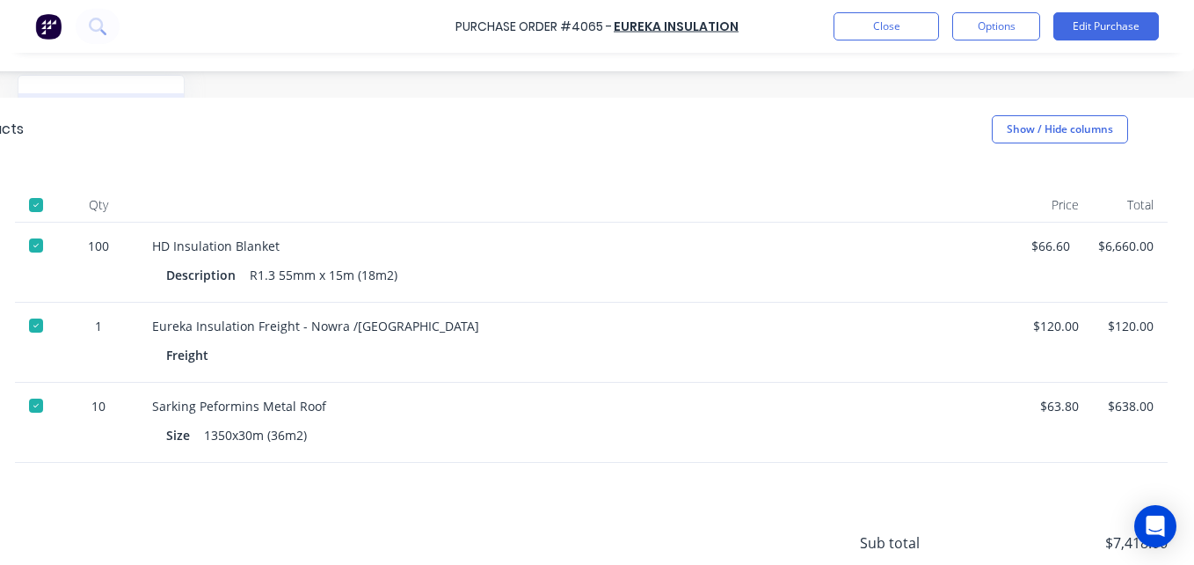
scroll to position [330, 288]
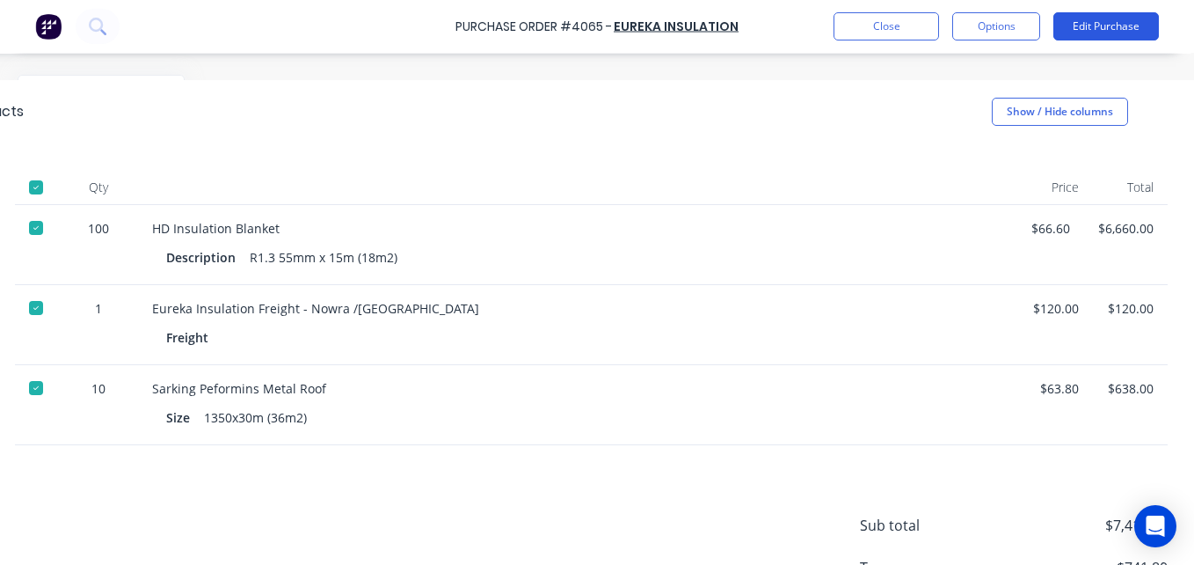
click at [1110, 14] on button "Edit Purchase" at bounding box center [1106, 26] width 106 height 28
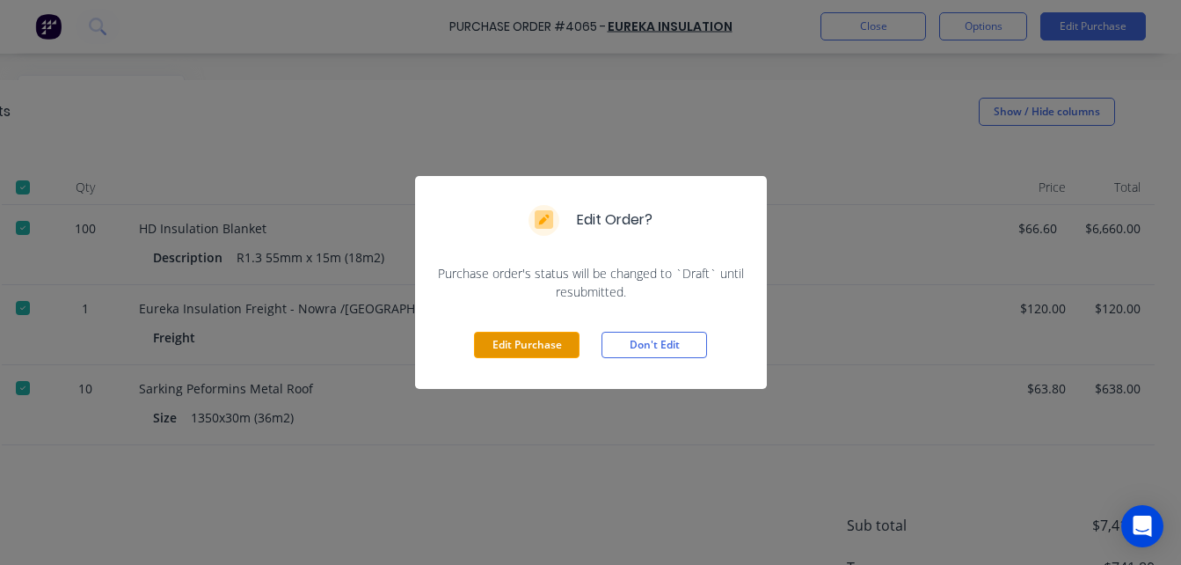
click at [535, 347] on button "Edit Purchase" at bounding box center [527, 344] width 106 height 26
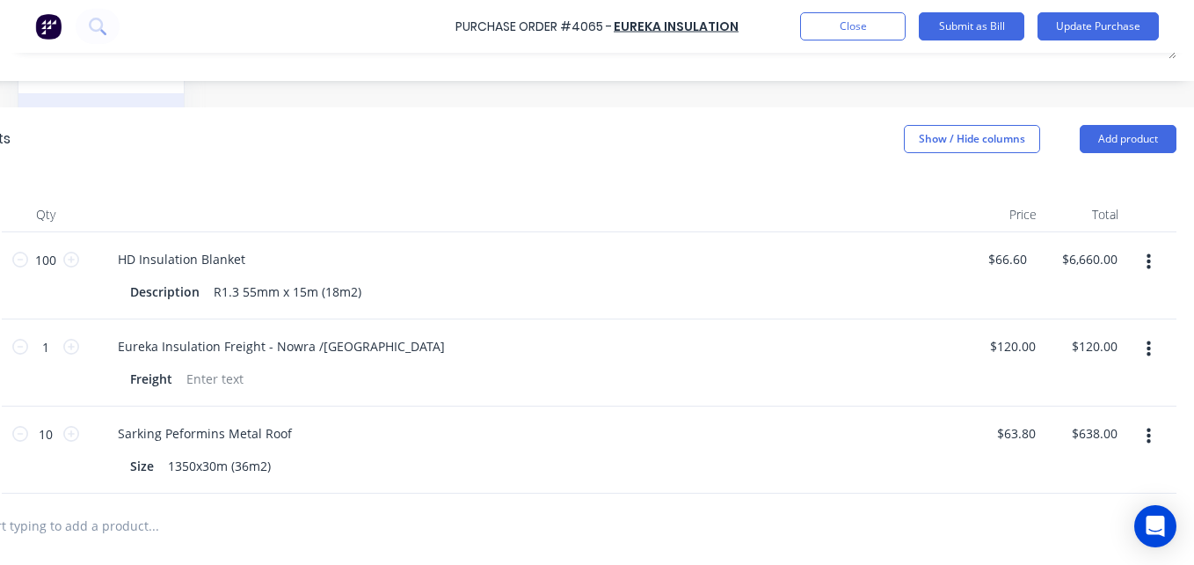
scroll to position [357, 257]
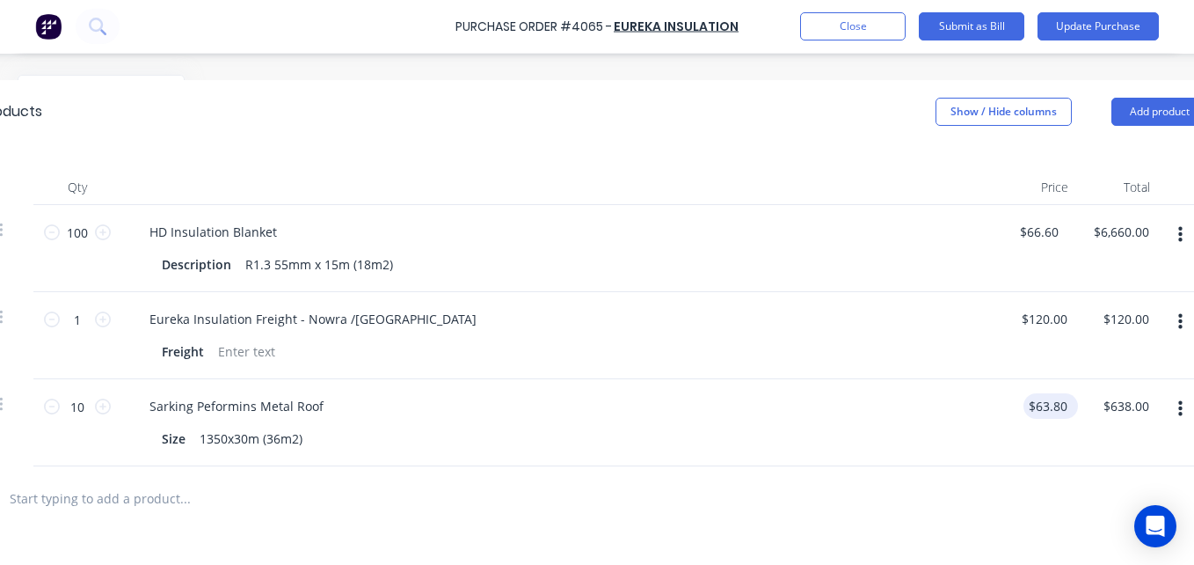
click at [1054, 393] on input "$63.80" at bounding box center [1047, 405] width 47 height 25
type input "6"
type input "59.13"
type input "591.30"
type input "$59.13"
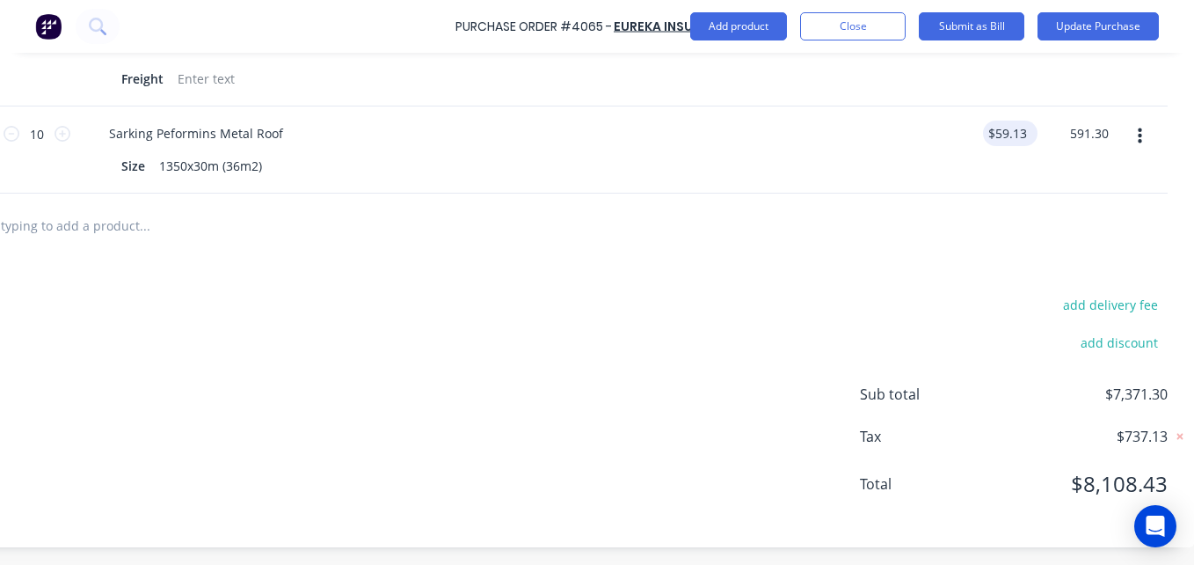
scroll to position [636, 310]
click at [1077, 33] on button "Update Purchase" at bounding box center [1098, 26] width 121 height 28
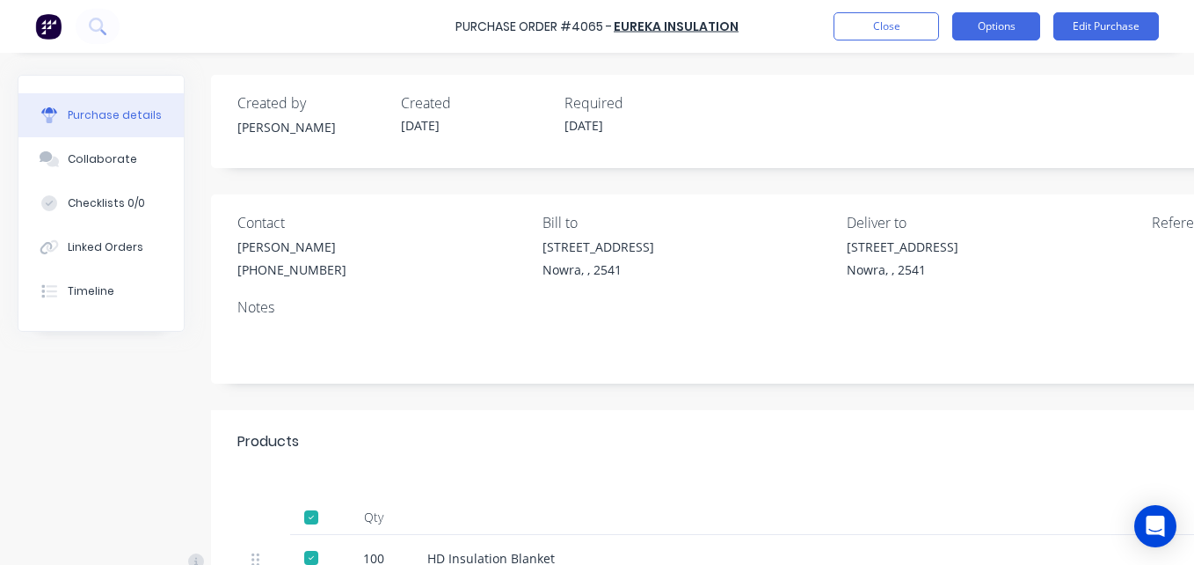
click at [1013, 29] on button "Options" at bounding box center [996, 26] width 88 height 28
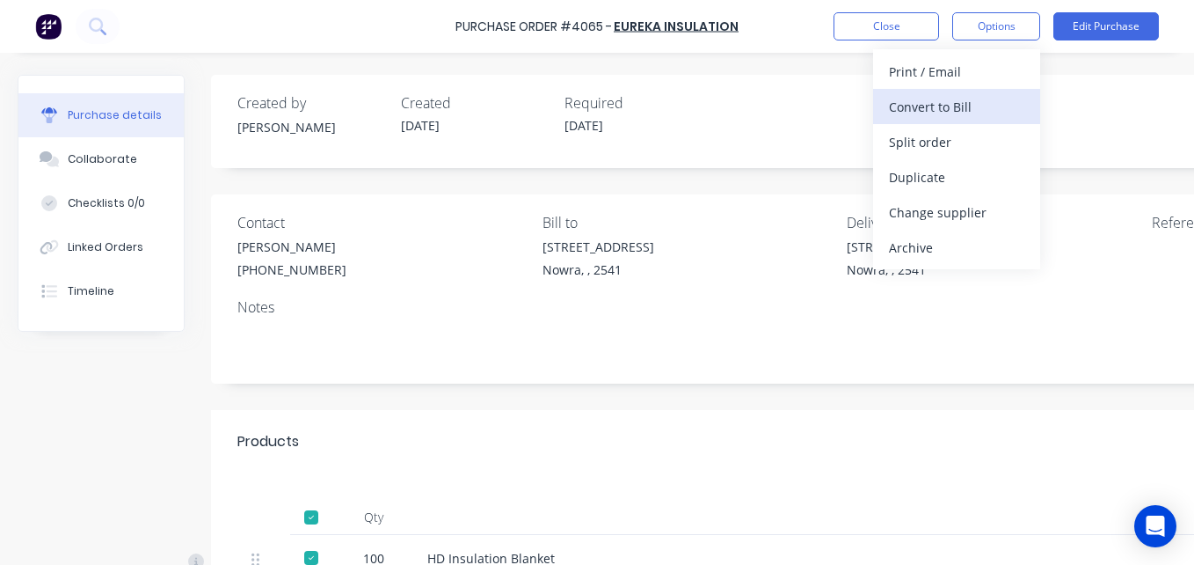
click at [1008, 120] on button "Convert to Bill" at bounding box center [956, 106] width 167 height 35
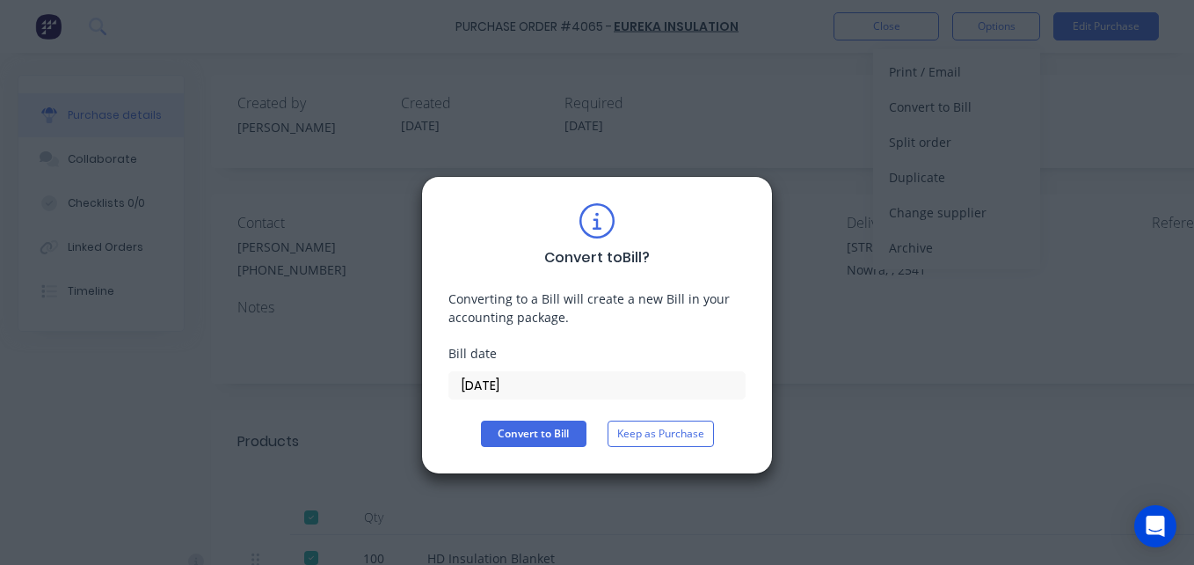
click at [585, 374] on input "[DATE]" at bounding box center [596, 385] width 295 height 26
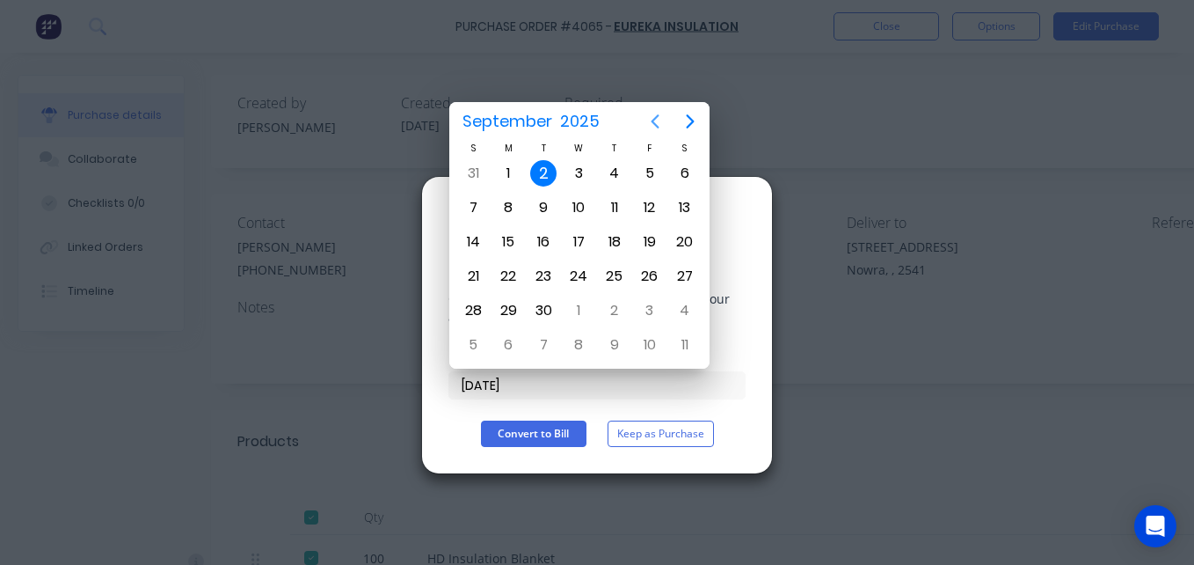
click at [654, 128] on icon "Previous page" at bounding box center [655, 121] width 21 height 21
click at [650, 313] on div "29" at bounding box center [650, 310] width 26 height 26
type input "[DATE]"
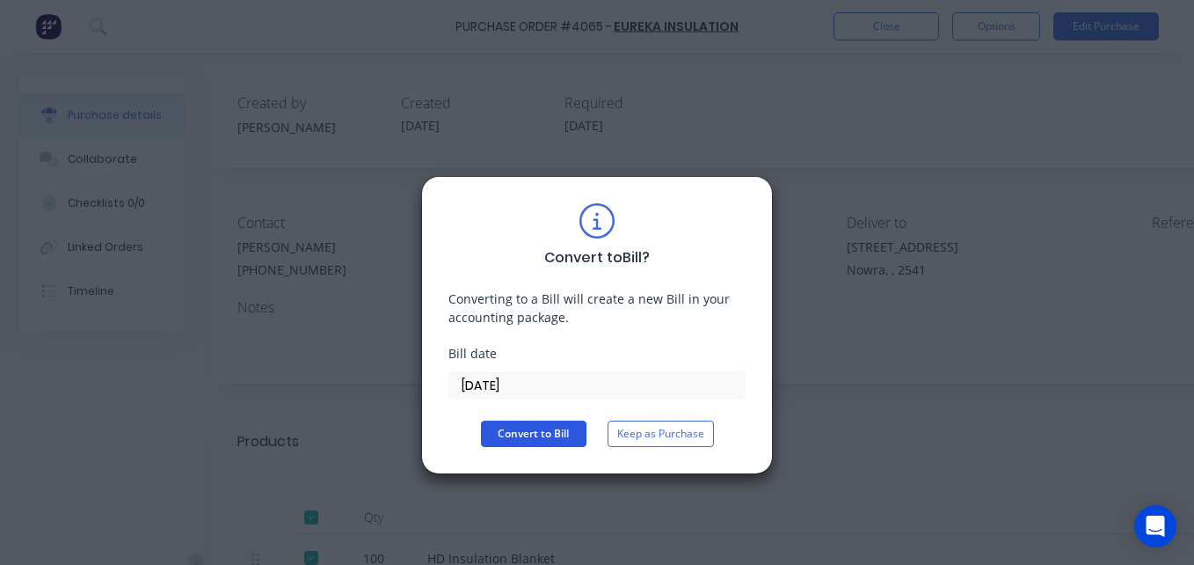
click at [510, 436] on button "Convert to Bill" at bounding box center [534, 433] width 106 height 26
